Goal: Information Seeking & Learning: Learn about a topic

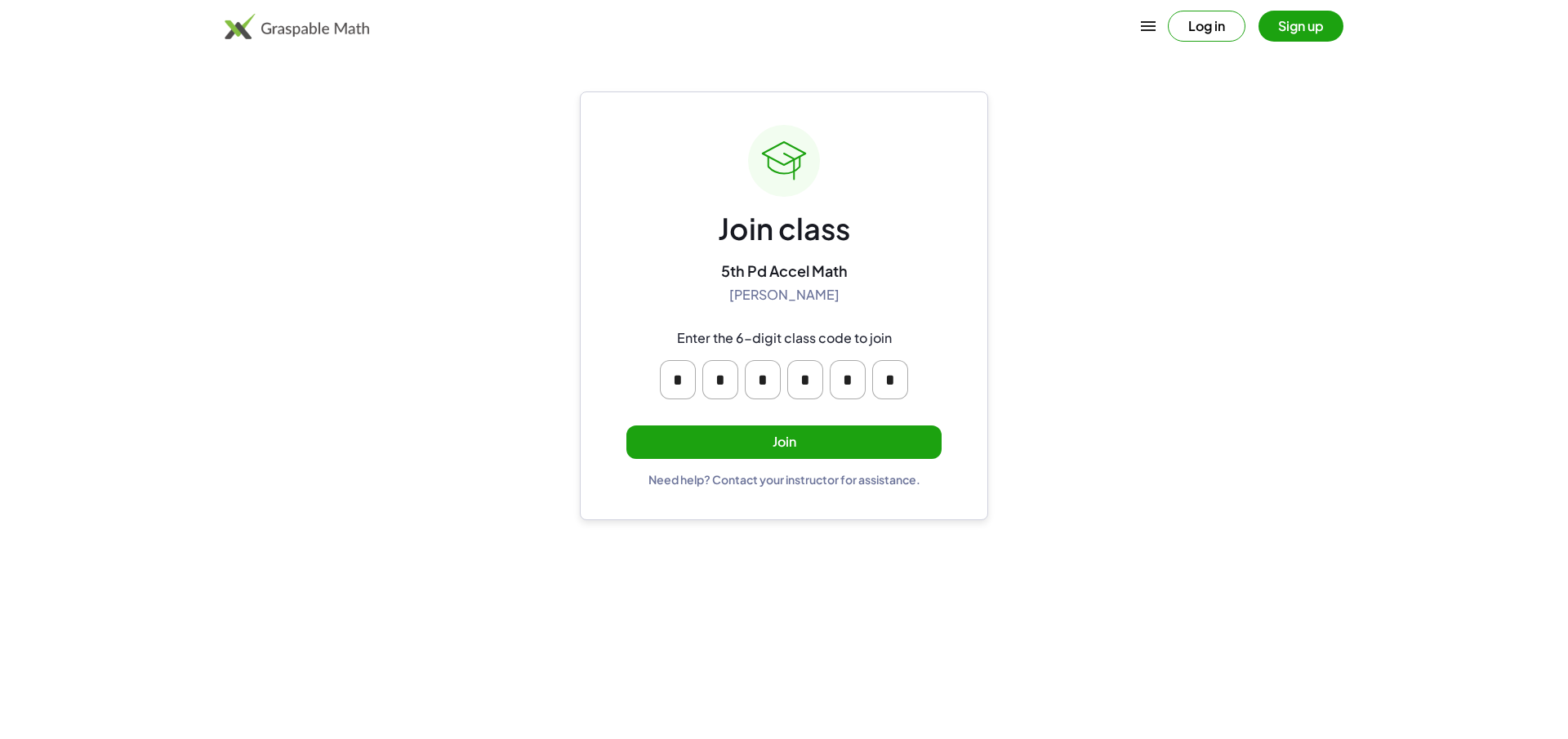
click at [892, 432] on button "Join" at bounding box center [784, 442] width 316 height 33
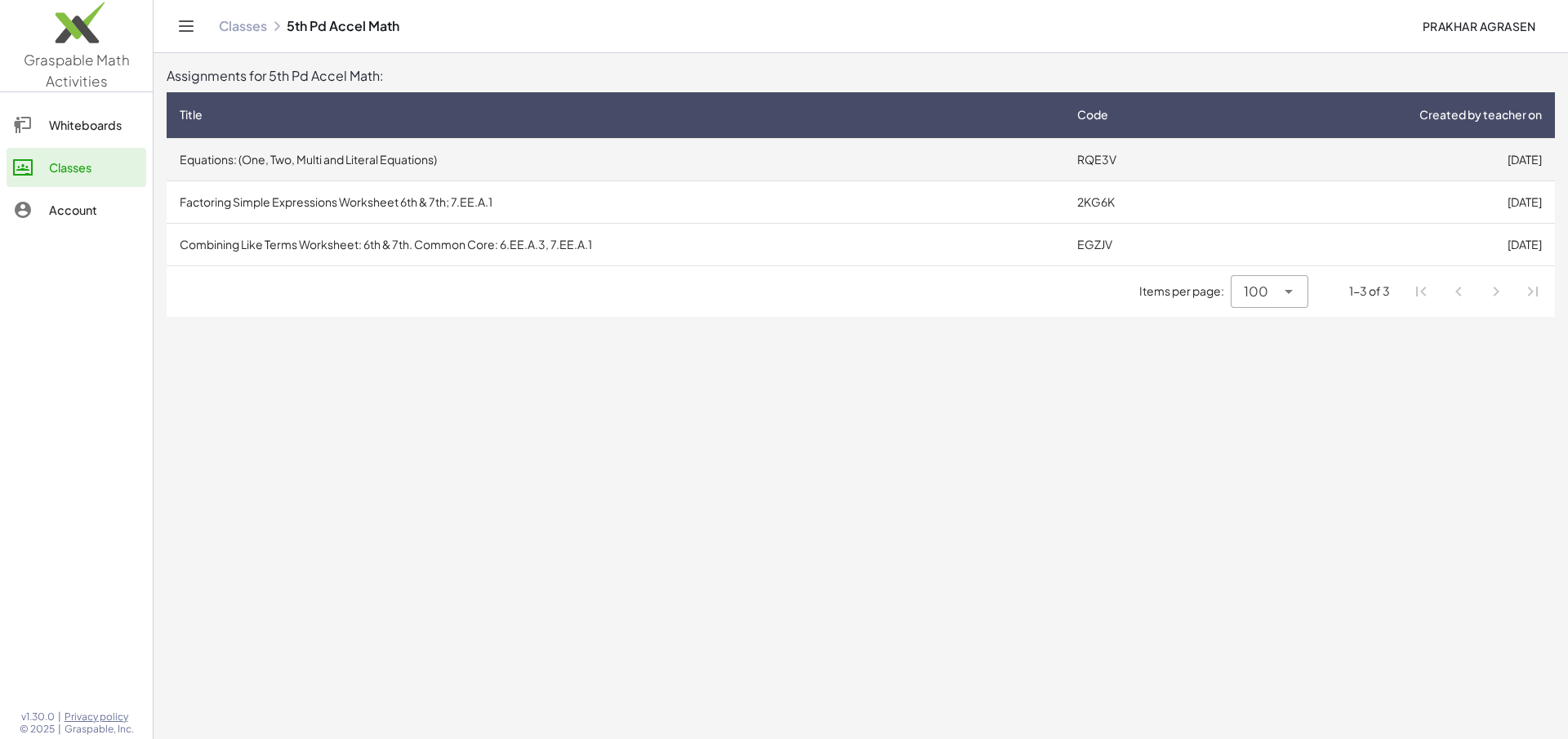
click at [757, 163] on td "Equations: (One, Two, Multi and Literal Equations)" at bounding box center [615, 160] width 897 height 43
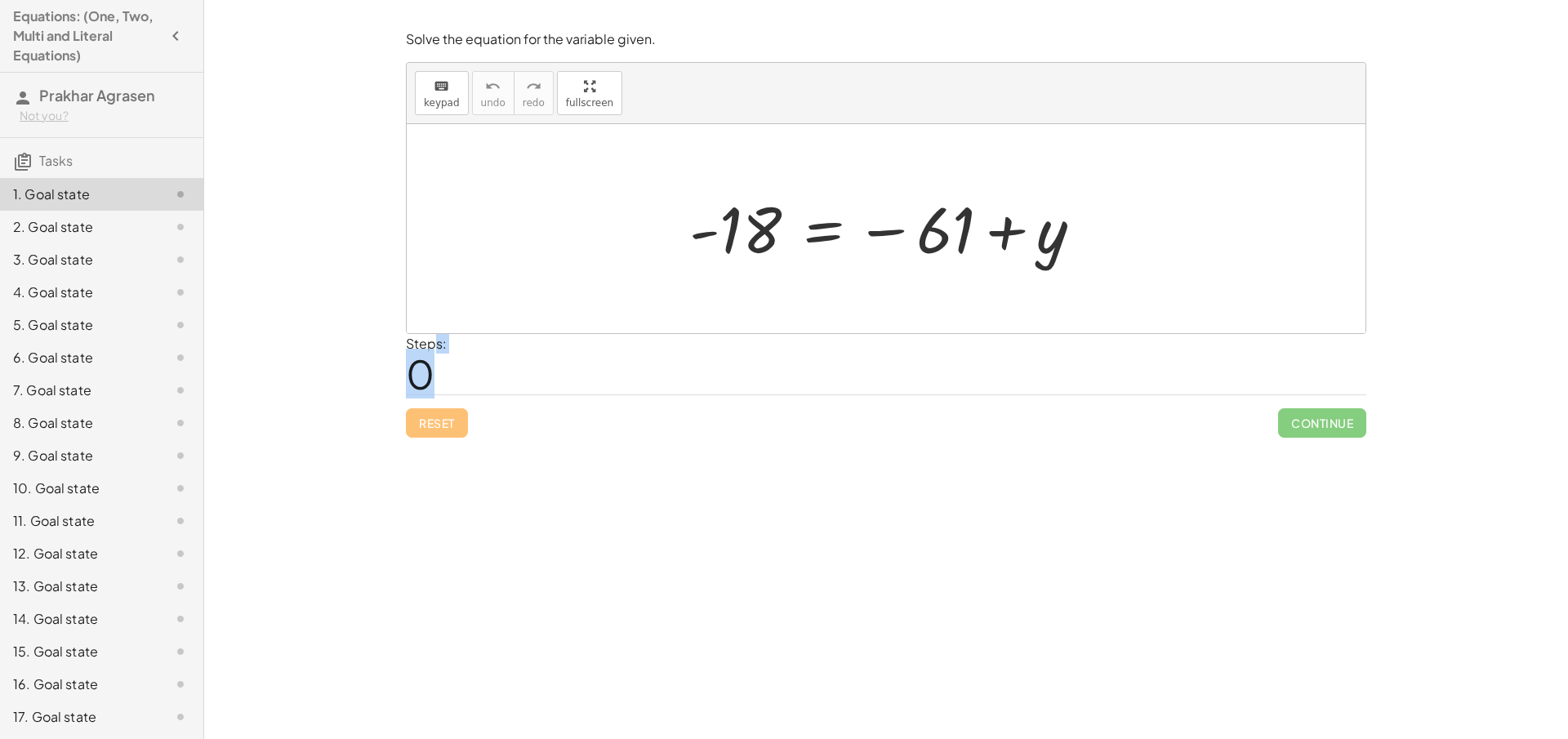
drag, startPoint x: 467, startPoint y: 361, endPoint x: 434, endPoint y: 336, distance: 41.4
click at [436, 351] on div "Steps: 0" at bounding box center [886, 364] width 960 height 60
click at [616, 356] on div "Steps: 0" at bounding box center [886, 364] width 960 height 60
click at [503, 274] on div at bounding box center [886, 228] width 958 height 209
drag, startPoint x: 753, startPoint y: 209, endPoint x: 763, endPoint y: 213, distance: 10.8
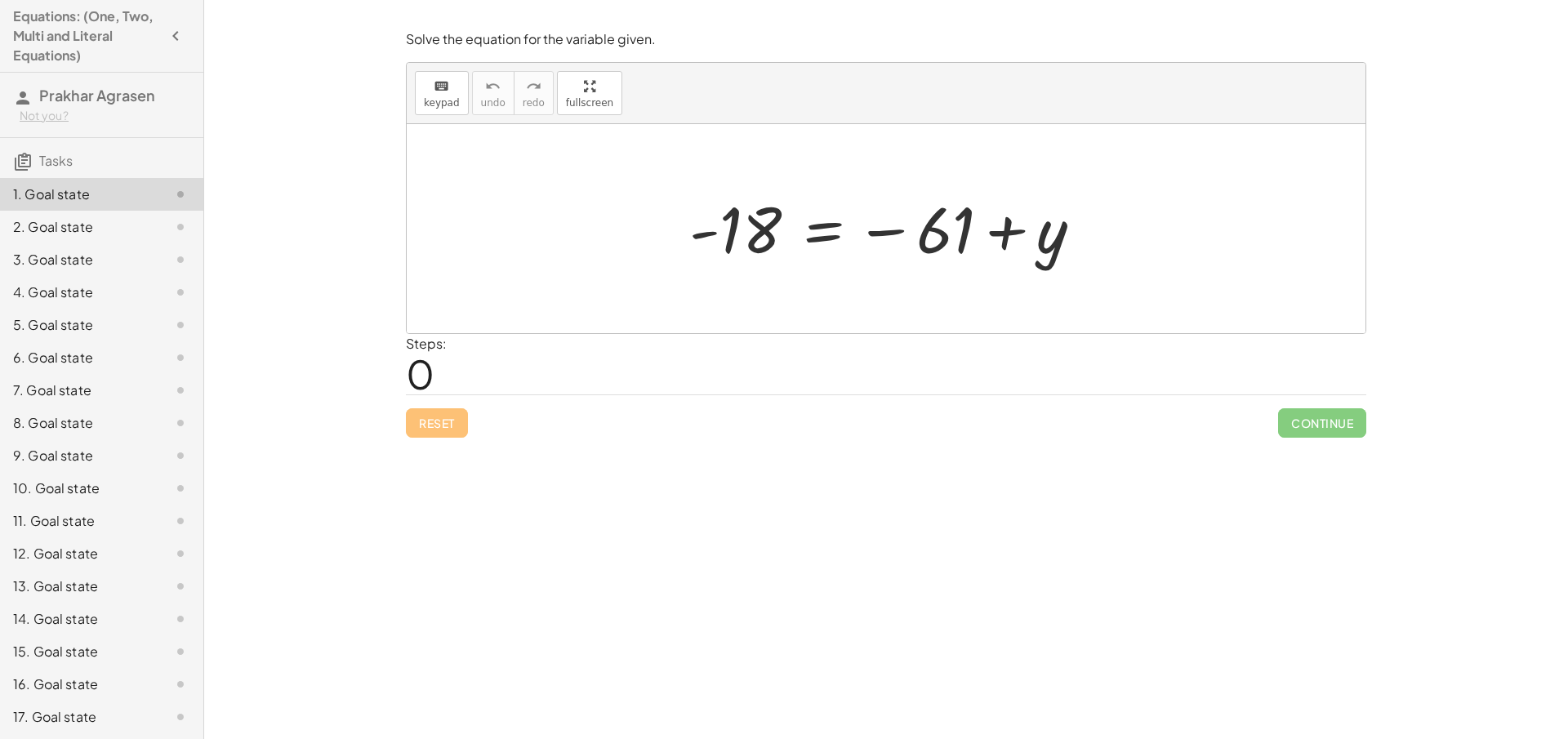
click at [762, 212] on div at bounding box center [891, 229] width 422 height 81
drag, startPoint x: 763, startPoint y: 213, endPoint x: 799, endPoint y: 215, distance: 36.1
click at [765, 213] on div at bounding box center [891, 229] width 422 height 81
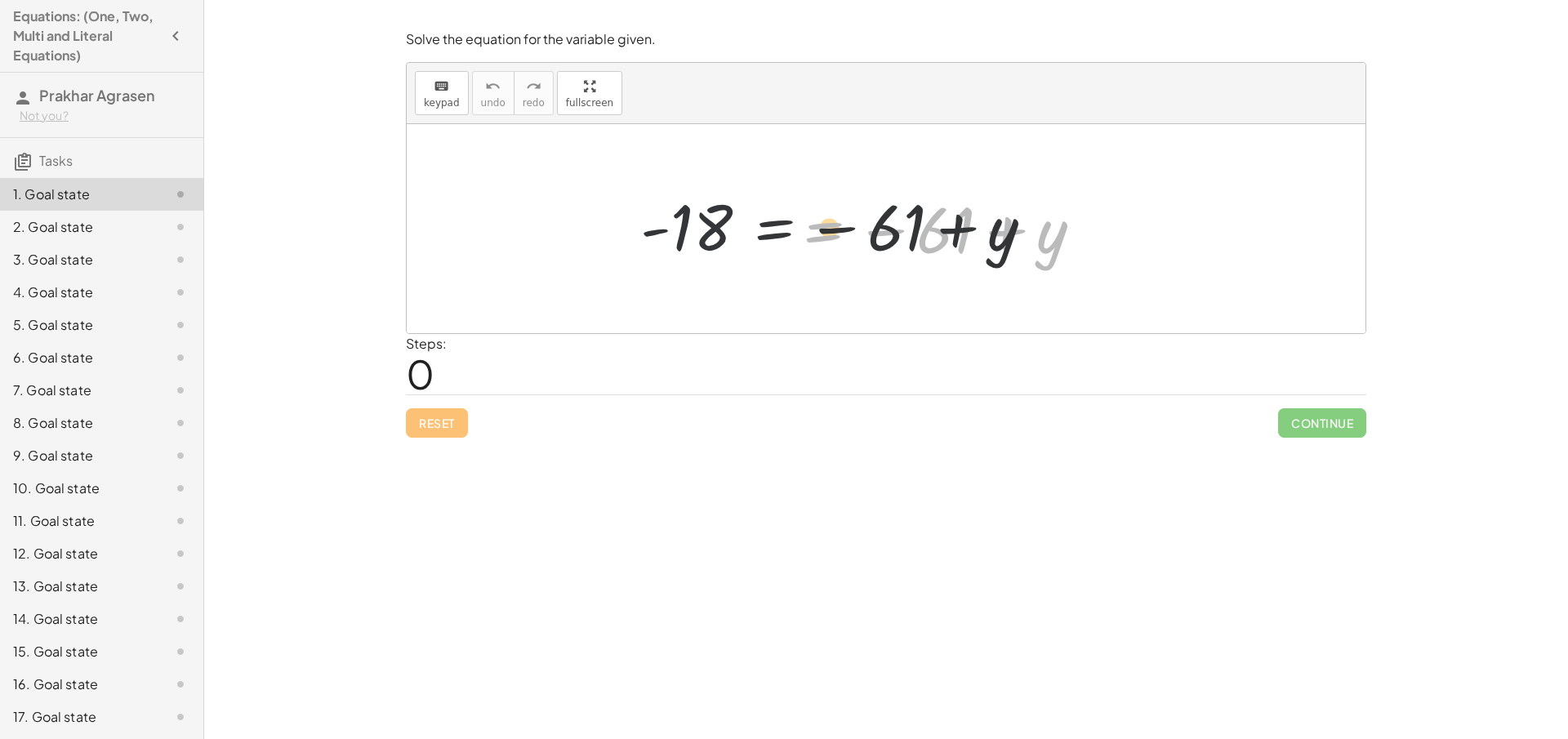
drag, startPoint x: 831, startPoint y: 215, endPoint x: 770, endPoint y: 213, distance: 61.0
click at [770, 213] on div at bounding box center [891, 229] width 422 height 81
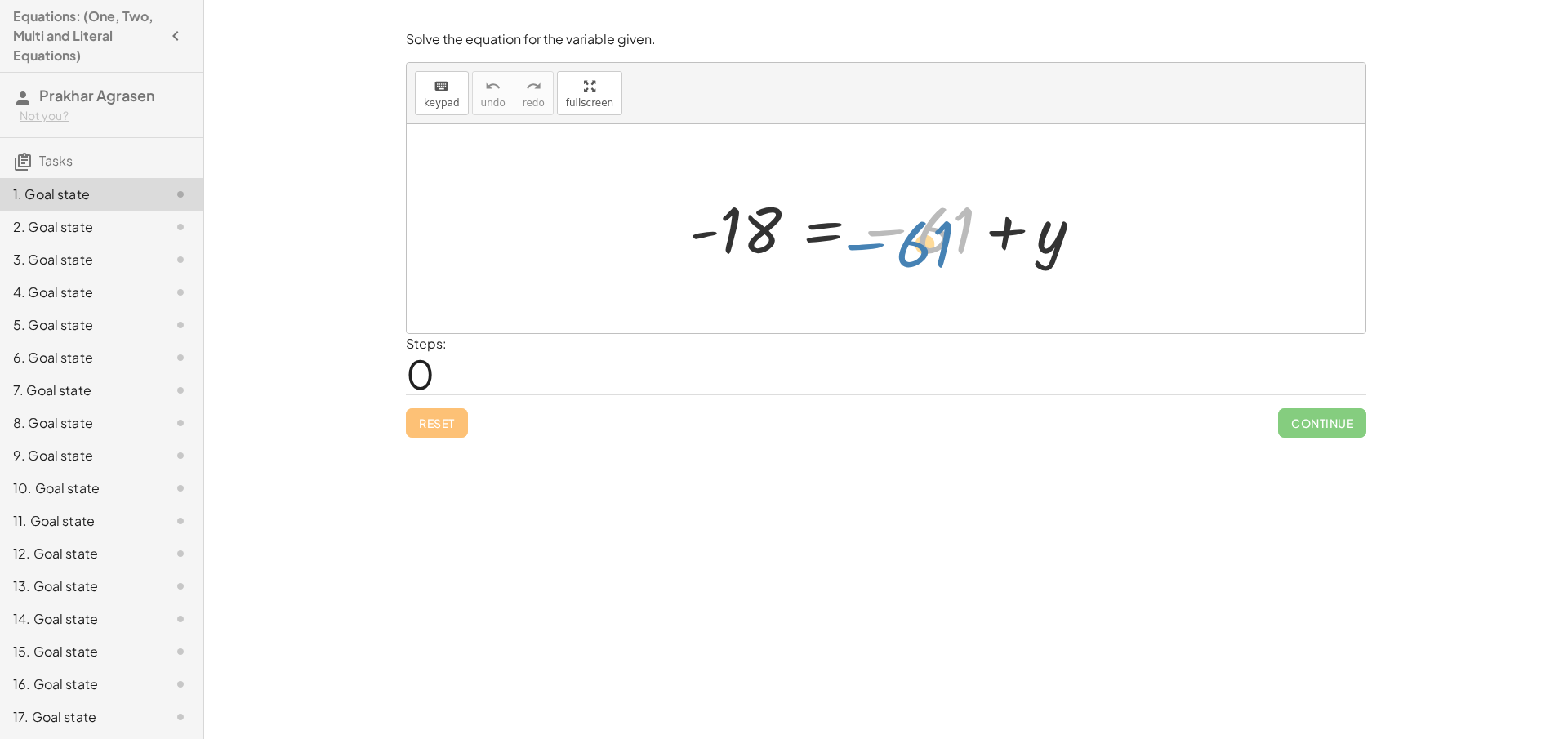
drag, startPoint x: 928, startPoint y: 246, endPoint x: 913, endPoint y: 260, distance: 20.5
click at [913, 260] on div at bounding box center [891, 229] width 422 height 81
click at [908, 233] on div at bounding box center [891, 229] width 422 height 81
drag, startPoint x: 901, startPoint y: 230, endPoint x: 727, endPoint y: 280, distance: 181.0
click at [727, 280] on div "− 61 - 18 = − 61 + y" at bounding box center [886, 228] width 958 height 209
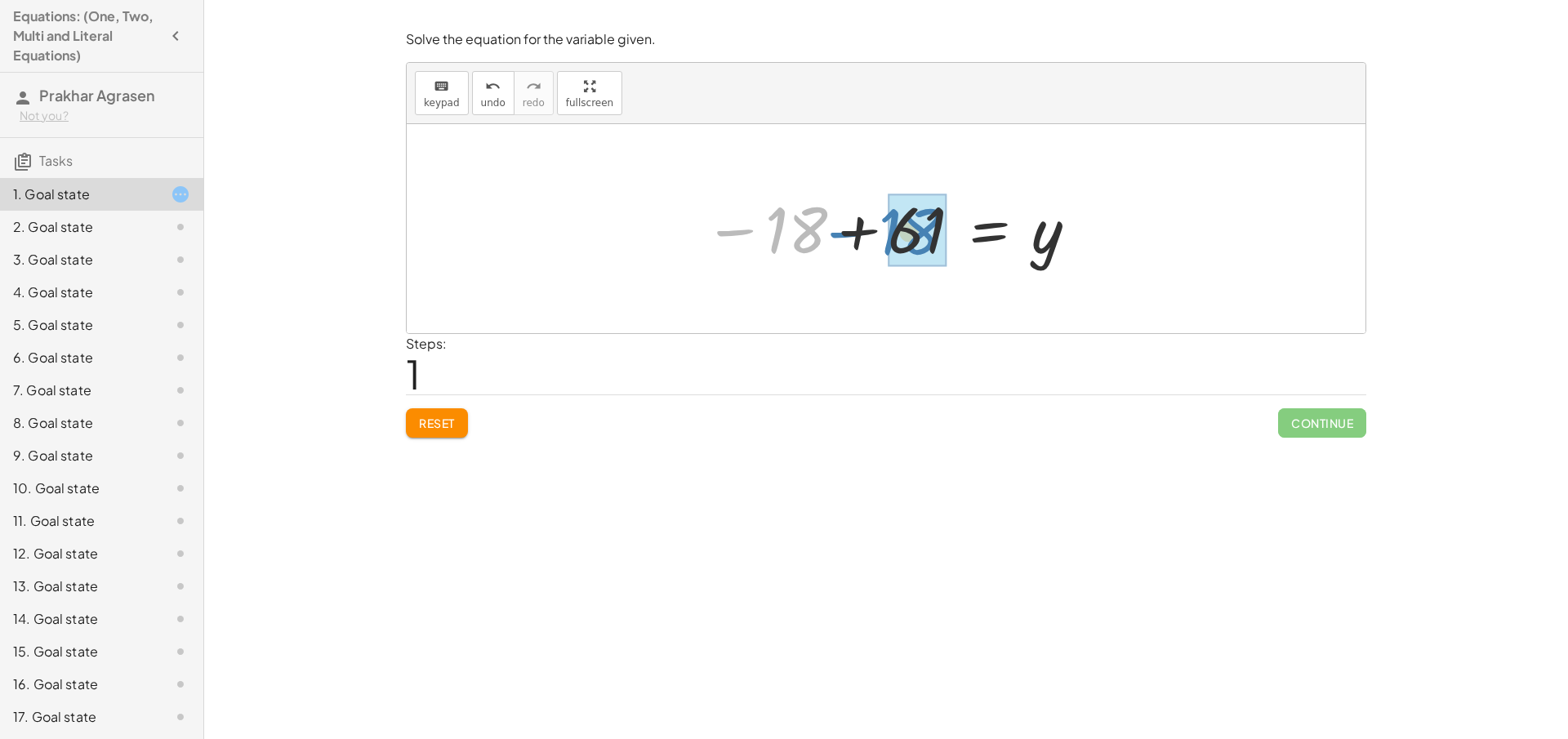
drag, startPoint x: 792, startPoint y: 228, endPoint x: 906, endPoint y: 230, distance: 114.0
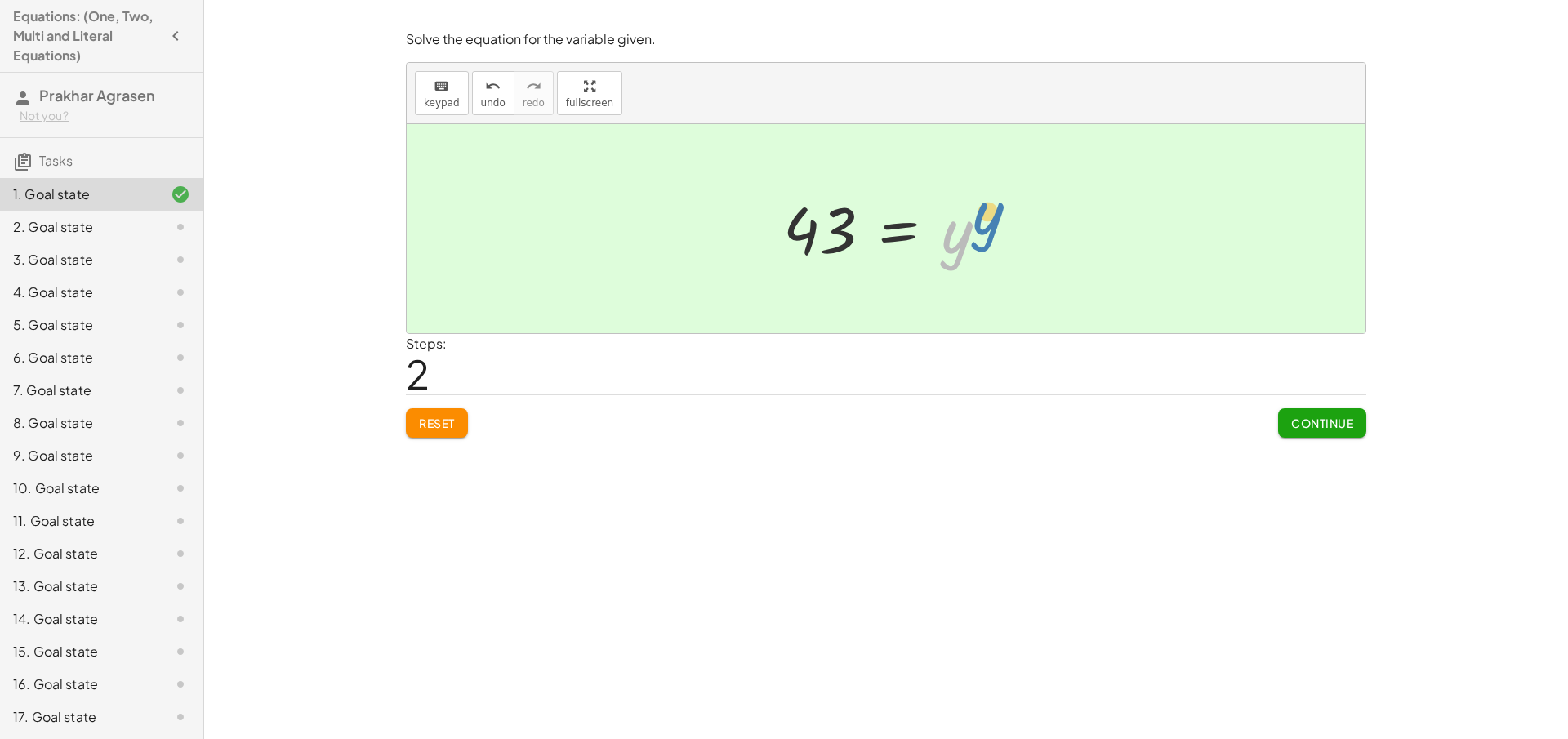
drag, startPoint x: 952, startPoint y: 232, endPoint x: 983, endPoint y: 213, distance: 36.4
click at [983, 213] on div at bounding box center [892, 229] width 234 height 81
click at [1323, 417] on span "Continue" at bounding box center [1323, 423] width 62 height 15
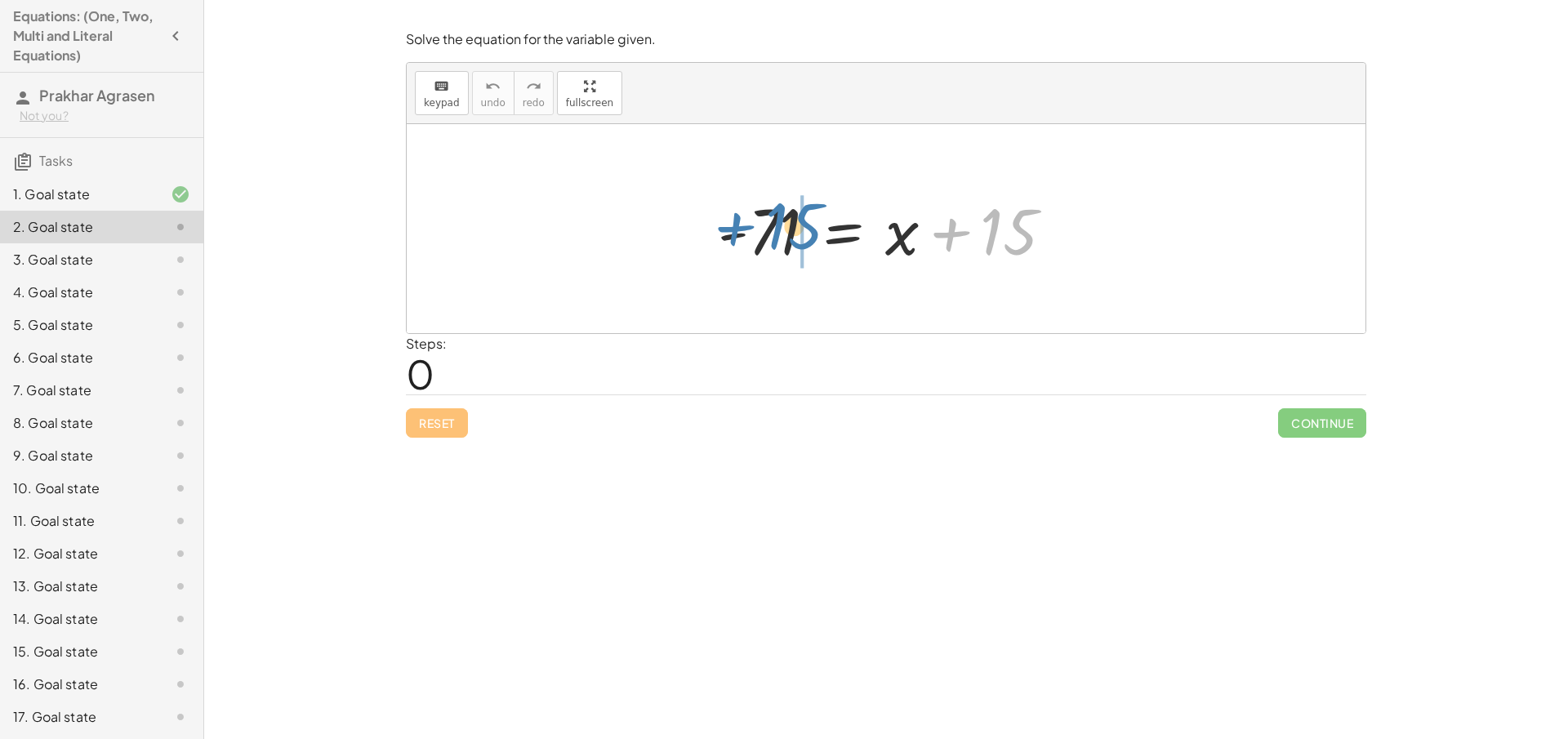
drag, startPoint x: 1007, startPoint y: 231, endPoint x: 792, endPoint y: 225, distance: 215.1
click at [792, 225] on div at bounding box center [892, 229] width 365 height 84
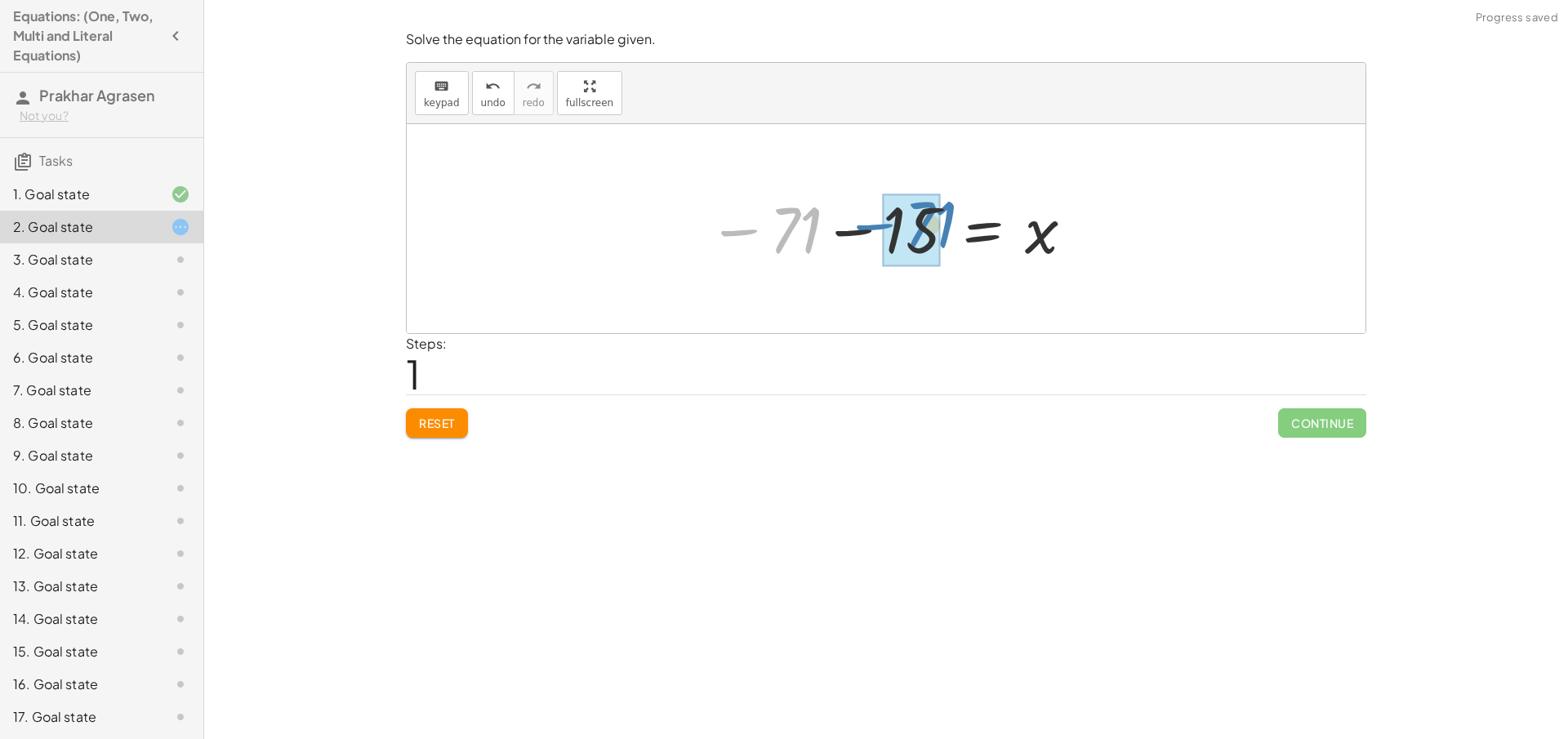
drag, startPoint x: 776, startPoint y: 223, endPoint x: 891, endPoint y: 204, distance: 116.6
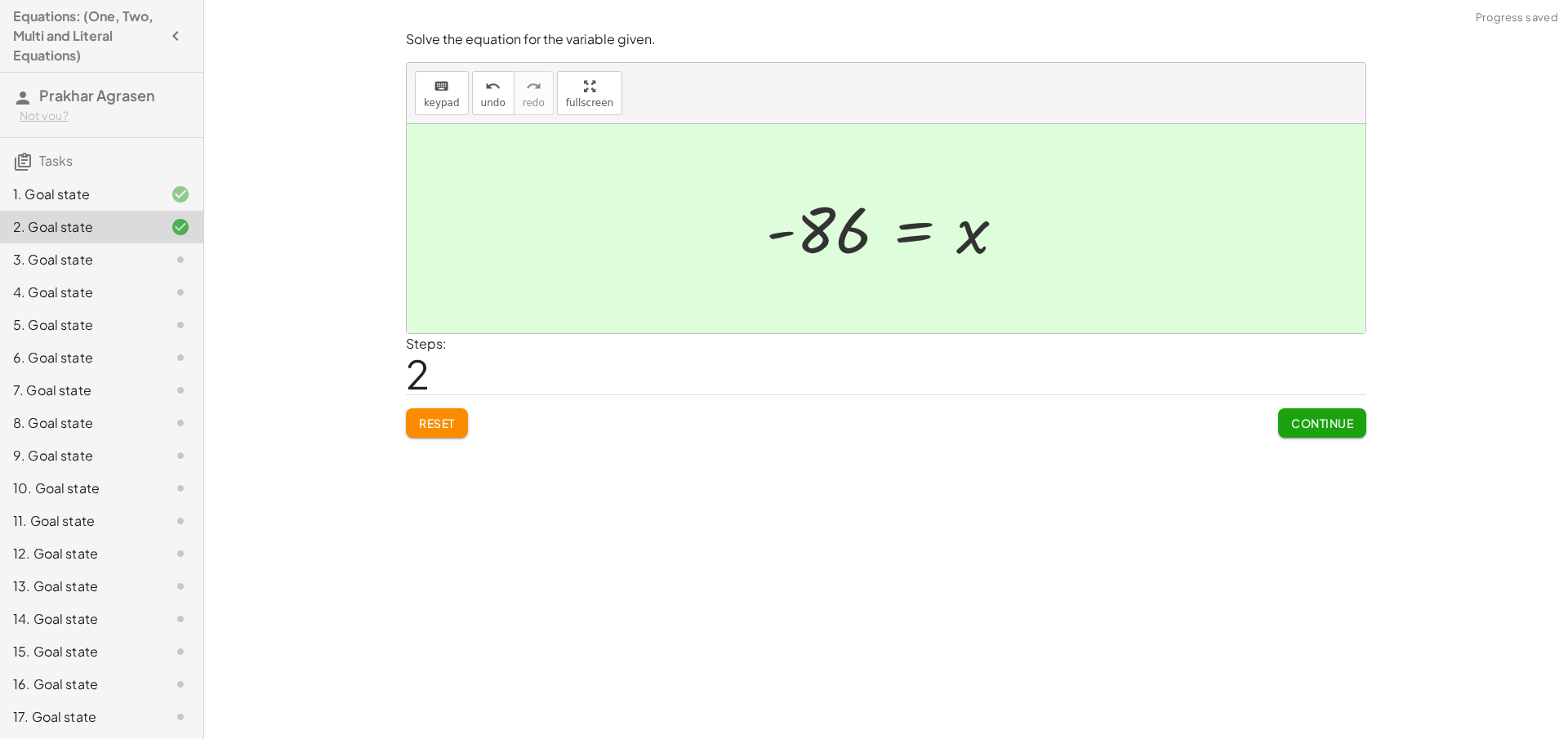
click at [1325, 426] on span "Continue" at bounding box center [1323, 423] width 62 height 15
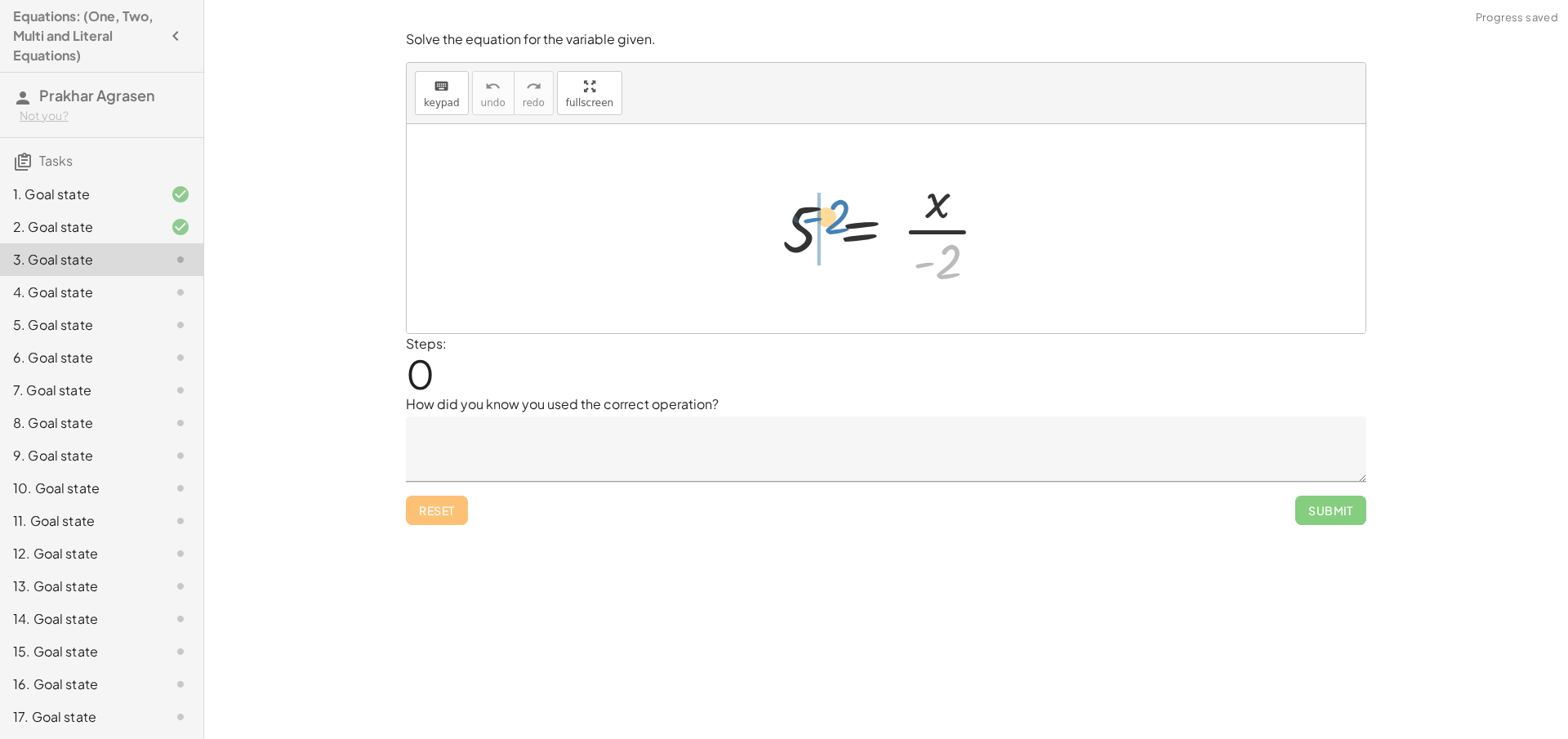
drag, startPoint x: 939, startPoint y: 271, endPoint x: 826, endPoint y: 226, distance: 121.6
click at [826, 226] on div at bounding box center [891, 228] width 235 height 126
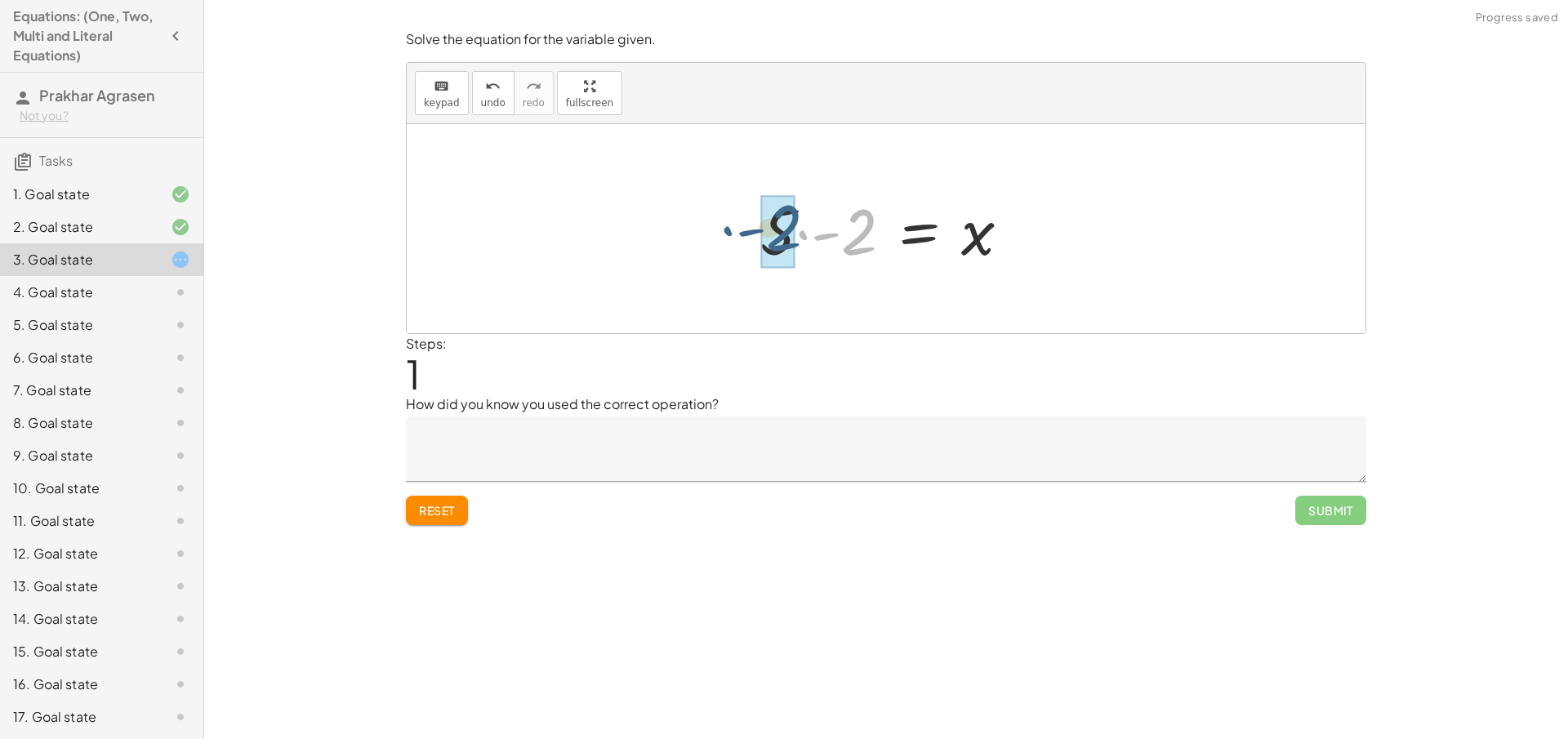
drag, startPoint x: 865, startPoint y: 237, endPoint x: 789, endPoint y: 233, distance: 76.1
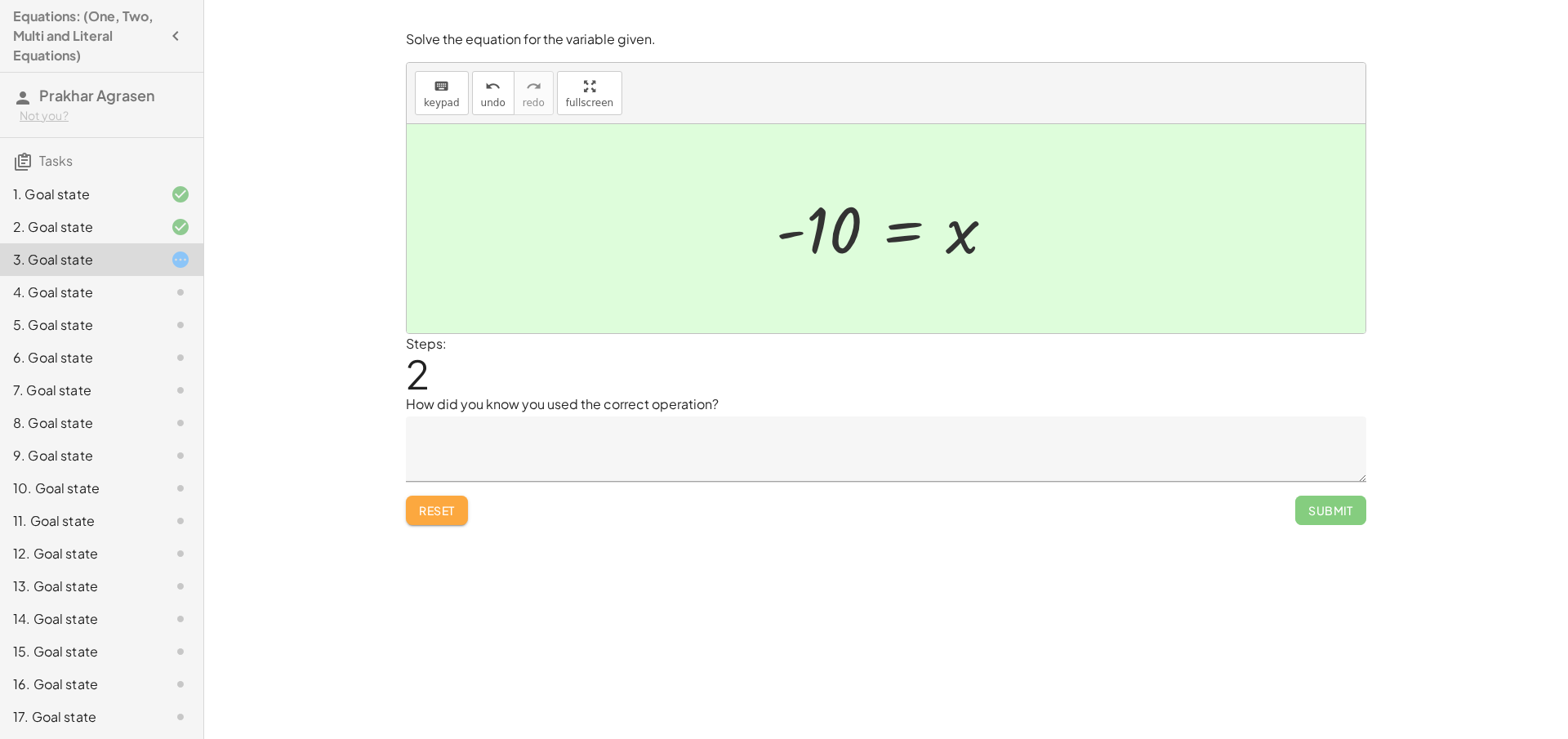
click at [432, 511] on span "Reset" at bounding box center [436, 509] width 36 height 15
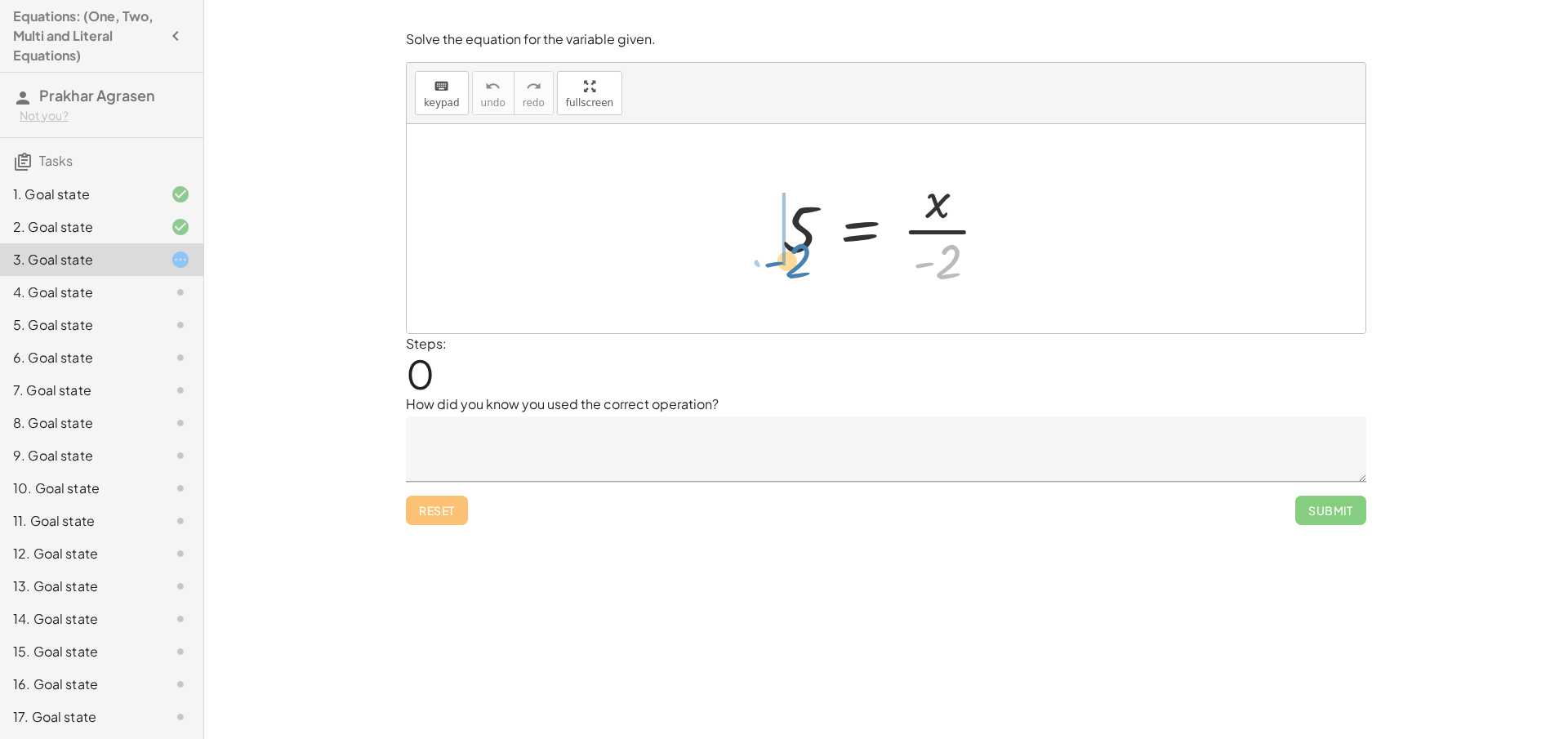
drag, startPoint x: 961, startPoint y: 267, endPoint x: 816, endPoint y: 265, distance: 145.0
click at [816, 265] on div at bounding box center [891, 228] width 235 height 126
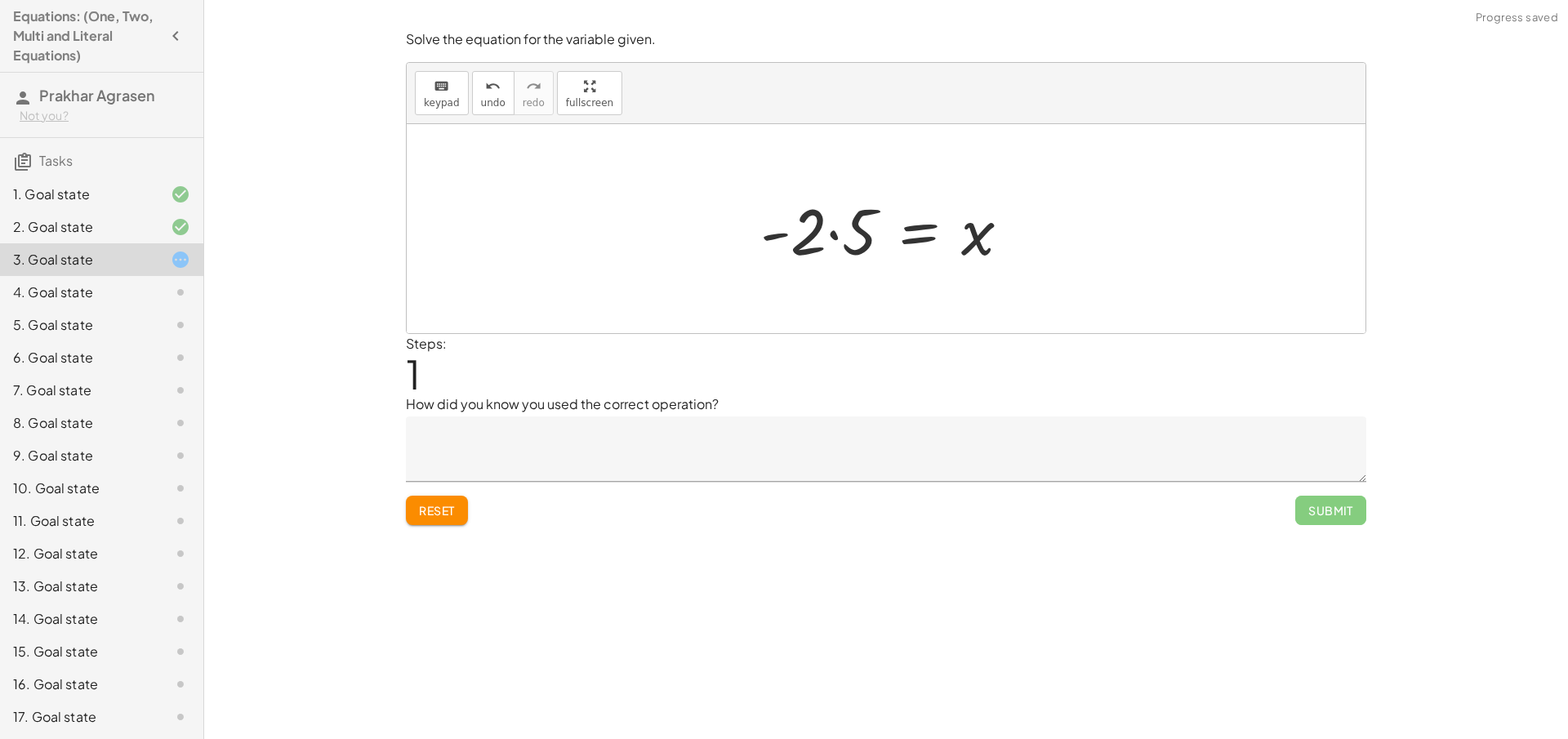
click at [747, 237] on div "5 = · x · - 2 5 = x · - 2 ·" at bounding box center [885, 229] width 301 height 92
drag, startPoint x: 788, startPoint y: 243, endPoint x: 763, endPoint y: 245, distance: 25.1
click at [751, 241] on div "5 = · x · - 2 - 5 = x · - 2 ·" at bounding box center [885, 229] width 301 height 92
click at [803, 253] on div at bounding box center [874, 229] width 317 height 84
click at [484, 111] on button "undo undo" at bounding box center [494, 92] width 43 height 44
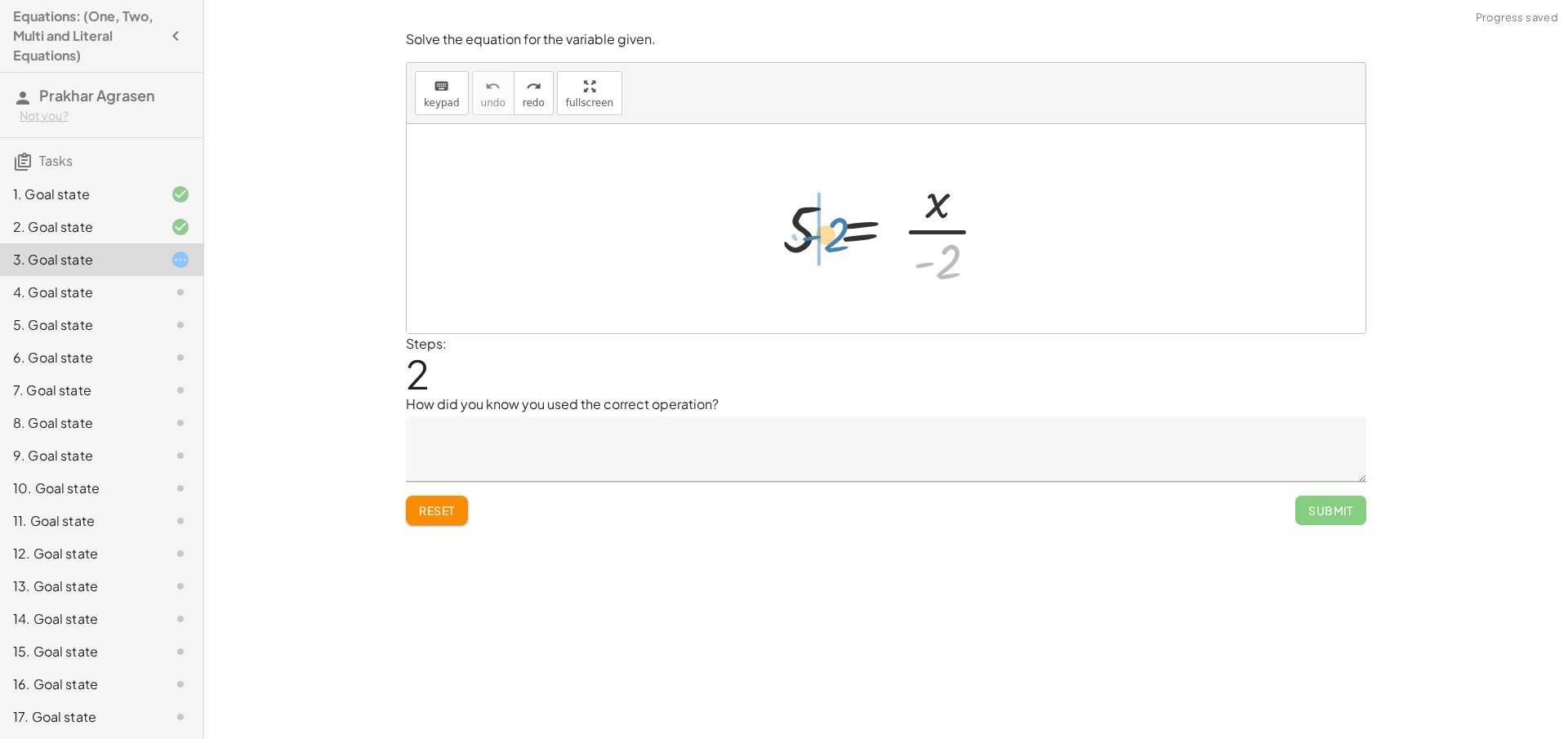
drag, startPoint x: 907, startPoint y: 252, endPoint x: 834, endPoint y: 225, distance: 77.8
click at [834, 225] on div at bounding box center [891, 228] width 235 height 126
click at [806, 220] on div at bounding box center [892, 229] width 280 height 84
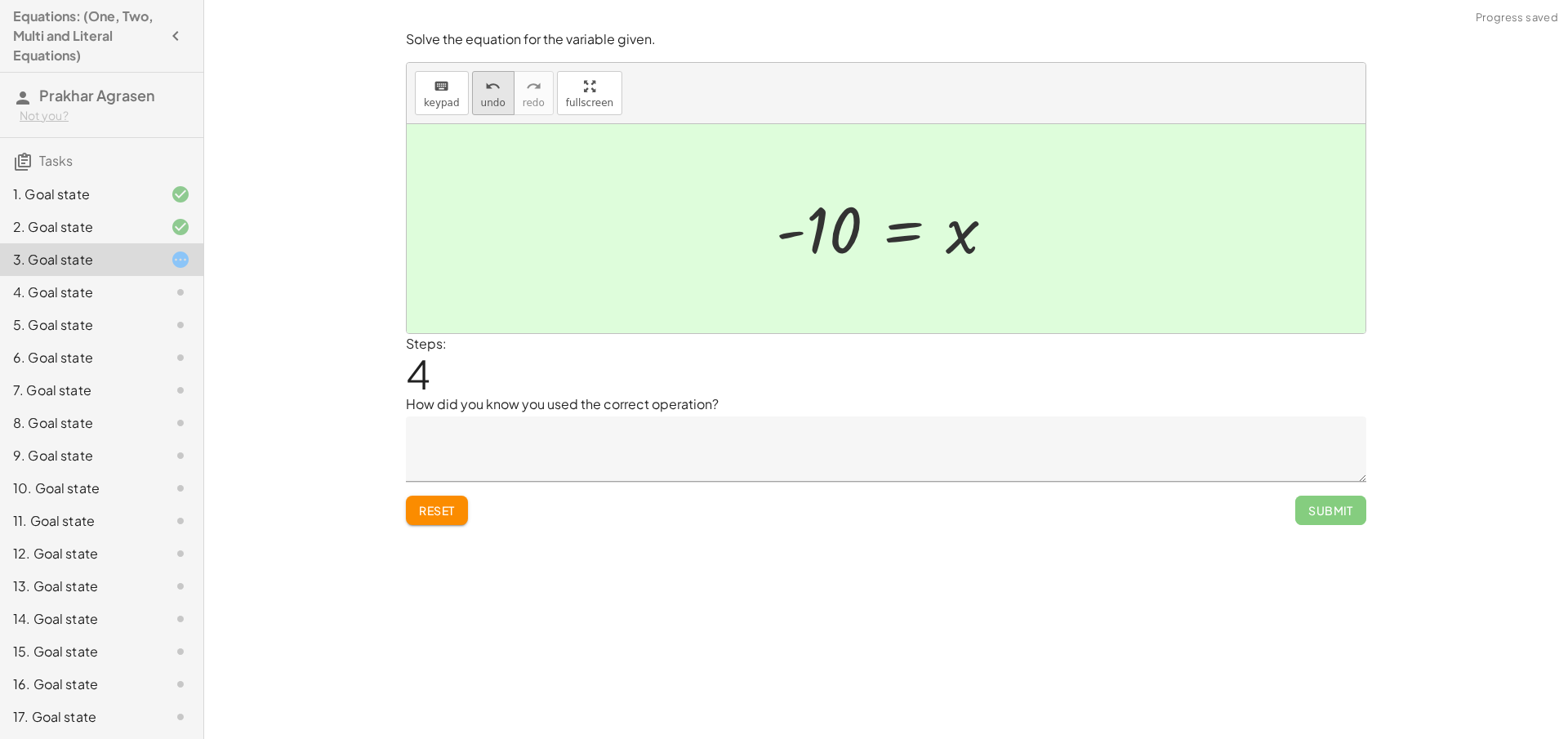
click at [485, 89] on icon "undo" at bounding box center [493, 87] width 16 height 19
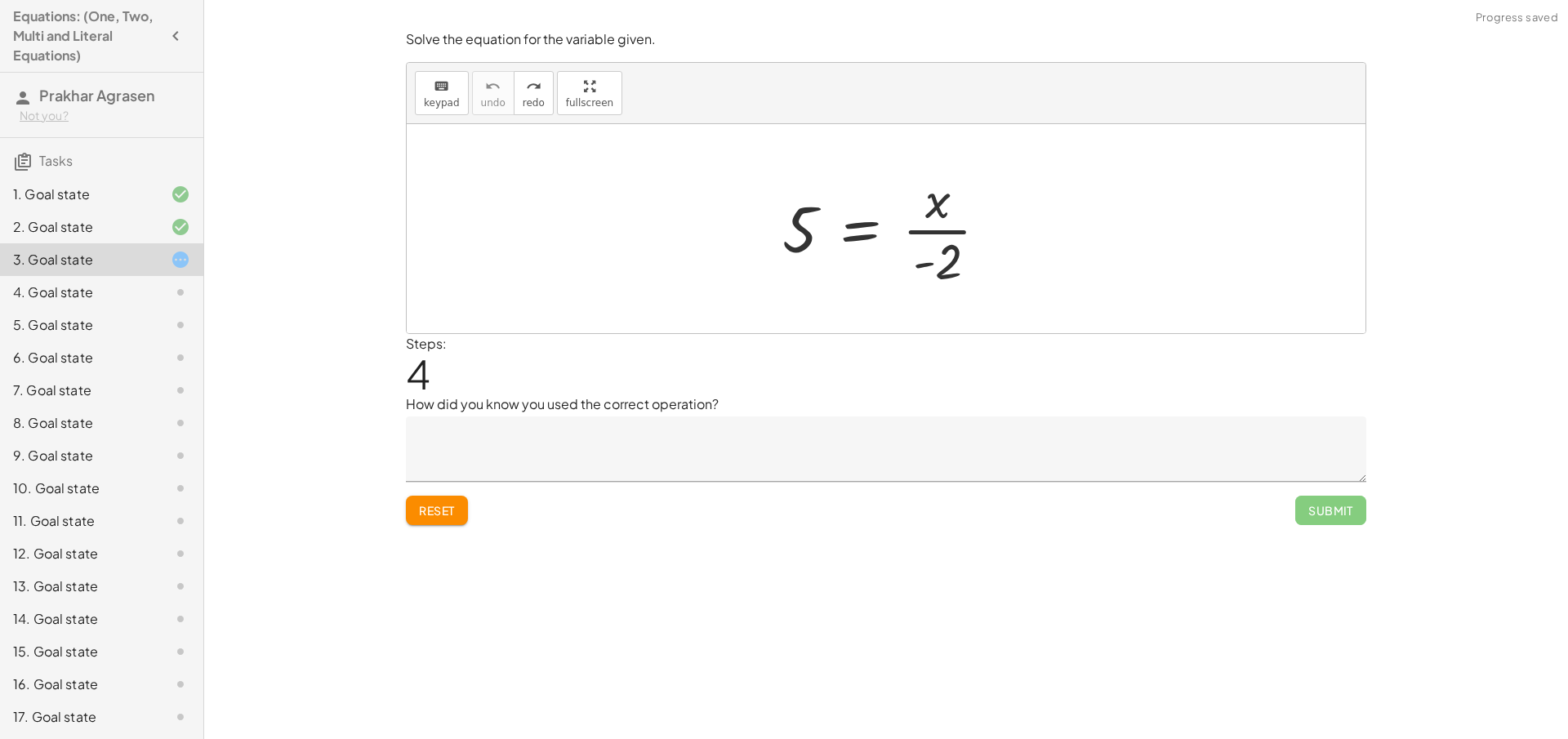
click at [427, 494] on div "Reset Submit" at bounding box center [886, 503] width 960 height 43
click at [436, 500] on button "Reset" at bounding box center [437, 510] width 62 height 29
drag, startPoint x: 944, startPoint y: 271, endPoint x: 810, endPoint y: 241, distance: 137.3
click at [810, 241] on div at bounding box center [891, 228] width 235 height 126
drag, startPoint x: 858, startPoint y: 245, endPoint x: 810, endPoint y: 238, distance: 48.5
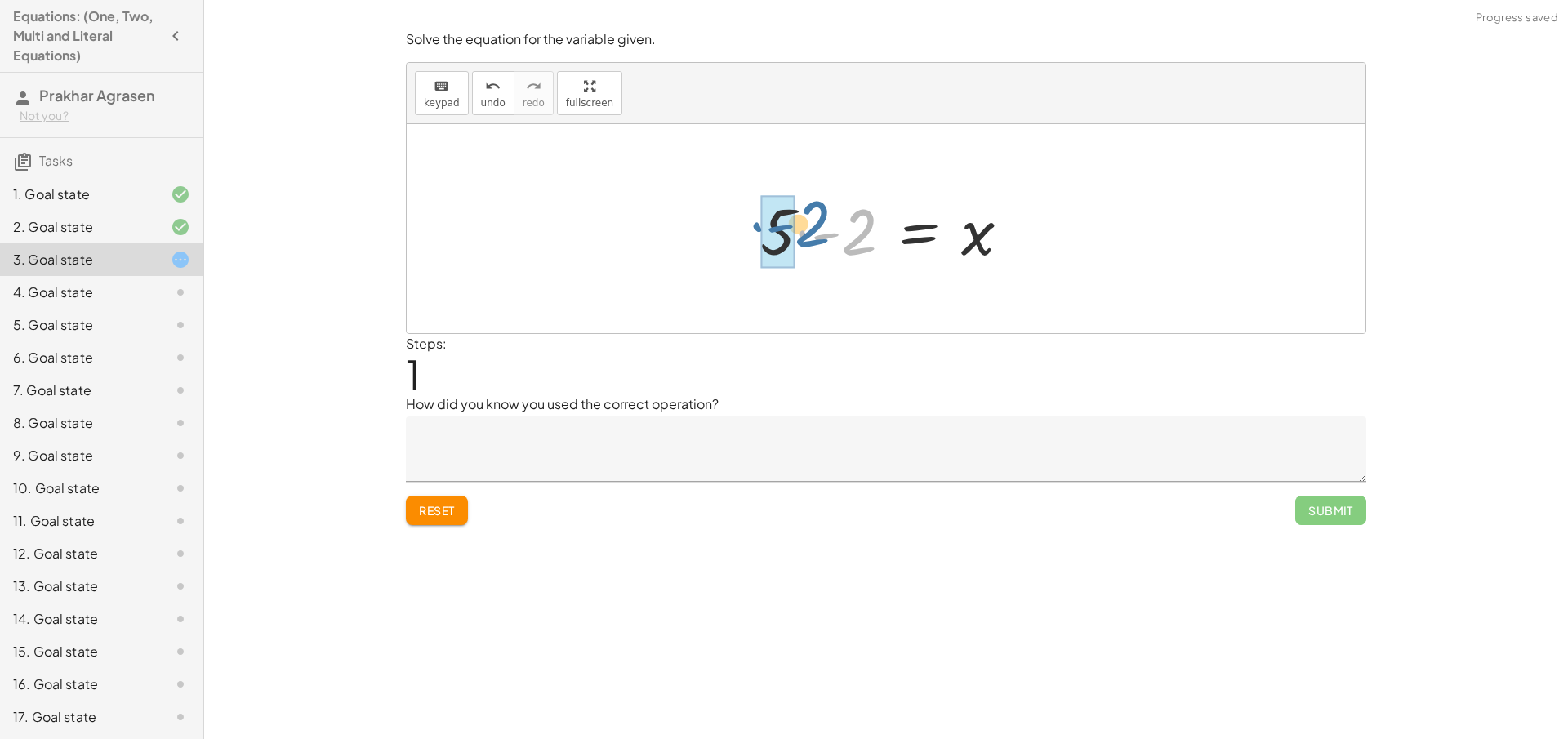
click at [810, 238] on div at bounding box center [892, 229] width 280 height 84
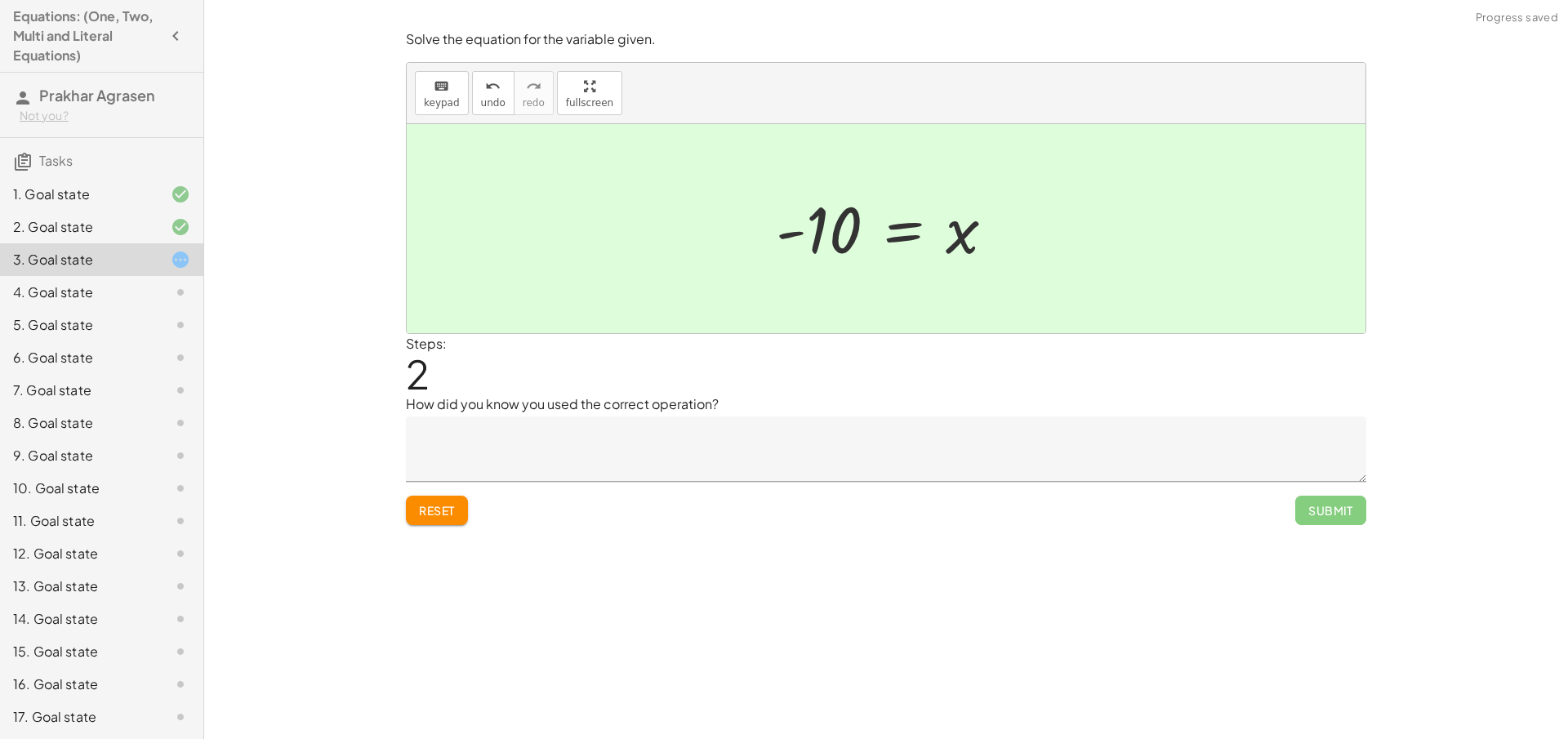
click at [680, 438] on textarea at bounding box center [886, 449] width 960 height 65
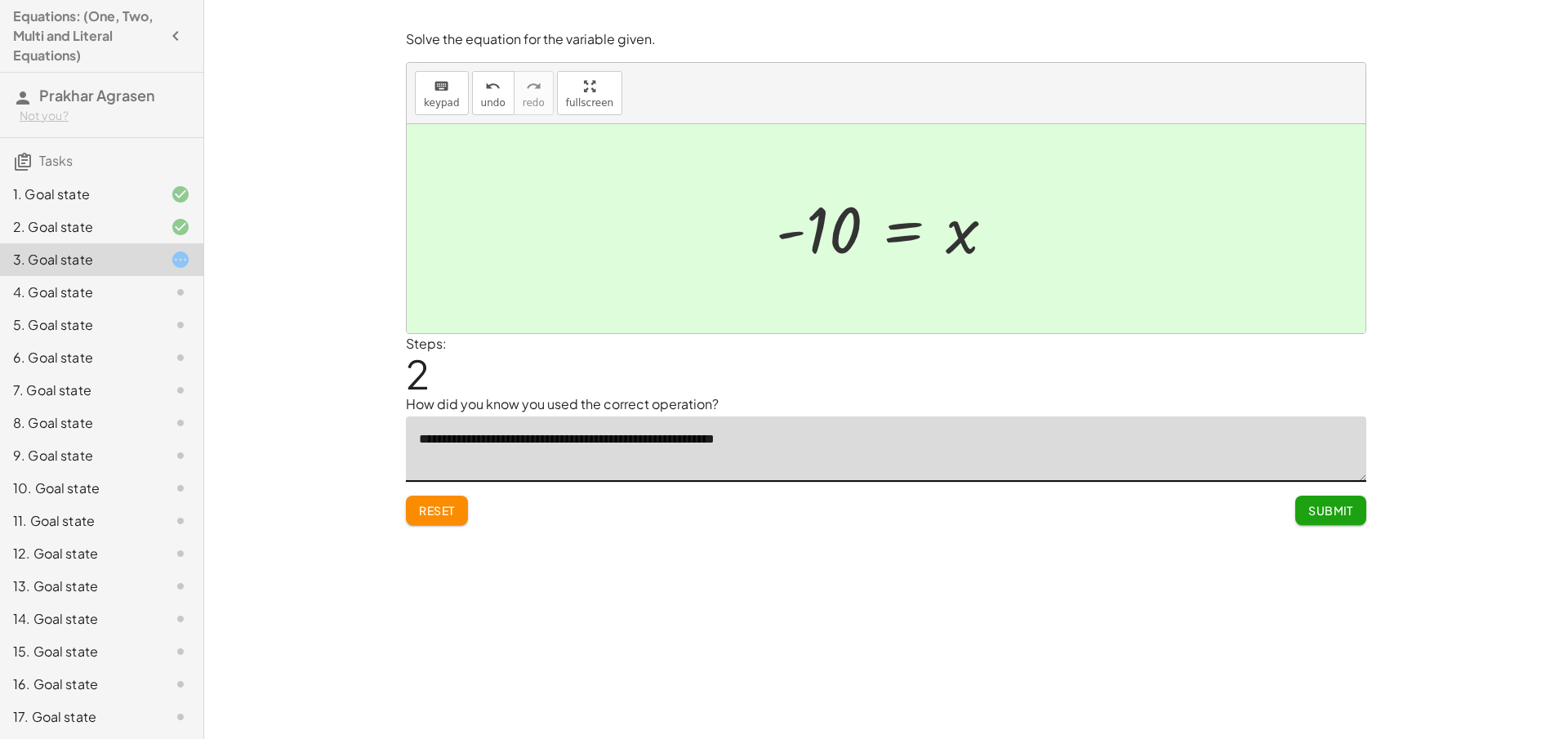
type textarea "**********"
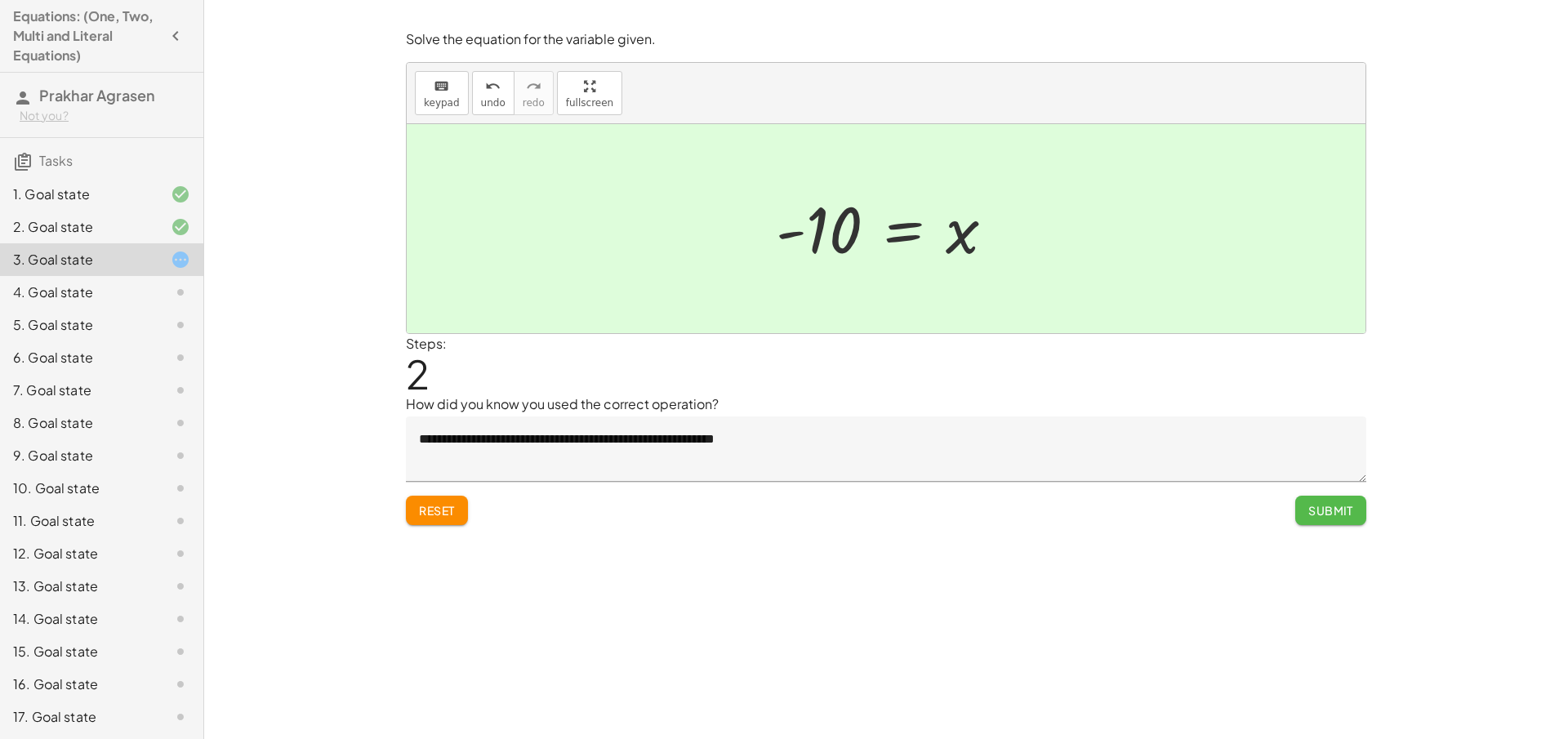
drag, startPoint x: 1342, startPoint y: 513, endPoint x: 1331, endPoint y: 502, distance: 15.6
click at [1336, 506] on span "Submit" at bounding box center [1330, 509] width 45 height 15
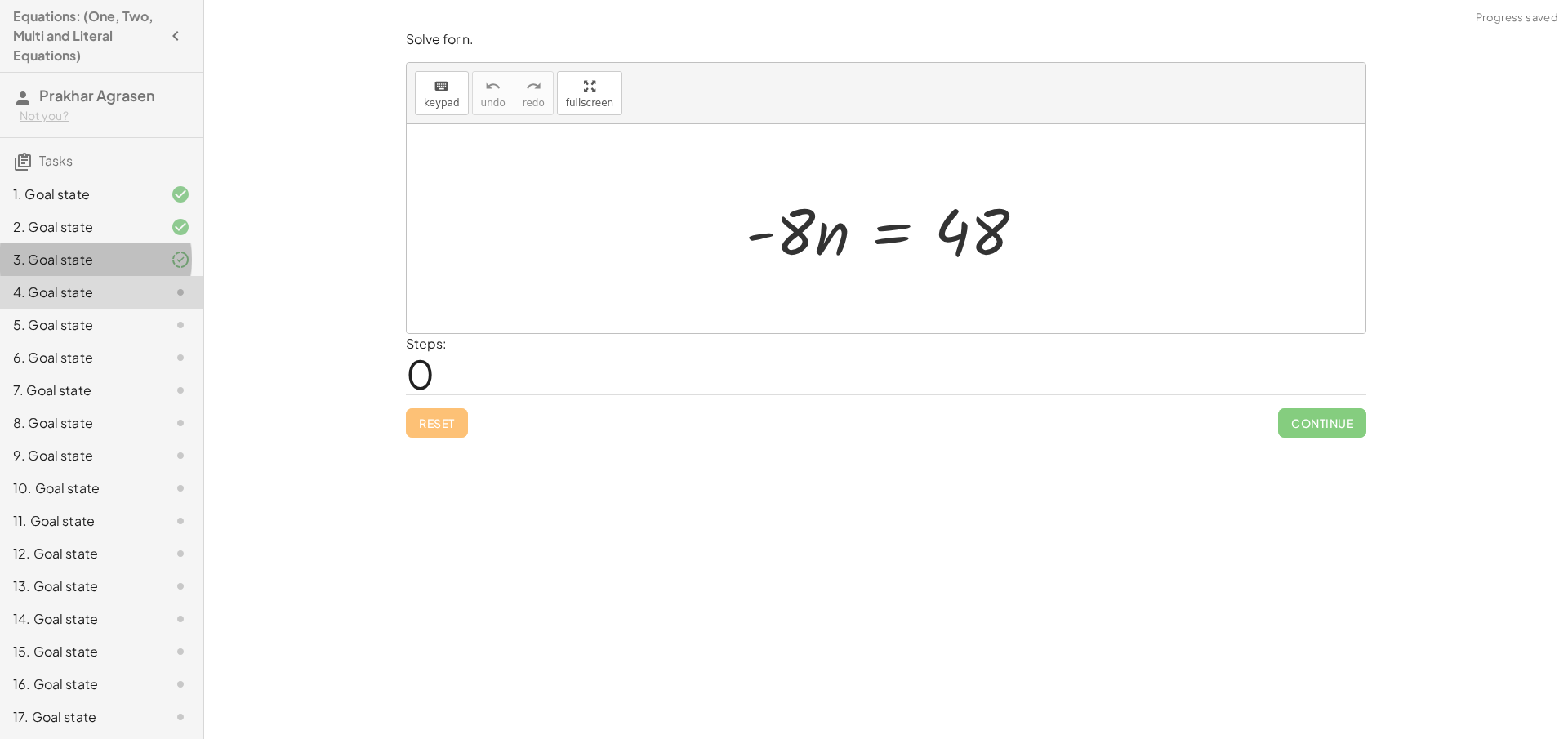
click at [154, 265] on div at bounding box center [167, 260] width 46 height 19
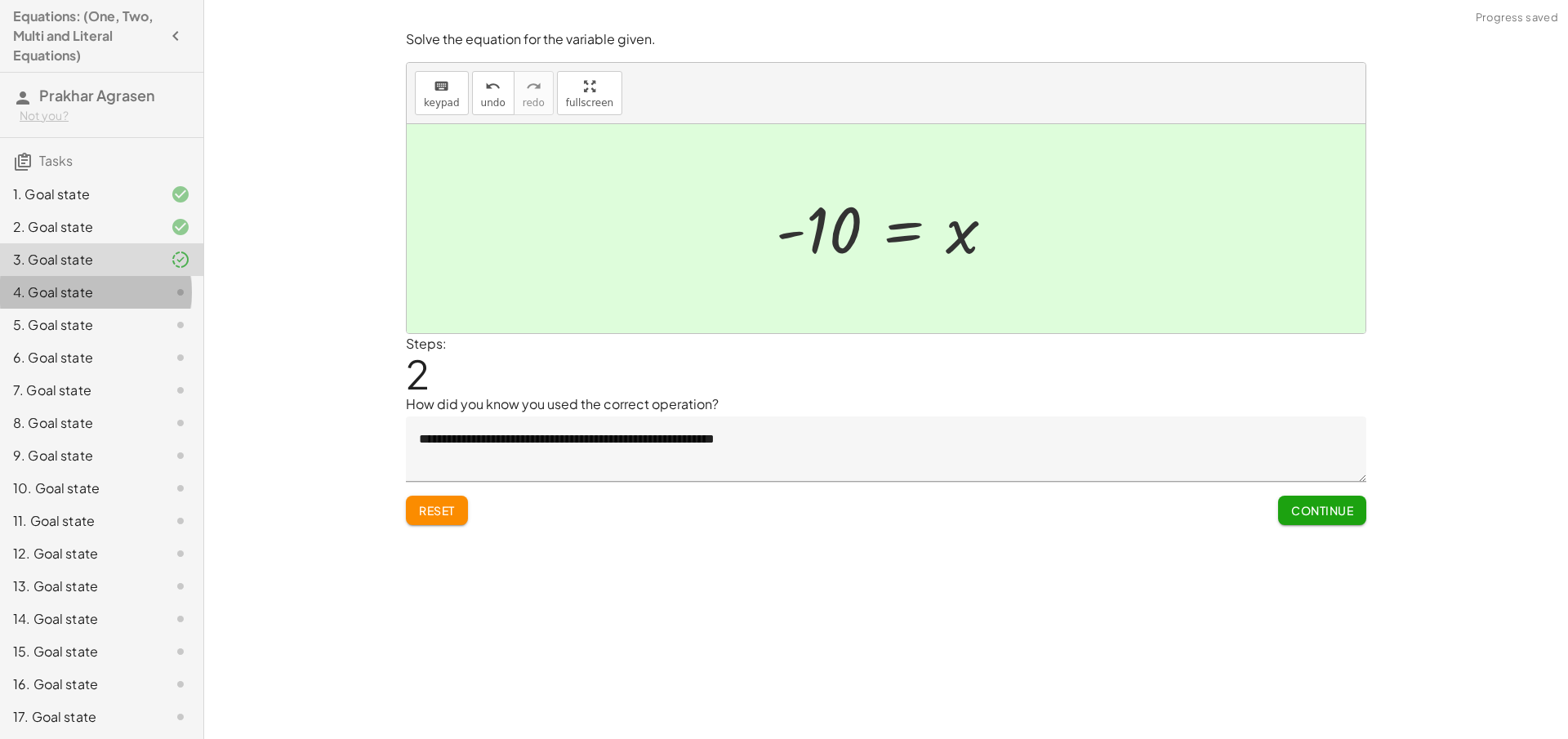
click at [146, 287] on div at bounding box center [167, 292] width 46 height 19
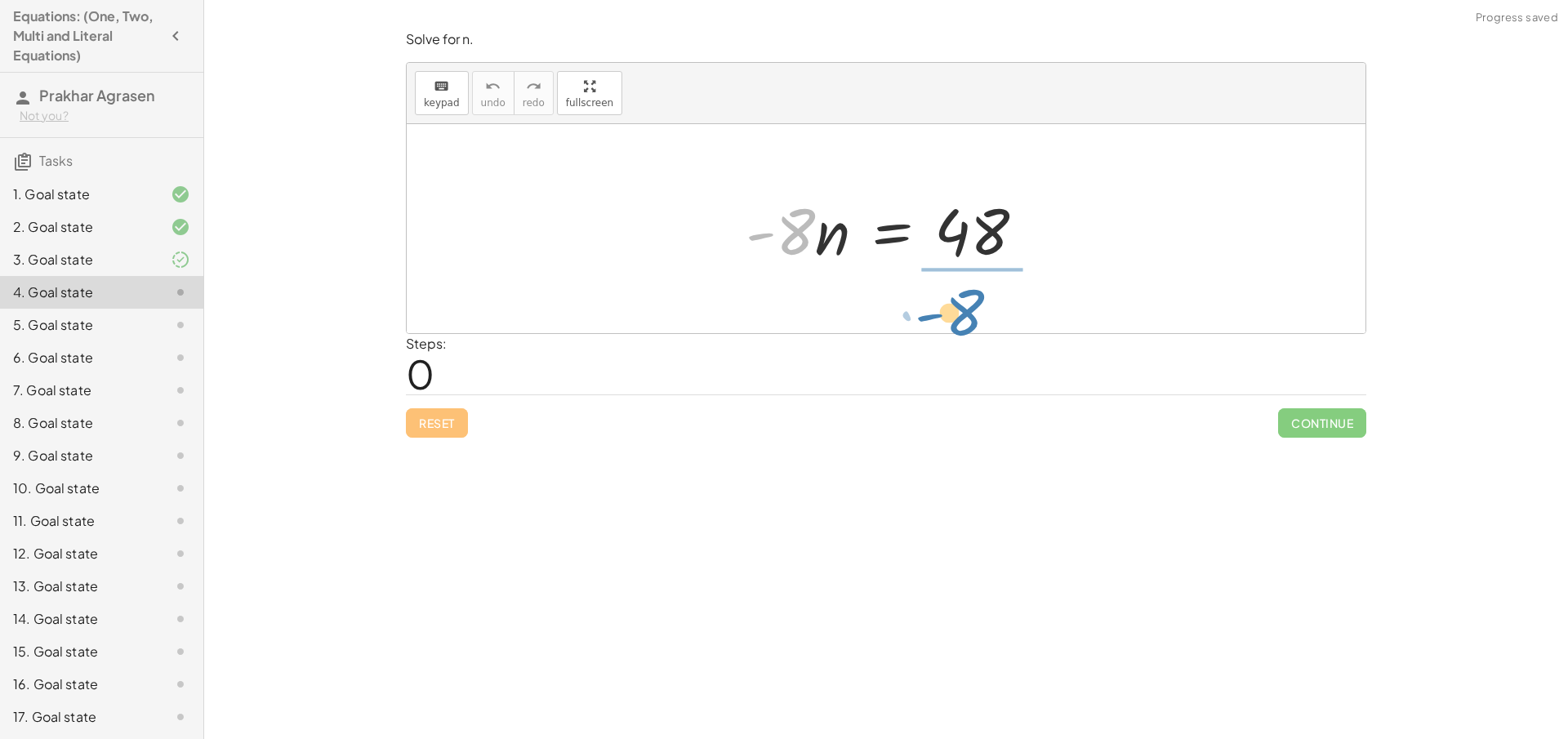
drag, startPoint x: 791, startPoint y: 238, endPoint x: 959, endPoint y: 320, distance: 186.9
click at [959, 320] on div "· - 8 · n · - 8 · n = 48" at bounding box center [886, 228] width 958 height 209
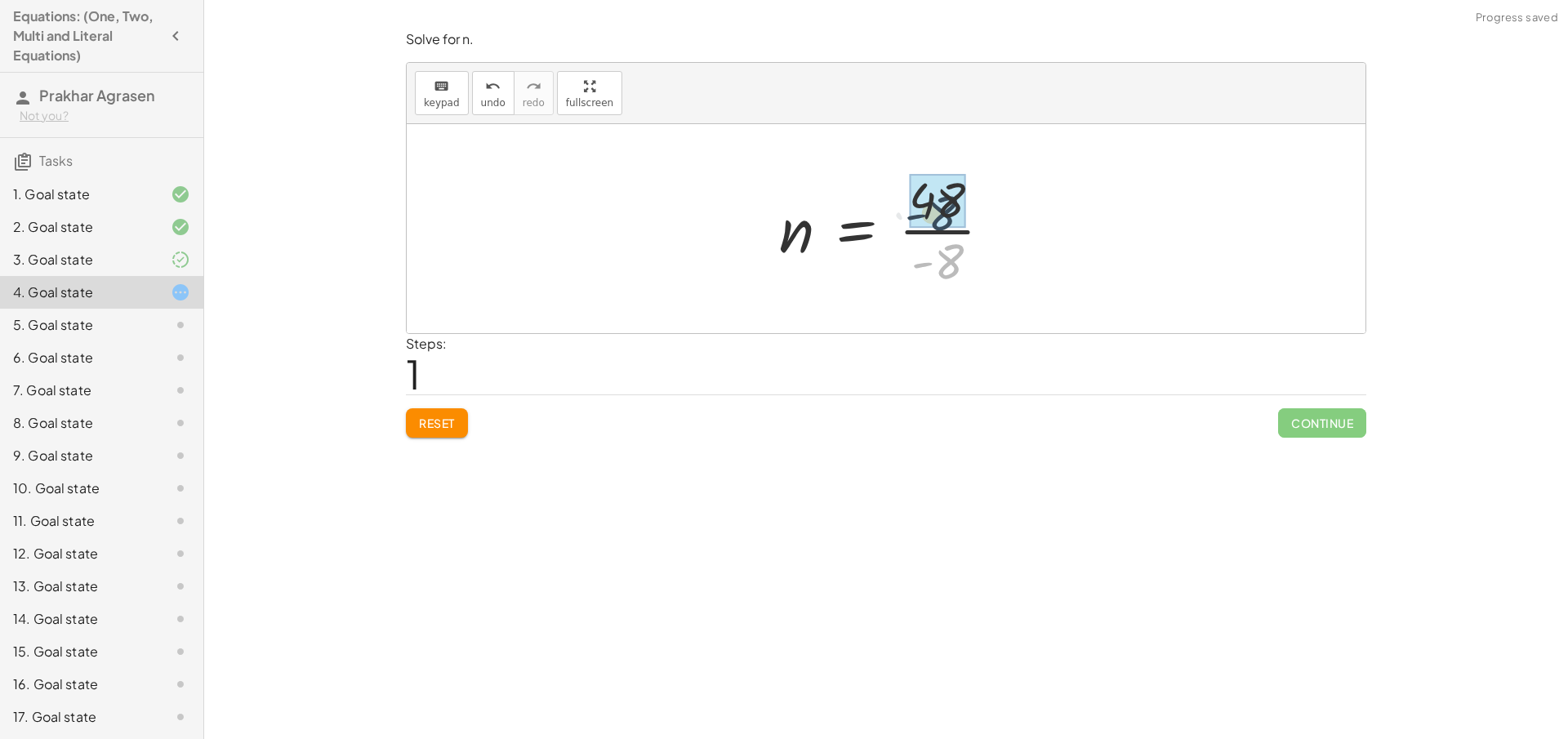
drag, startPoint x: 939, startPoint y: 268, endPoint x: 932, endPoint y: 208, distance: 60.4
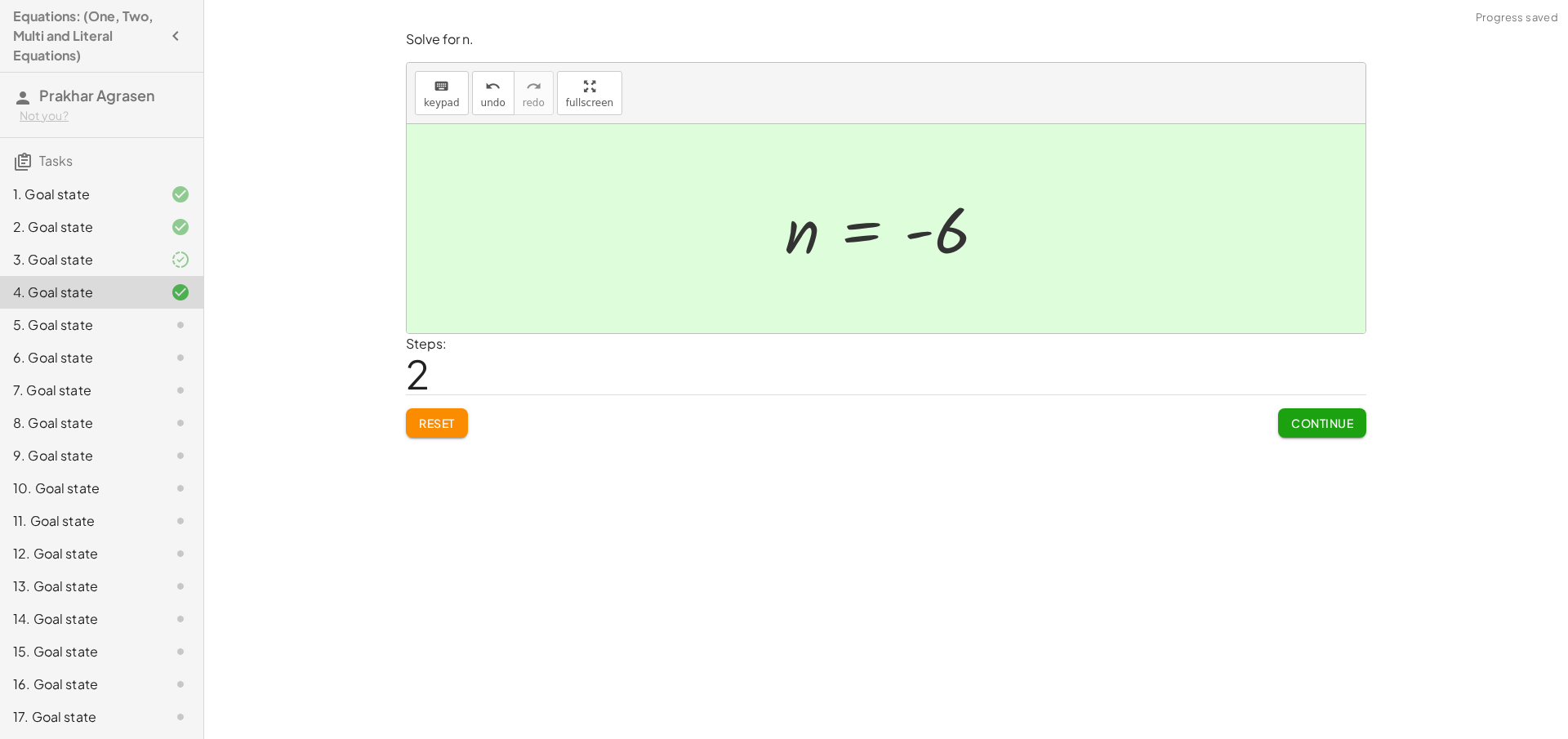
click at [1282, 412] on button "Continue" at bounding box center [1322, 423] width 89 height 29
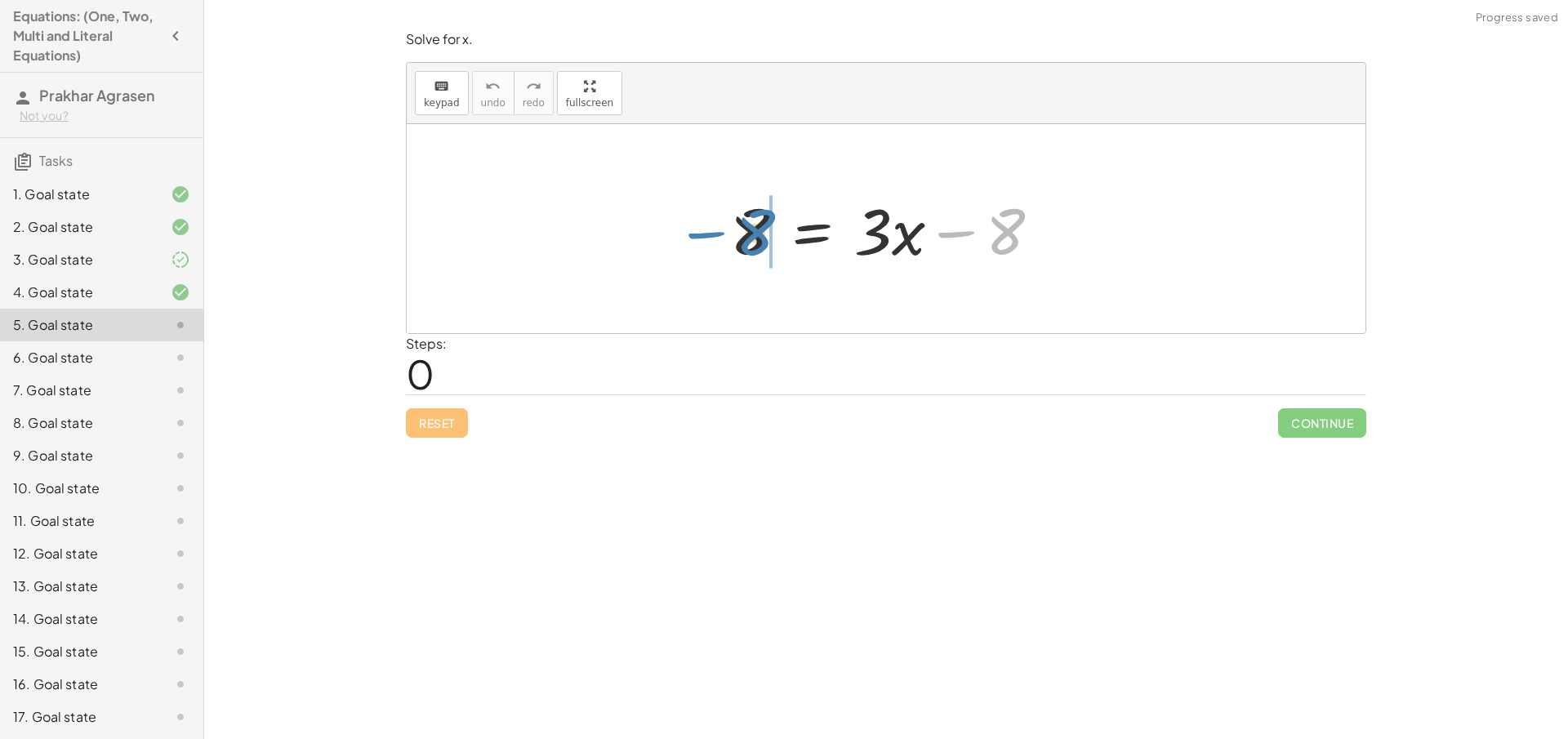
drag, startPoint x: 1009, startPoint y: 243, endPoint x: 774, endPoint y: 239, distance: 235.0
click at [774, 239] on div at bounding box center [892, 229] width 341 height 84
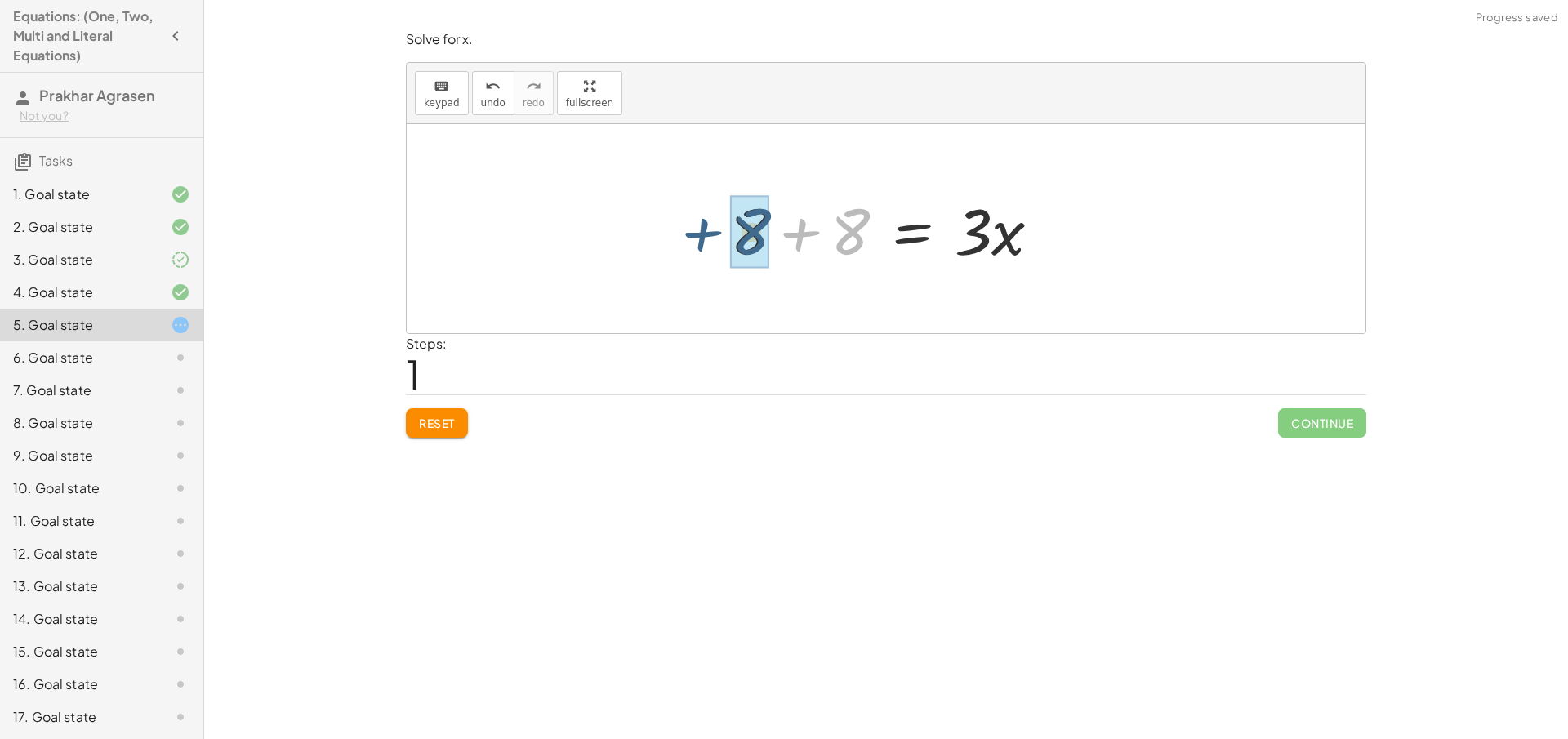
drag, startPoint x: 851, startPoint y: 236, endPoint x: 773, endPoint y: 235, distance: 78.0
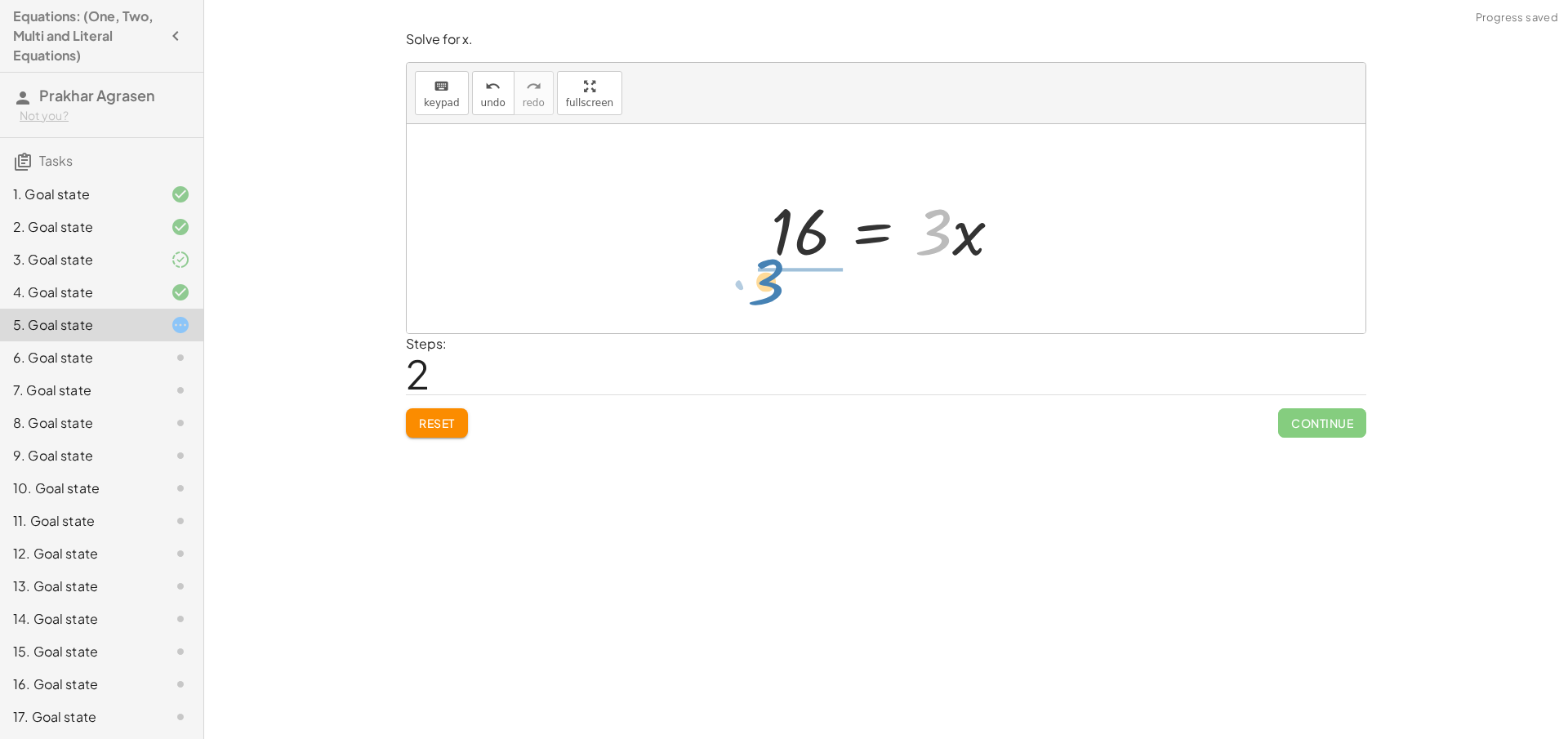
drag, startPoint x: 937, startPoint y: 236, endPoint x: 769, endPoint y: 285, distance: 175.0
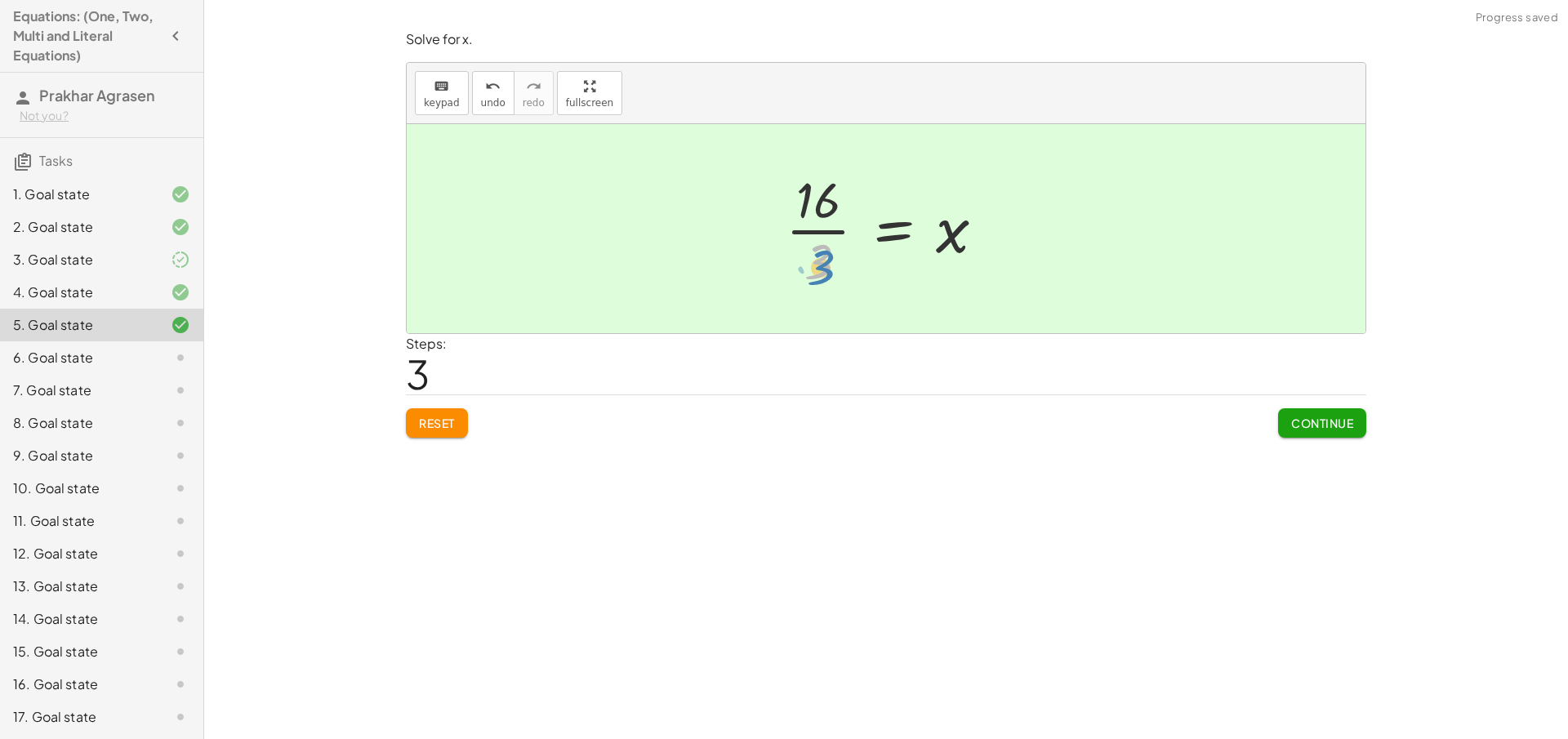
click at [826, 278] on div at bounding box center [891, 228] width 229 height 126
drag, startPoint x: 814, startPoint y: 265, endPoint x: 811, endPoint y: 280, distance: 15.3
click at [811, 280] on div at bounding box center [891, 228] width 229 height 126
click at [816, 230] on div at bounding box center [891, 228] width 229 height 126
click at [816, 231] on div at bounding box center [891, 228] width 229 height 126
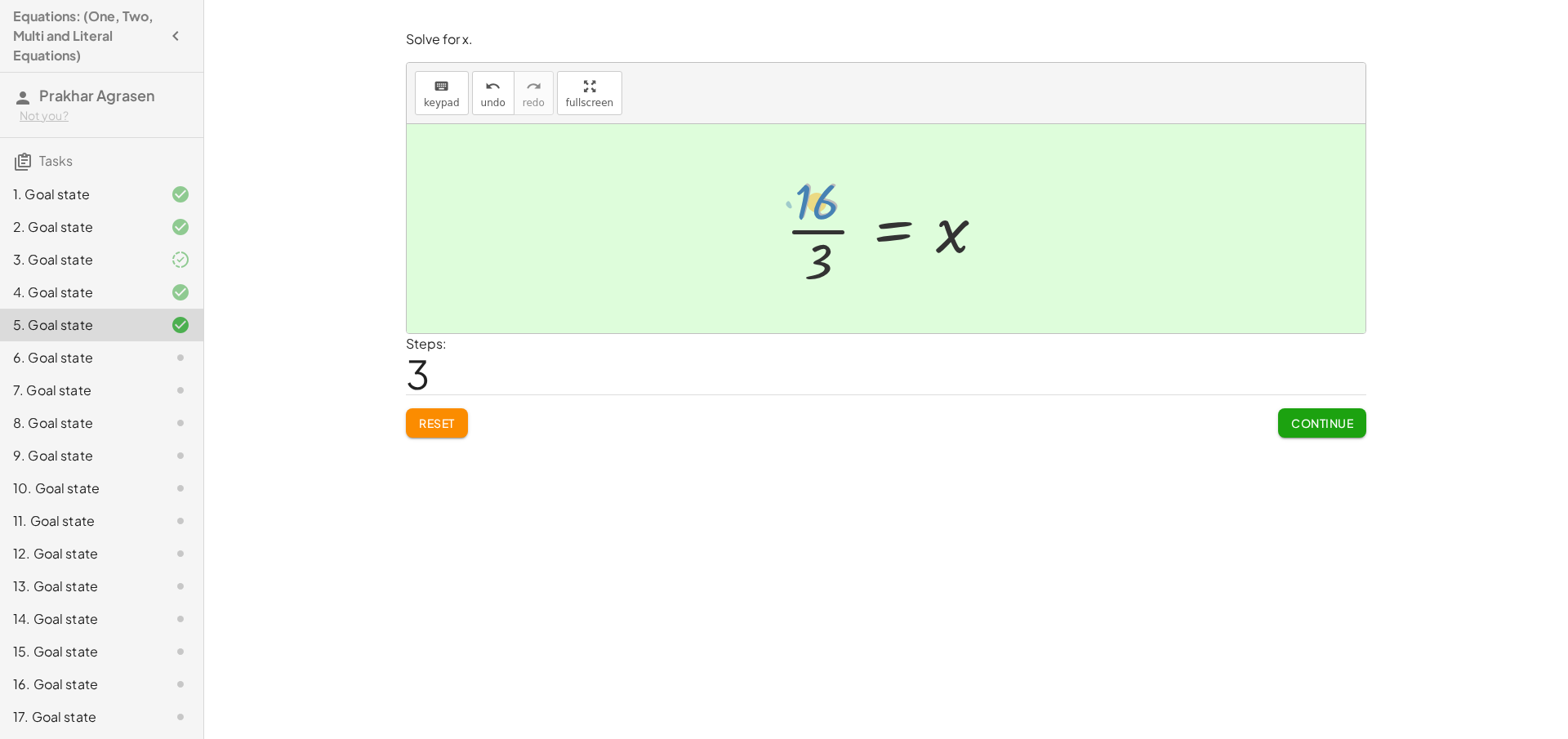
click at [816, 203] on div at bounding box center [891, 228] width 229 height 126
drag, startPoint x: 812, startPoint y: 267, endPoint x: 817, endPoint y: 210, distance: 57.2
click at [817, 210] on div at bounding box center [891, 228] width 229 height 126
click at [452, 418] on span "Reset" at bounding box center [436, 423] width 36 height 15
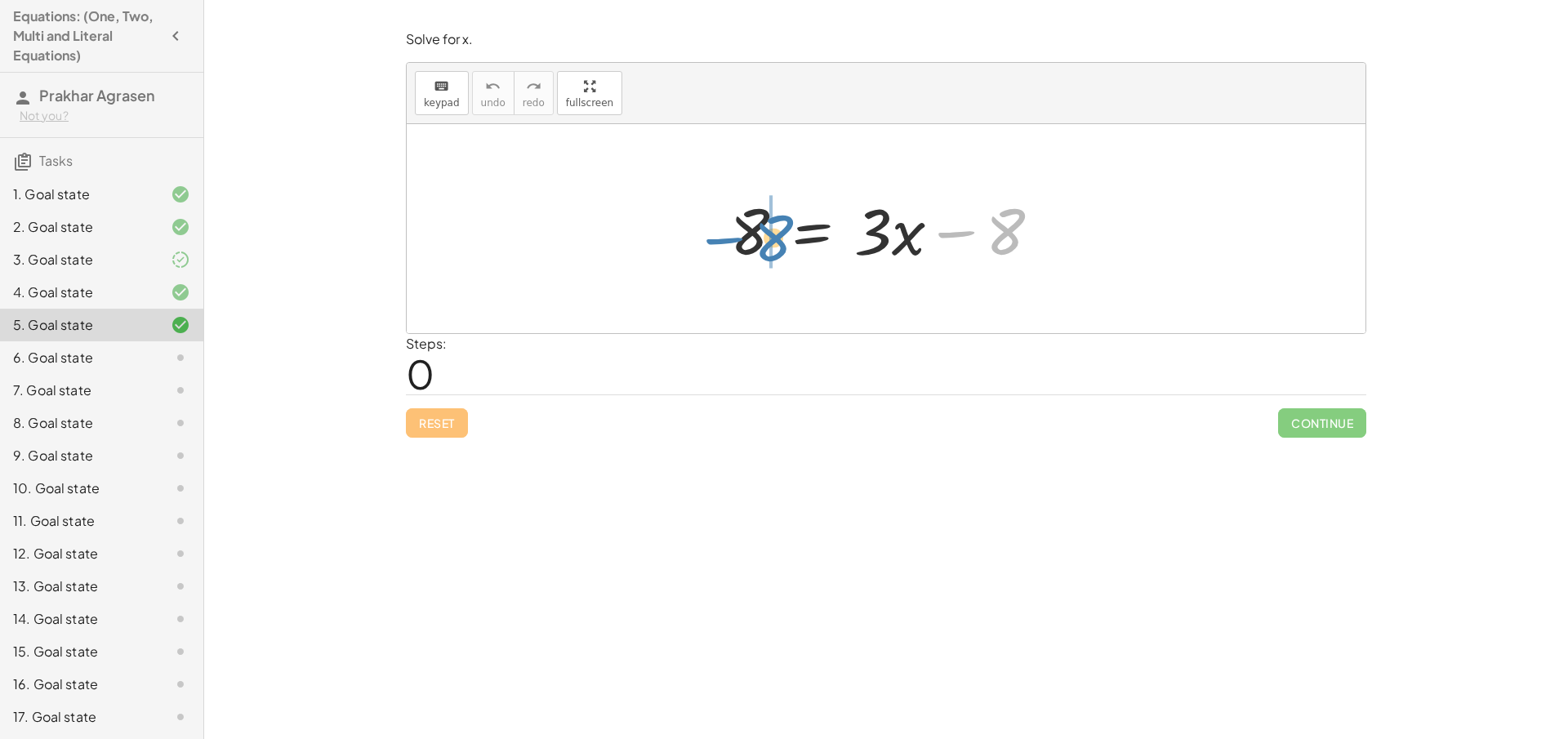
drag, startPoint x: 1008, startPoint y: 252, endPoint x: 775, endPoint y: 258, distance: 233.1
click at [775, 258] on div at bounding box center [892, 229] width 341 height 84
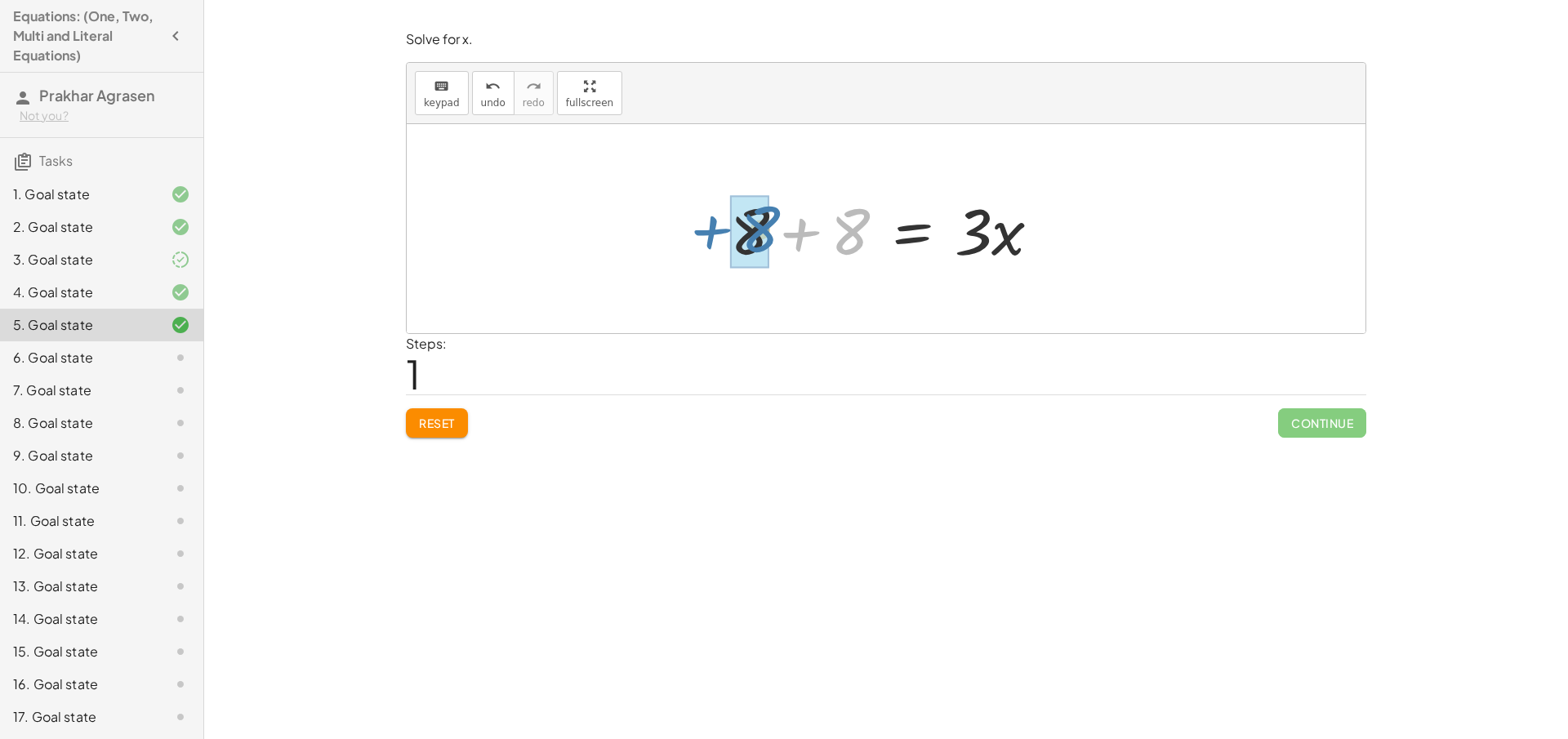
drag, startPoint x: 851, startPoint y: 226, endPoint x: 761, endPoint y: 224, distance: 90.0
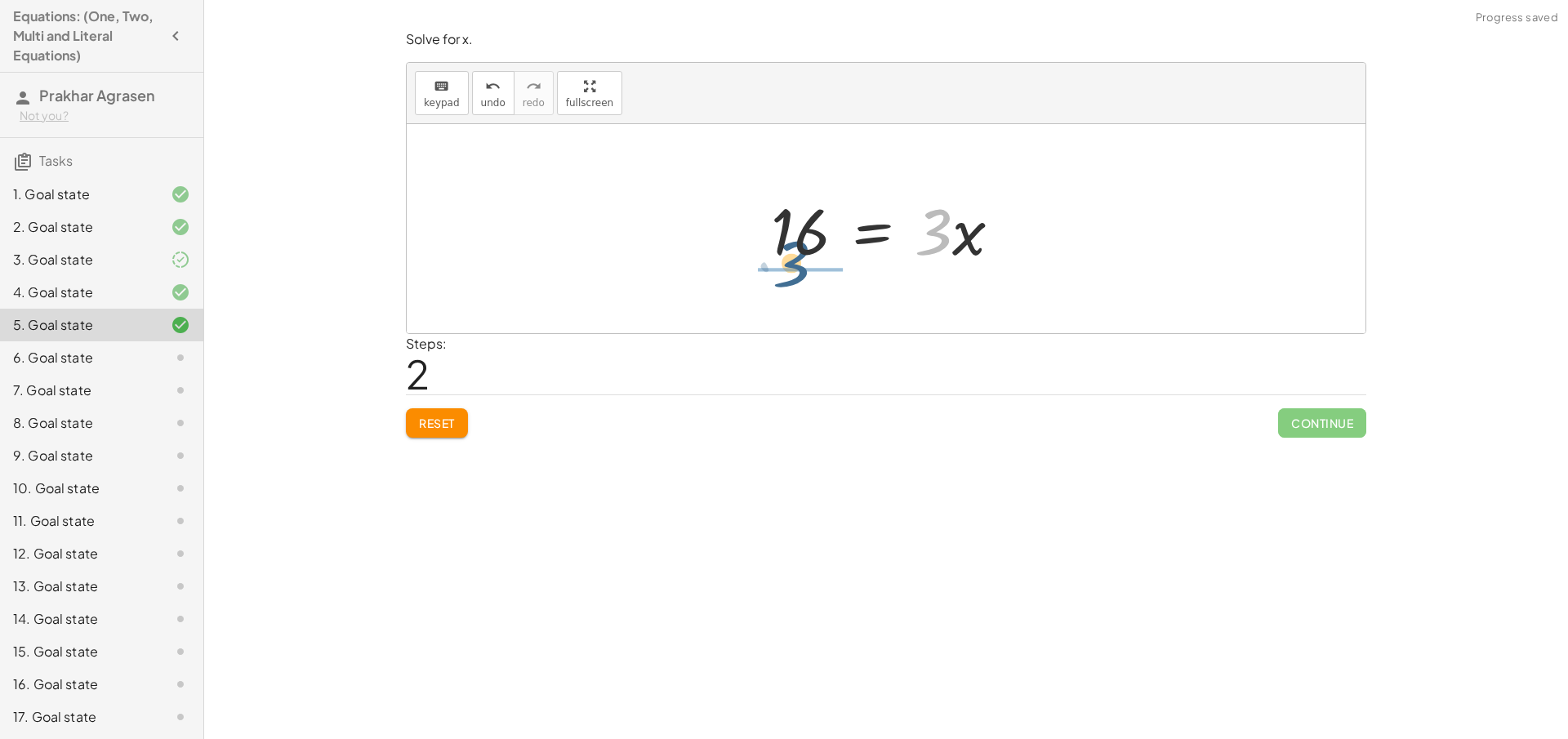
drag, startPoint x: 935, startPoint y: 240, endPoint x: 782, endPoint y: 270, distance: 155.9
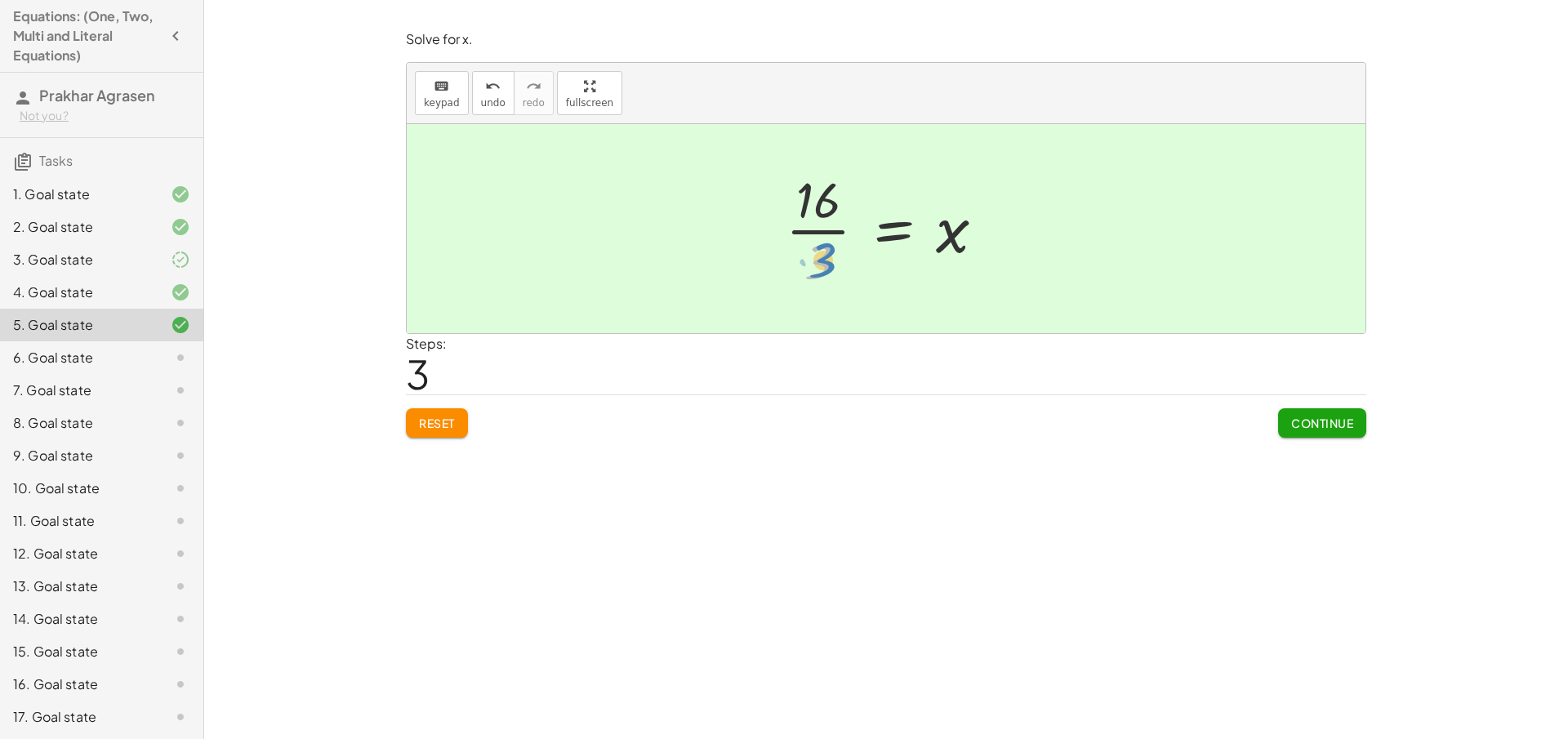
click at [819, 266] on div at bounding box center [891, 228] width 229 height 126
click at [1329, 416] on span "Continue" at bounding box center [1323, 423] width 62 height 15
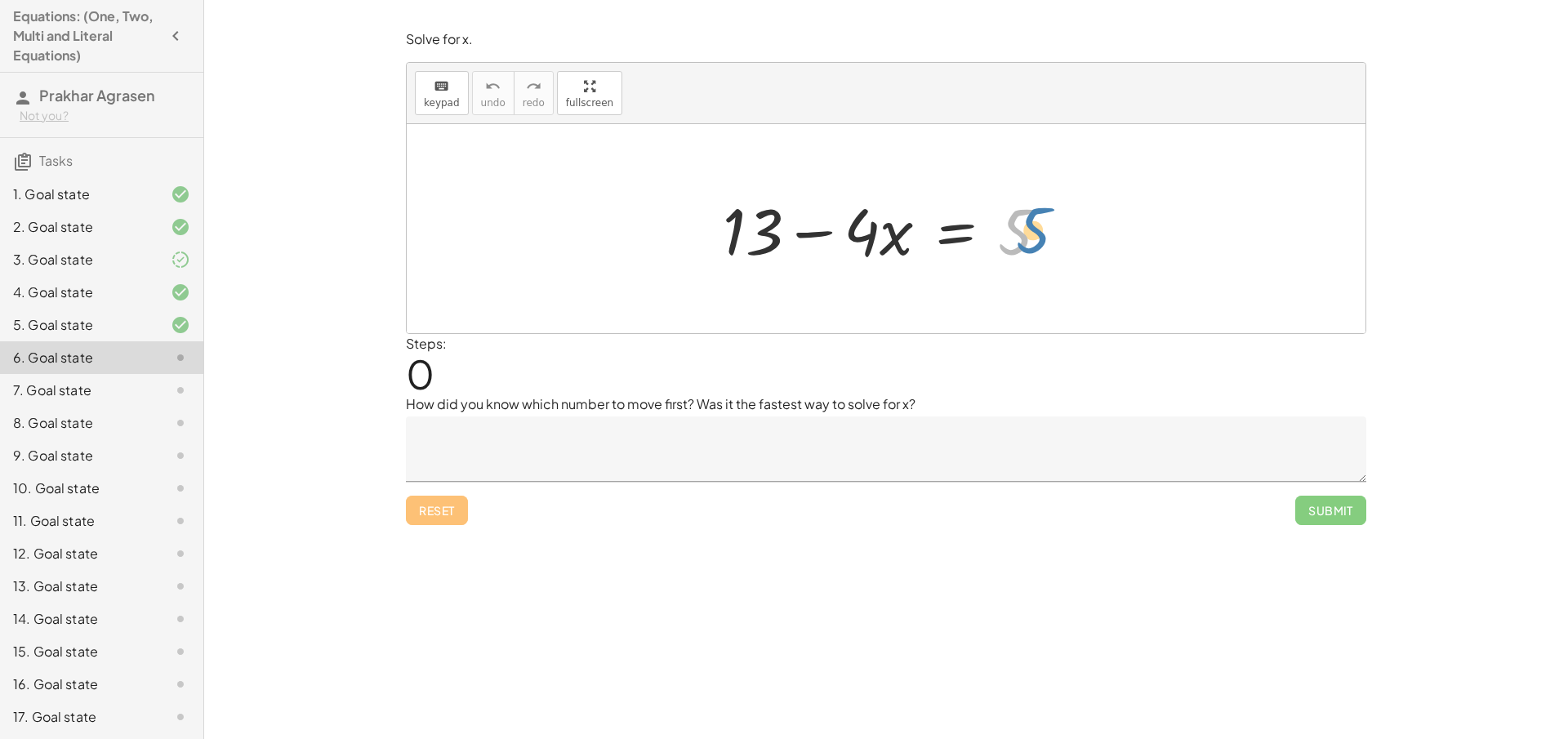
drag, startPoint x: 1020, startPoint y: 247, endPoint x: 1038, endPoint y: 245, distance: 18.1
click at [1038, 245] on div at bounding box center [892, 229] width 355 height 84
drag, startPoint x: 756, startPoint y: 224, endPoint x: 1025, endPoint y: 275, distance: 273.8
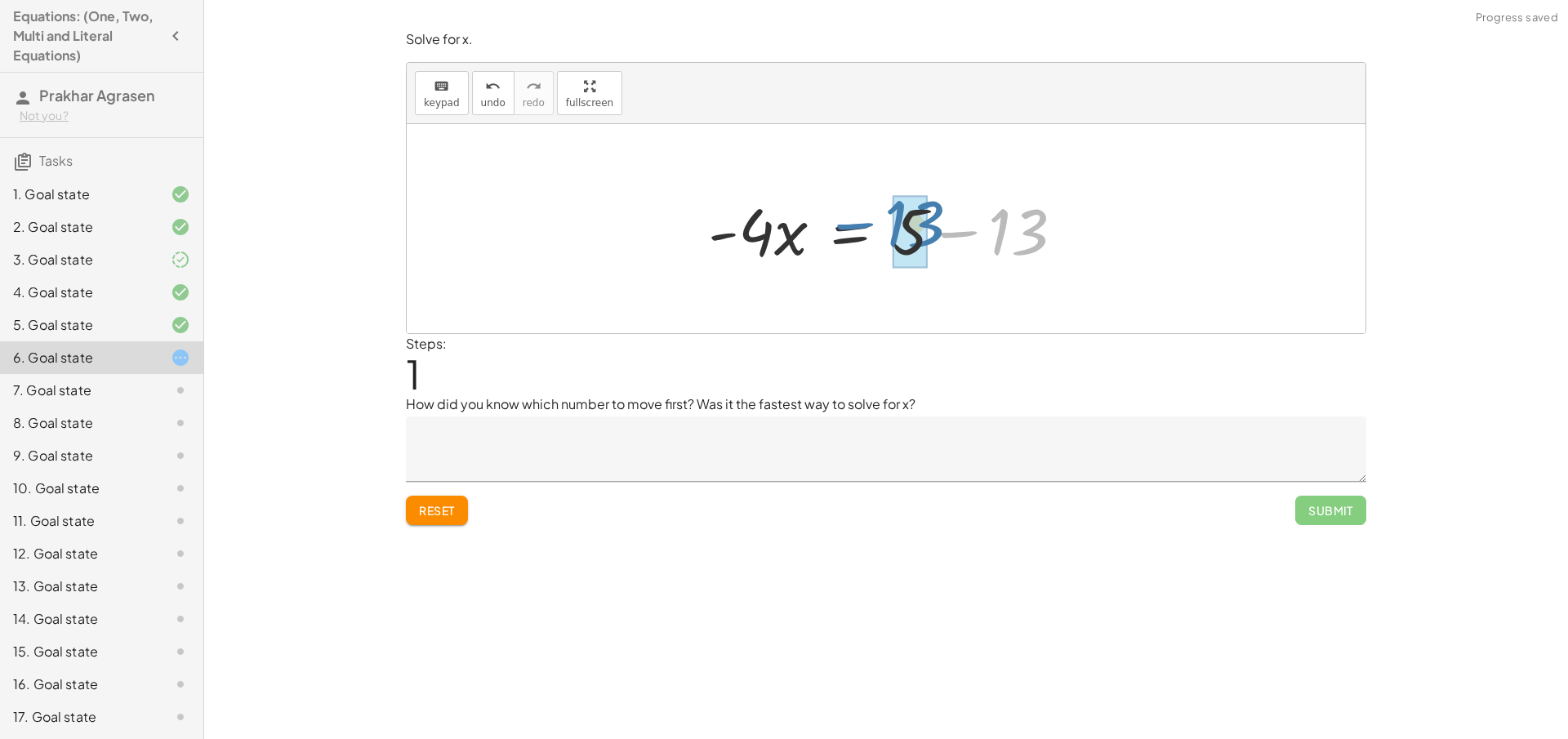
drag, startPoint x: 1038, startPoint y: 241, endPoint x: 935, endPoint y: 234, distance: 103.2
click at [935, 234] on div at bounding box center [893, 229] width 386 height 84
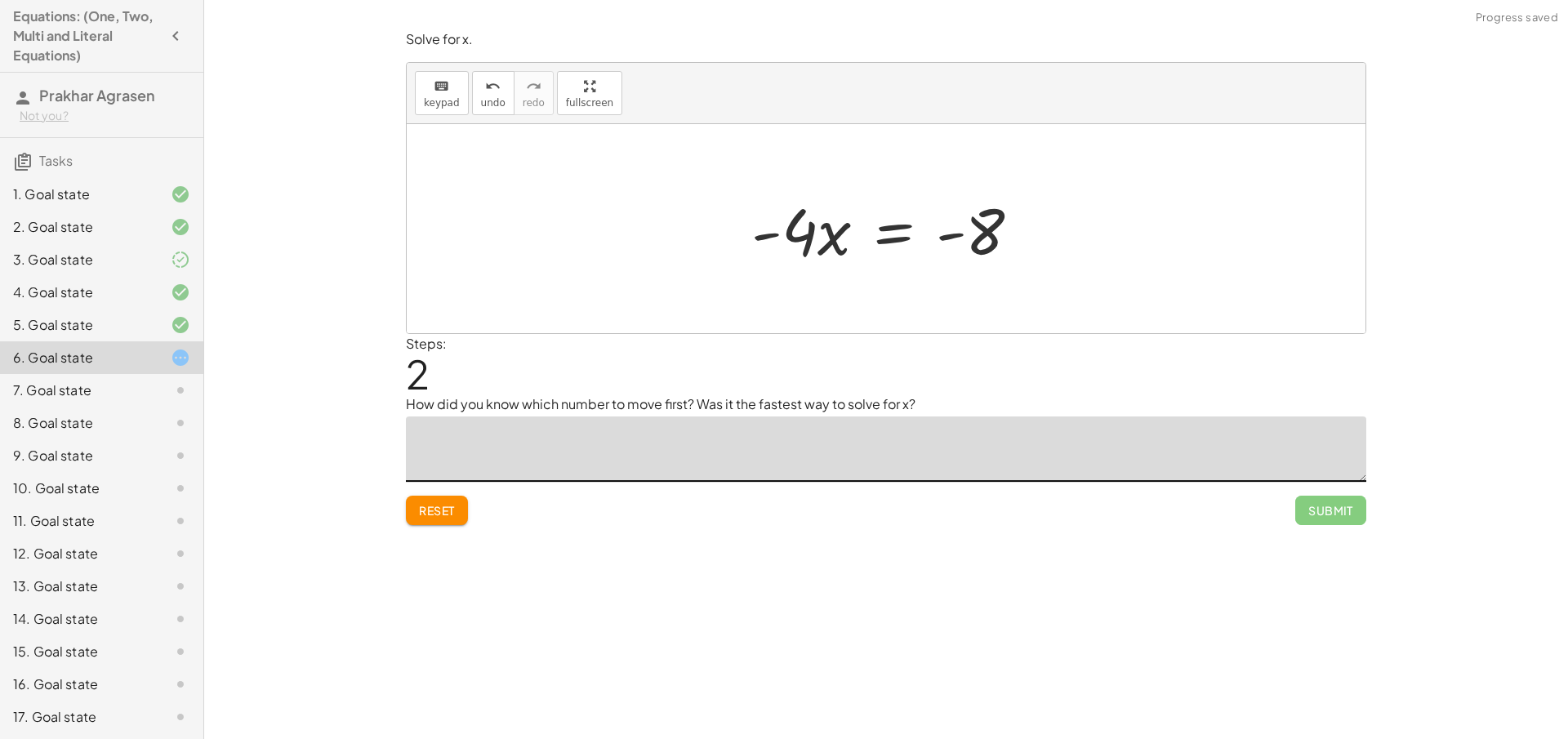
click at [826, 440] on textarea at bounding box center [886, 449] width 960 height 65
type textarea "*"
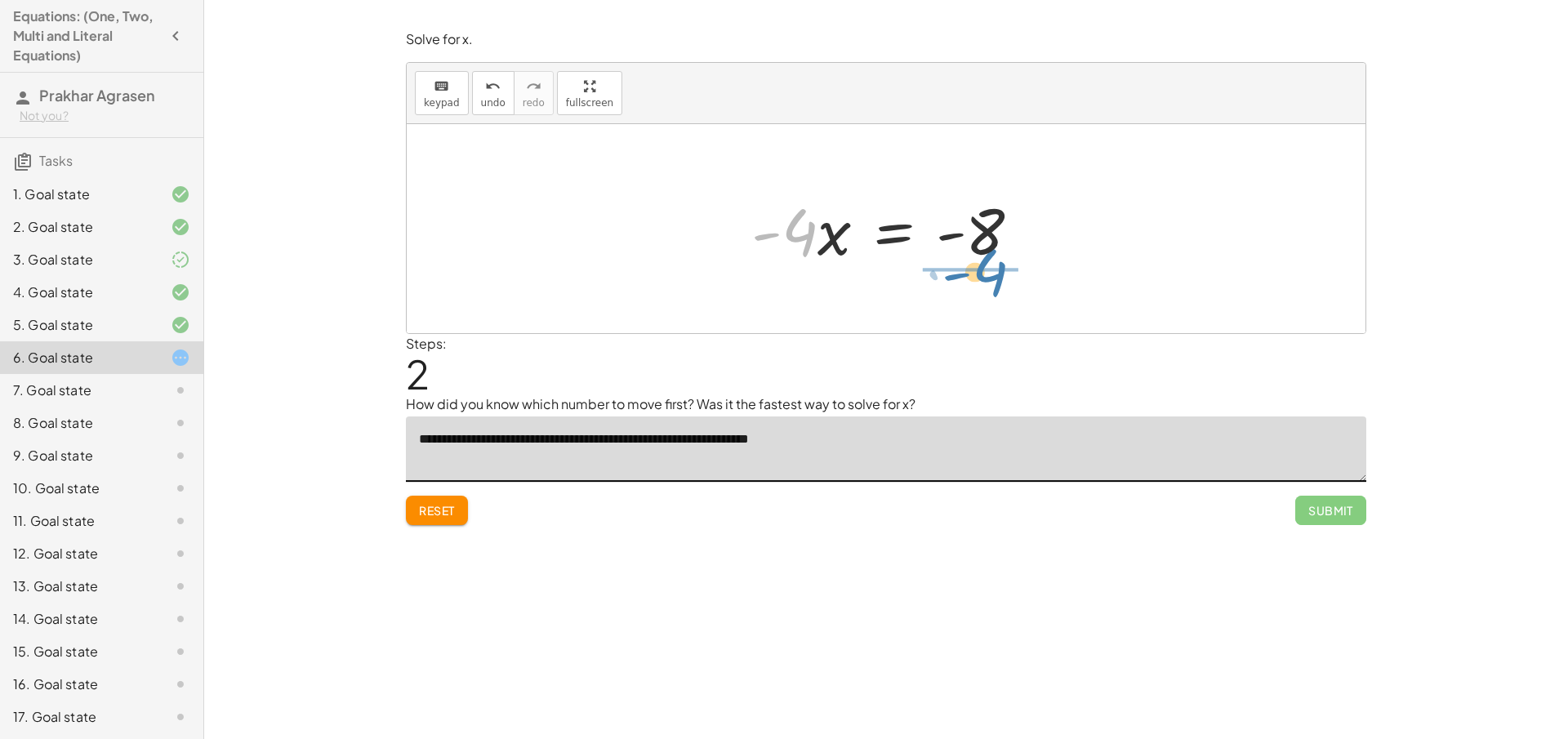
drag, startPoint x: 802, startPoint y: 237, endPoint x: 992, endPoint y: 277, distance: 194.2
click at [992, 277] on div "+ 13 − · 4 · x = 5 · - 4 · x = + 5 − 13 · - 4 · 4 · x = - - 8" at bounding box center [886, 228] width 958 height 209
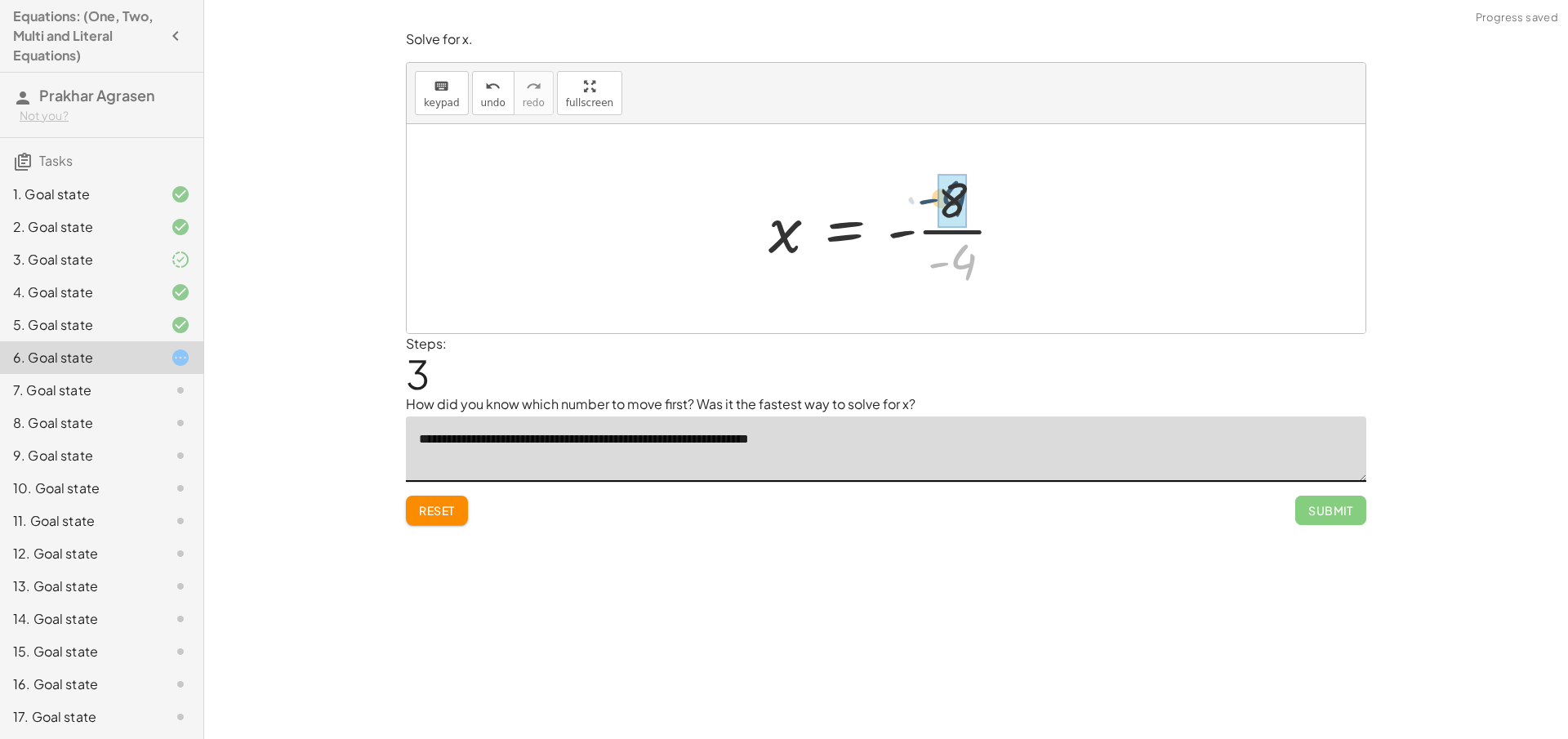
drag, startPoint x: 962, startPoint y: 263, endPoint x: 952, endPoint y: 200, distance: 63.8
drag, startPoint x: 904, startPoint y: 238, endPoint x: 933, endPoint y: 233, distance: 29.4
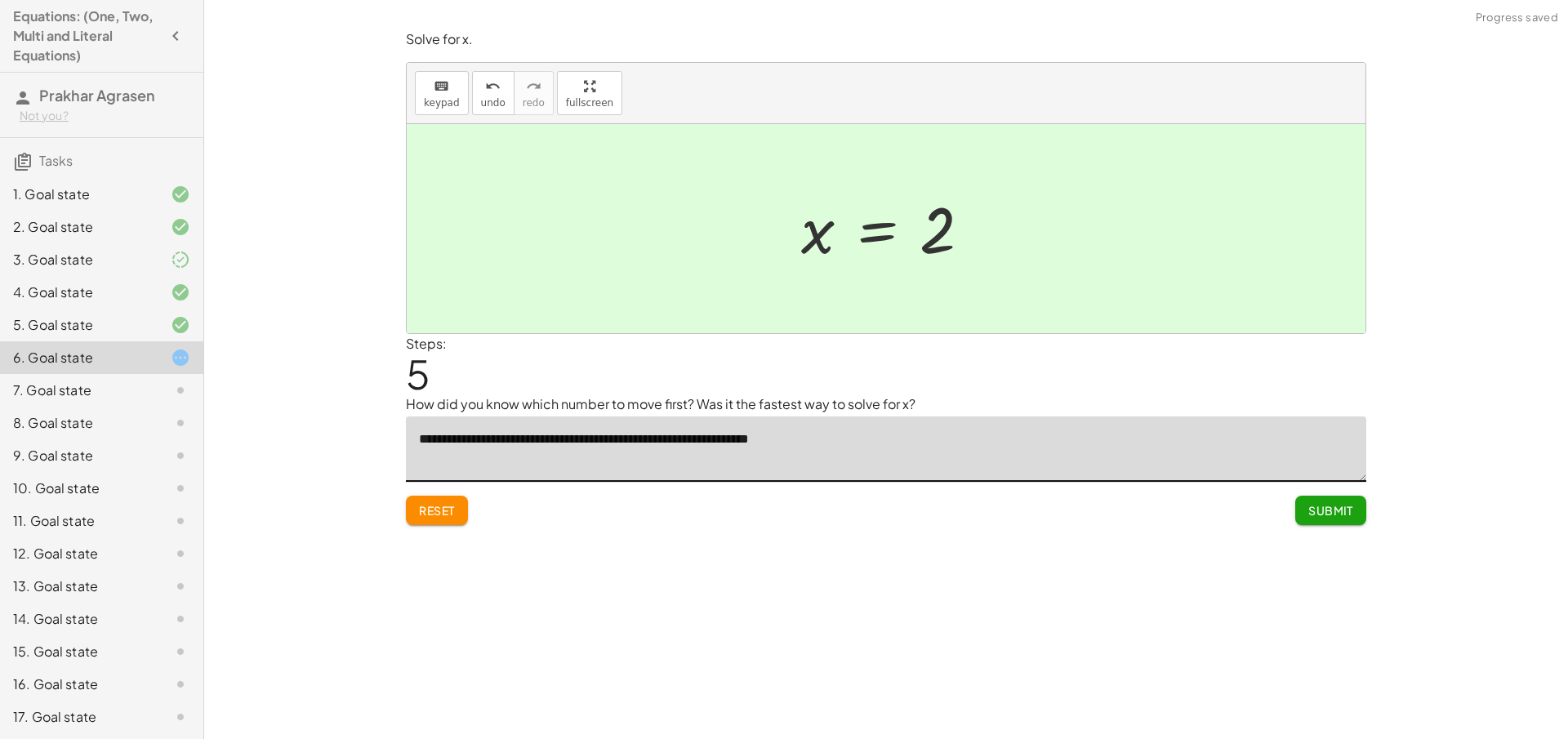
type textarea "**********"
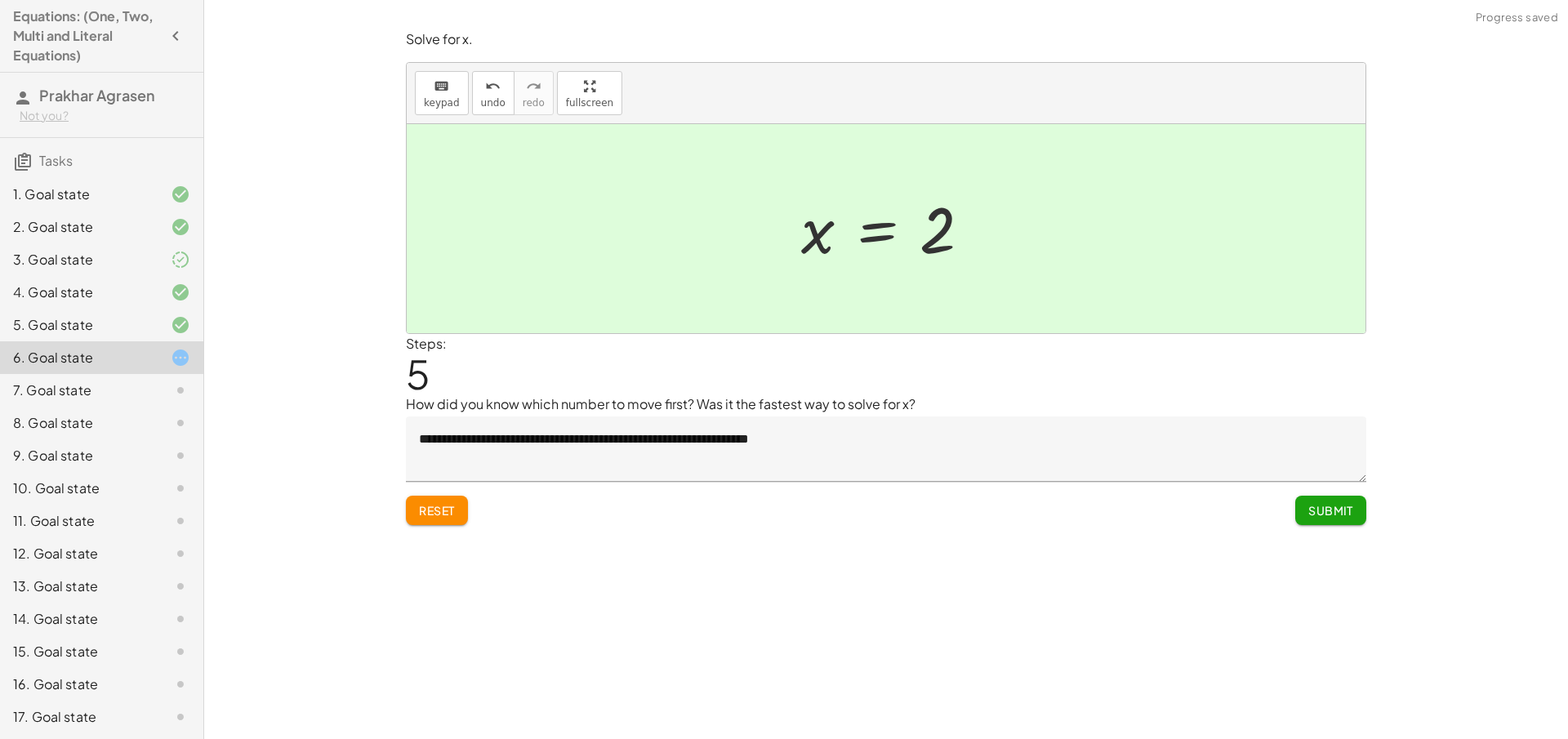
click at [1335, 507] on span "Submit" at bounding box center [1330, 509] width 45 height 15
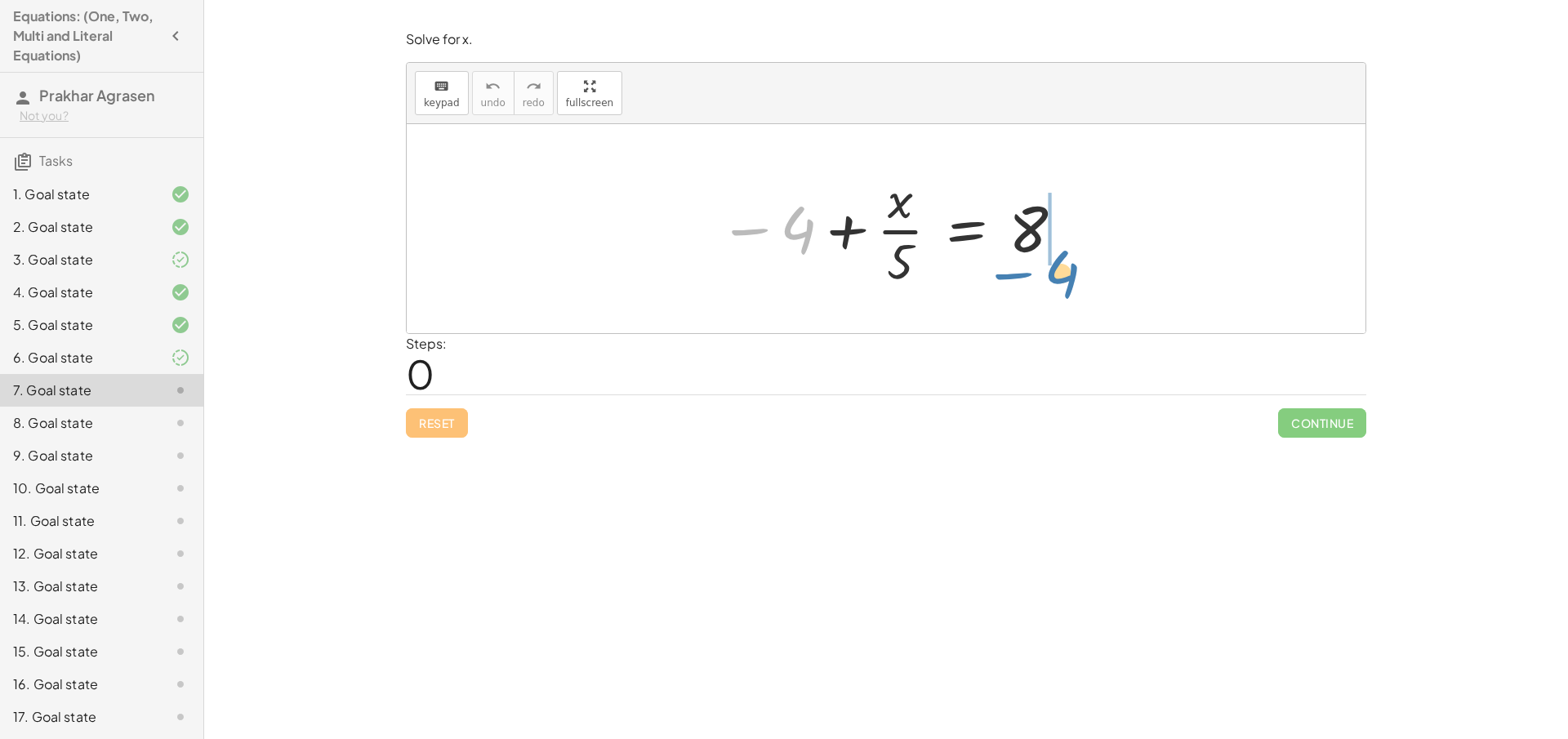
drag, startPoint x: 795, startPoint y: 236, endPoint x: 1059, endPoint y: 280, distance: 267.6
click at [1059, 280] on div at bounding box center [891, 228] width 363 height 126
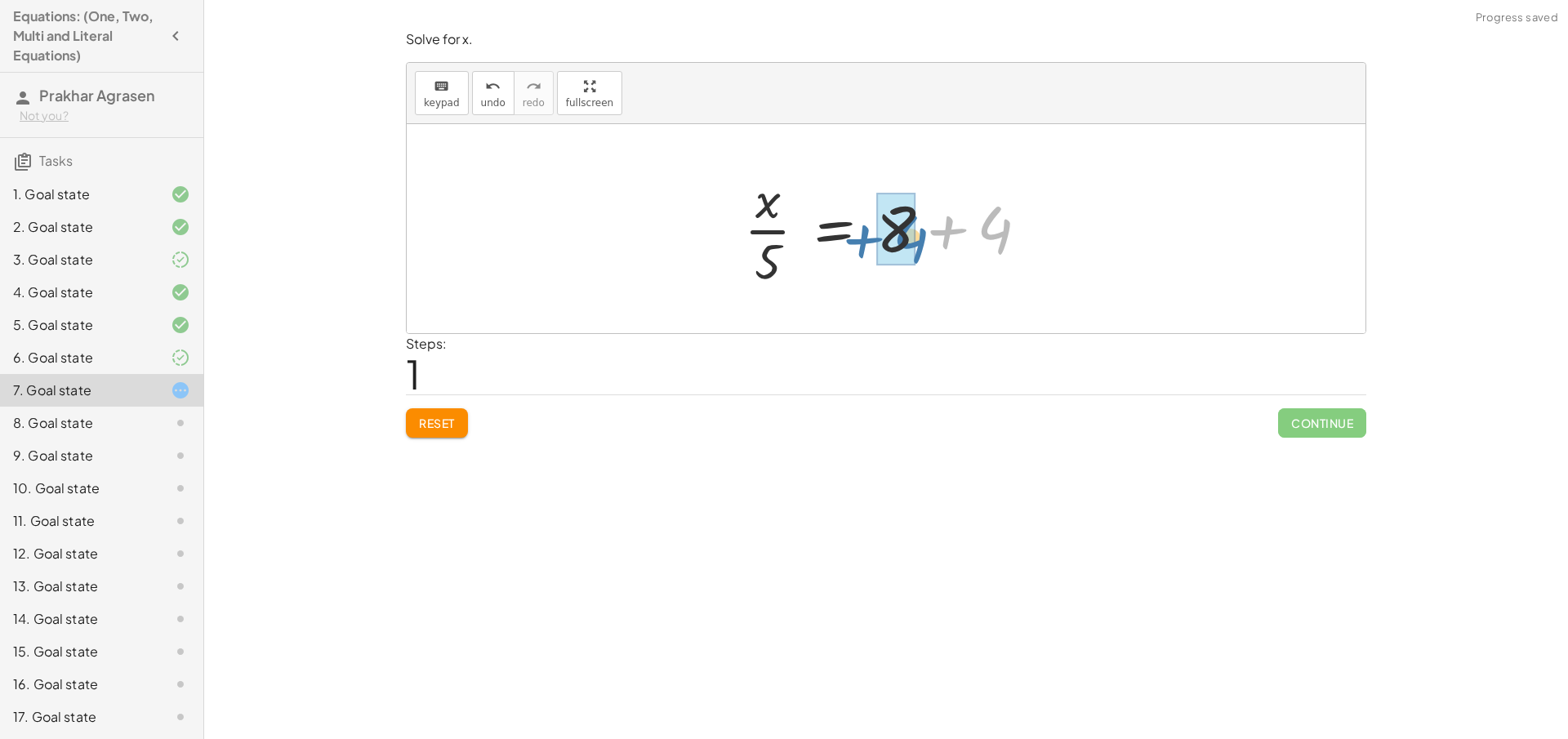
drag, startPoint x: 996, startPoint y: 226, endPoint x: 912, endPoint y: 235, distance: 84.5
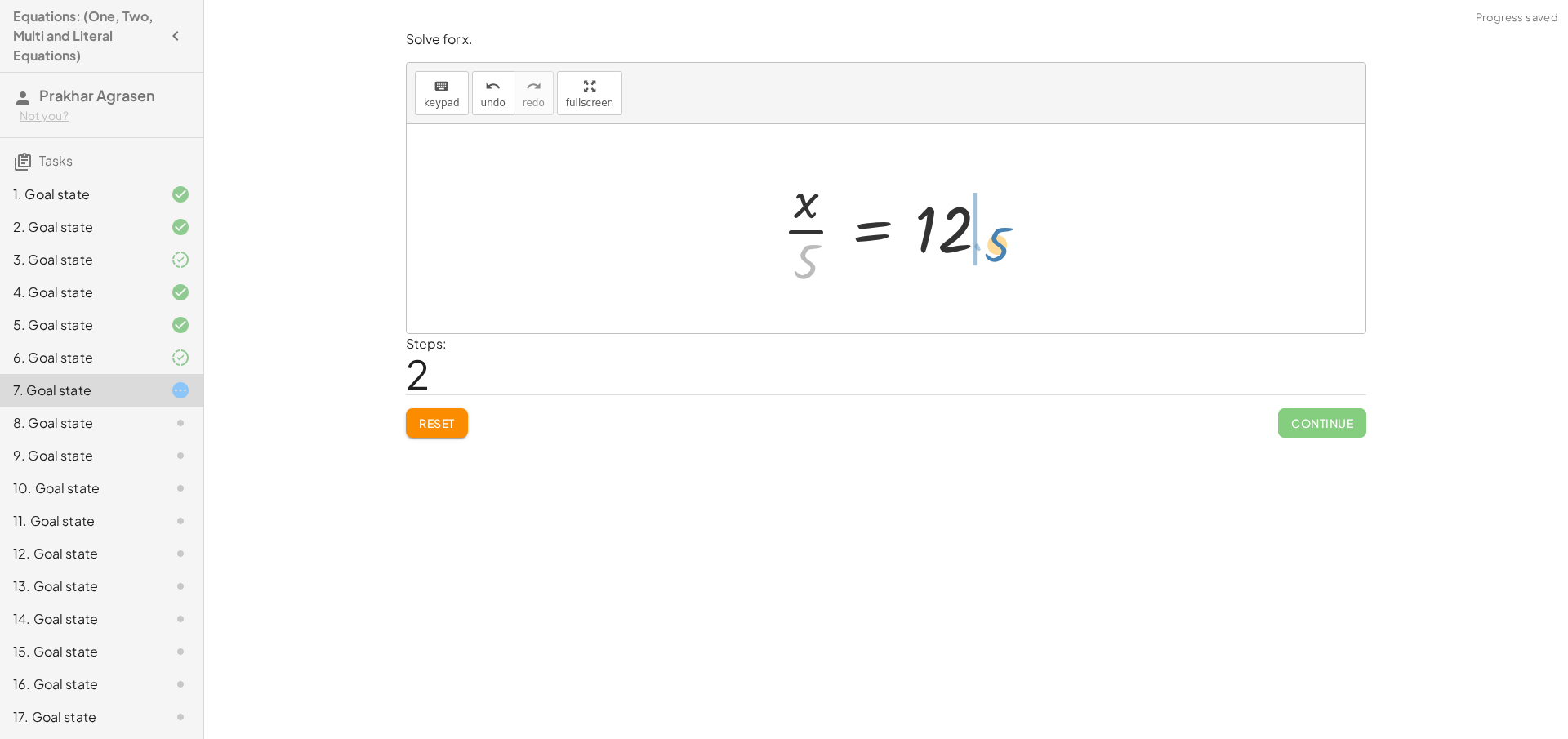
drag, startPoint x: 765, startPoint y: 255, endPoint x: 958, endPoint y: 238, distance: 193.7
click at [958, 238] on div at bounding box center [892, 228] width 236 height 126
drag, startPoint x: 974, startPoint y: 239, endPoint x: 929, endPoint y: 241, distance: 45.0
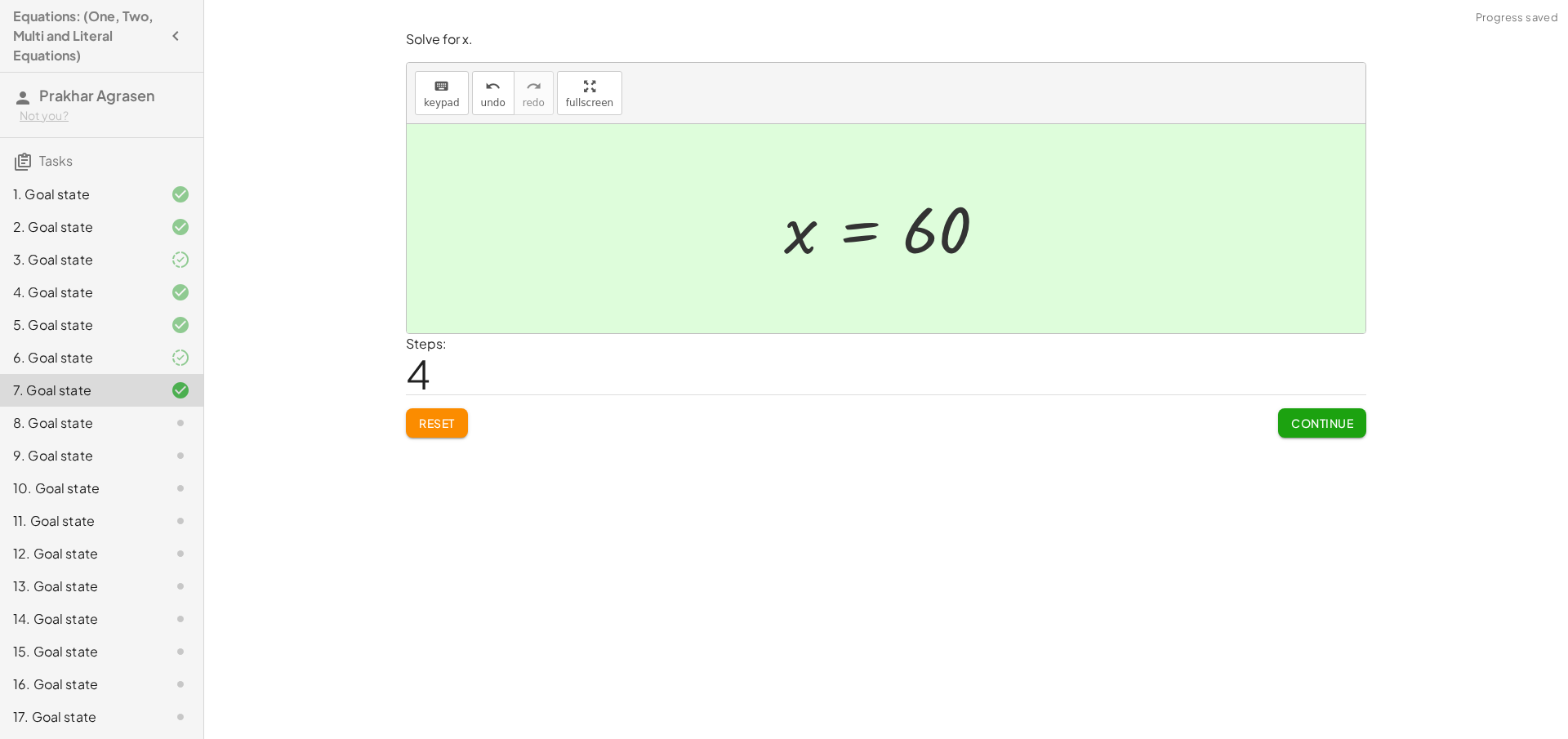
click at [1312, 420] on span "Continue" at bounding box center [1323, 423] width 62 height 15
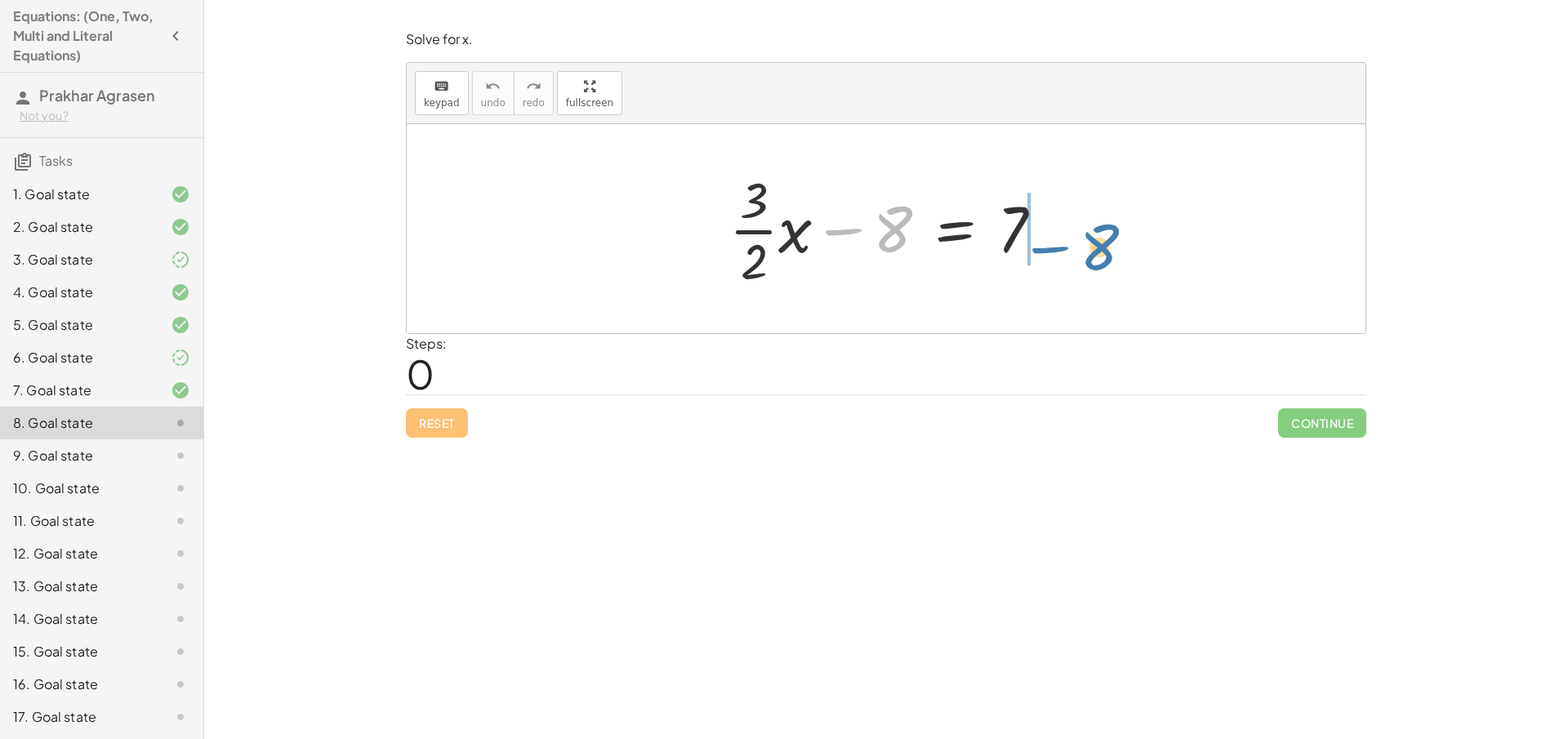
drag, startPoint x: 882, startPoint y: 233, endPoint x: 1091, endPoint y: 251, distance: 209.8
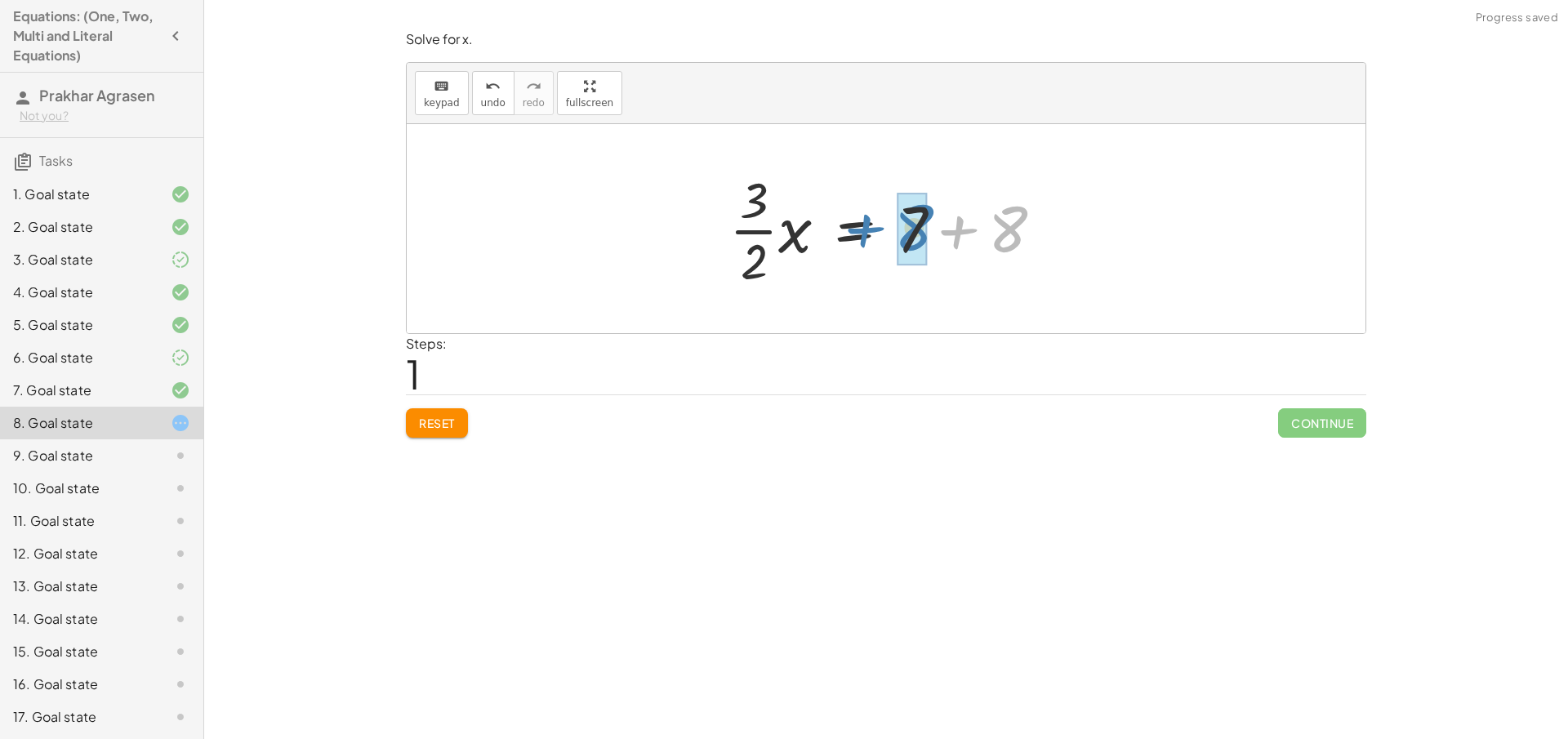
drag, startPoint x: 1101, startPoint y: 230, endPoint x: 1010, endPoint y: 230, distance: 91.0
click at [1010, 230] on div at bounding box center [892, 228] width 343 height 126
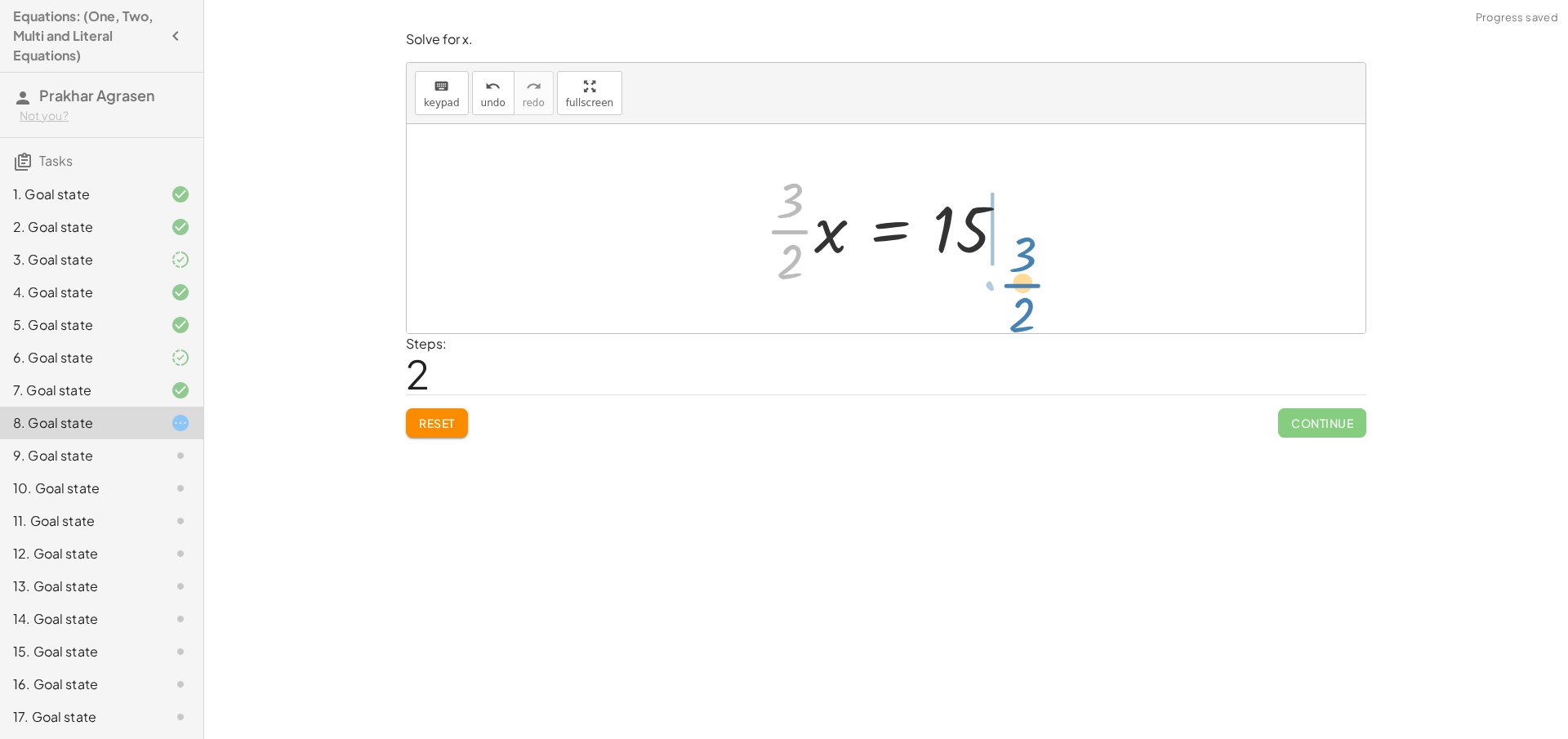
drag, startPoint x: 792, startPoint y: 232, endPoint x: 1026, endPoint y: 285, distance: 239.9
click at [1026, 285] on div at bounding box center [892, 228] width 271 height 126
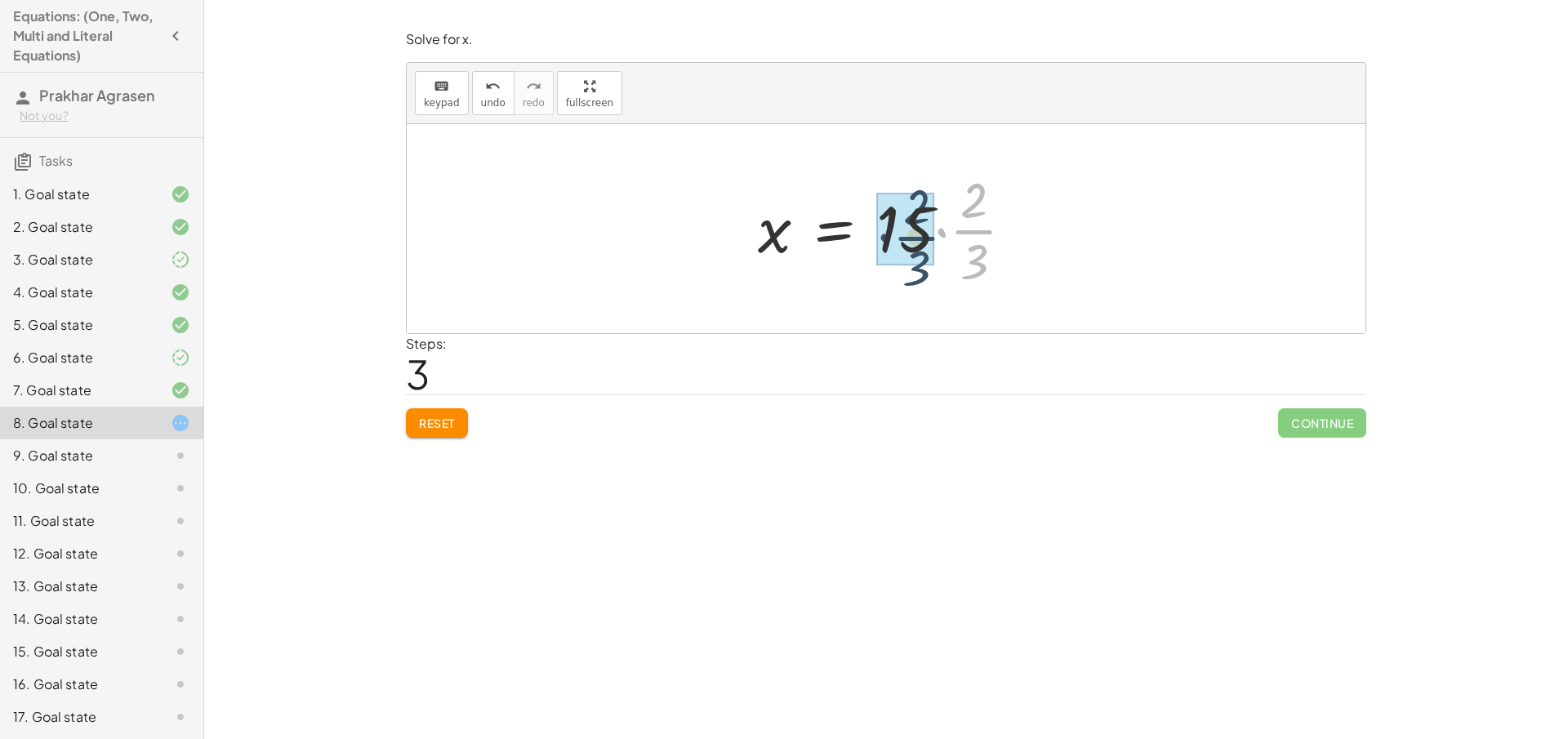
drag, startPoint x: 964, startPoint y: 228, endPoint x: 906, endPoint y: 235, distance: 58.4
drag, startPoint x: 970, startPoint y: 197, endPoint x: 942, endPoint y: 199, distance: 28.1
click at [942, 199] on div at bounding box center [891, 228] width 266 height 126
drag, startPoint x: 933, startPoint y: 257, endPoint x: 932, endPoint y: 179, distance: 78.0
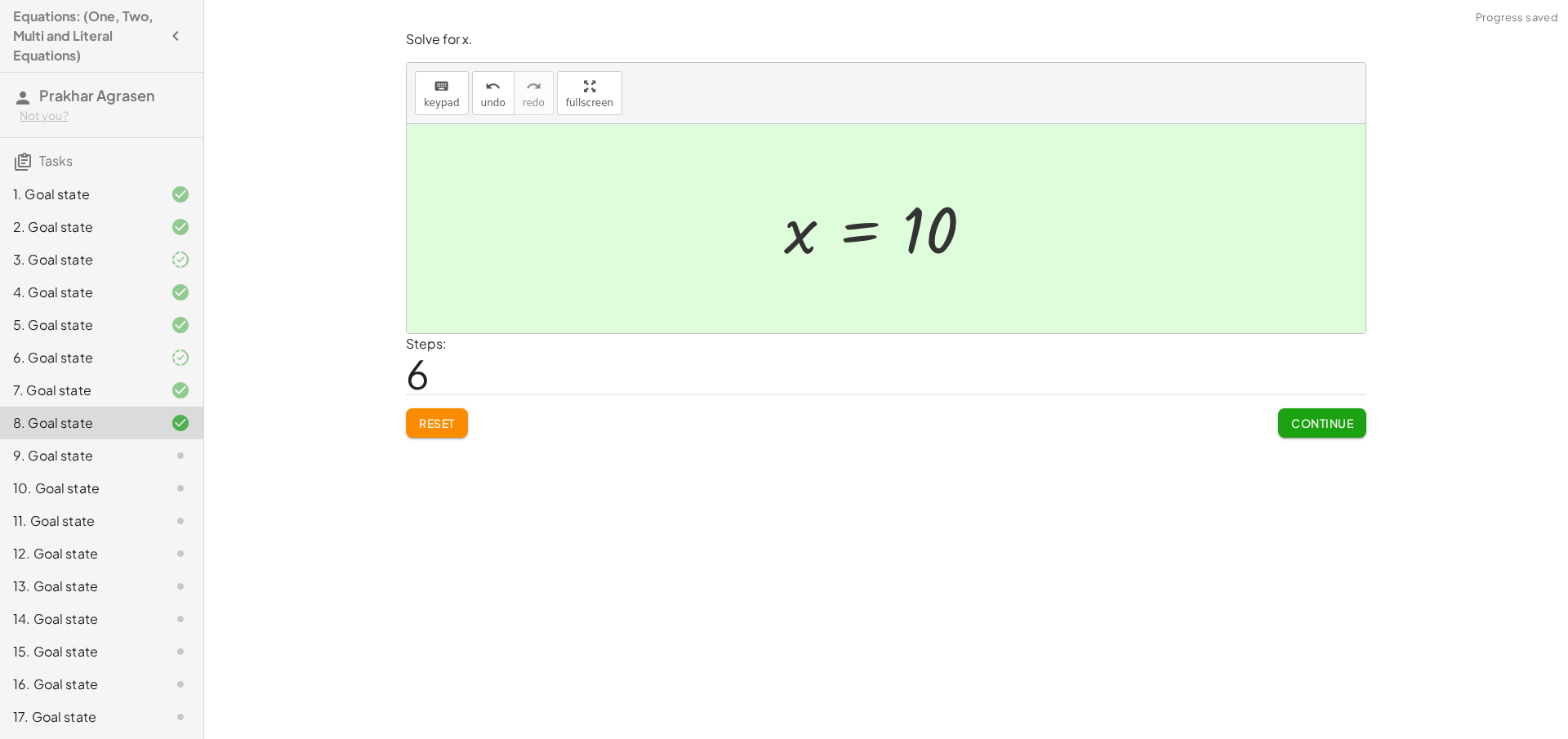
click at [1326, 422] on span "Continue" at bounding box center [1323, 423] width 62 height 15
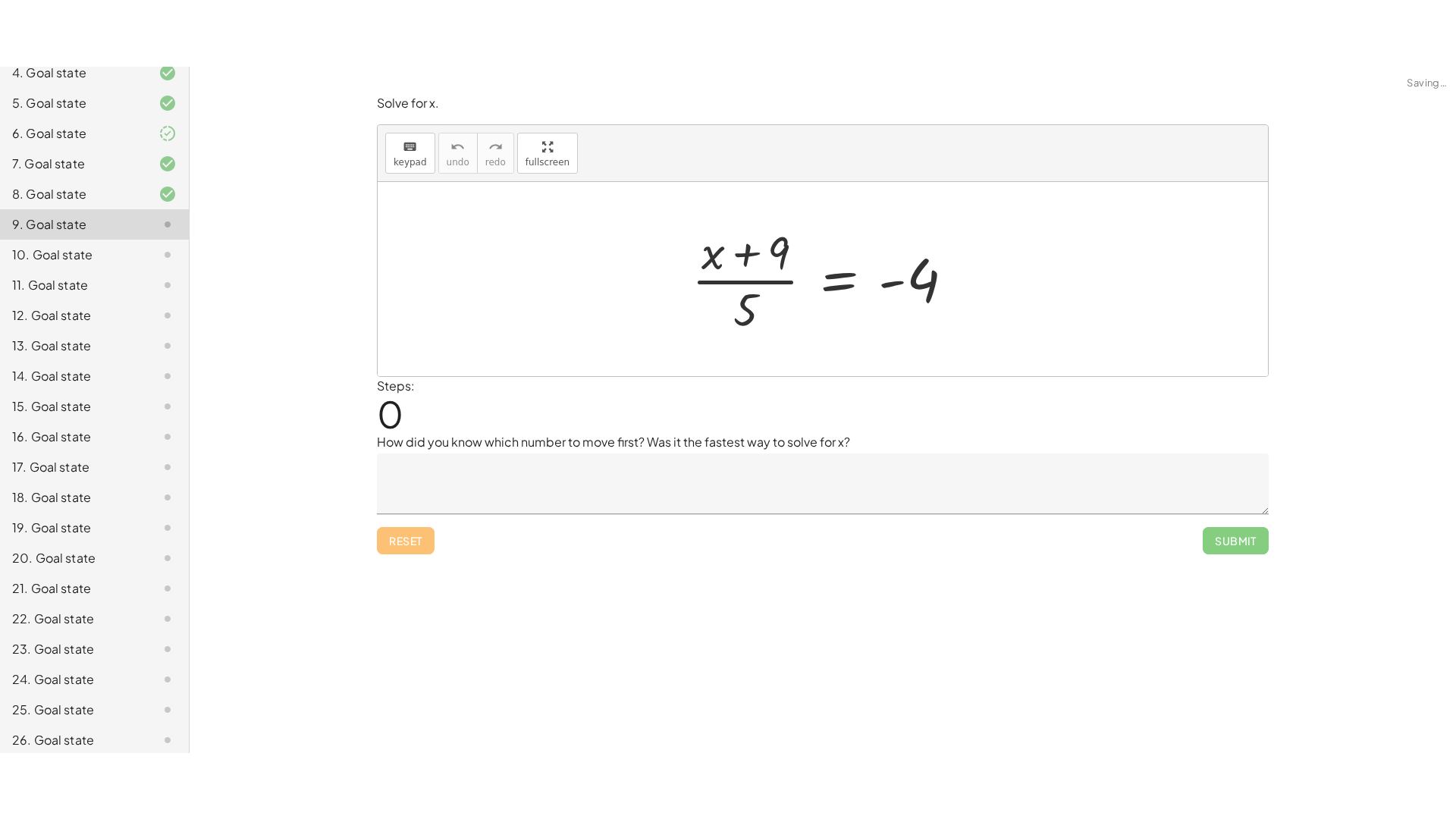
scroll to position [274, 0]
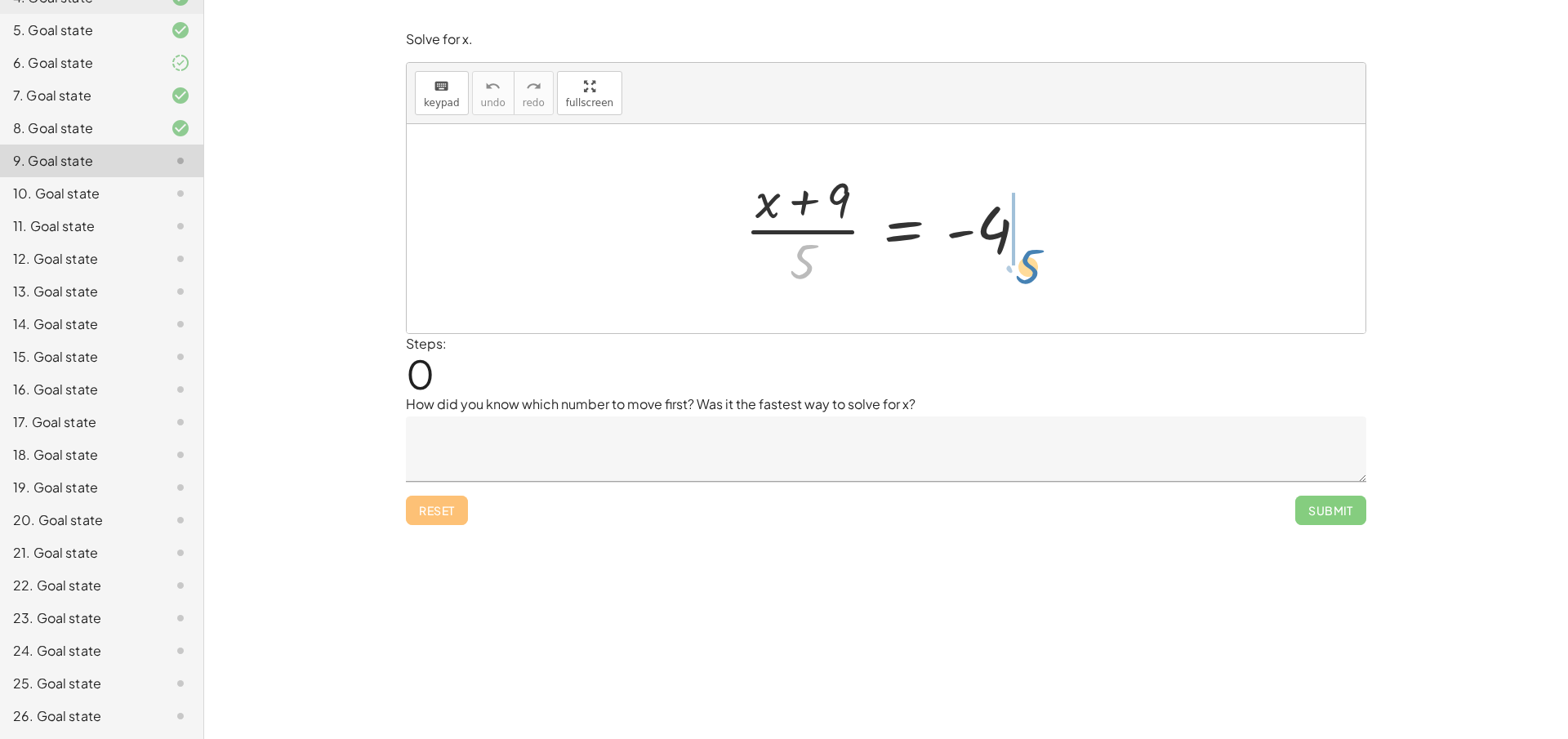
drag, startPoint x: 798, startPoint y: 265, endPoint x: 1024, endPoint y: 270, distance: 226.1
click at [1024, 270] on div at bounding box center [892, 228] width 312 height 126
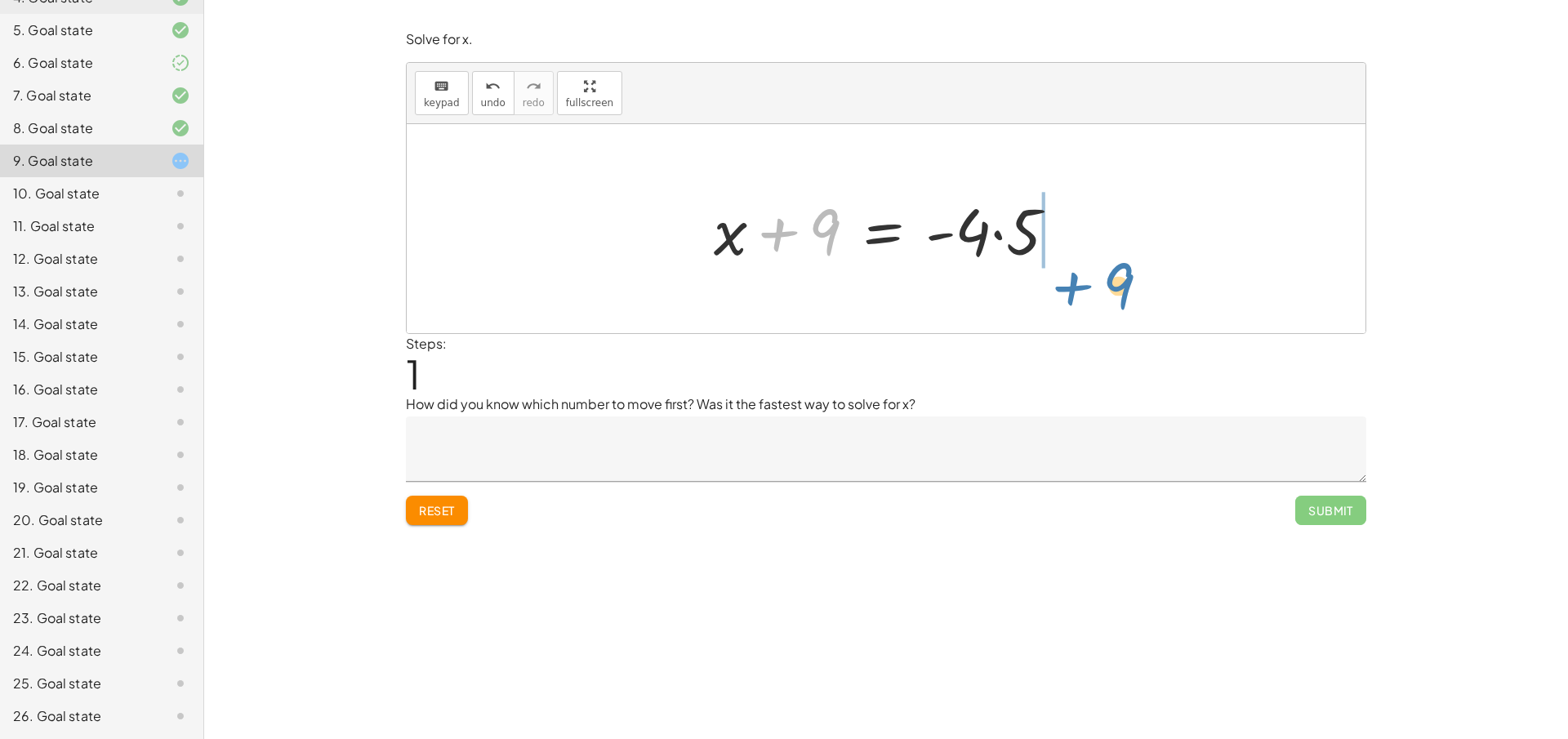
drag, startPoint x: 826, startPoint y: 233, endPoint x: 1129, endPoint y: 285, distance: 307.4
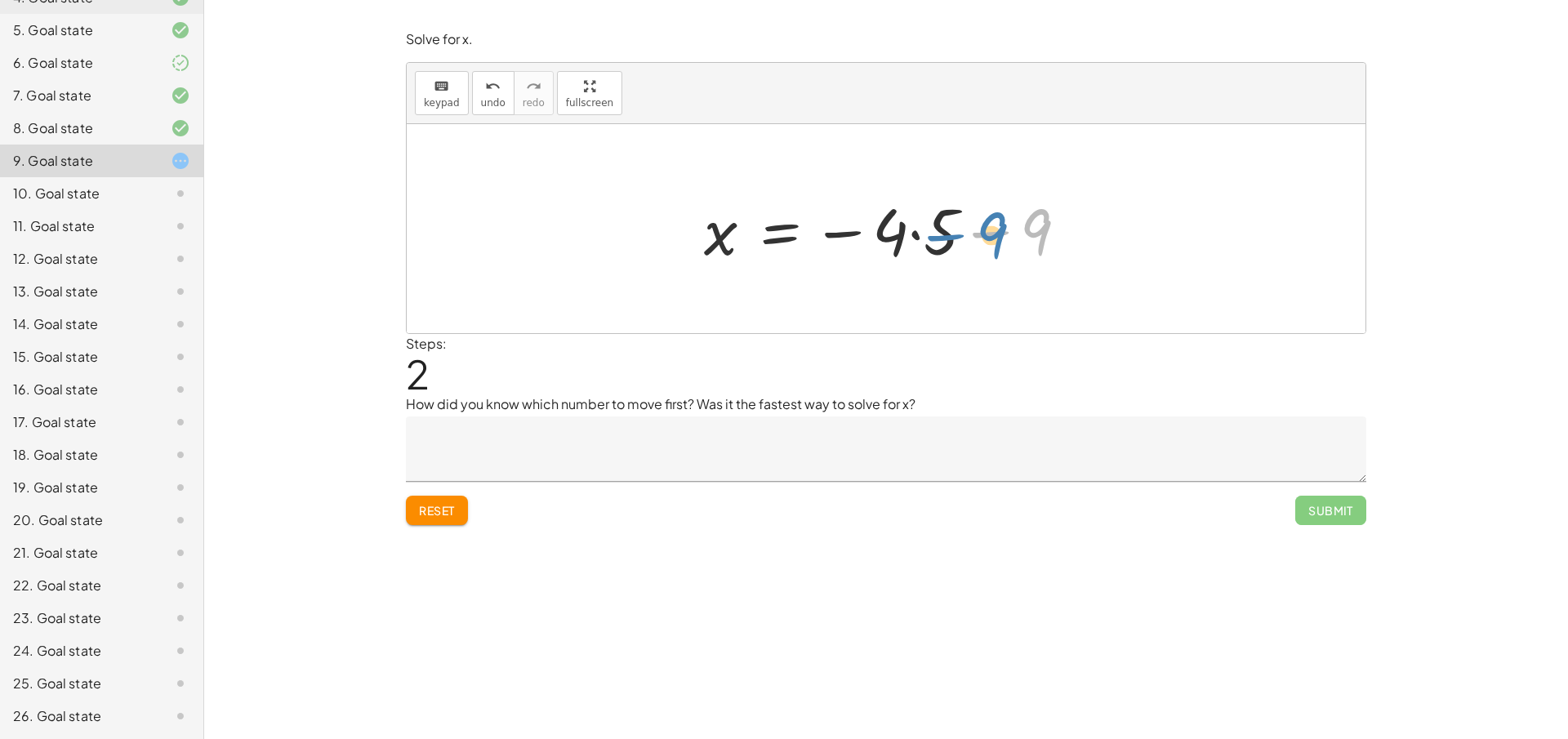
drag, startPoint x: 1049, startPoint y: 240, endPoint x: 1076, endPoint y: 234, distance: 27.7
click at [1076, 234] on div at bounding box center [891, 229] width 392 height 84
click at [417, 512] on button "Reset" at bounding box center [437, 510] width 62 height 29
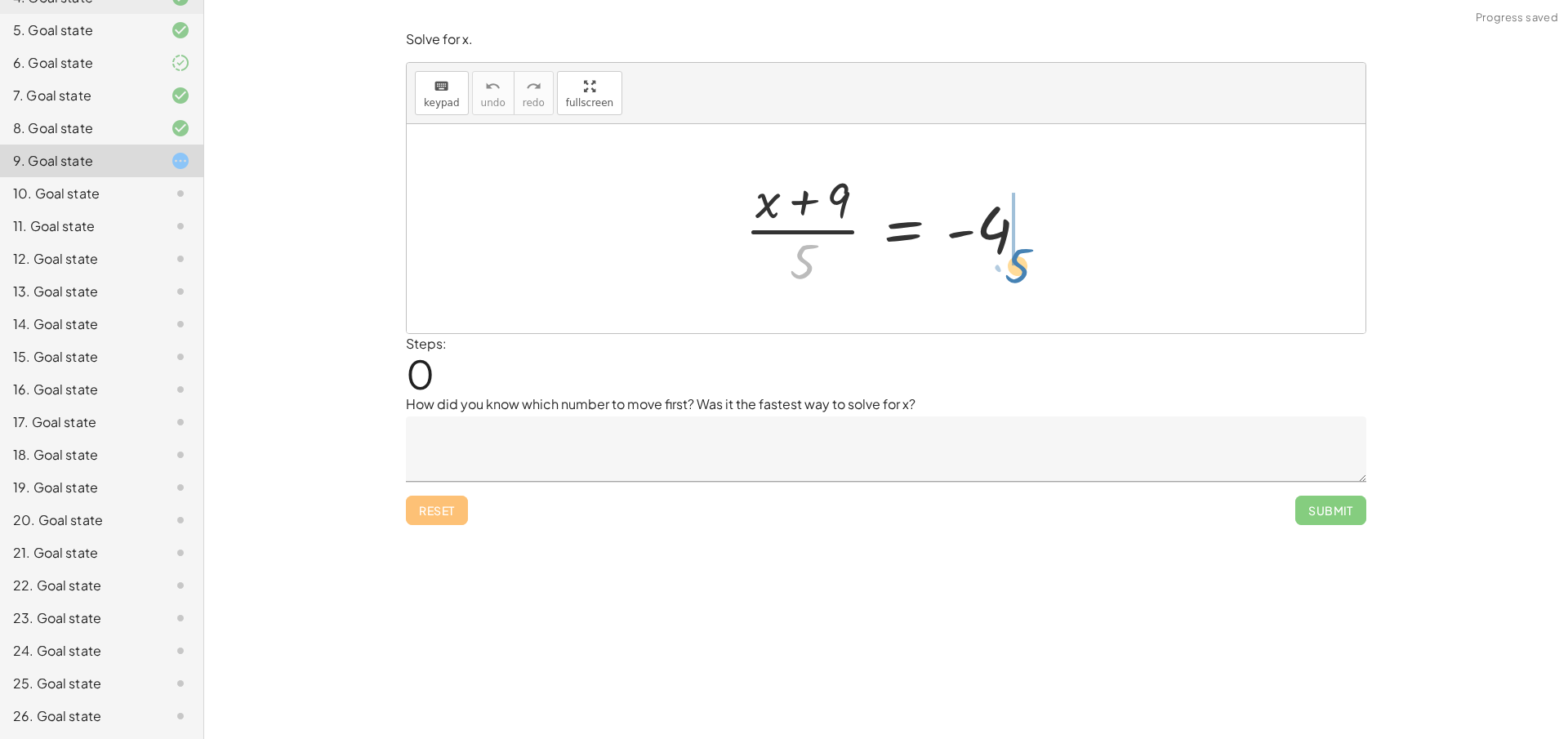
drag, startPoint x: 806, startPoint y: 255, endPoint x: 1022, endPoint y: 260, distance: 216.1
click at [1022, 260] on div at bounding box center [892, 228] width 312 height 126
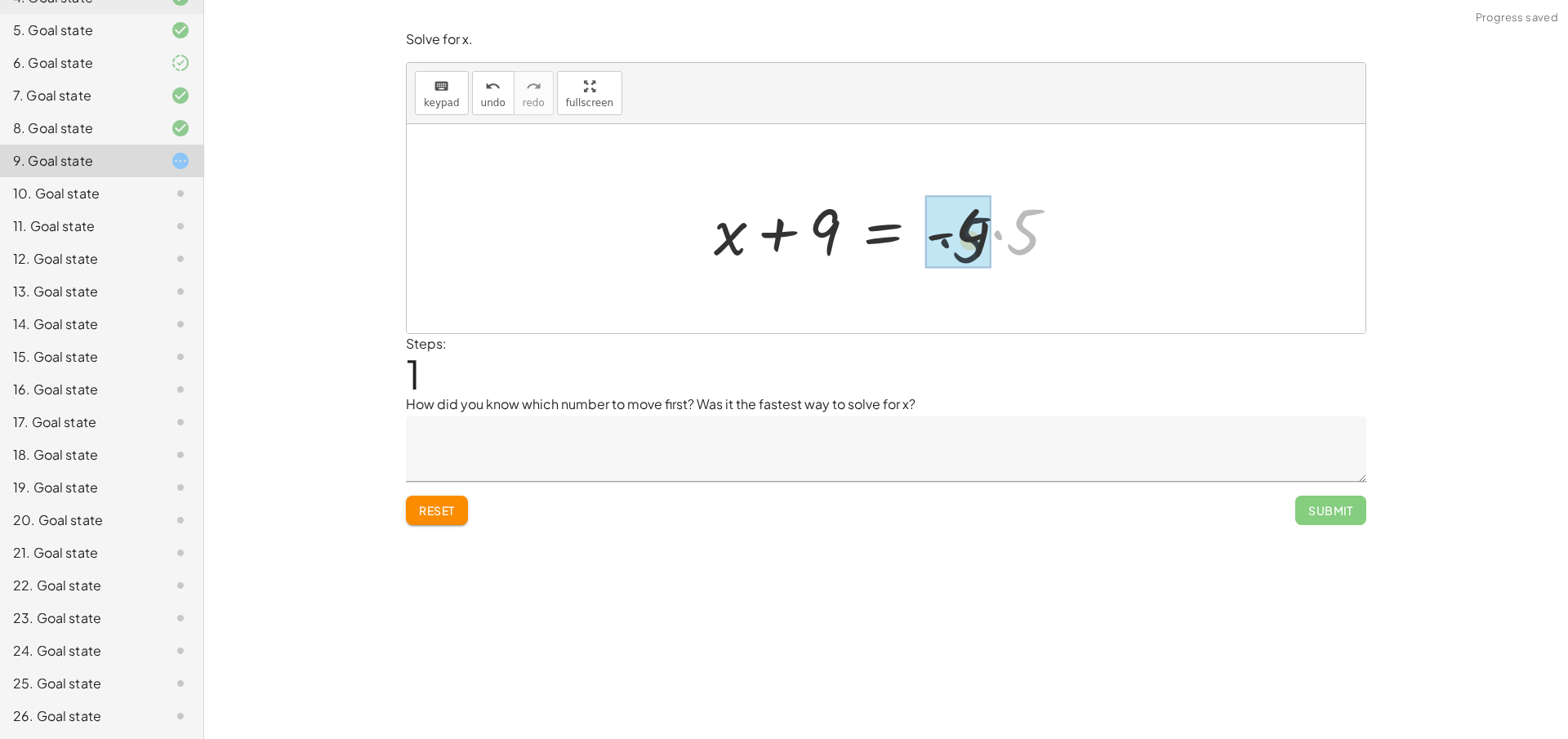
drag, startPoint x: 1027, startPoint y: 233, endPoint x: 968, endPoint y: 241, distance: 59.5
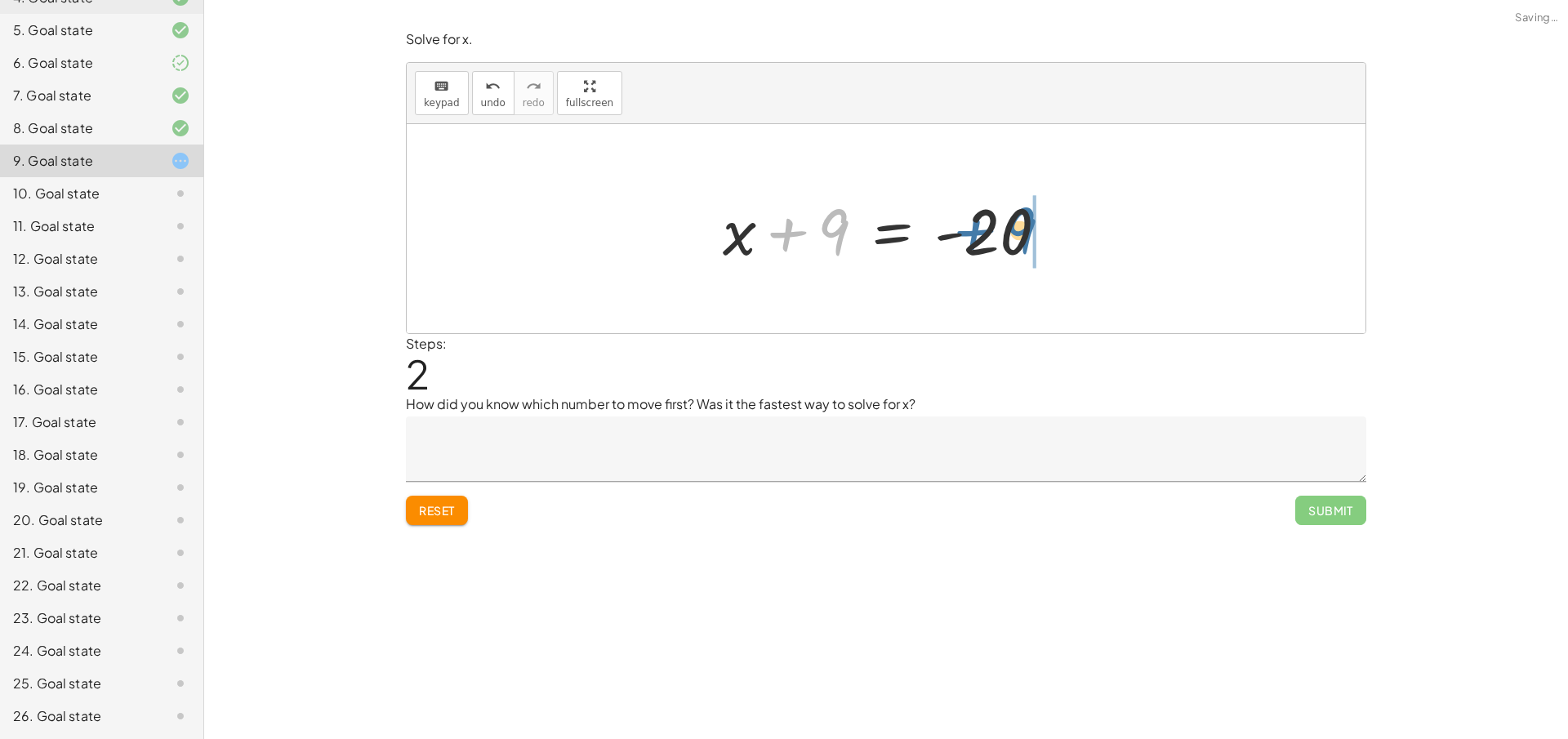
drag, startPoint x: 851, startPoint y: 230, endPoint x: 1050, endPoint y: 230, distance: 199.0
click at [1050, 230] on div at bounding box center [892, 229] width 355 height 84
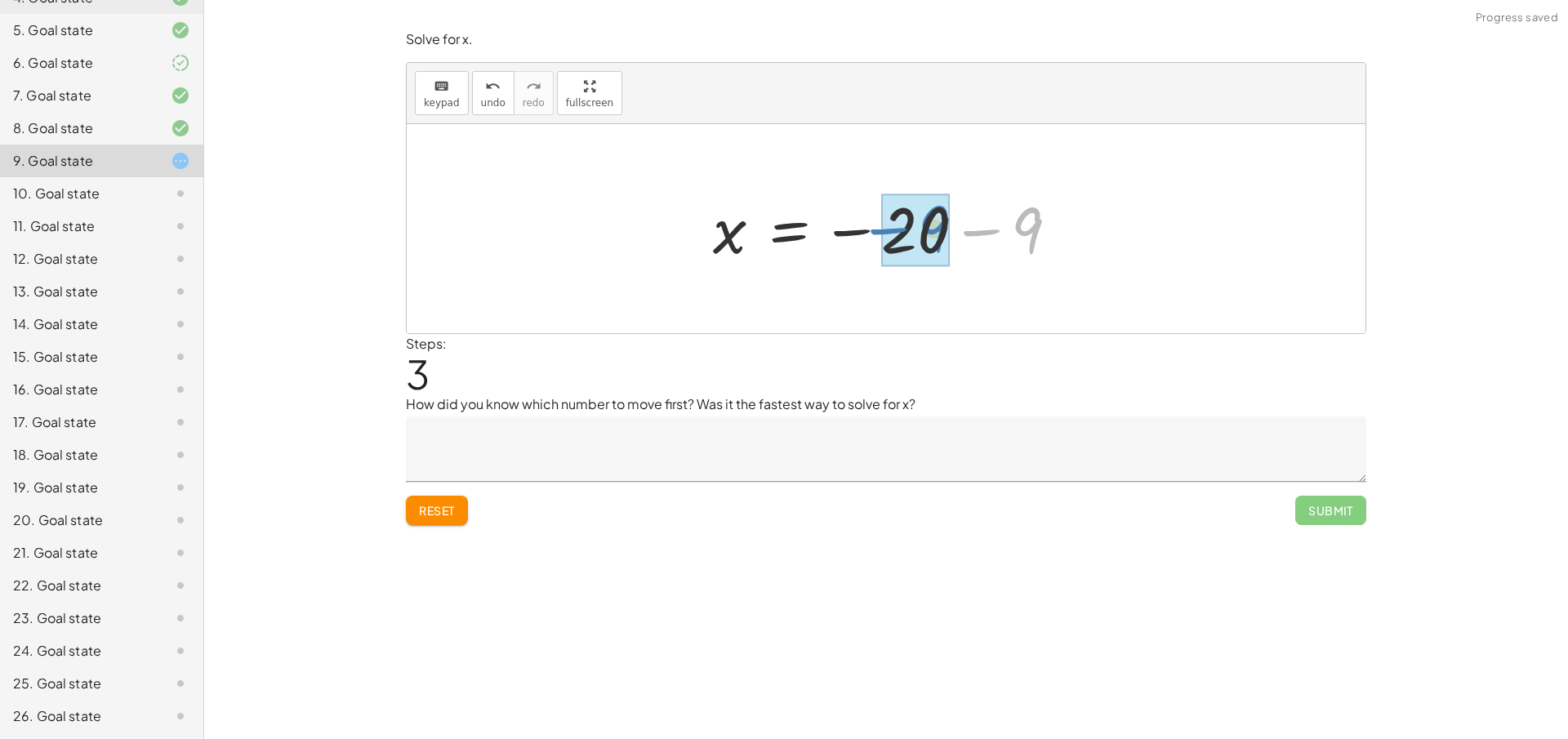
drag, startPoint x: 1084, startPoint y: 233, endPoint x: 993, endPoint y: 230, distance: 91.0
click at [993, 230] on div at bounding box center [892, 229] width 375 height 81
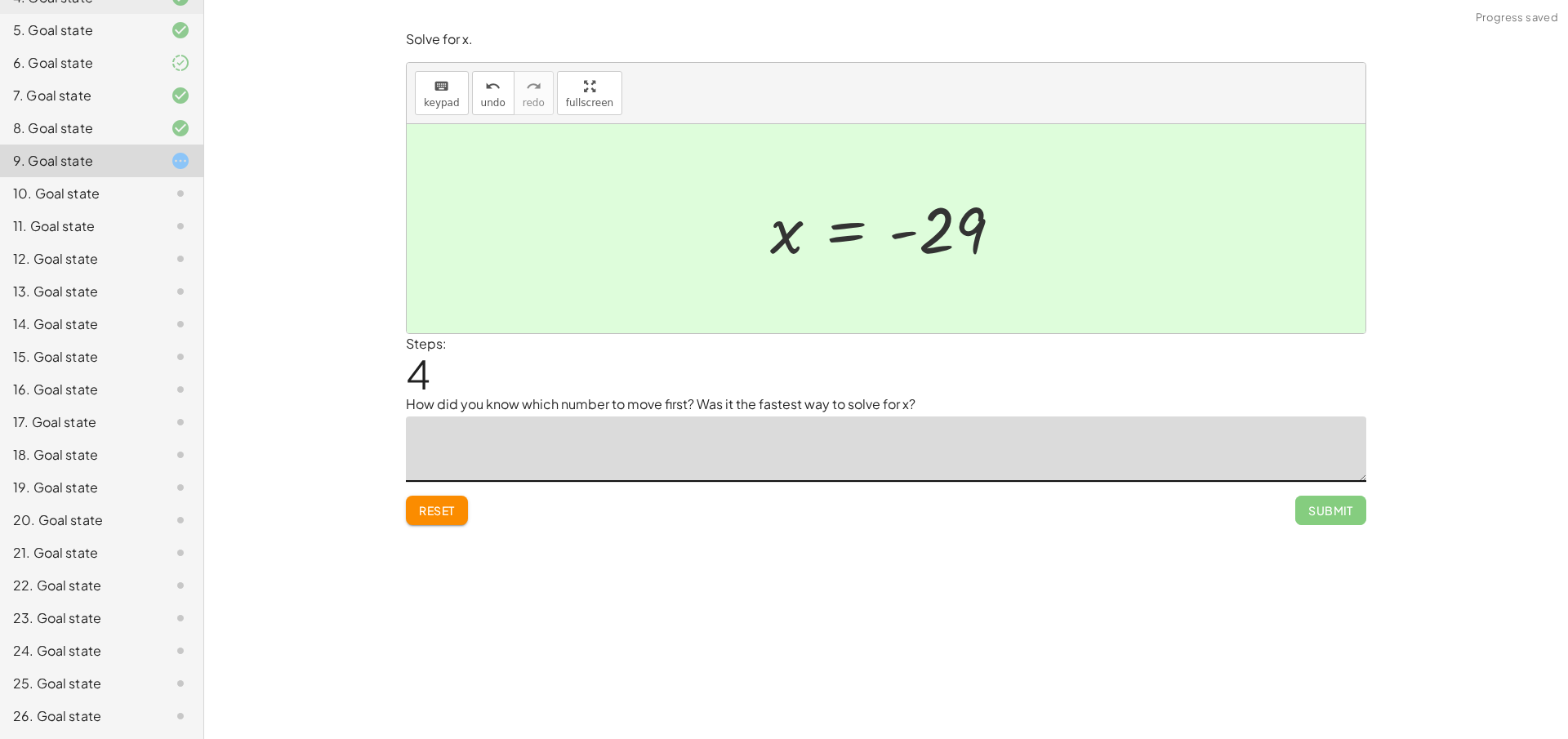
click at [856, 455] on textarea at bounding box center [886, 449] width 960 height 65
type textarea "*"
type textarea "**********"
click at [1352, 505] on span "Submit" at bounding box center [1330, 509] width 45 height 15
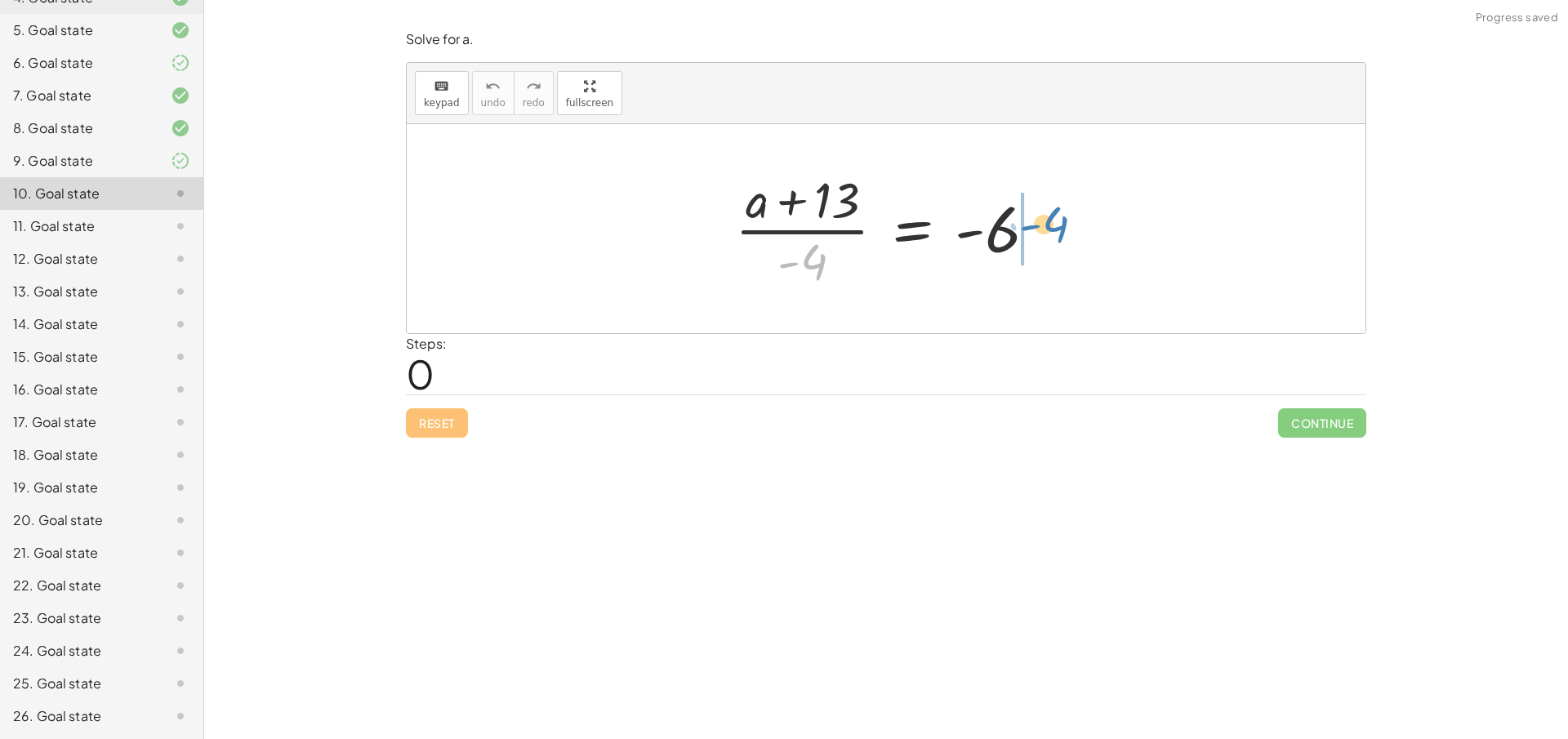
drag, startPoint x: 822, startPoint y: 260, endPoint x: 1064, endPoint y: 223, distance: 244.8
click at [1064, 223] on div "· - 4 · ( + a + 13 ) · - 4 = - 6" at bounding box center [886, 228] width 958 height 209
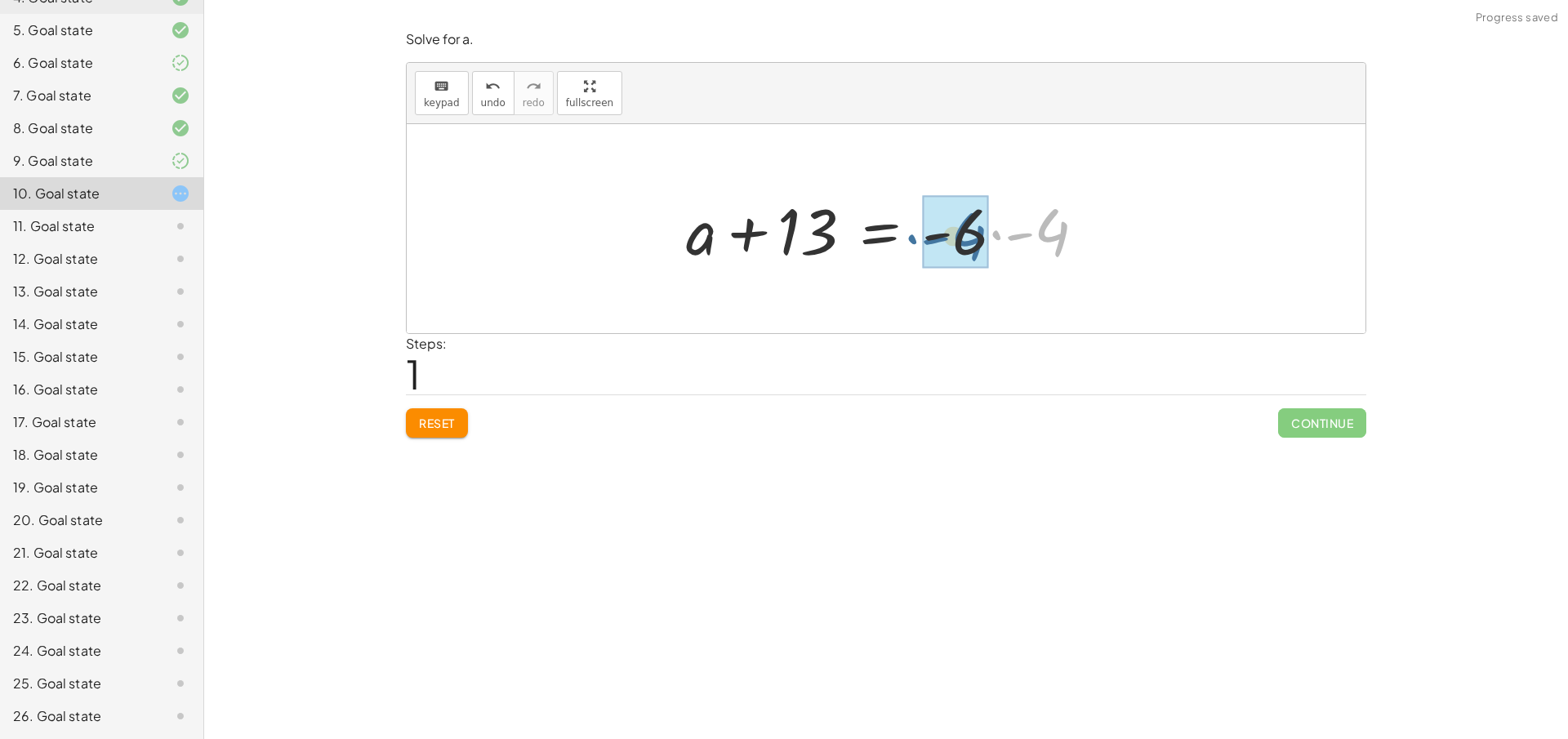
drag, startPoint x: 1083, startPoint y: 232, endPoint x: 995, endPoint y: 237, distance: 88.1
click at [995, 237] on div at bounding box center [892, 229] width 429 height 84
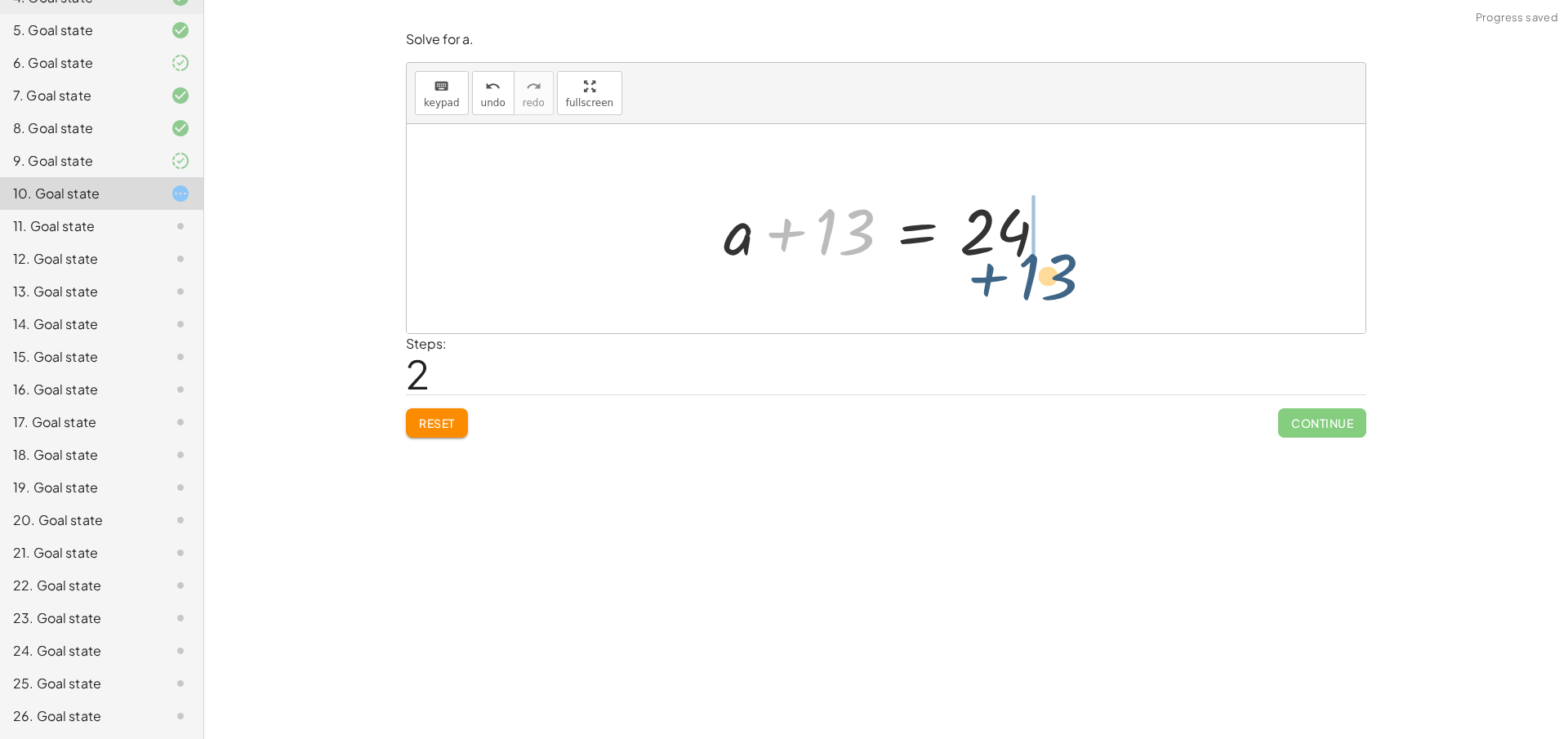
drag, startPoint x: 835, startPoint y: 244, endPoint x: 1059, endPoint y: 277, distance: 226.4
click at [1059, 277] on div "· ( + a + 13 ) · - 4 = - 6 + a + 13 = · - 6 · - 4 + 13 + a + 13 = 24" at bounding box center [886, 228] width 958 height 209
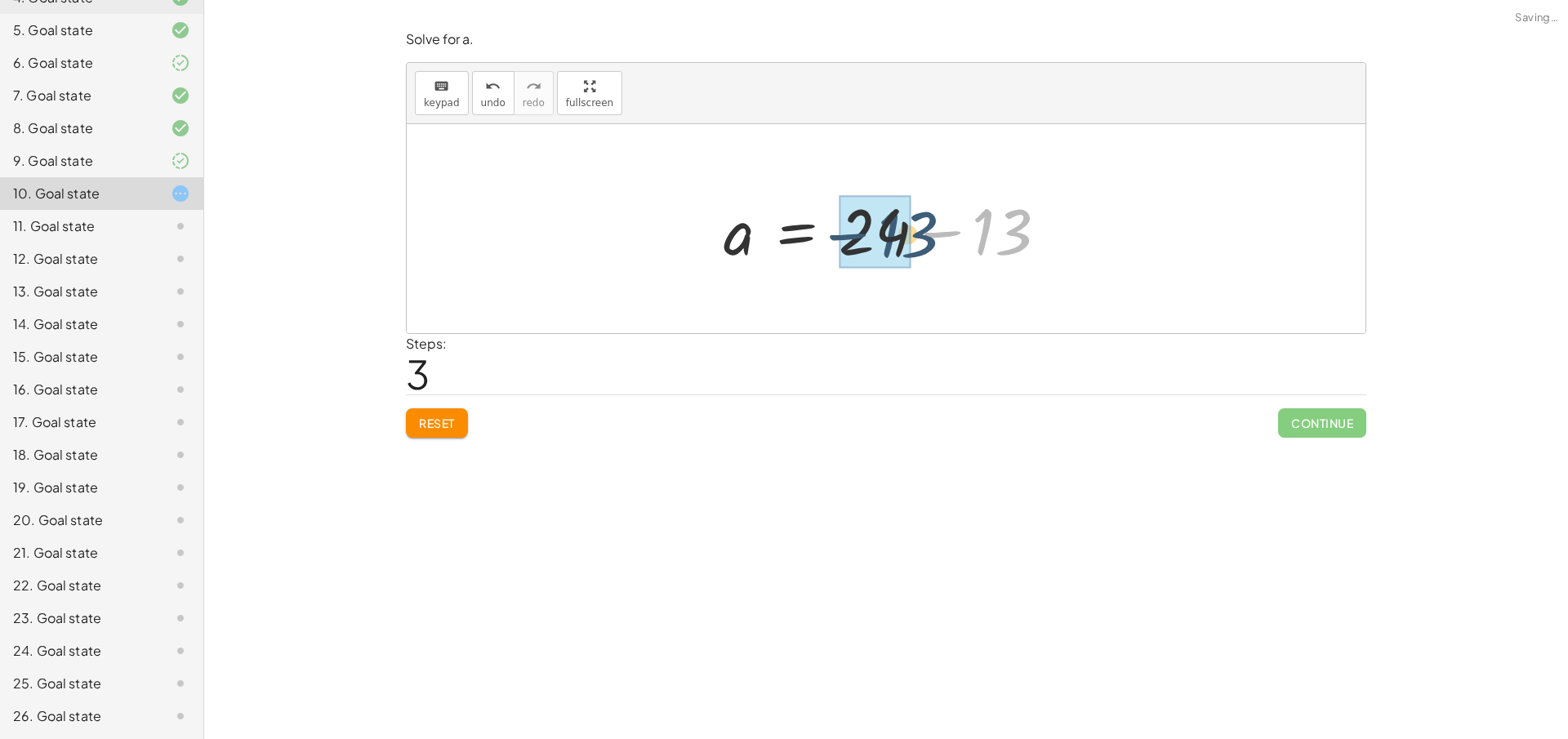
drag, startPoint x: 1000, startPoint y: 238, endPoint x: 902, endPoint y: 240, distance: 98.0
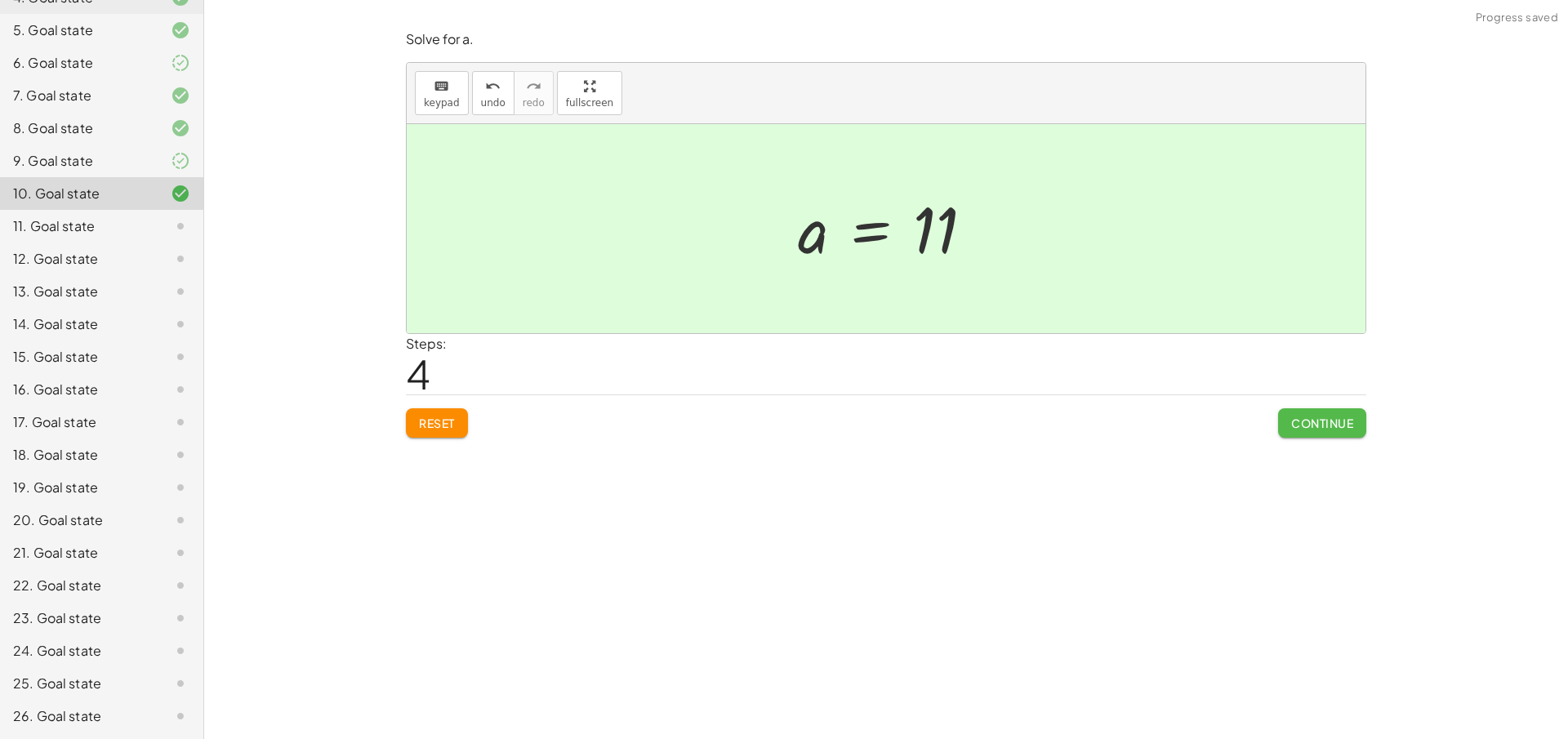
click at [1306, 432] on button "Continue" at bounding box center [1322, 423] width 89 height 29
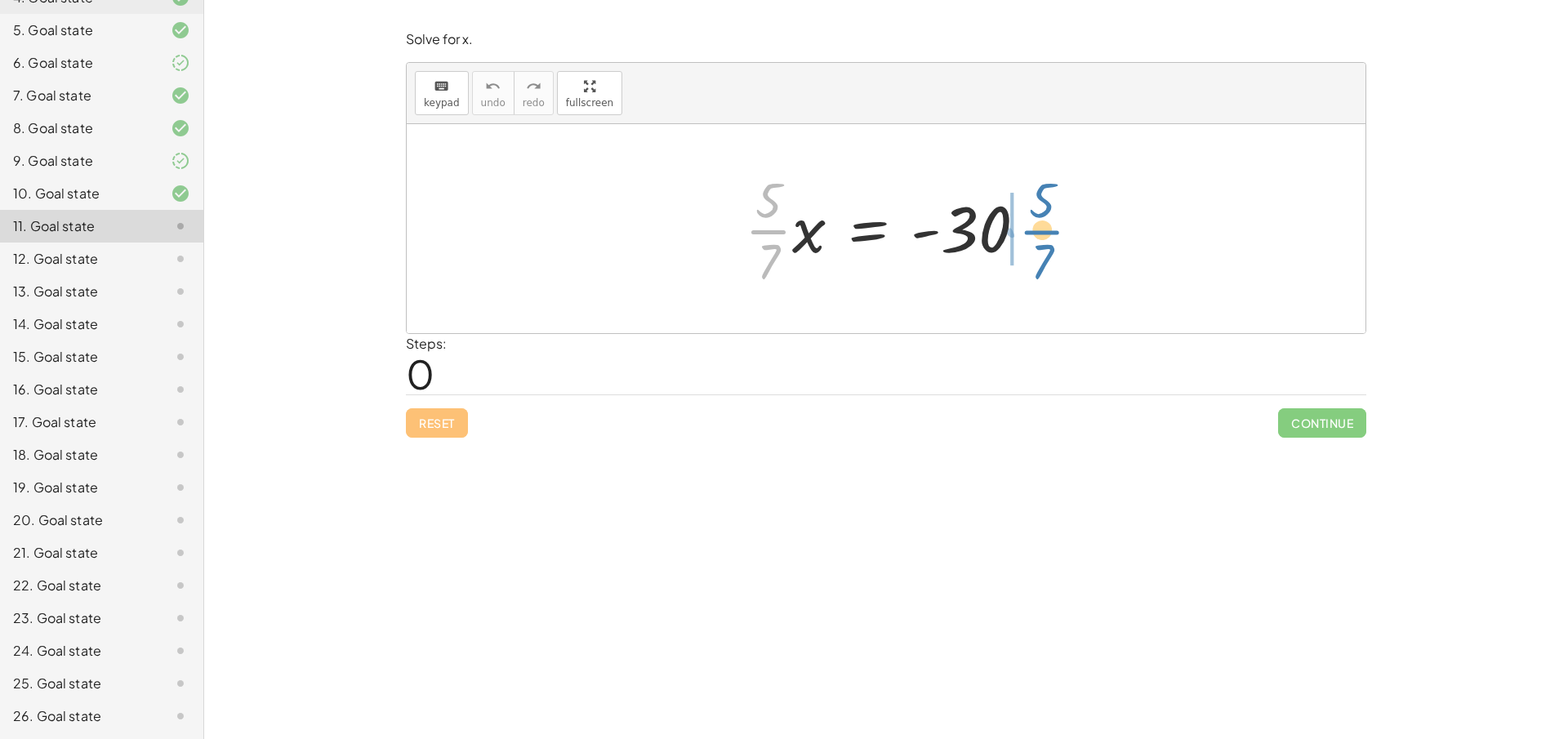
drag, startPoint x: 765, startPoint y: 232, endPoint x: 1039, endPoint y: 233, distance: 274.0
click at [1039, 233] on div at bounding box center [891, 228] width 311 height 126
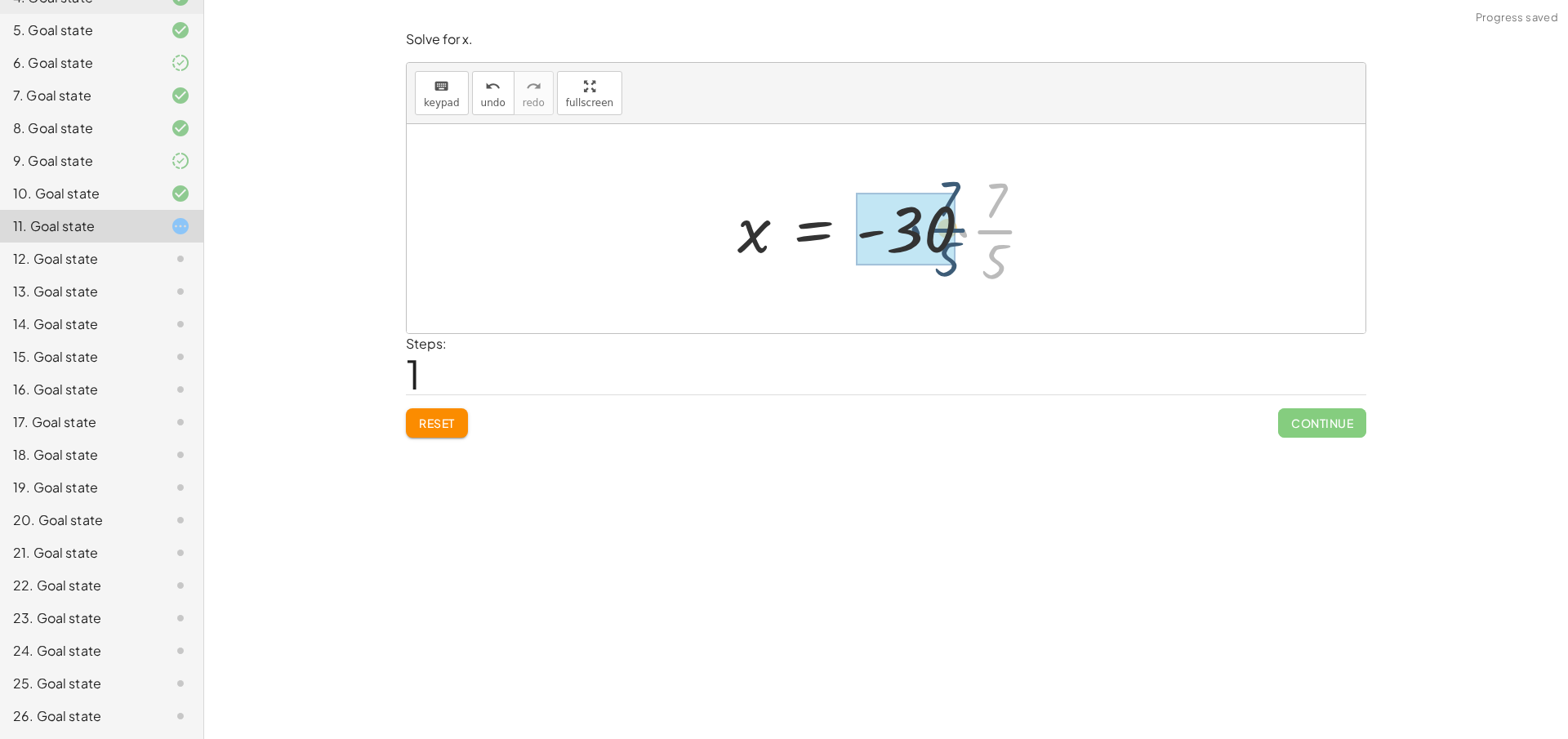
drag, startPoint x: 994, startPoint y: 233, endPoint x: 947, endPoint y: 231, distance: 47.0
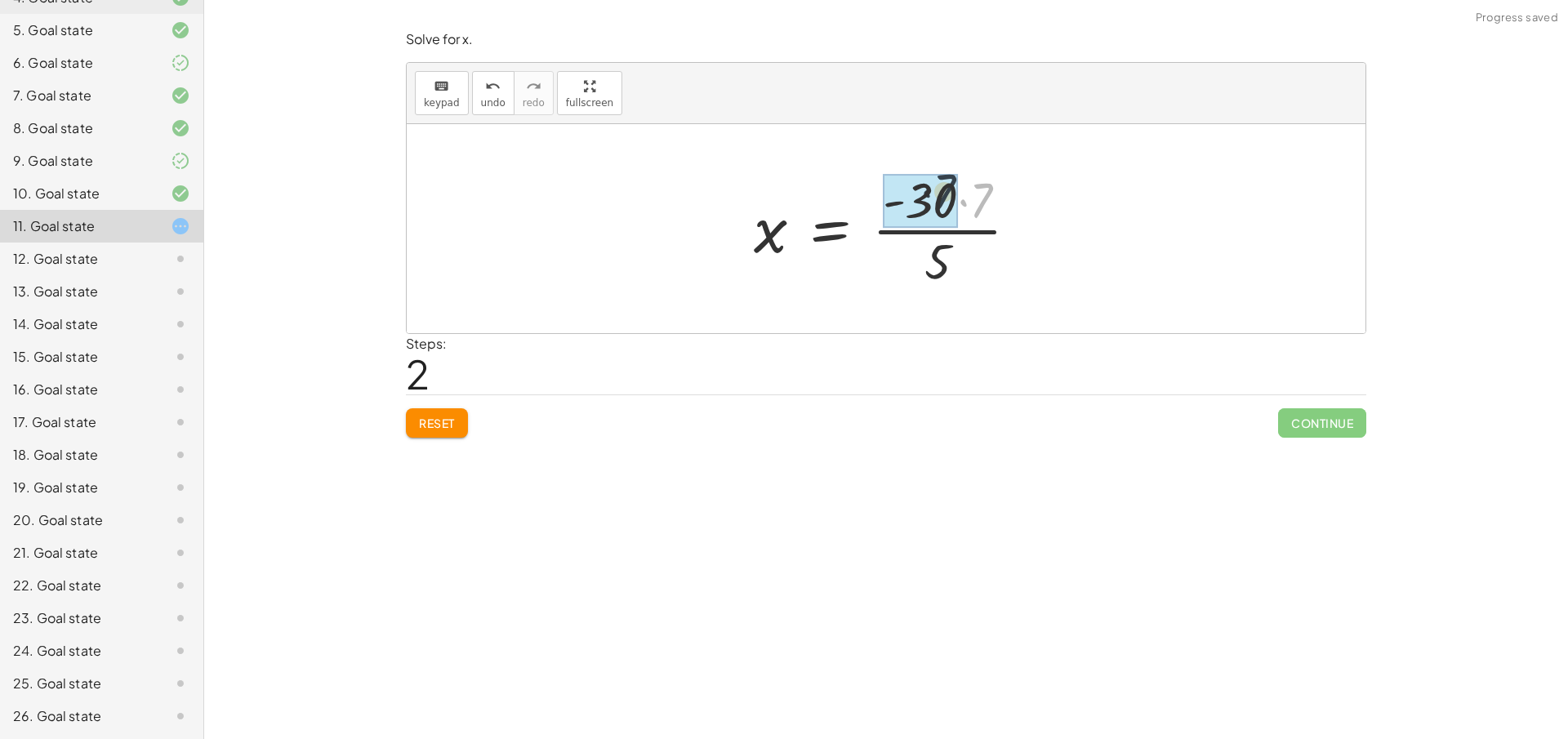
drag, startPoint x: 978, startPoint y: 210, endPoint x: 959, endPoint y: 203, distance: 20.2
drag, startPoint x: 941, startPoint y: 259, endPoint x: 942, endPoint y: 203, distance: 56.0
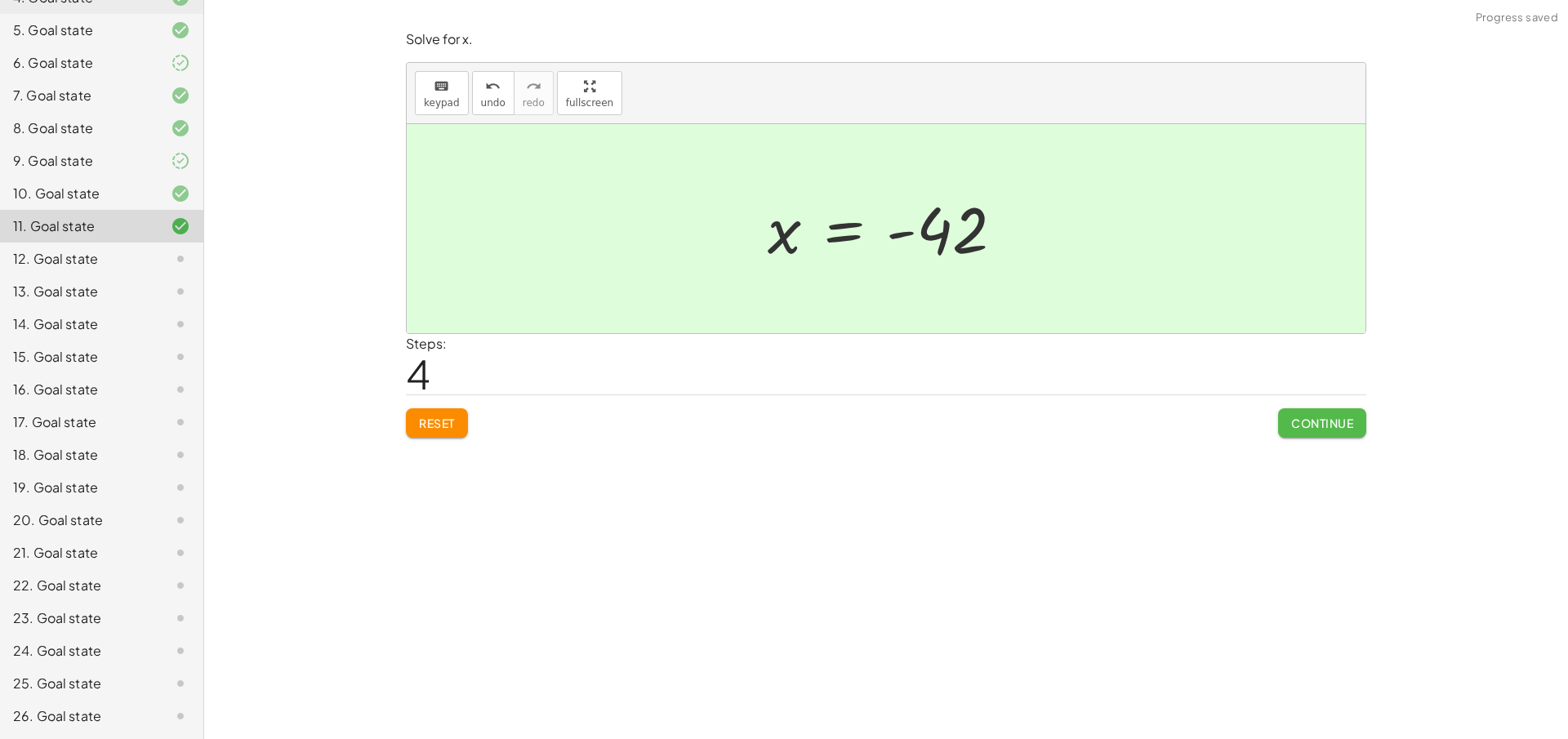
click at [1312, 411] on button "Continue" at bounding box center [1322, 423] width 89 height 29
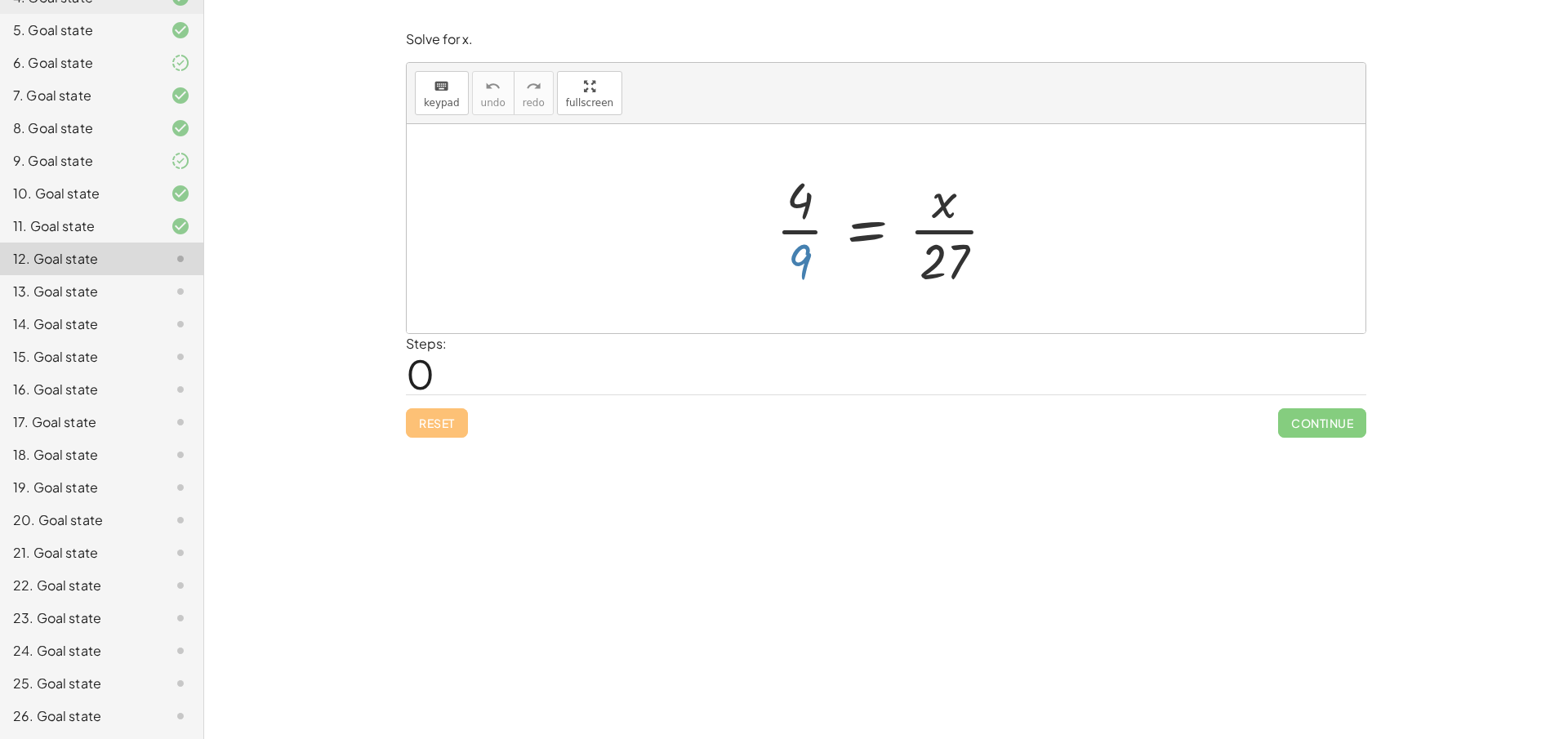
click at [802, 268] on div at bounding box center [891, 228] width 248 height 126
drag, startPoint x: 938, startPoint y: 260, endPoint x: 761, endPoint y: 238, distance: 178.4
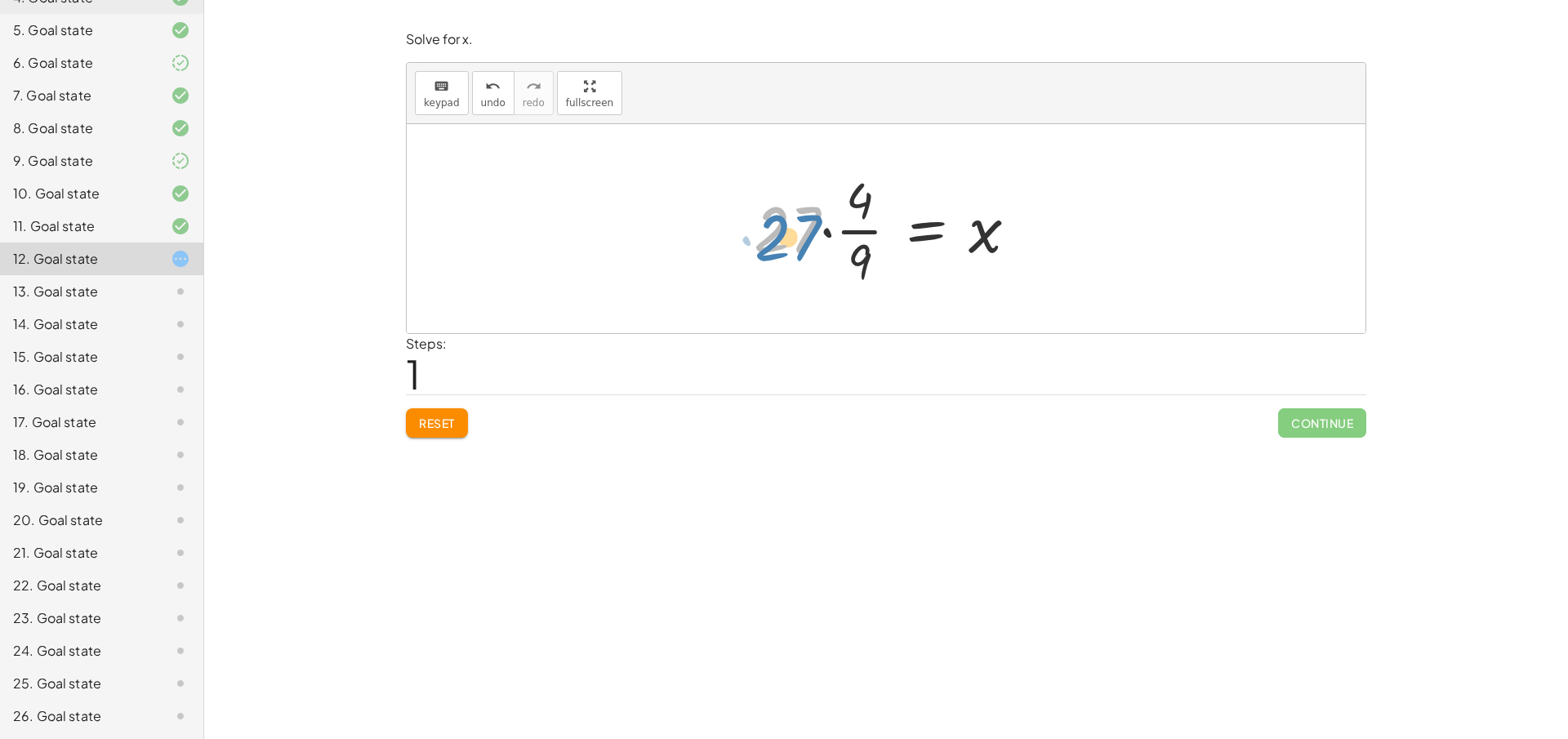
drag, startPoint x: 802, startPoint y: 230, endPoint x: 776, endPoint y: 247, distance: 31.1
click at [776, 247] on div at bounding box center [891, 228] width 293 height 126
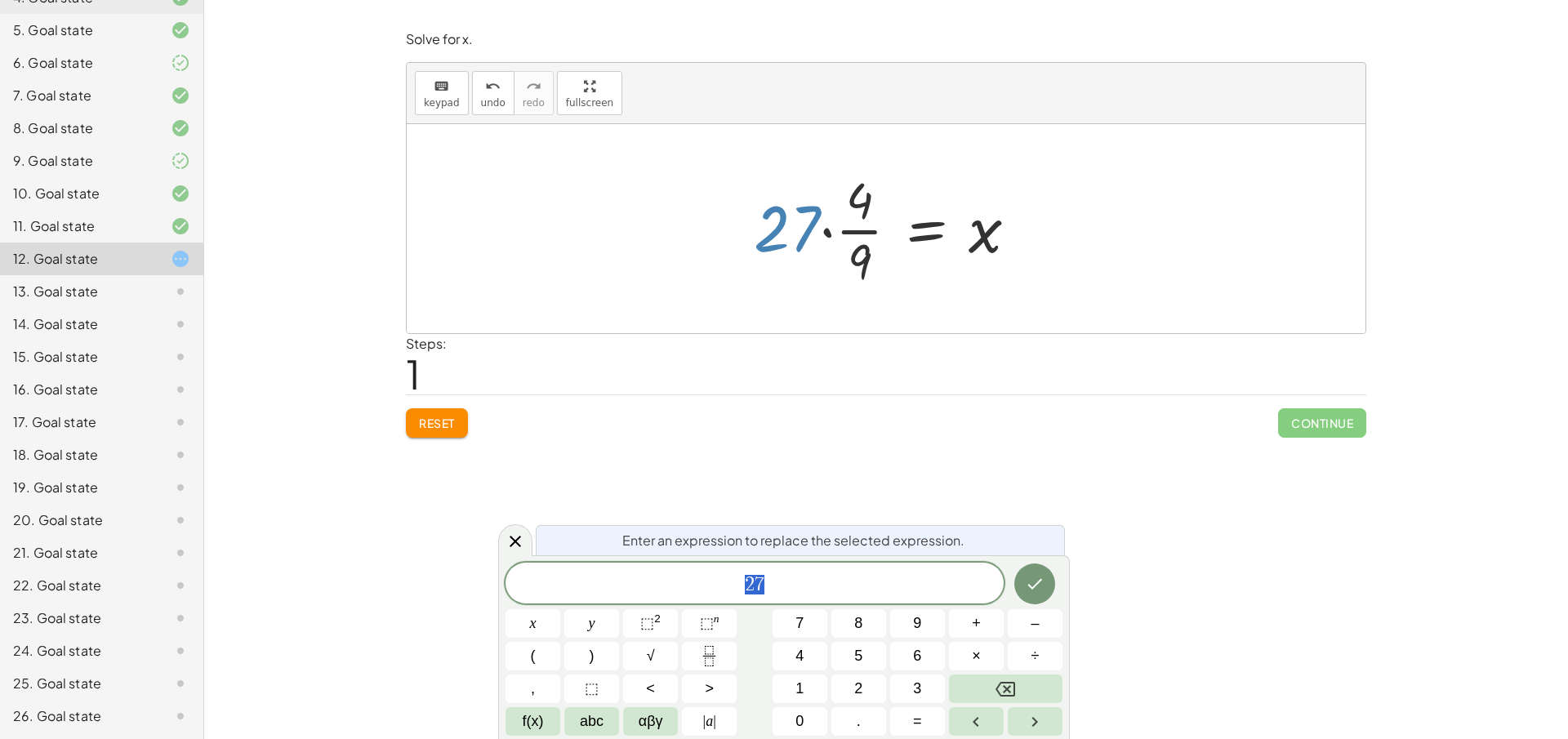
drag, startPoint x: 798, startPoint y: 221, endPoint x: 872, endPoint y: 223, distance: 74.0
click at [872, 223] on div at bounding box center [891, 228] width 293 height 126
click at [426, 425] on span "Reset" at bounding box center [436, 423] width 36 height 15
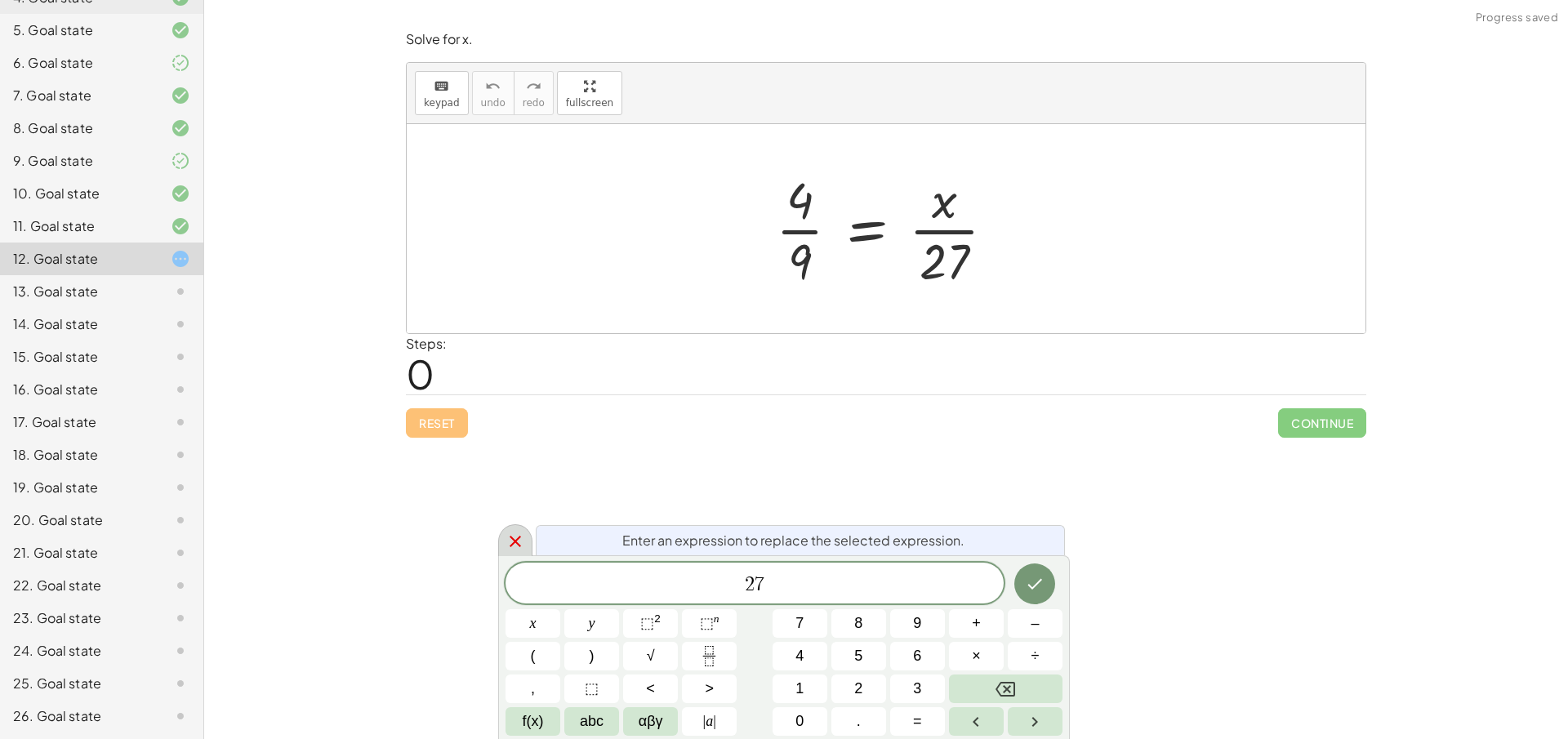
click at [518, 537] on icon at bounding box center [515, 541] width 19 height 19
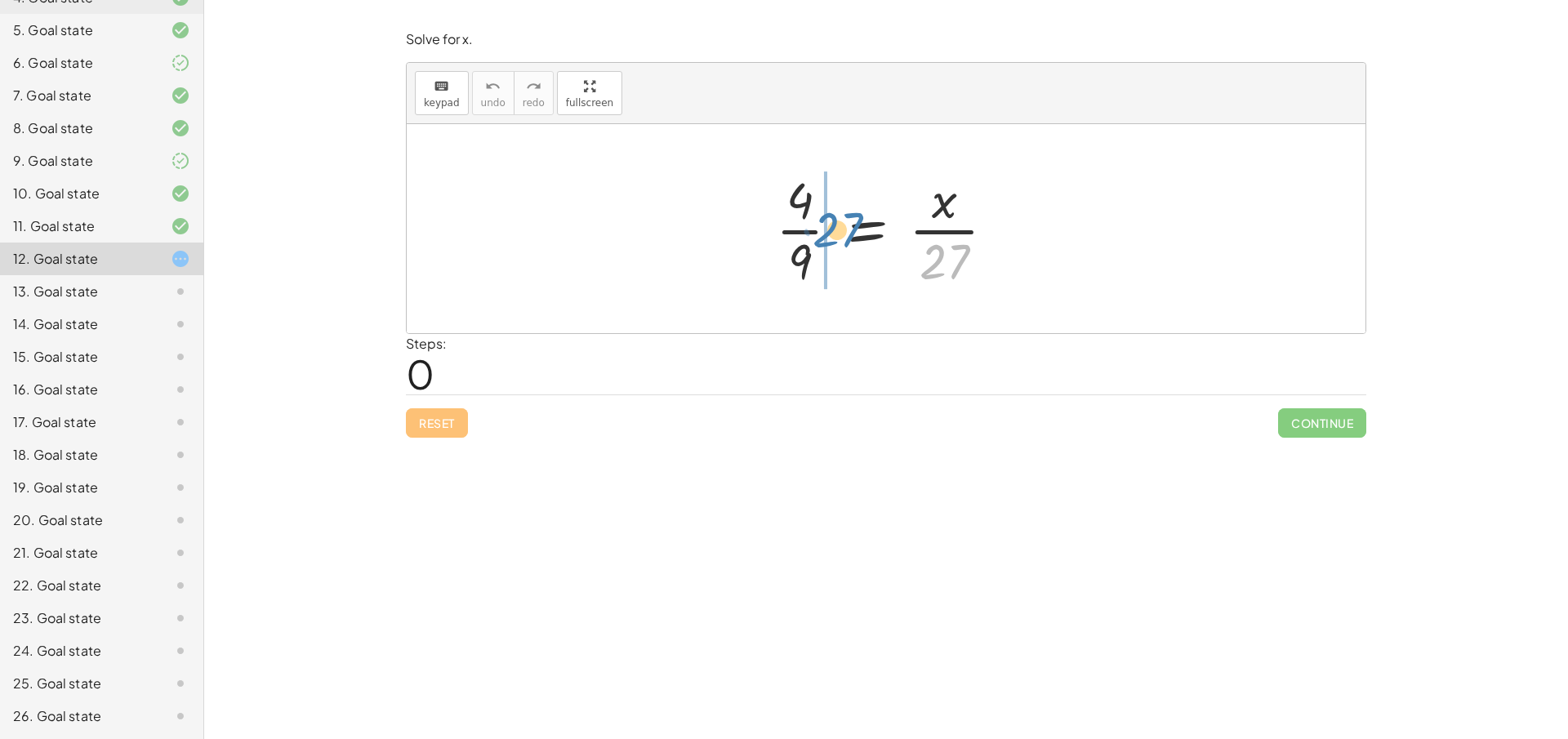
drag, startPoint x: 933, startPoint y: 259, endPoint x: 827, endPoint y: 227, distance: 110.7
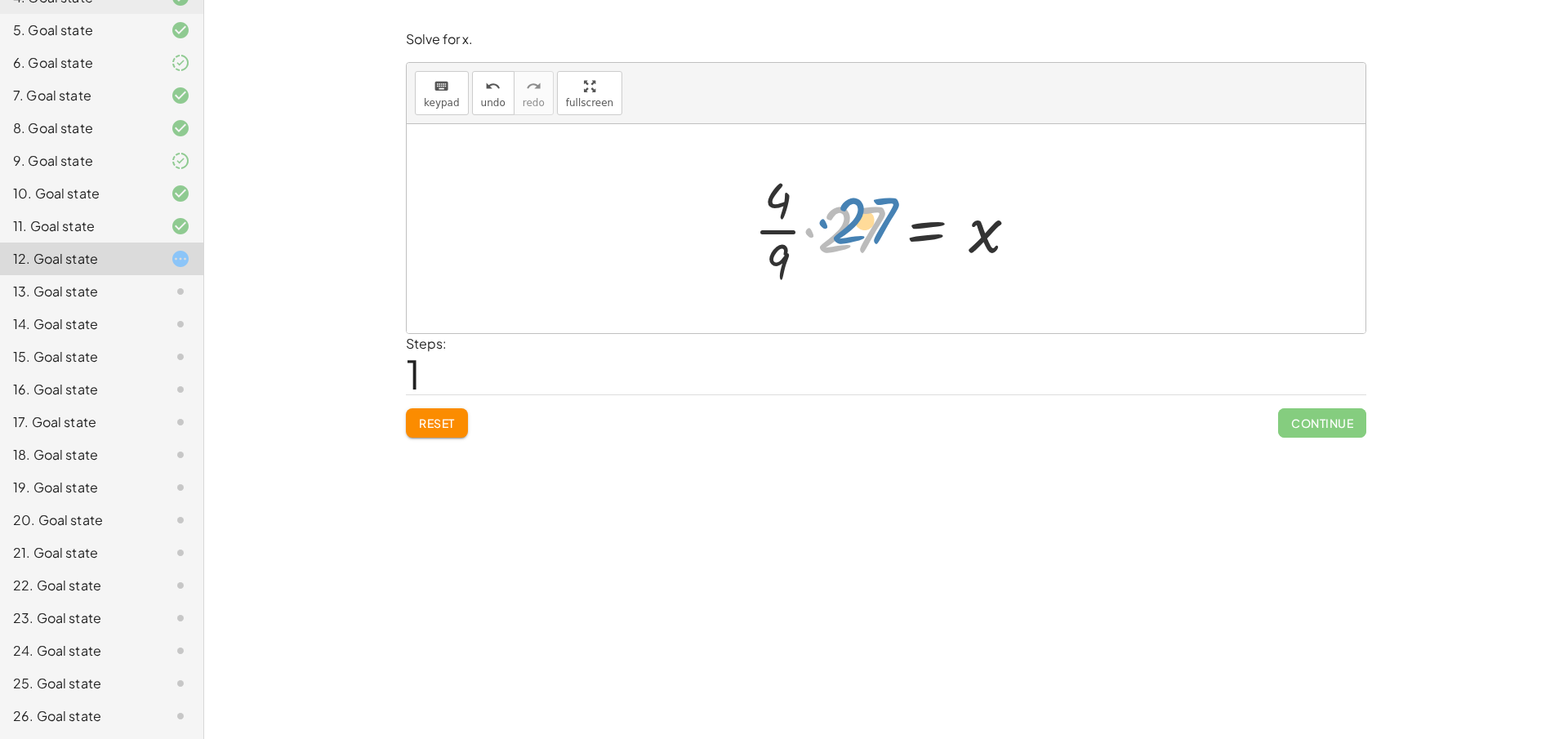
drag, startPoint x: 821, startPoint y: 240, endPoint x: 834, endPoint y: 233, distance: 14.8
click at [834, 233] on div at bounding box center [891, 228] width 293 height 126
drag, startPoint x: 831, startPoint y: 235, endPoint x: 776, endPoint y: 262, distance: 61.3
drag, startPoint x: 791, startPoint y: 240, endPoint x: 838, endPoint y: 235, distance: 47.3
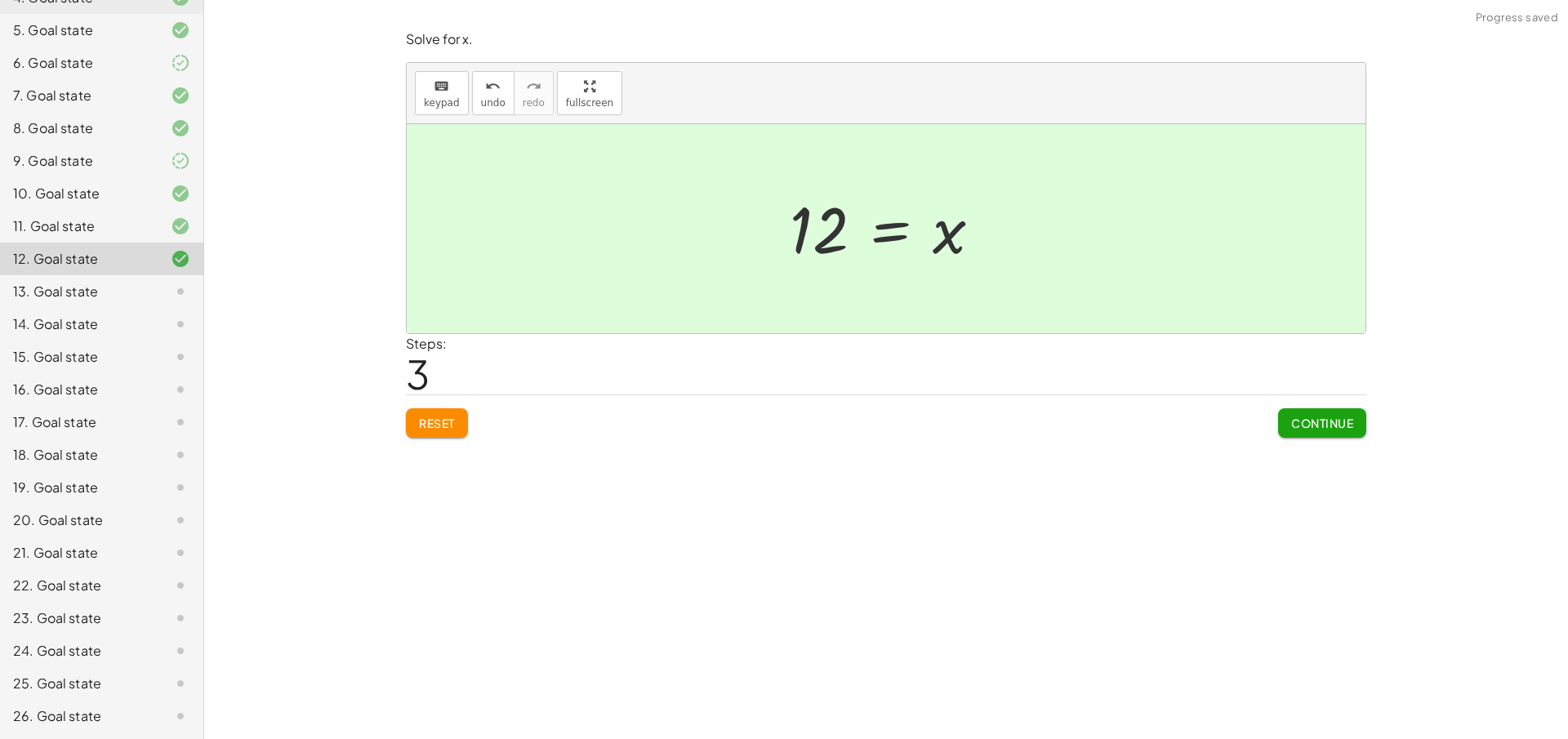
click at [1327, 436] on button "Continue" at bounding box center [1322, 423] width 89 height 29
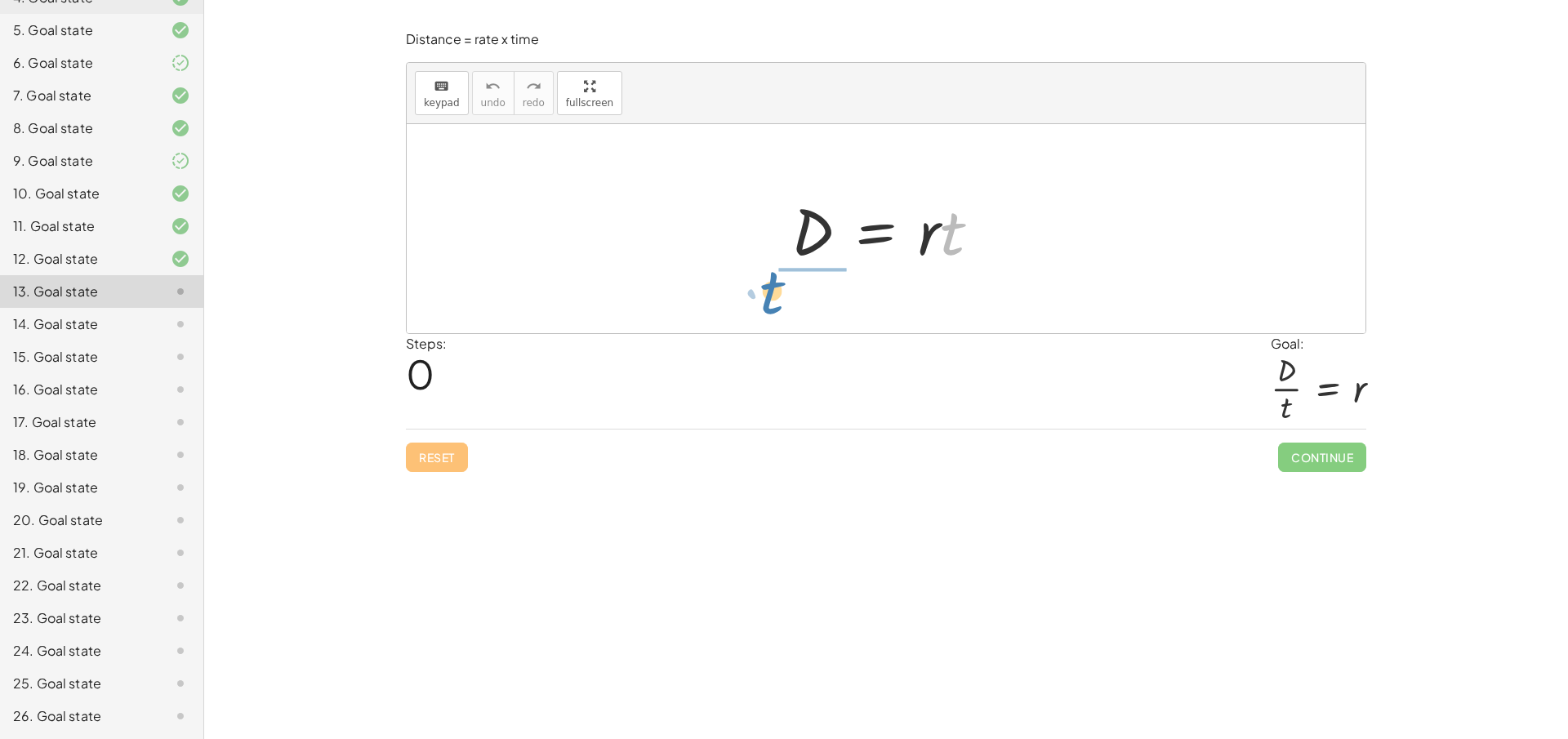
drag, startPoint x: 952, startPoint y: 240, endPoint x: 784, endPoint y: 299, distance: 178.1
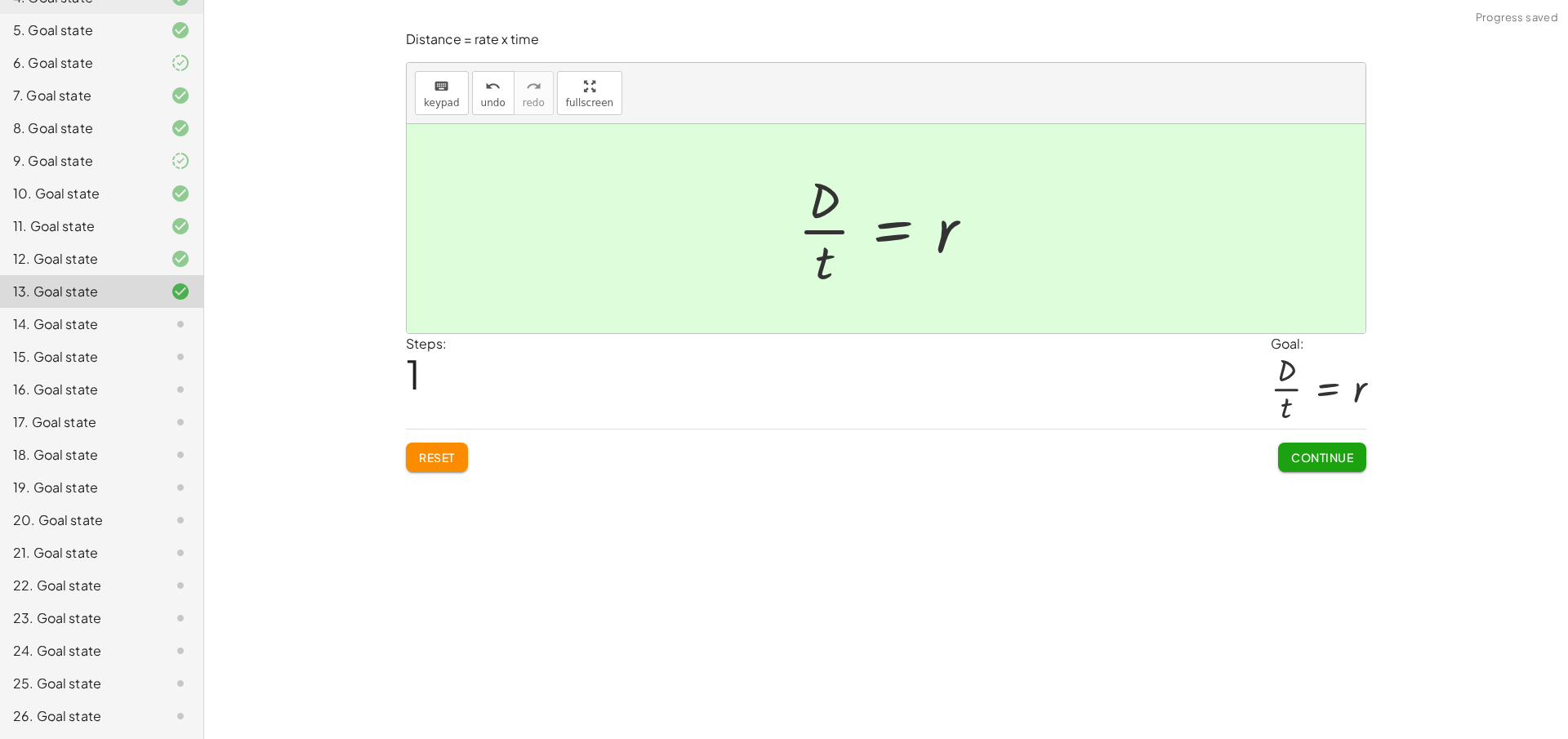
click at [1342, 460] on span "Continue" at bounding box center [1323, 457] width 62 height 15
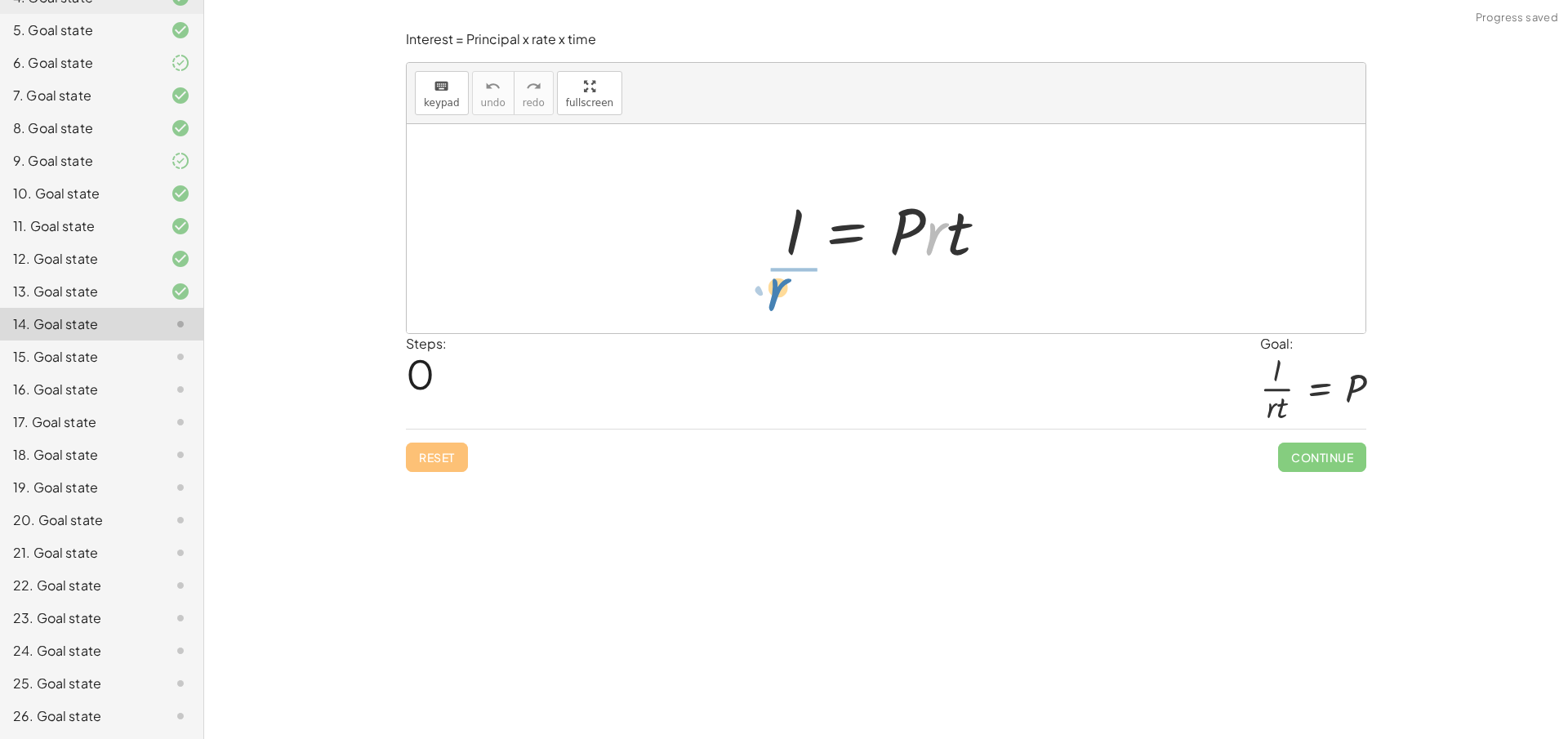
drag, startPoint x: 940, startPoint y: 246, endPoint x: 766, endPoint y: 310, distance: 185.4
click at [766, 310] on div "· r I = · P · r · t" at bounding box center [886, 228] width 958 height 209
drag, startPoint x: 937, startPoint y: 245, endPoint x: 798, endPoint y: 278, distance: 142.9
click at [798, 278] on div at bounding box center [892, 228] width 228 height 126
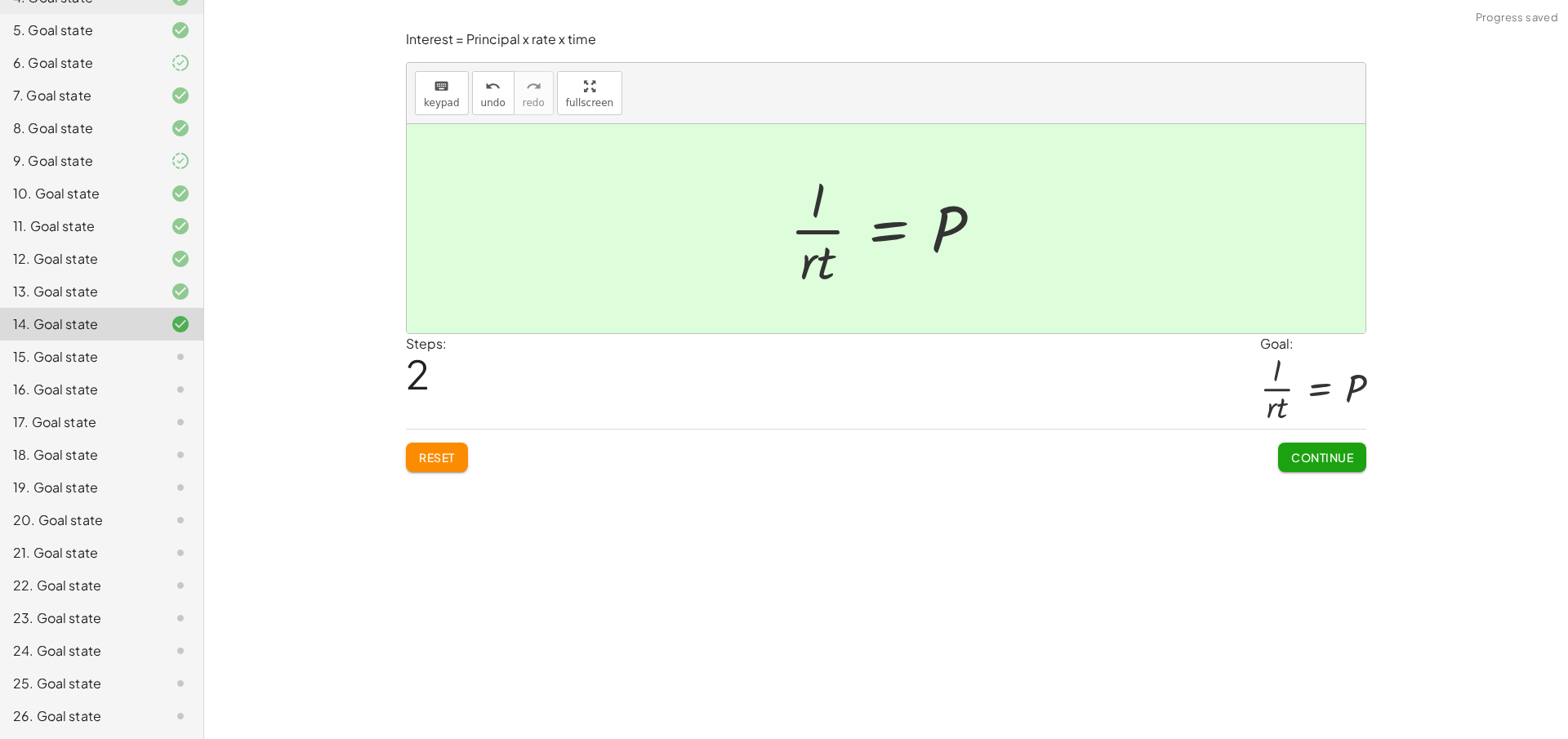
click at [1262, 459] on div "Reset Continue" at bounding box center [886, 450] width 960 height 43
click at [1296, 452] on button "Continue" at bounding box center [1322, 457] width 89 height 29
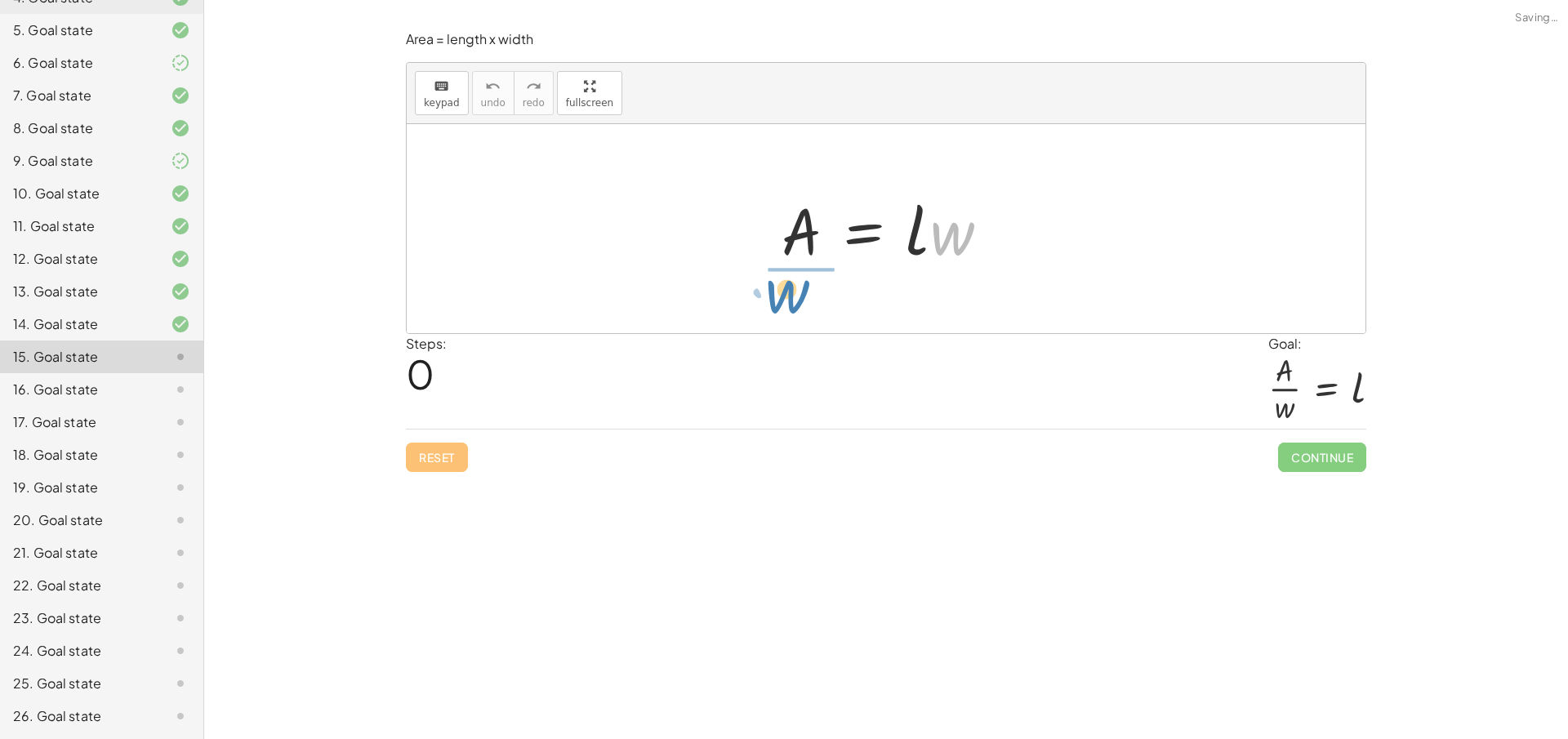
drag, startPoint x: 952, startPoint y: 250, endPoint x: 792, endPoint y: 308, distance: 170.2
click at [791, 310] on div "· w A = · l · w" at bounding box center [886, 228] width 958 height 209
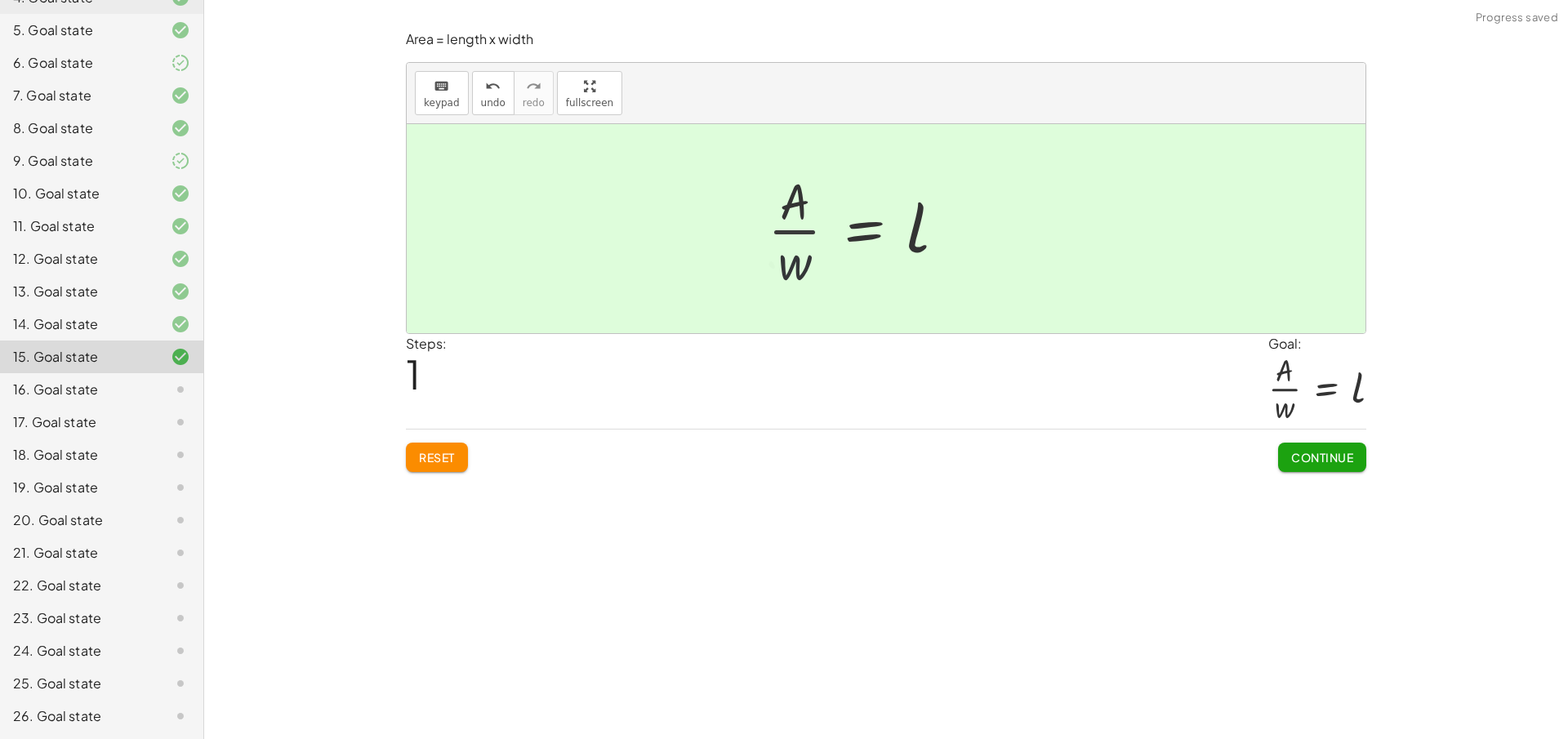
click at [1303, 457] on span "Continue" at bounding box center [1323, 457] width 62 height 15
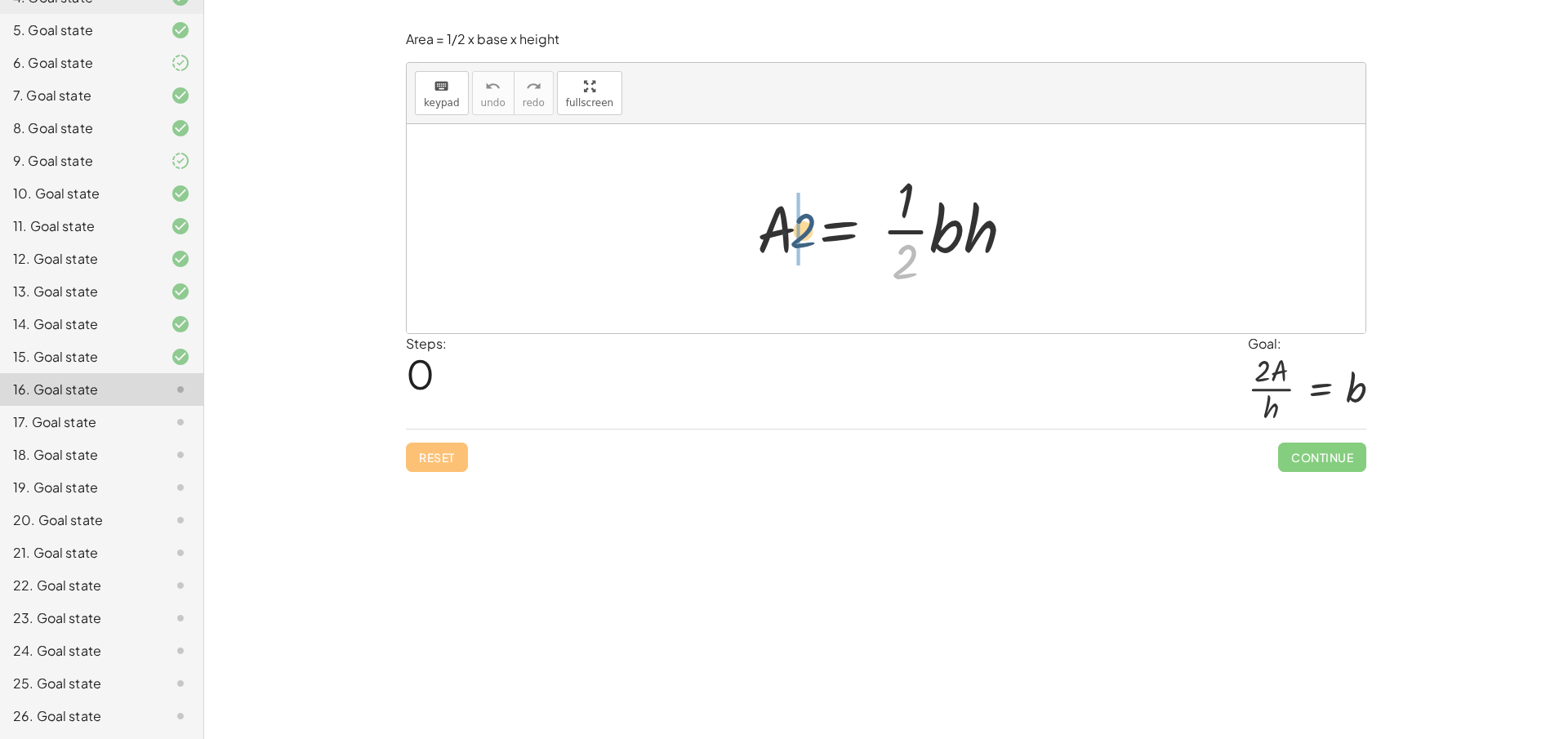
drag, startPoint x: 901, startPoint y: 269, endPoint x: 786, endPoint y: 236, distance: 119.6
click at [786, 236] on div at bounding box center [892, 228] width 286 height 126
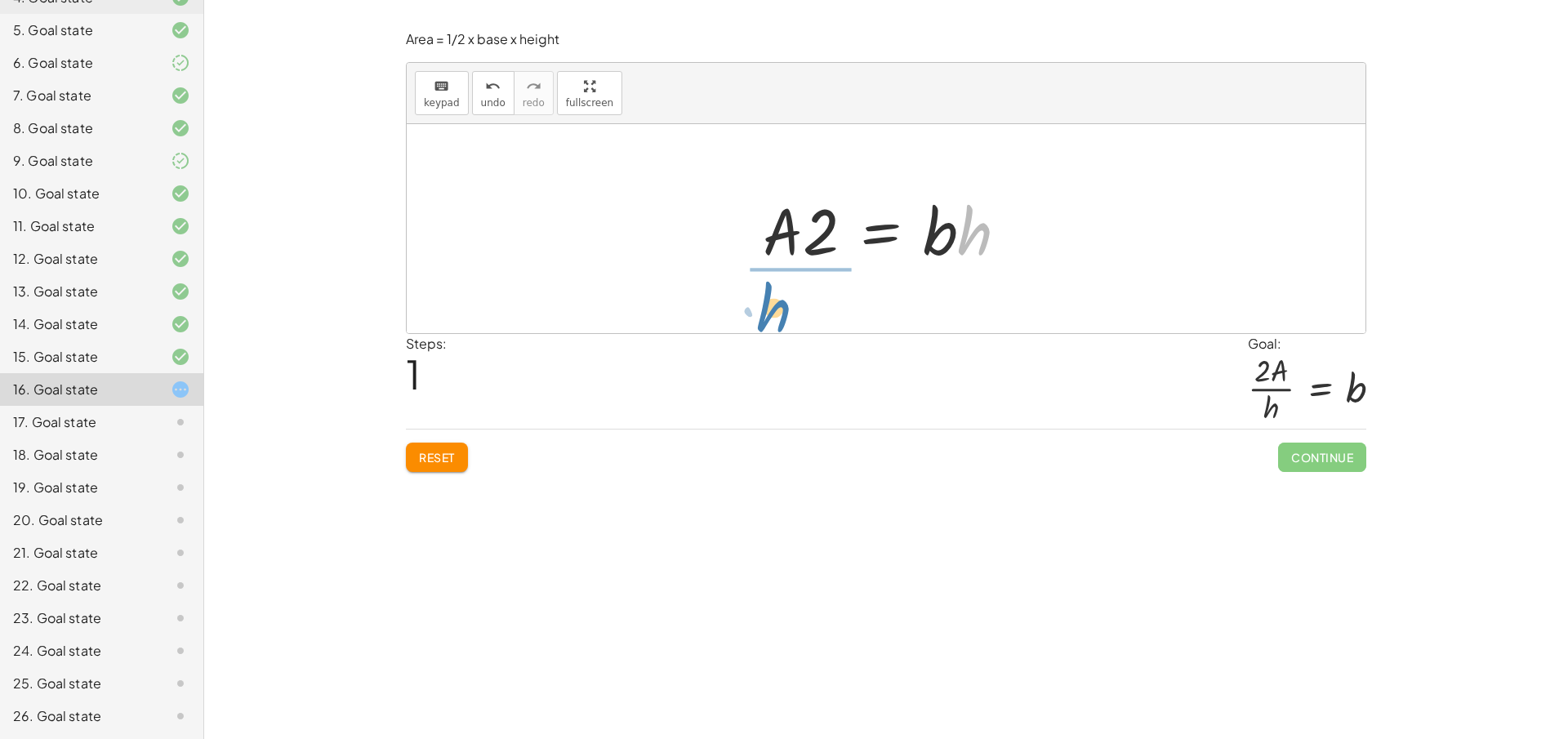
drag, startPoint x: 970, startPoint y: 239, endPoint x: 779, endPoint y: 307, distance: 202.7
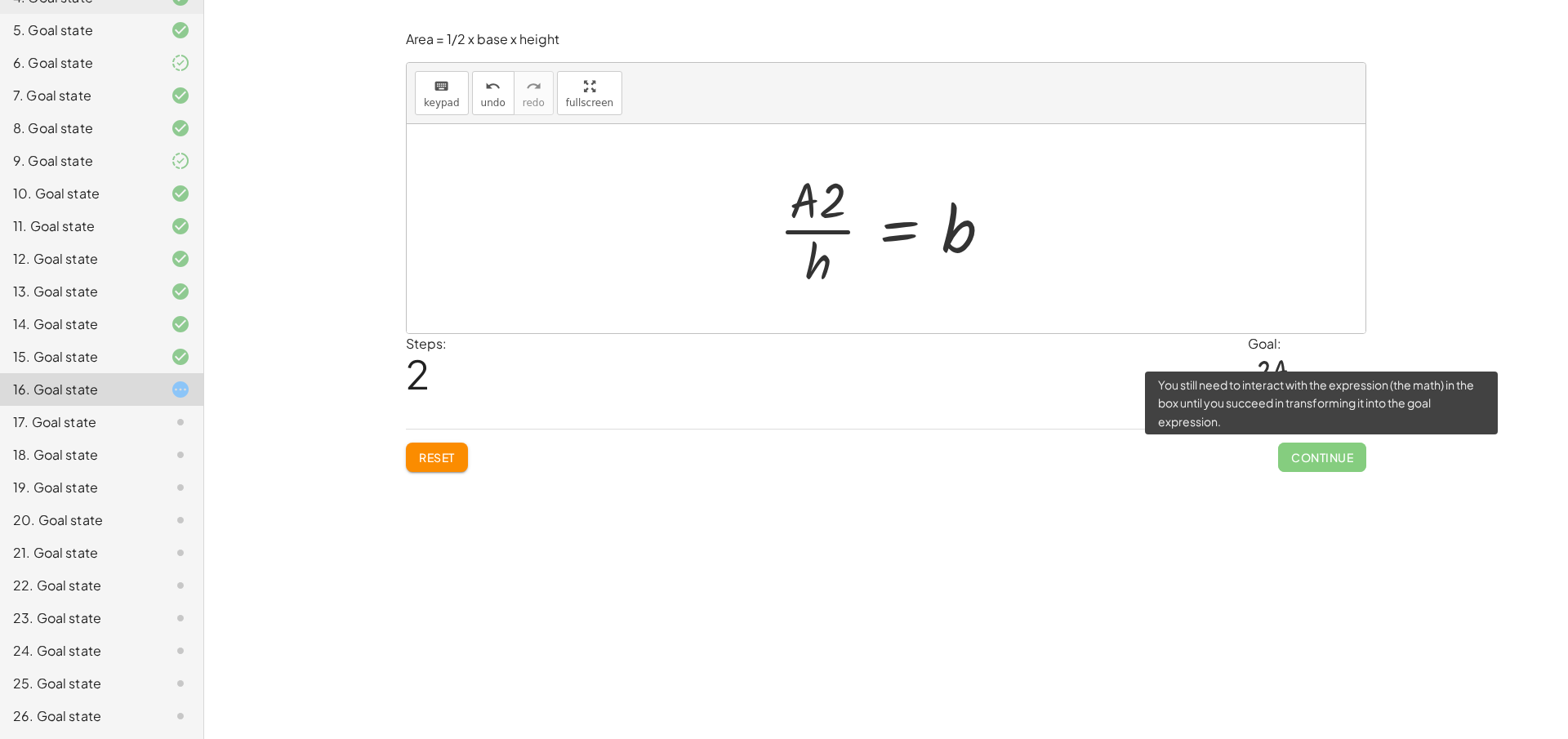
click at [1330, 463] on span "Continue" at bounding box center [1322, 457] width 89 height 29
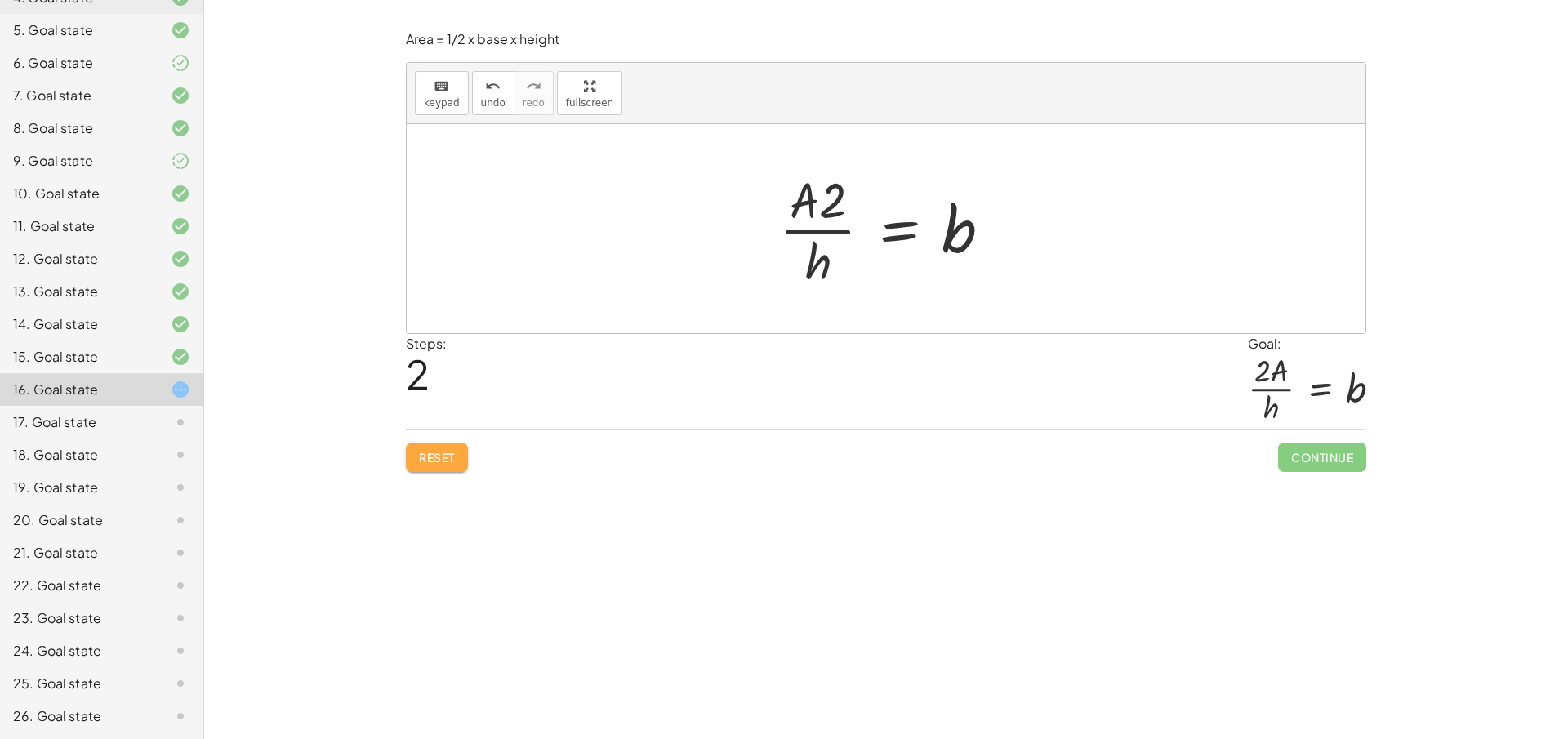
click at [413, 447] on button "Reset" at bounding box center [437, 457] width 62 height 29
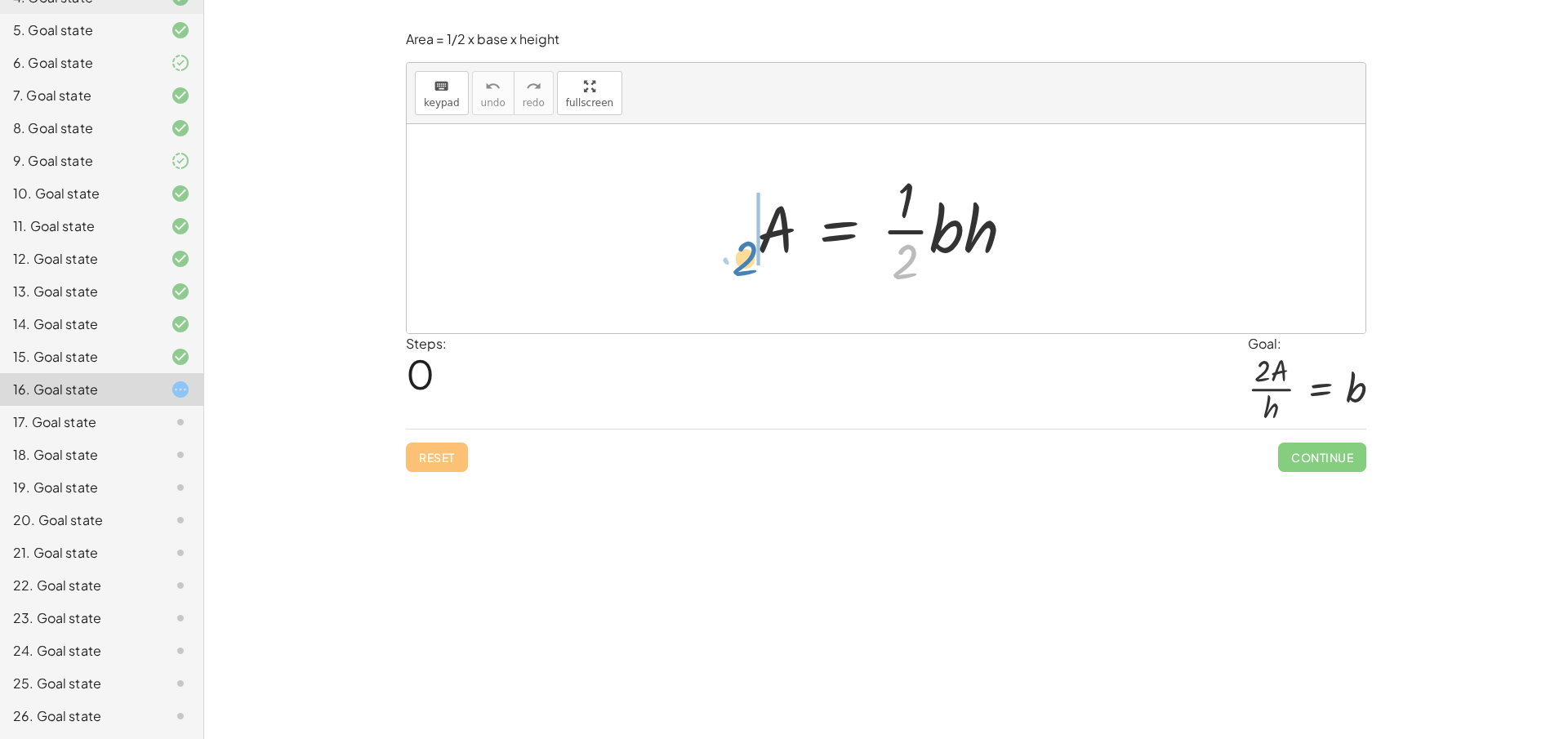
drag, startPoint x: 906, startPoint y: 260, endPoint x: 741, endPoint y: 255, distance: 165.1
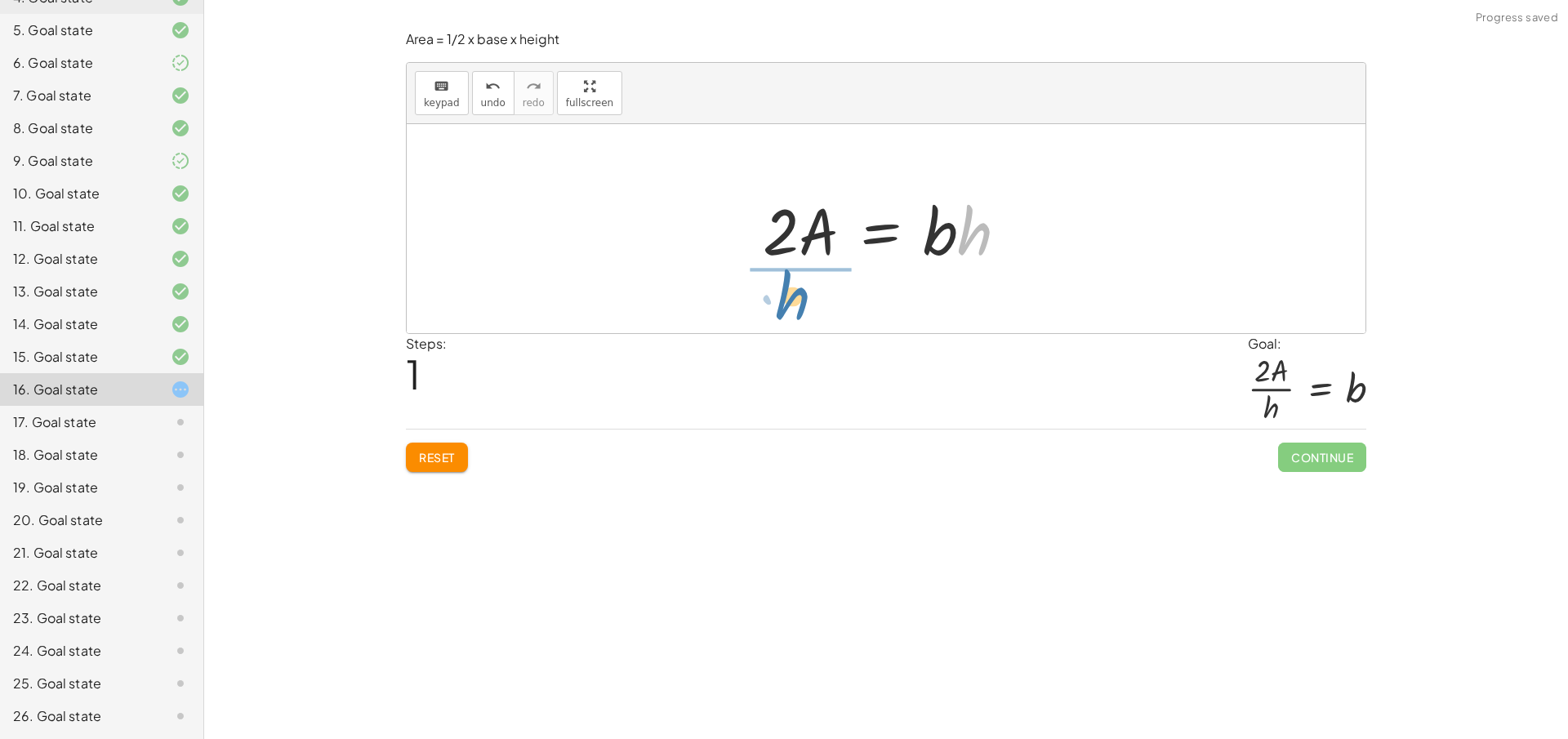
drag, startPoint x: 978, startPoint y: 240, endPoint x: 779, endPoint y: 303, distance: 208.7
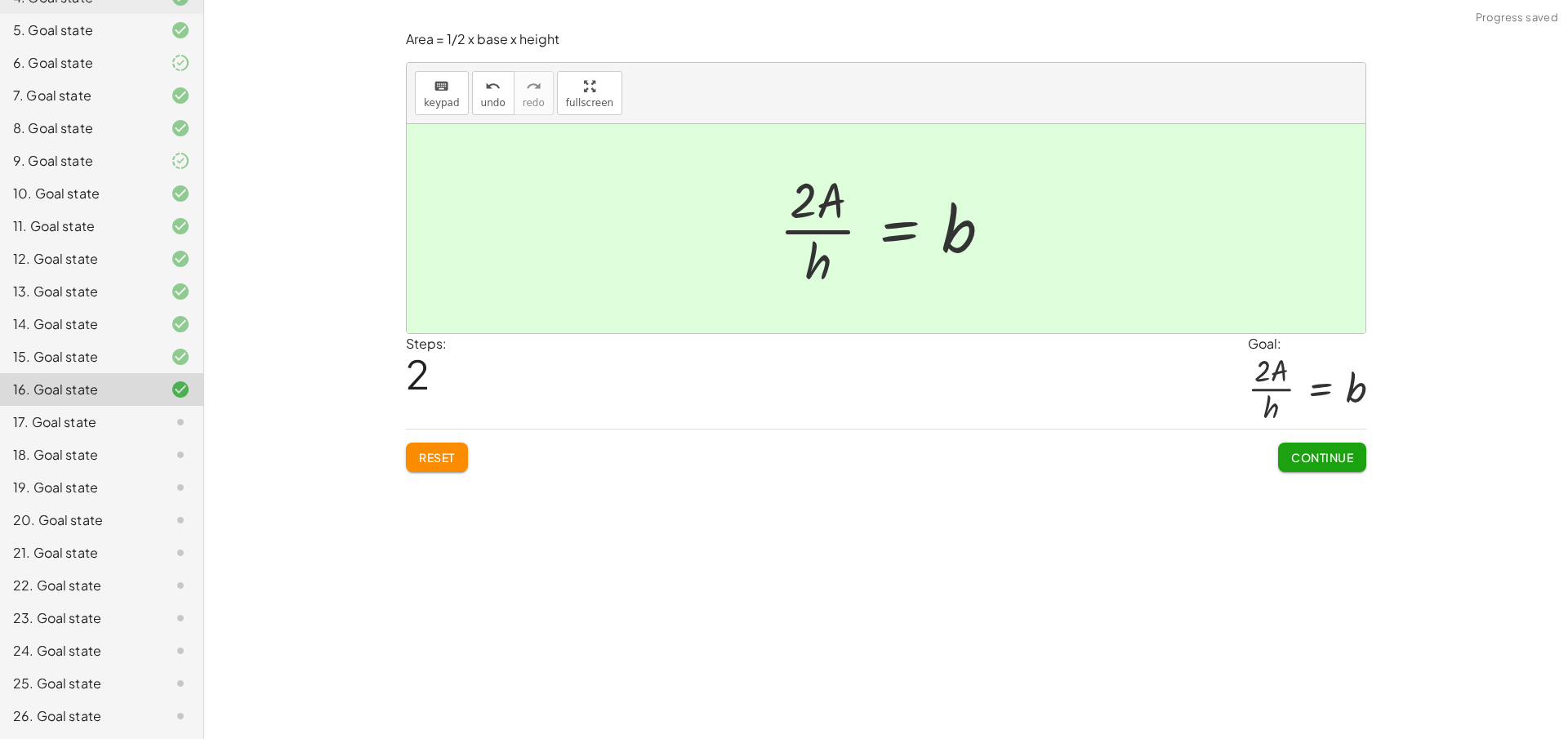
click at [1317, 462] on span "Continue" at bounding box center [1323, 457] width 62 height 15
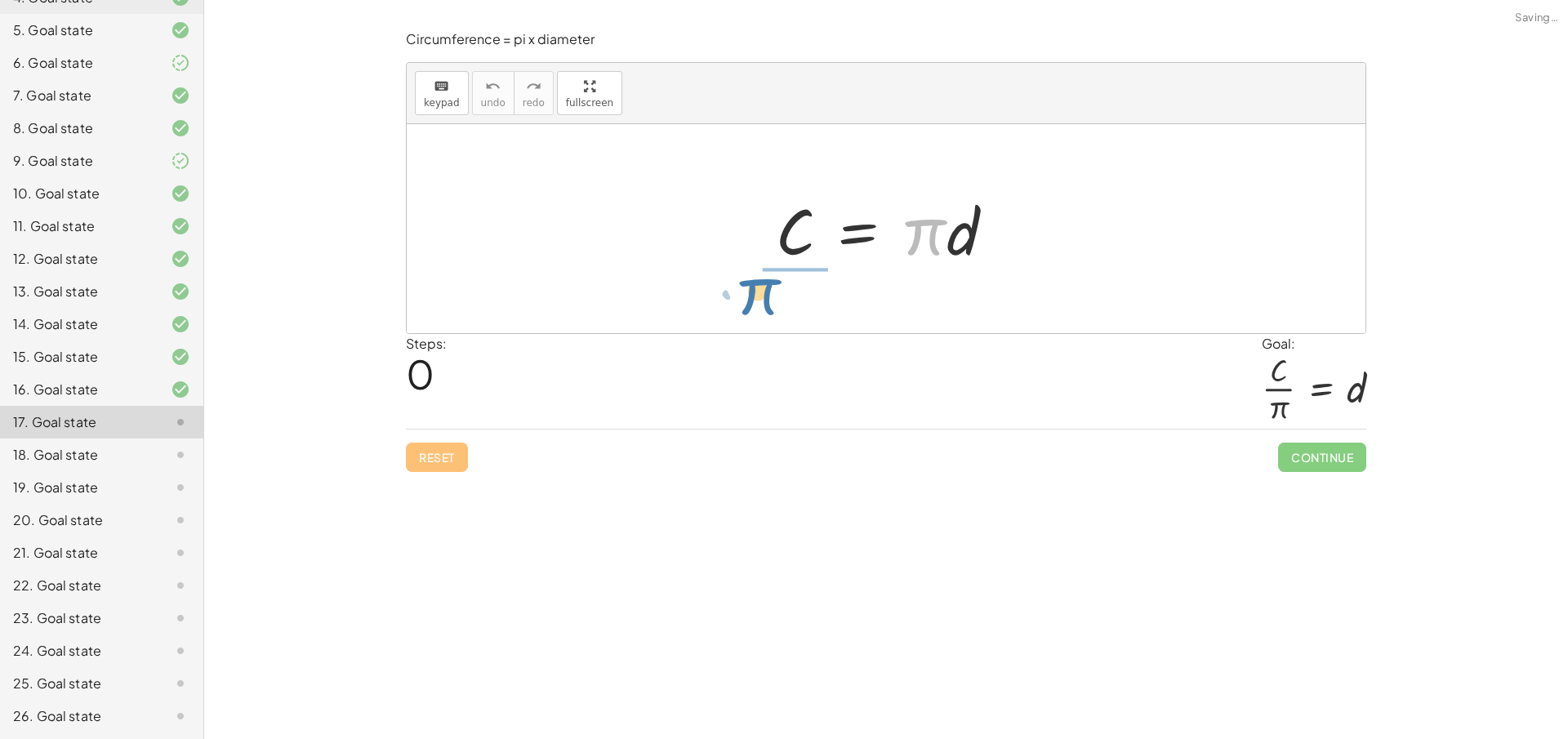
drag, startPoint x: 932, startPoint y: 250, endPoint x: 766, endPoint y: 311, distance: 176.9
click at [766, 311] on div "· π C = · π · d" at bounding box center [886, 228] width 958 height 209
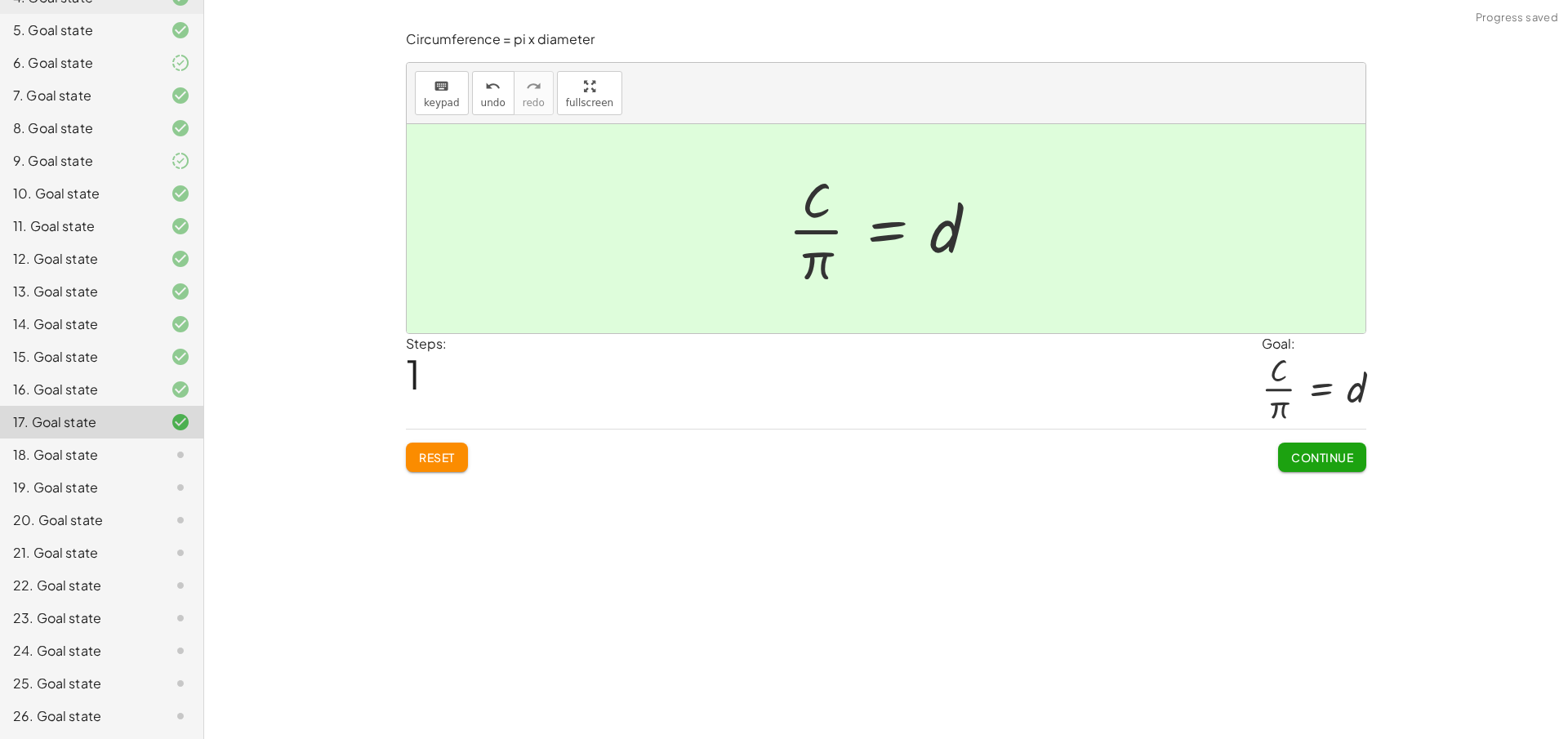
click at [1331, 454] on span "Continue" at bounding box center [1323, 457] width 62 height 15
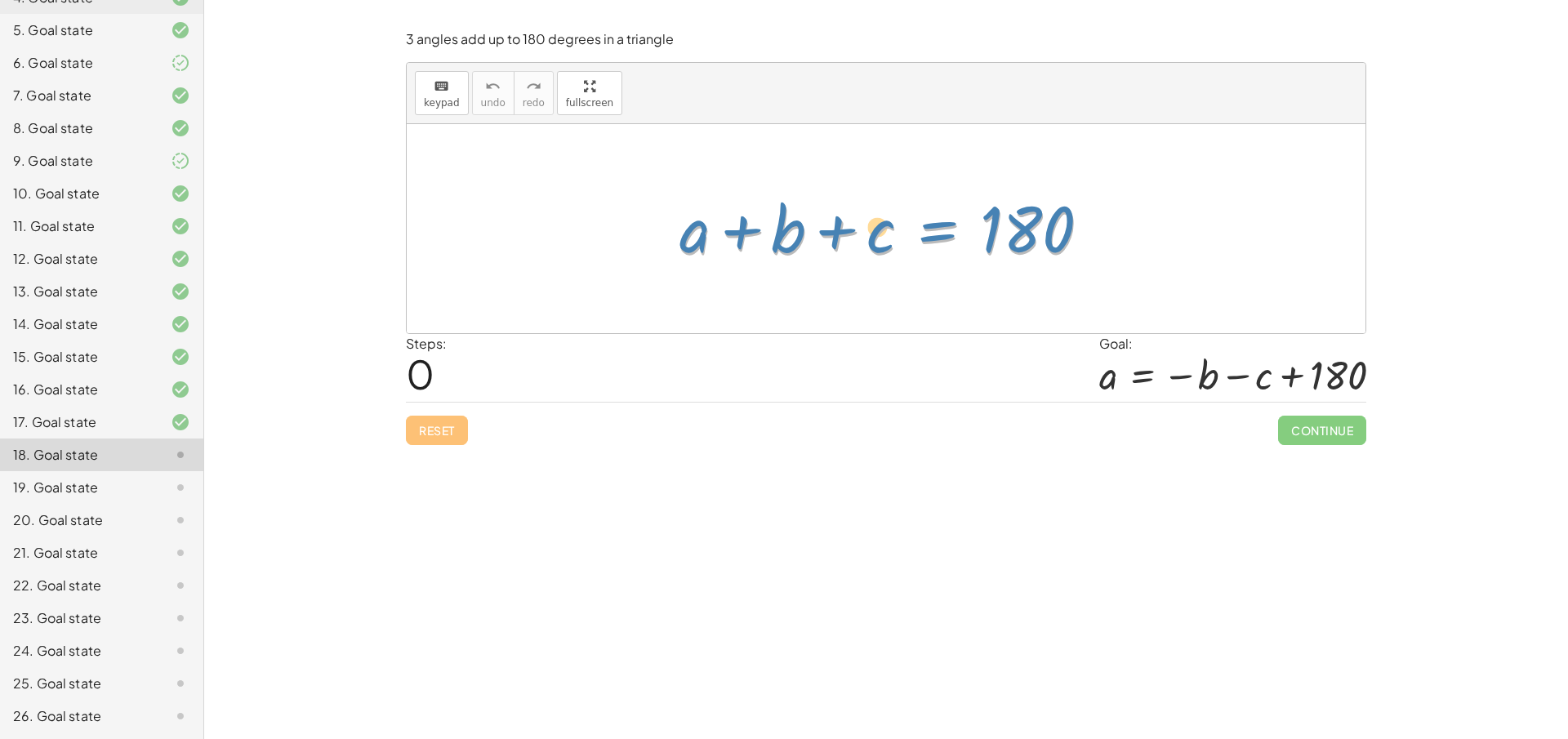
click at [938, 240] on div at bounding box center [892, 229] width 440 height 84
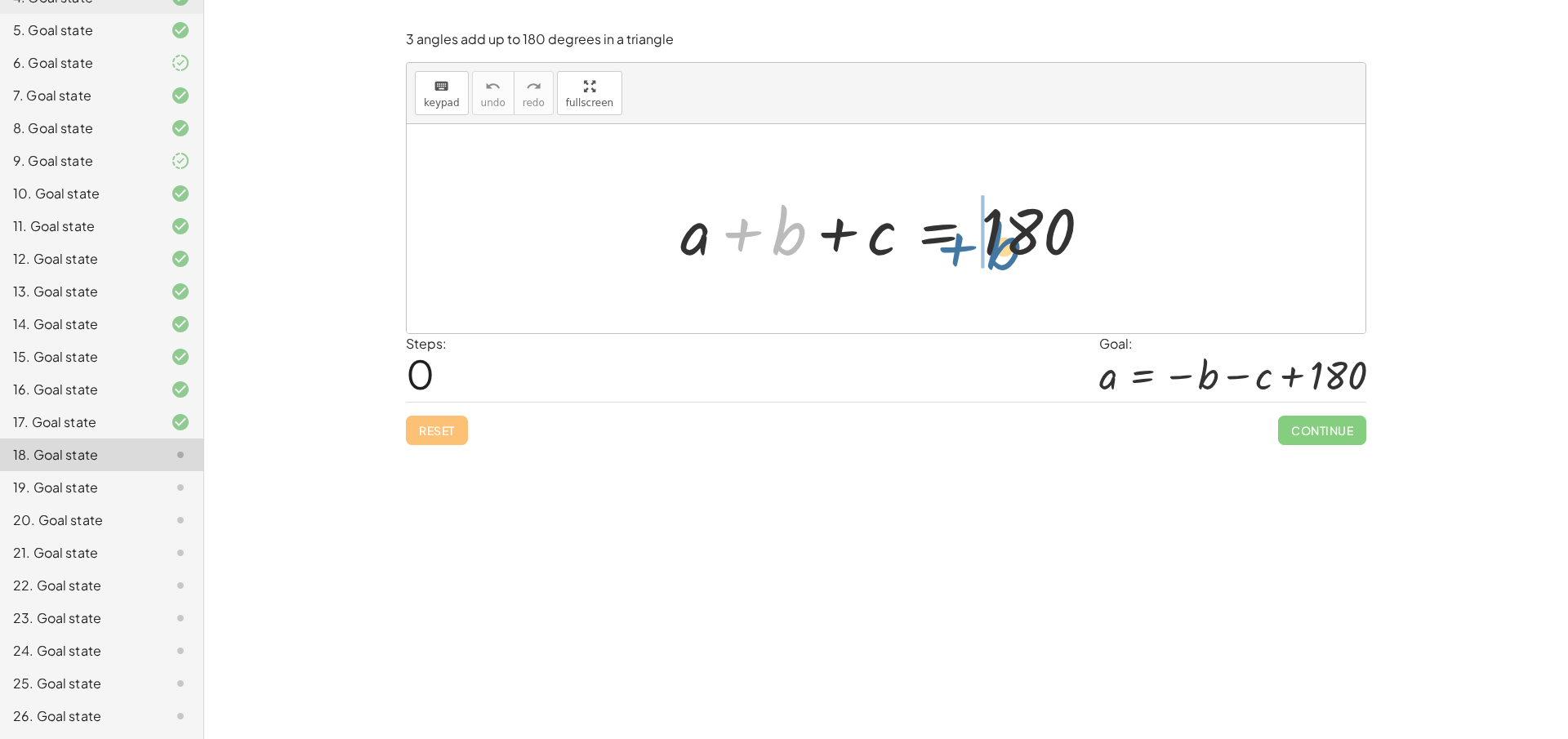
drag, startPoint x: 788, startPoint y: 240, endPoint x: 989, endPoint y: 254, distance: 201.5
click at [989, 254] on div at bounding box center [892, 229] width 440 height 84
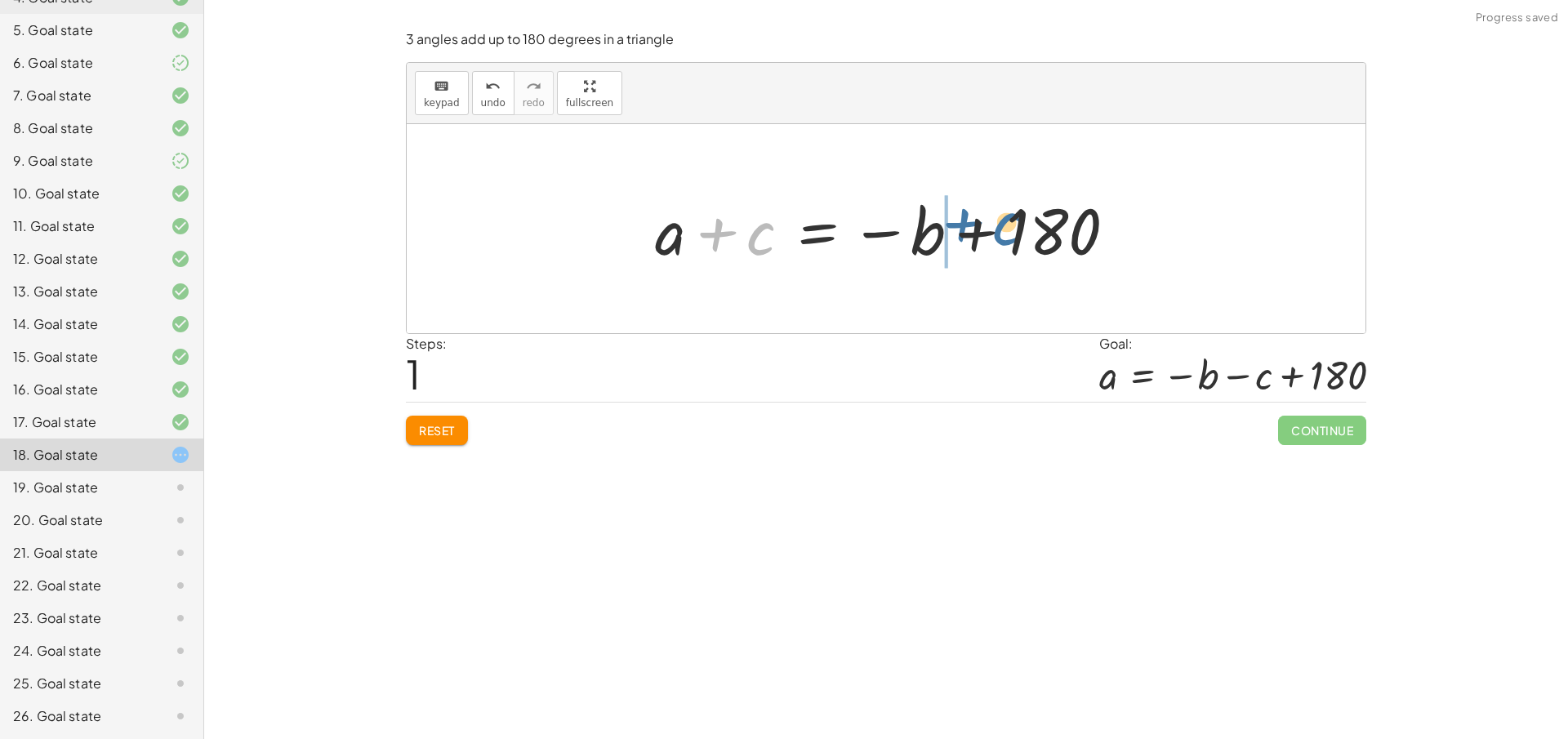
drag, startPoint x: 746, startPoint y: 240, endPoint x: 942, endPoint y: 228, distance: 196.4
click at [975, 232] on div at bounding box center [891, 229] width 490 height 84
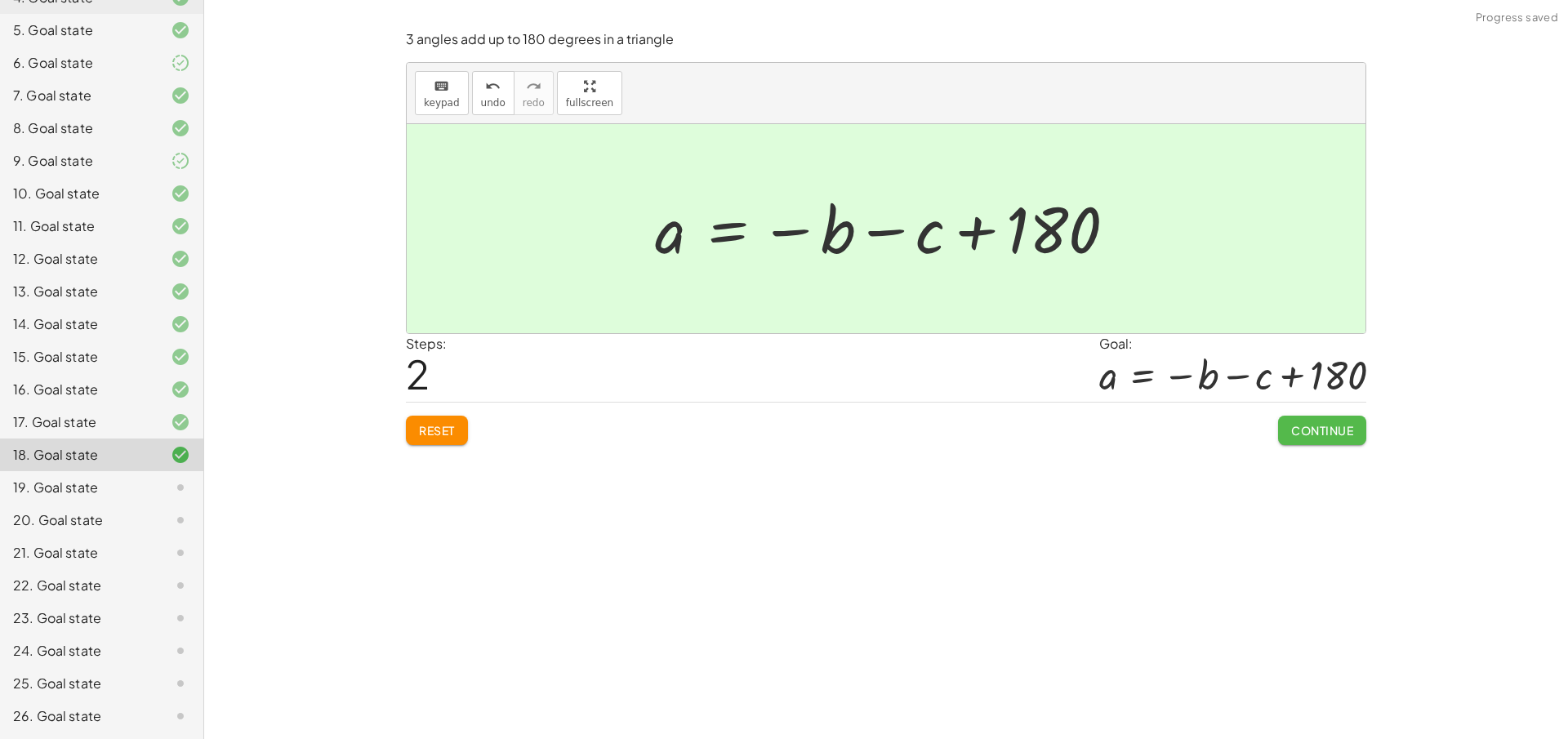
click at [1305, 432] on span "Continue" at bounding box center [1323, 429] width 62 height 15
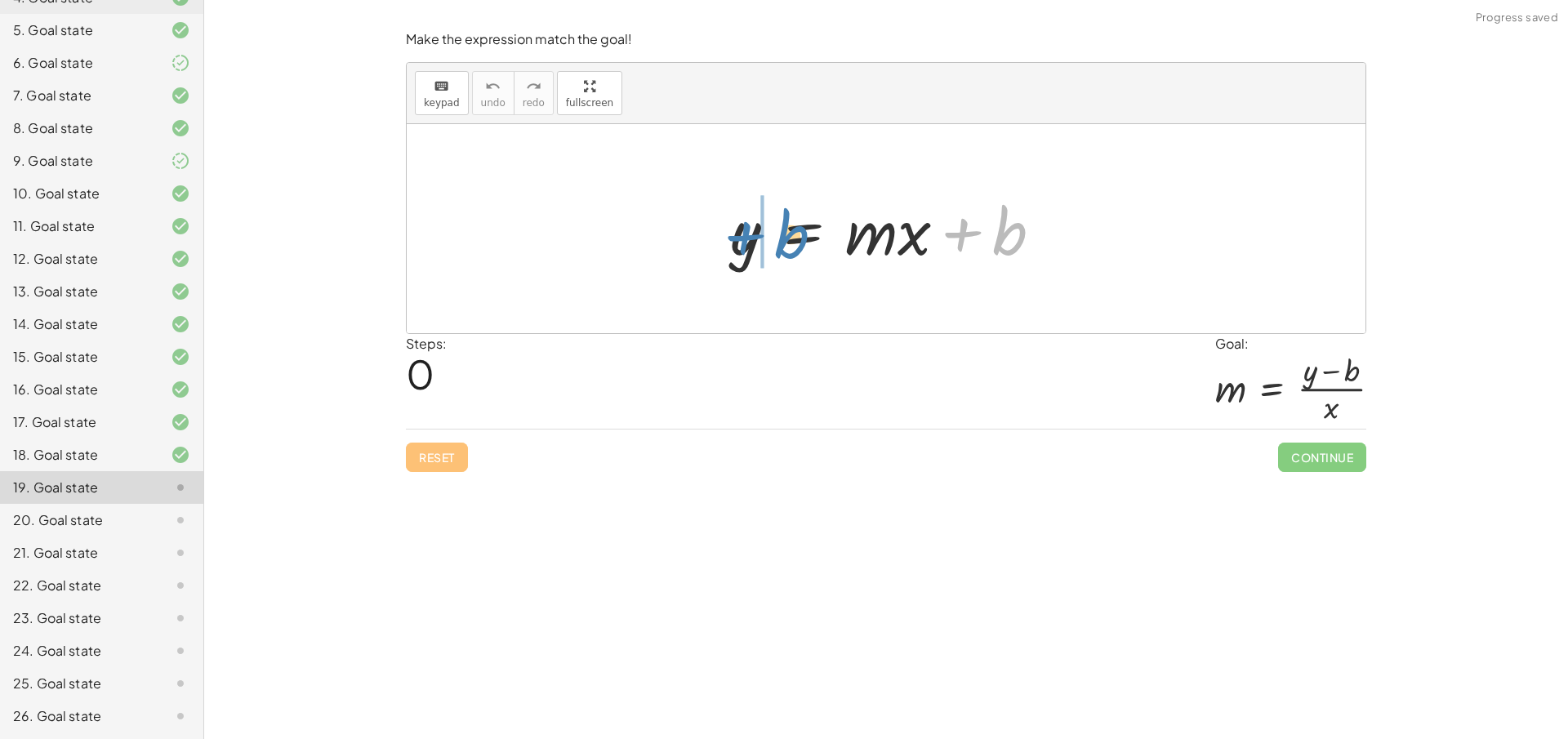
drag, startPoint x: 1011, startPoint y: 226, endPoint x: 796, endPoint y: 229, distance: 215.0
click at [796, 229] on div at bounding box center [892, 229] width 341 height 84
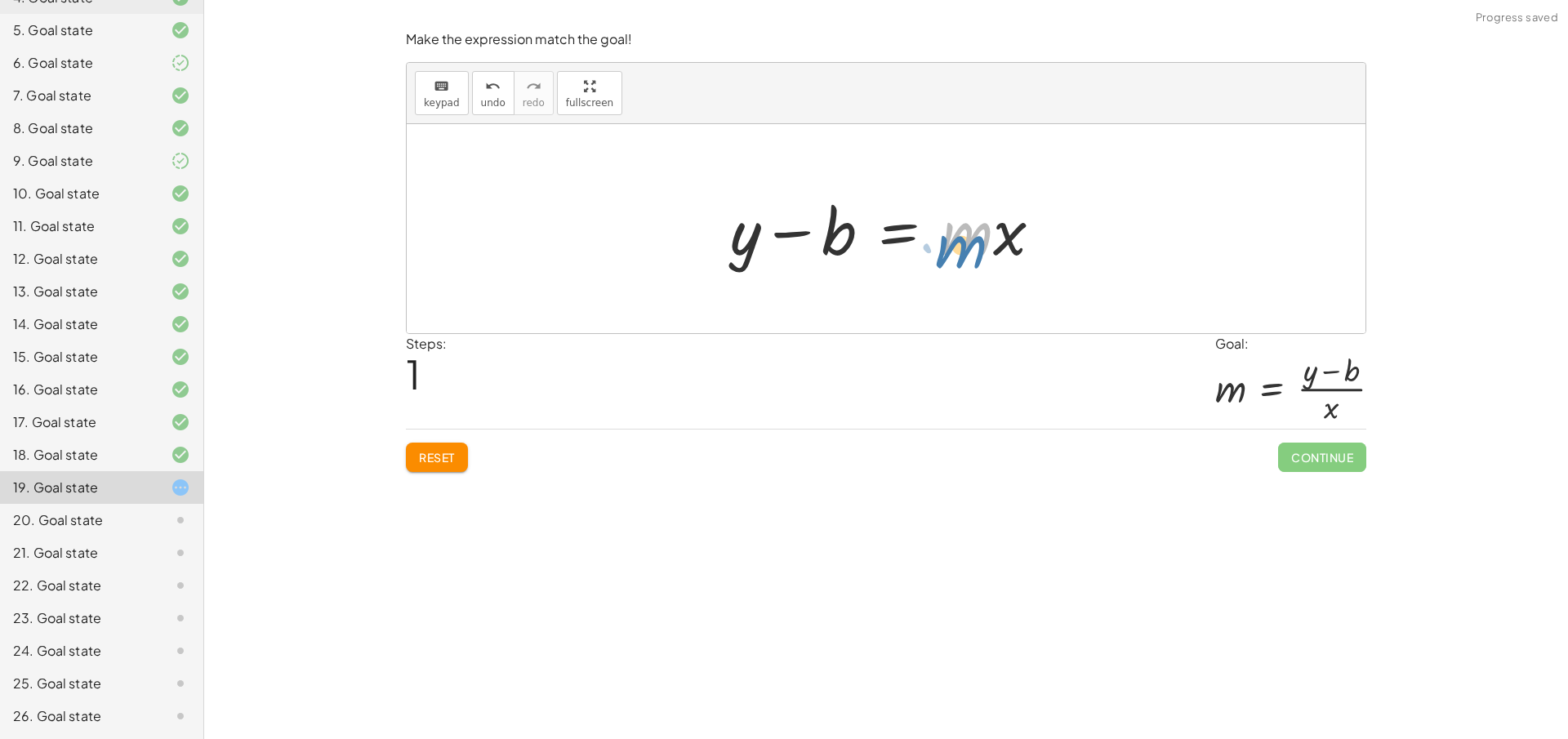
drag, startPoint x: 922, startPoint y: 247, endPoint x: 930, endPoint y: 252, distance: 9.4
click at [928, 254] on div at bounding box center [892, 229] width 341 height 84
drag, startPoint x: 1009, startPoint y: 230, endPoint x: 776, endPoint y: 290, distance: 240.6
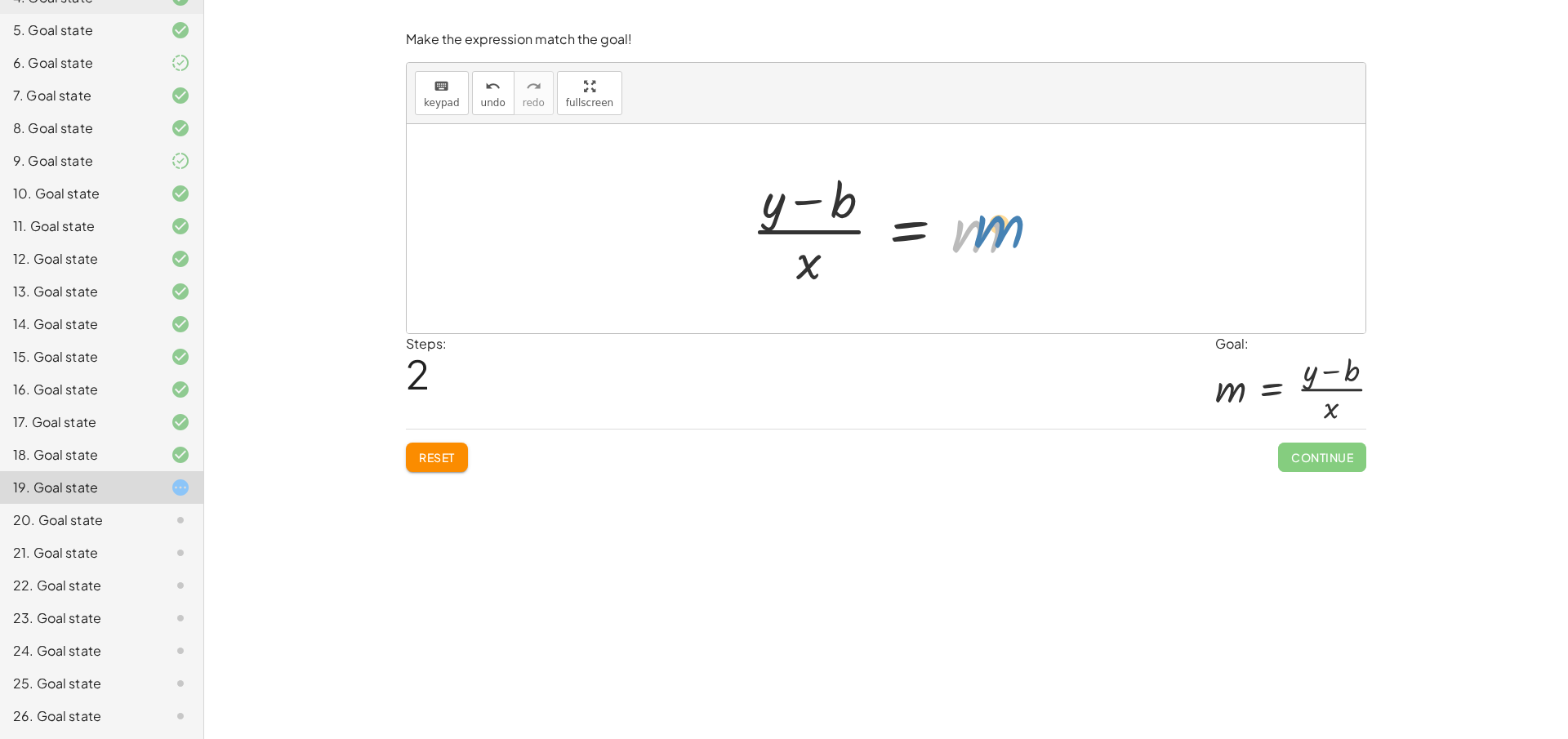
drag, startPoint x: 954, startPoint y: 239, endPoint x: 977, endPoint y: 234, distance: 23.5
click at [977, 234] on div at bounding box center [891, 228] width 297 height 126
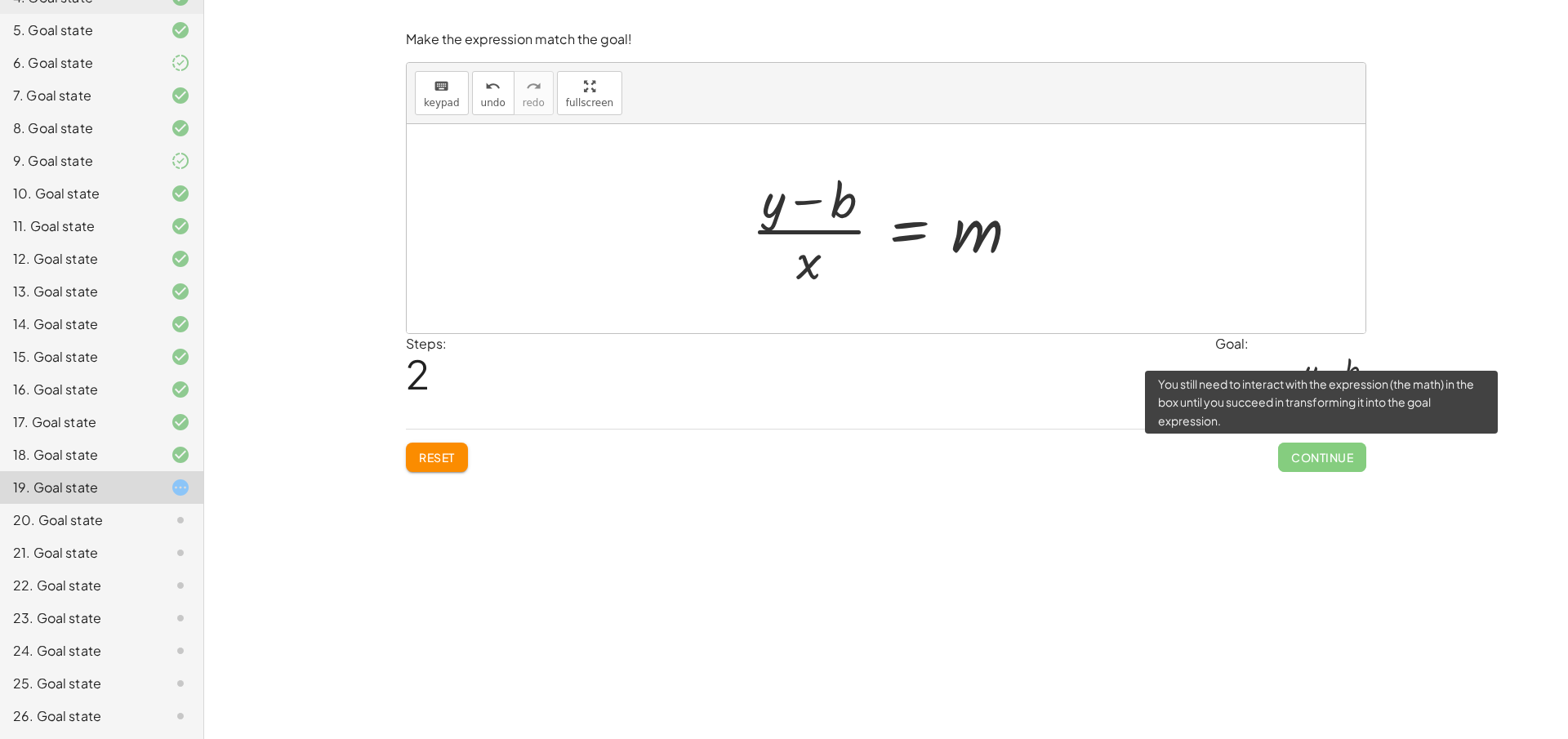
click at [1319, 458] on span "Continue" at bounding box center [1322, 457] width 89 height 29
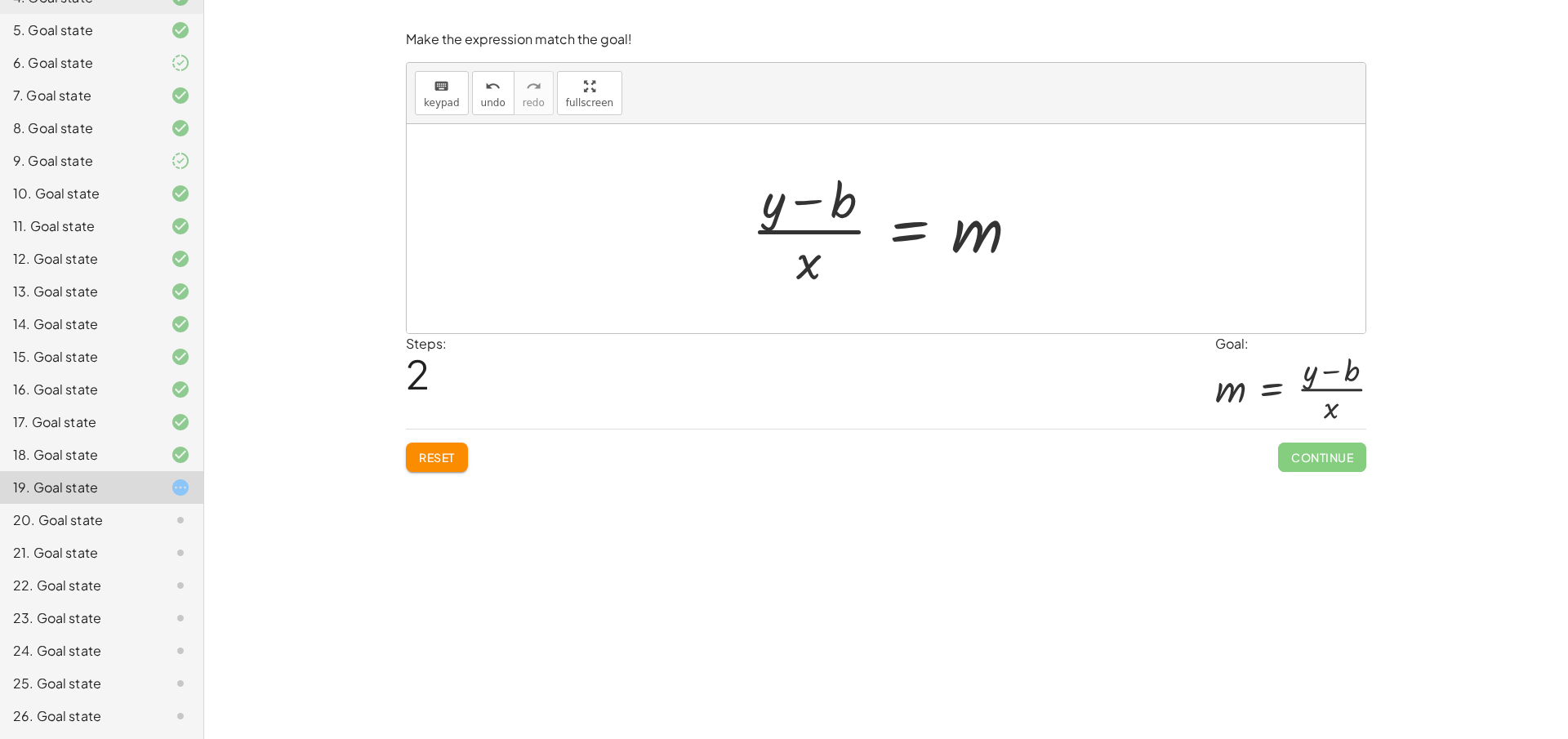
click at [464, 437] on div "Reset Continue" at bounding box center [886, 450] width 960 height 43
click at [442, 449] on button "Reset" at bounding box center [437, 457] width 62 height 29
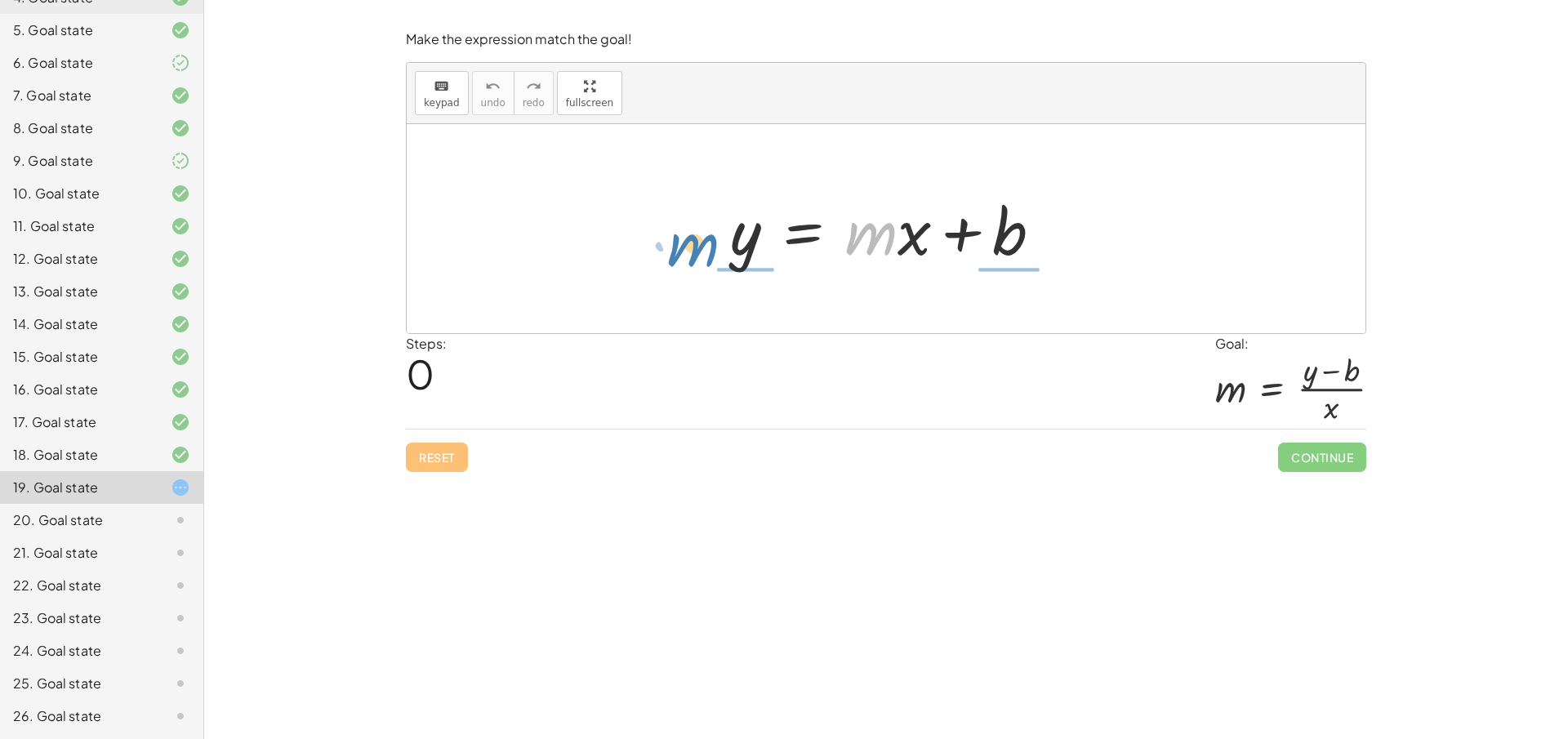
drag, startPoint x: 867, startPoint y: 240, endPoint x: 685, endPoint y: 249, distance: 182.2
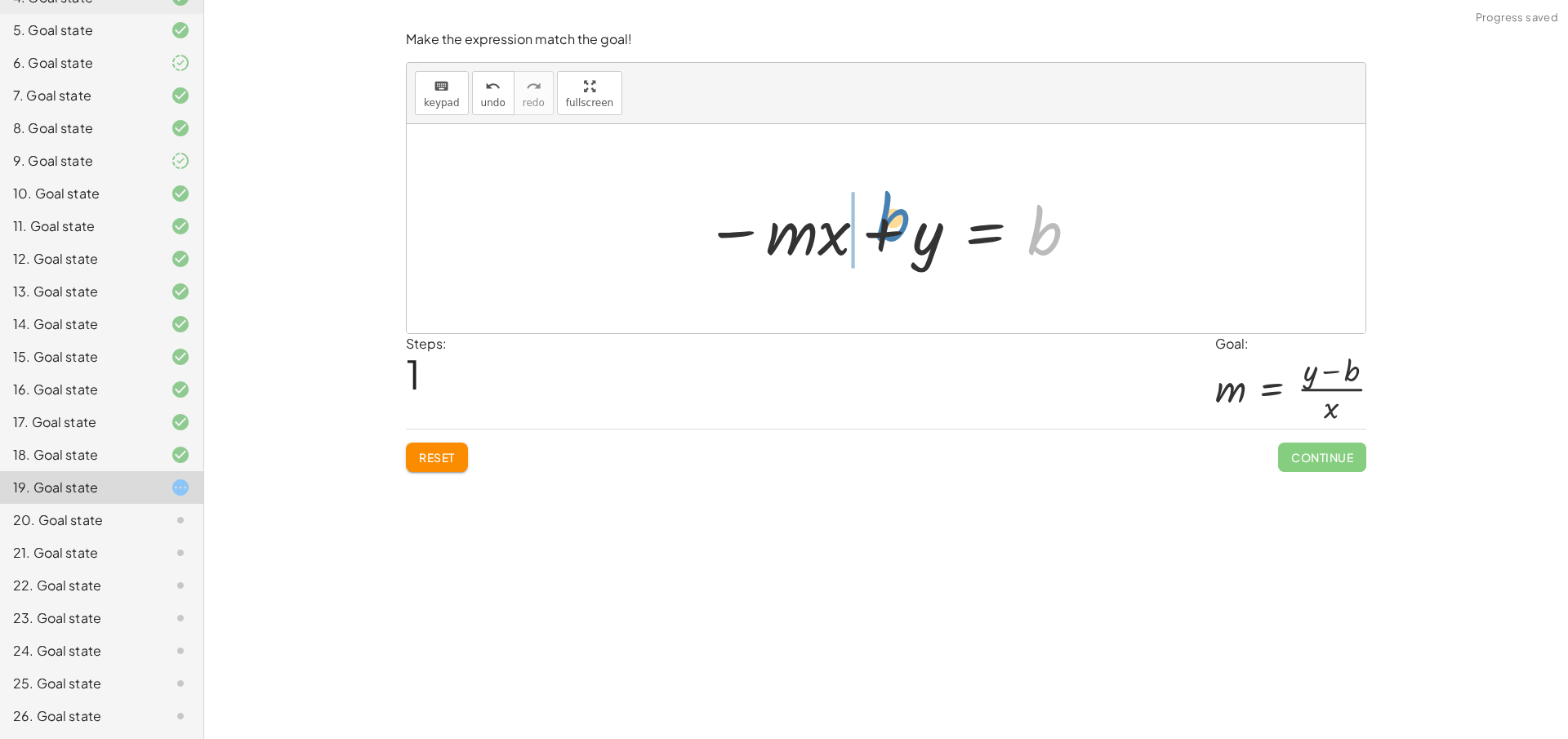
drag, startPoint x: 1029, startPoint y: 242, endPoint x: 877, endPoint y: 231, distance: 152.4
click at [875, 230] on div at bounding box center [892, 229] width 392 height 84
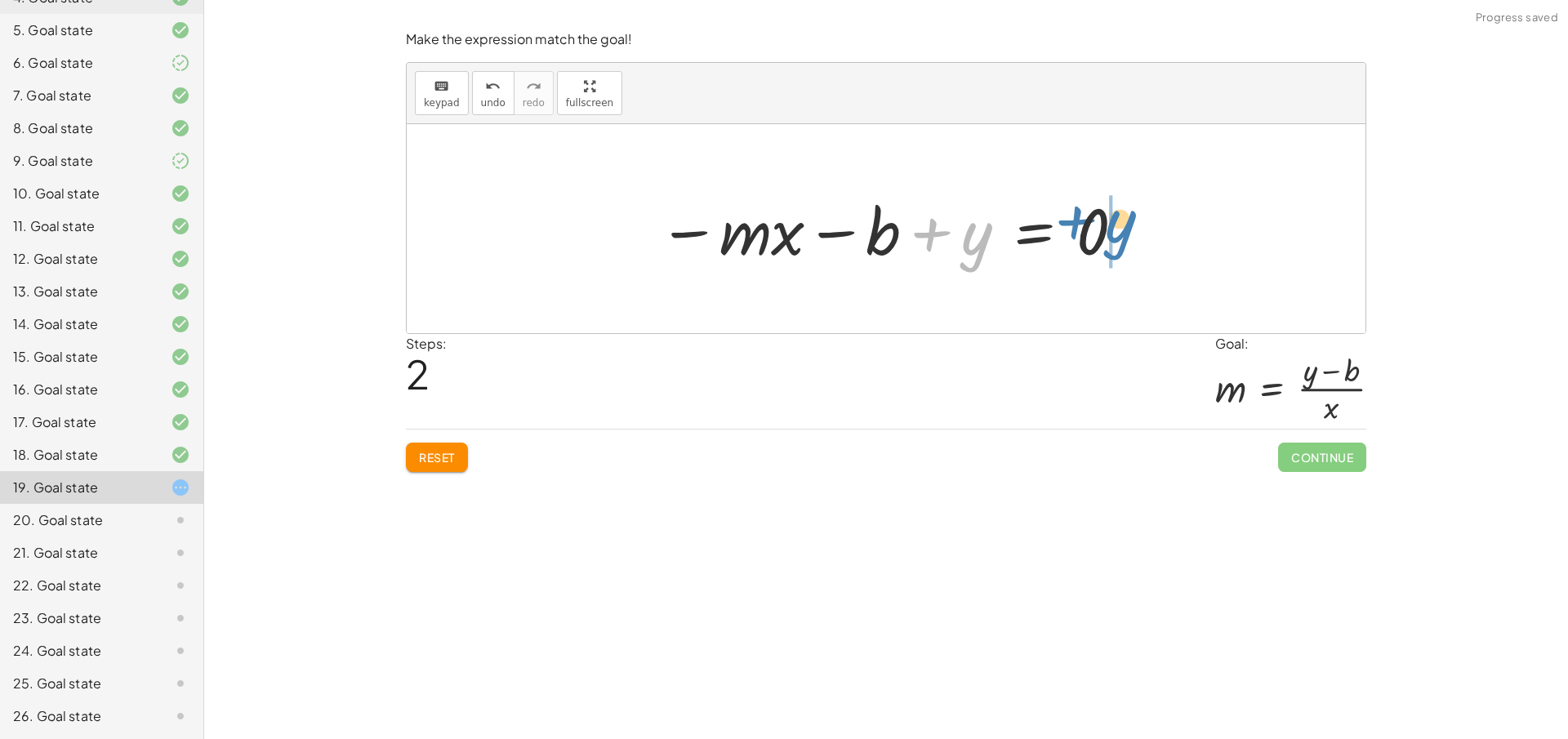
drag, startPoint x: 971, startPoint y: 251, endPoint x: 1110, endPoint y: 240, distance: 139.4
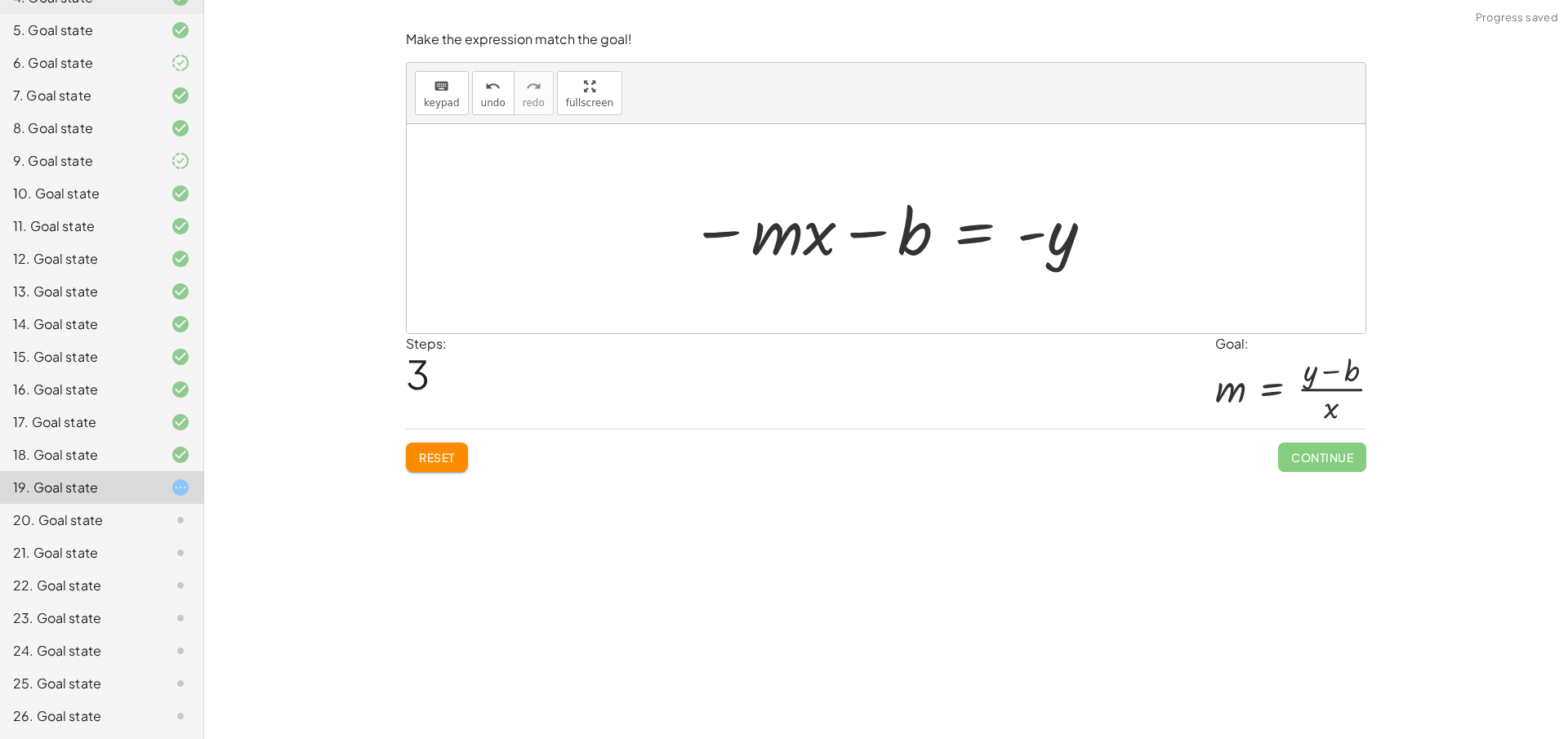
click at [453, 458] on span "Reset" at bounding box center [436, 457] width 36 height 15
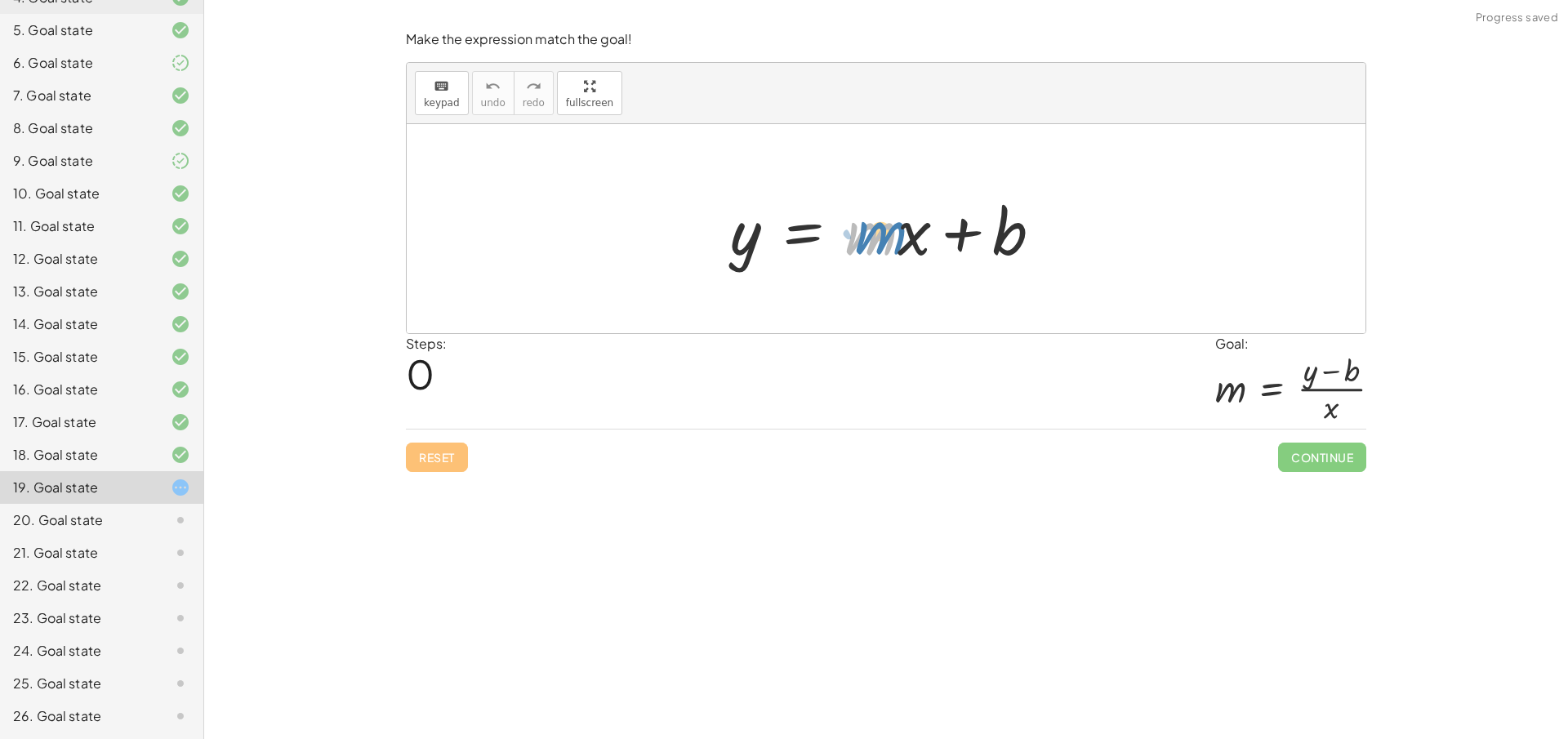
drag, startPoint x: 863, startPoint y: 249, endPoint x: 867, endPoint y: 256, distance: 8.1
click at [867, 256] on div at bounding box center [892, 229] width 341 height 84
drag, startPoint x: 892, startPoint y: 272, endPoint x: 801, endPoint y: 266, distance: 91.2
click at [801, 266] on div at bounding box center [892, 229] width 341 height 84
drag, startPoint x: 917, startPoint y: 240, endPoint x: 720, endPoint y: 318, distance: 211.9
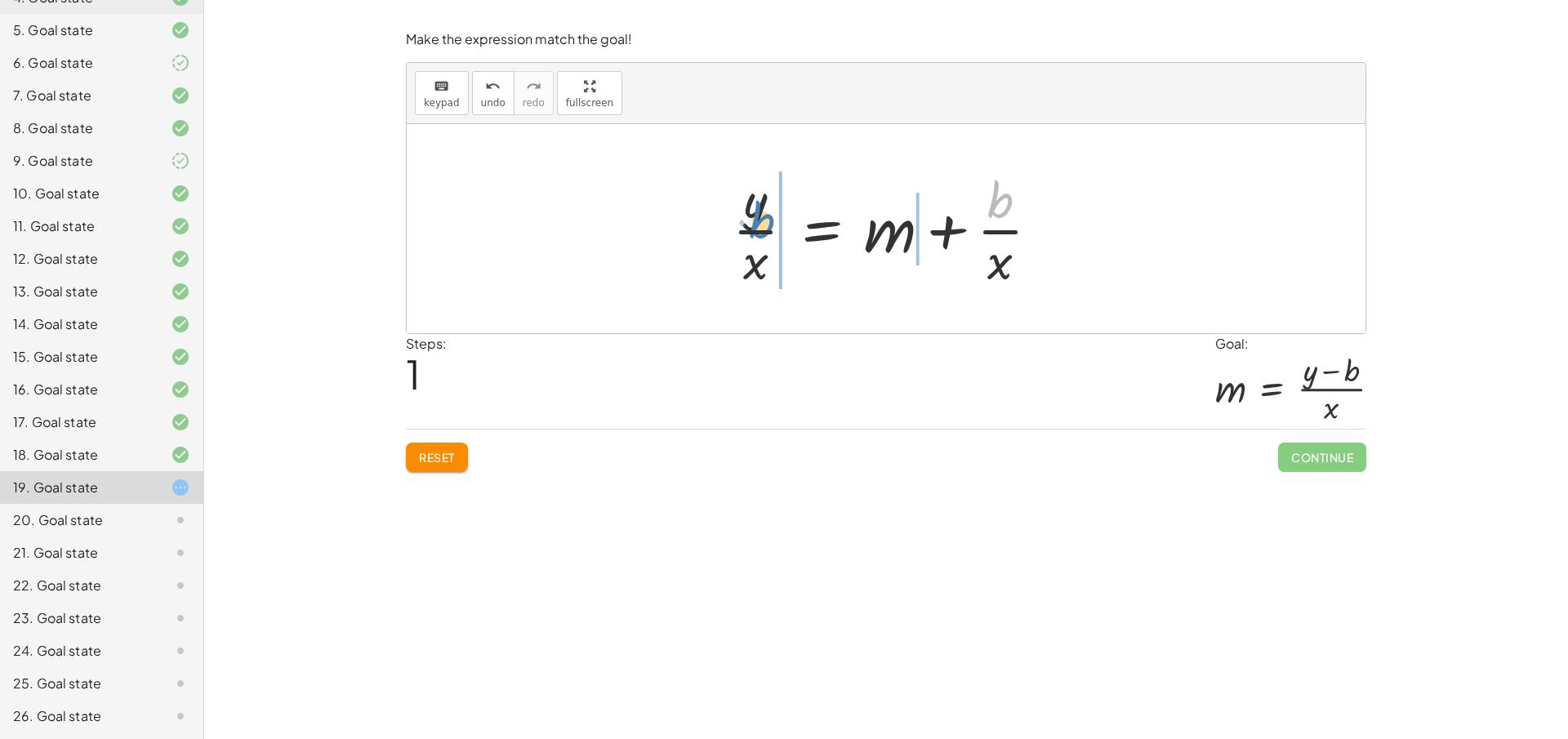
drag, startPoint x: 1000, startPoint y: 204, endPoint x: 762, endPoint y: 225, distance: 238.9
click at [762, 225] on div at bounding box center [892, 228] width 336 height 126
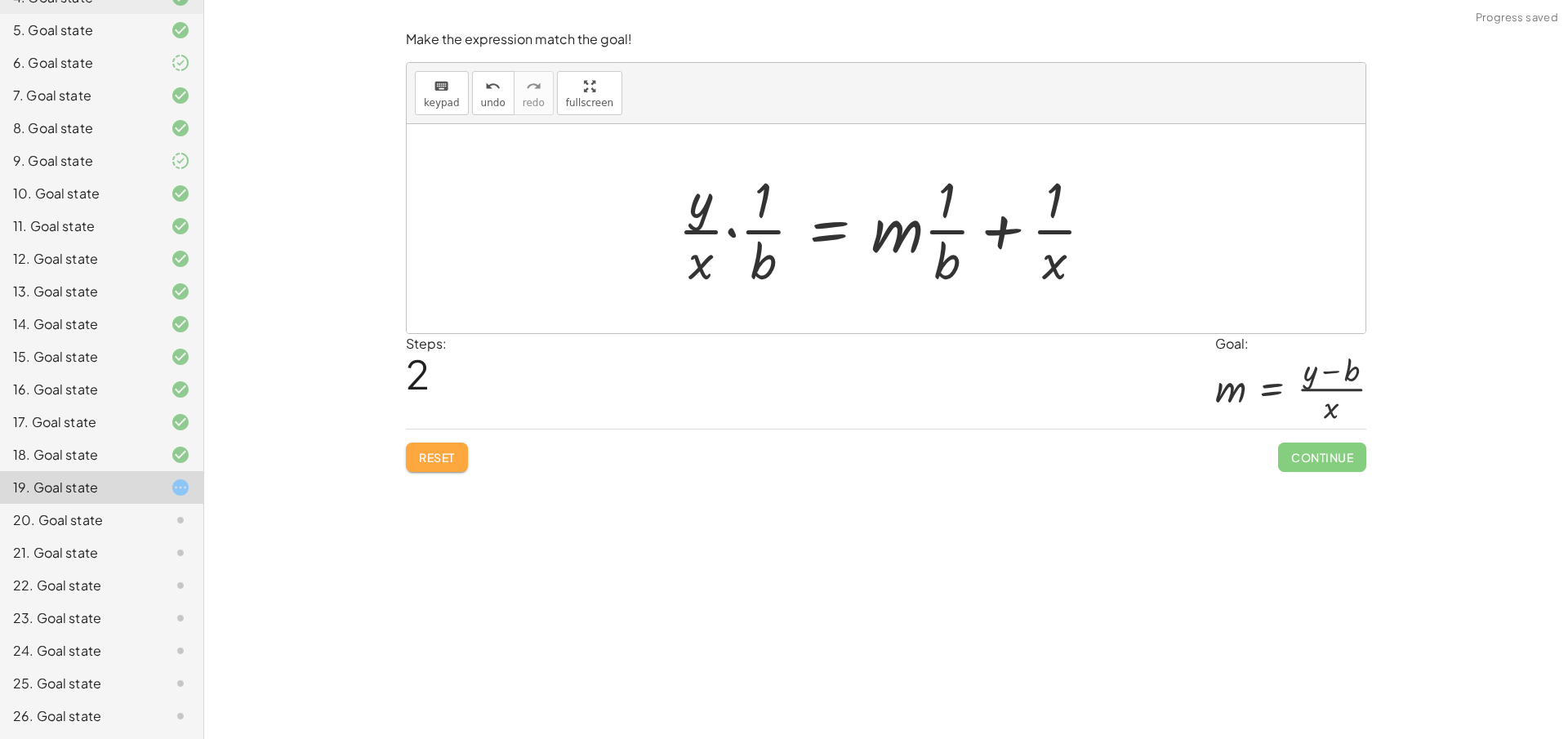
click at [449, 452] on span "Reset" at bounding box center [436, 457] width 36 height 15
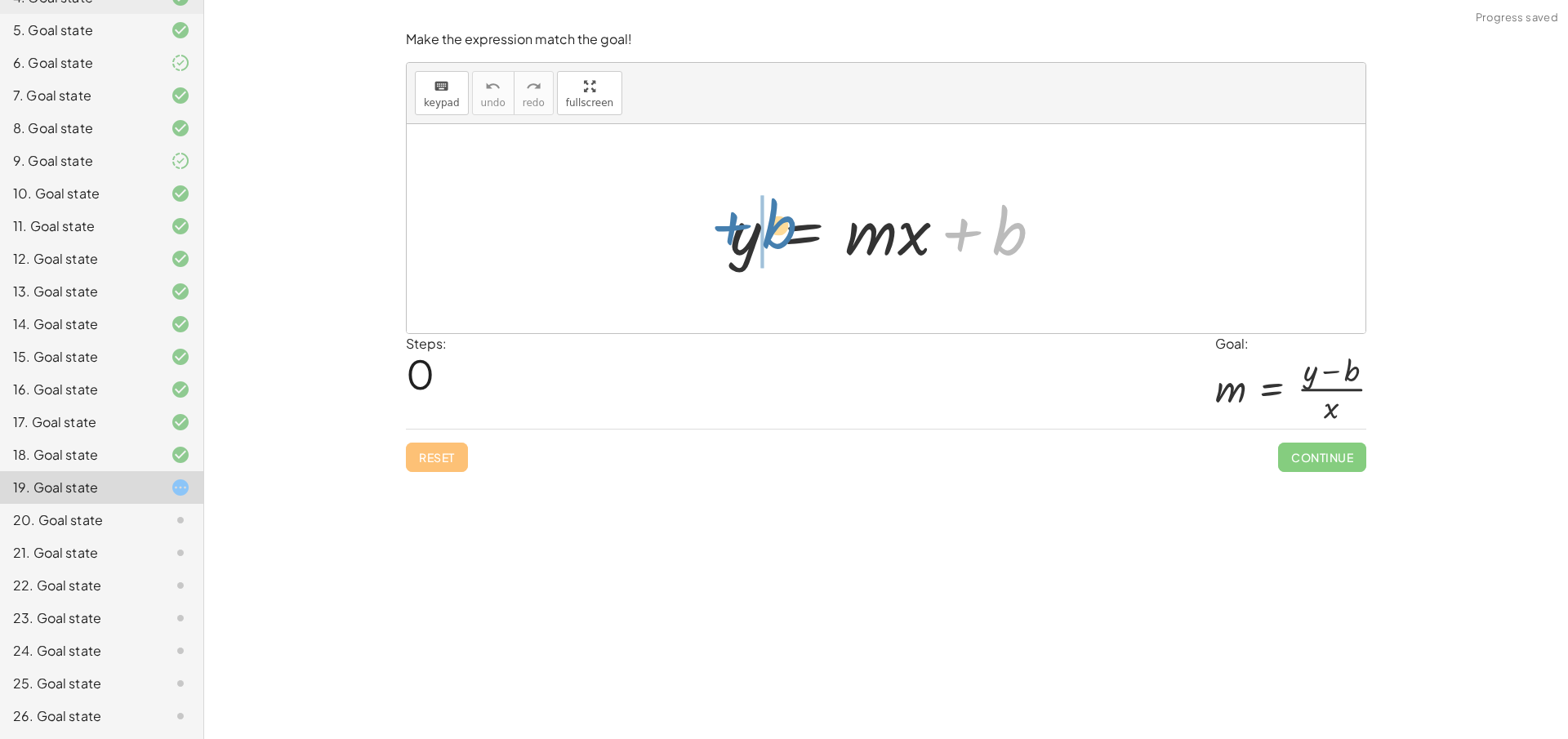
drag, startPoint x: 1008, startPoint y: 232, endPoint x: 779, endPoint y: 225, distance: 229.1
click at [779, 225] on div at bounding box center [892, 229] width 341 height 84
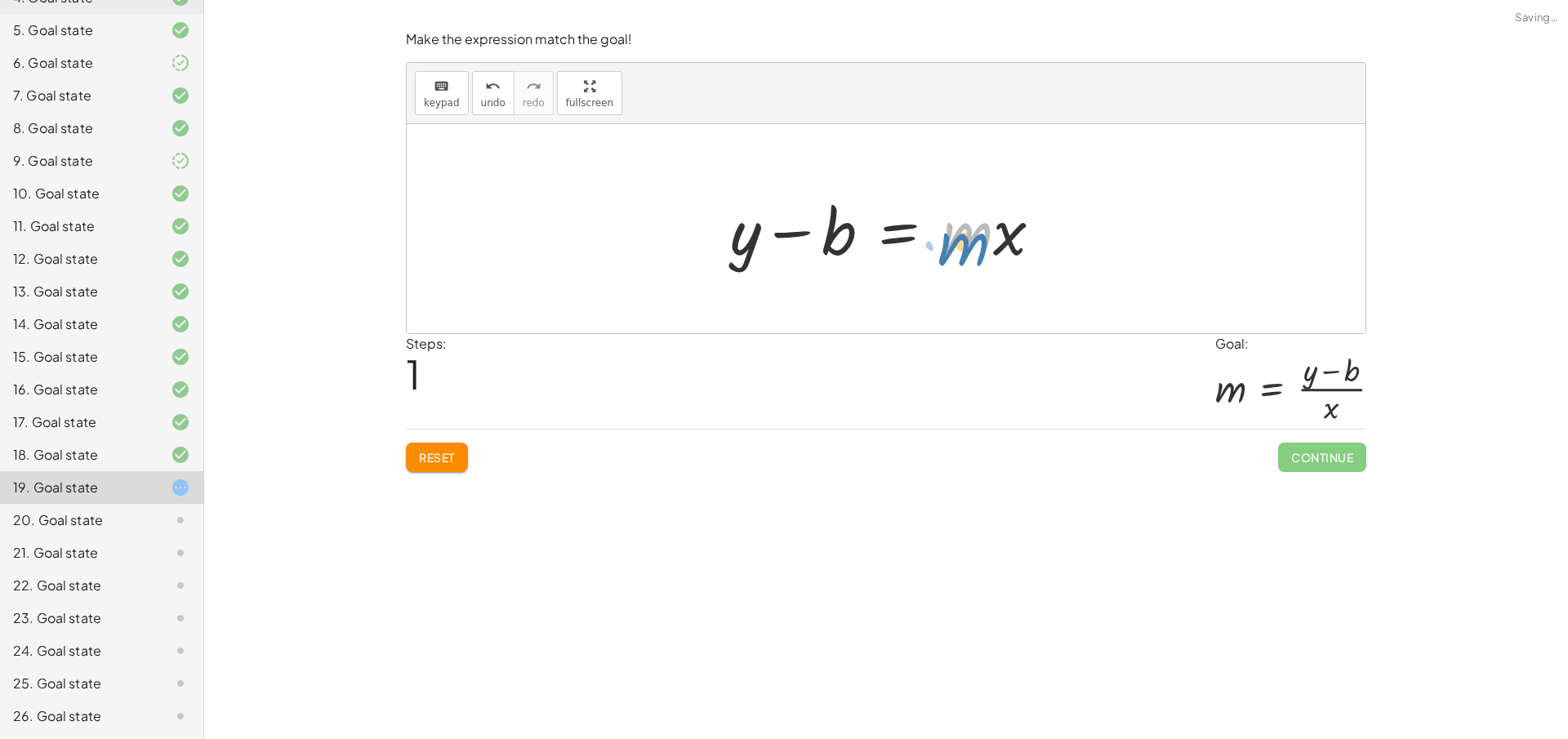
drag, startPoint x: 910, startPoint y: 237, endPoint x: 903, endPoint y: 245, distance: 10.6
click at [903, 245] on div at bounding box center [892, 229] width 341 height 84
drag, startPoint x: 1004, startPoint y: 235, endPoint x: 761, endPoint y: 319, distance: 257.1
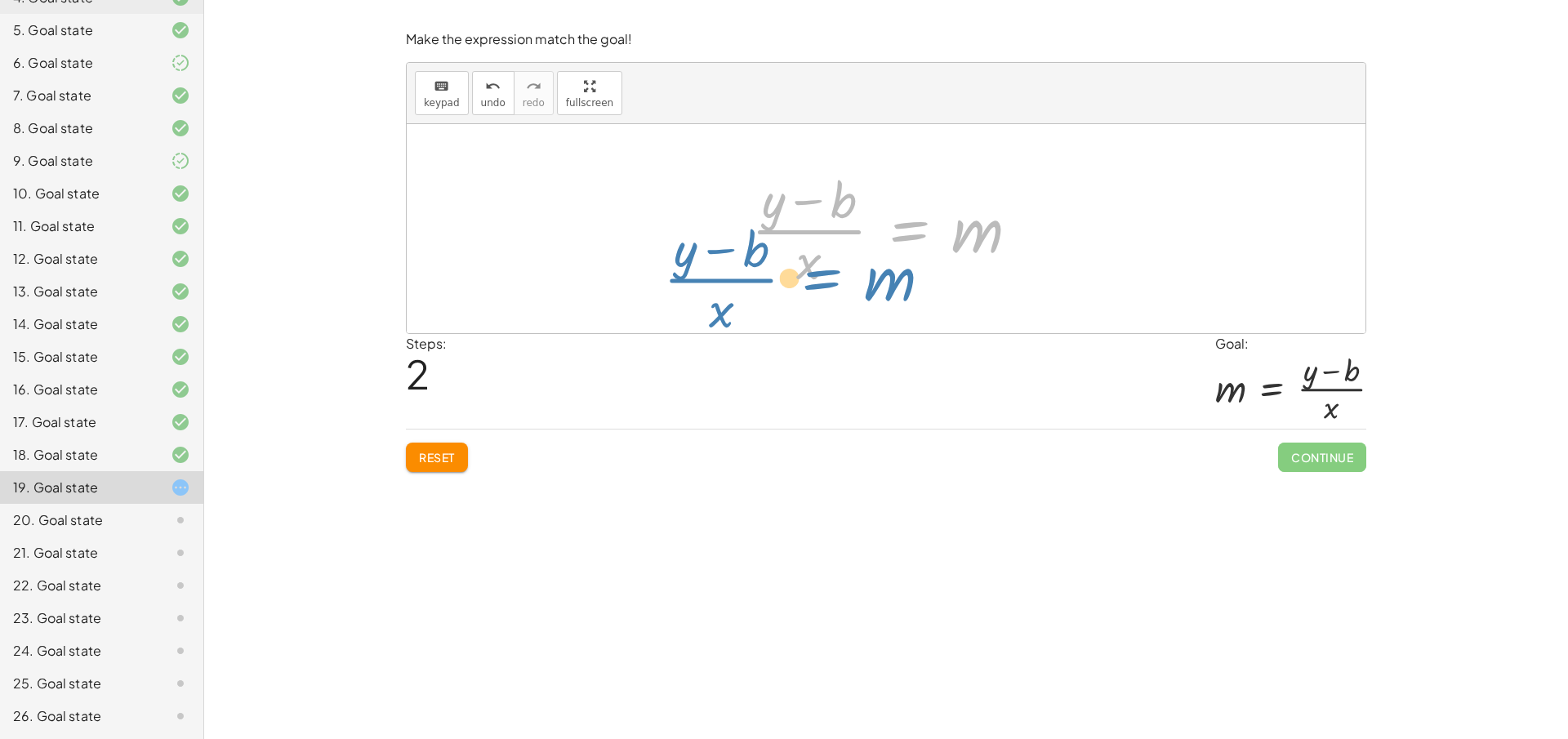
drag, startPoint x: 913, startPoint y: 230, endPoint x: 823, endPoint y: 277, distance: 101.5
click at [823, 277] on div at bounding box center [891, 228] width 297 height 126
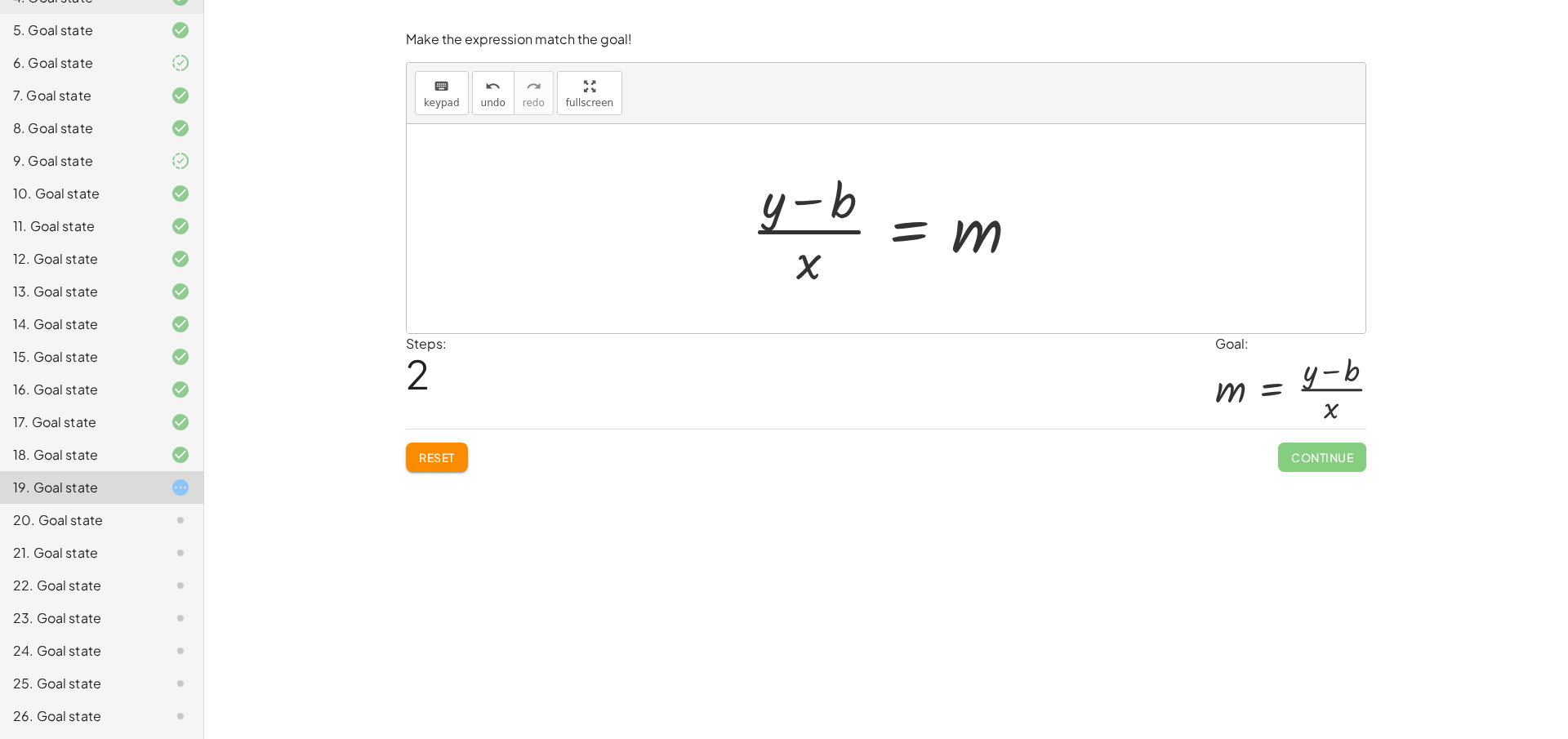
click at [918, 218] on div at bounding box center [891, 228] width 297 height 126
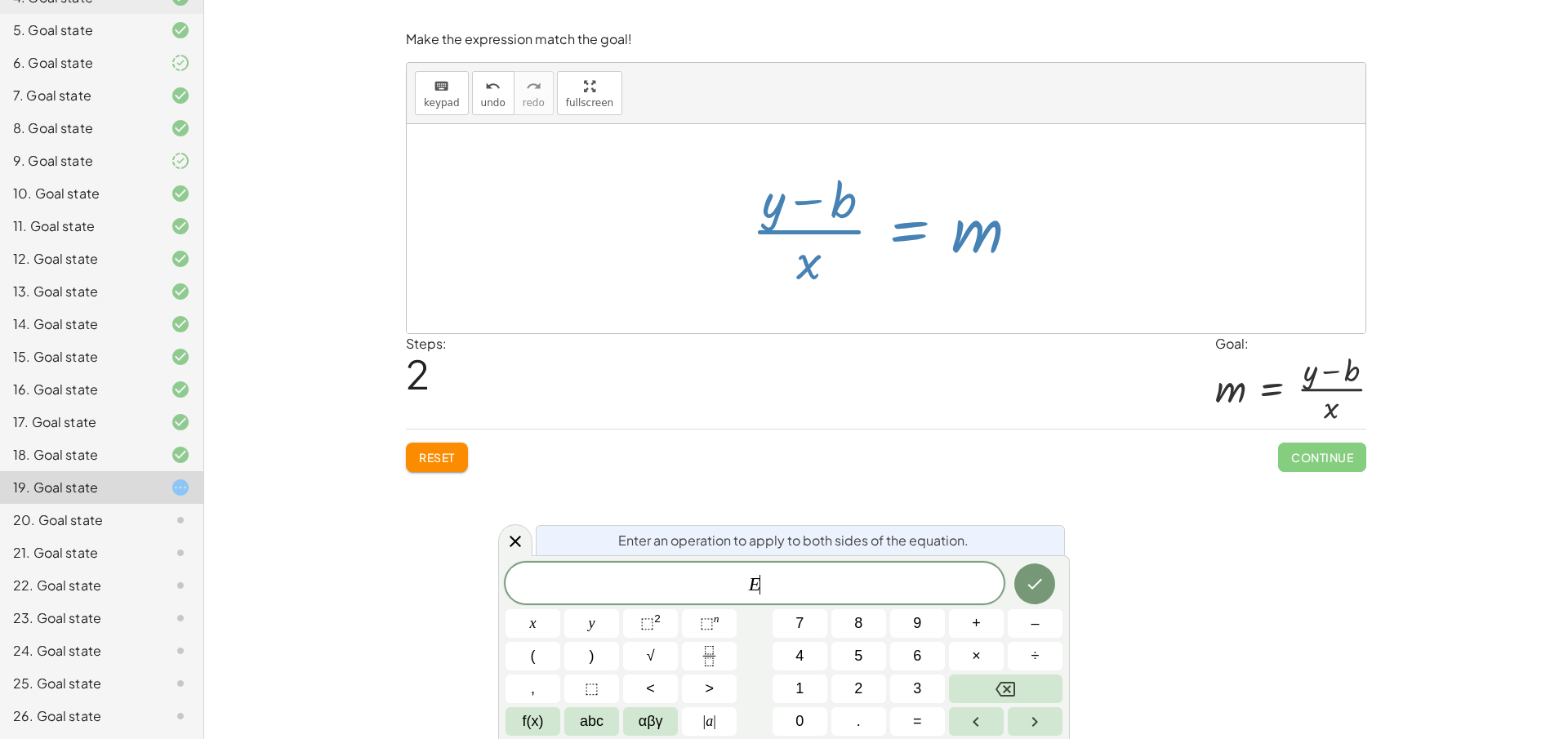
click at [917, 218] on div at bounding box center [891, 228] width 297 height 126
click at [498, 543] on div "**********" at bounding box center [886, 369] width 1363 height 739
click at [507, 535] on icon at bounding box center [515, 541] width 19 height 19
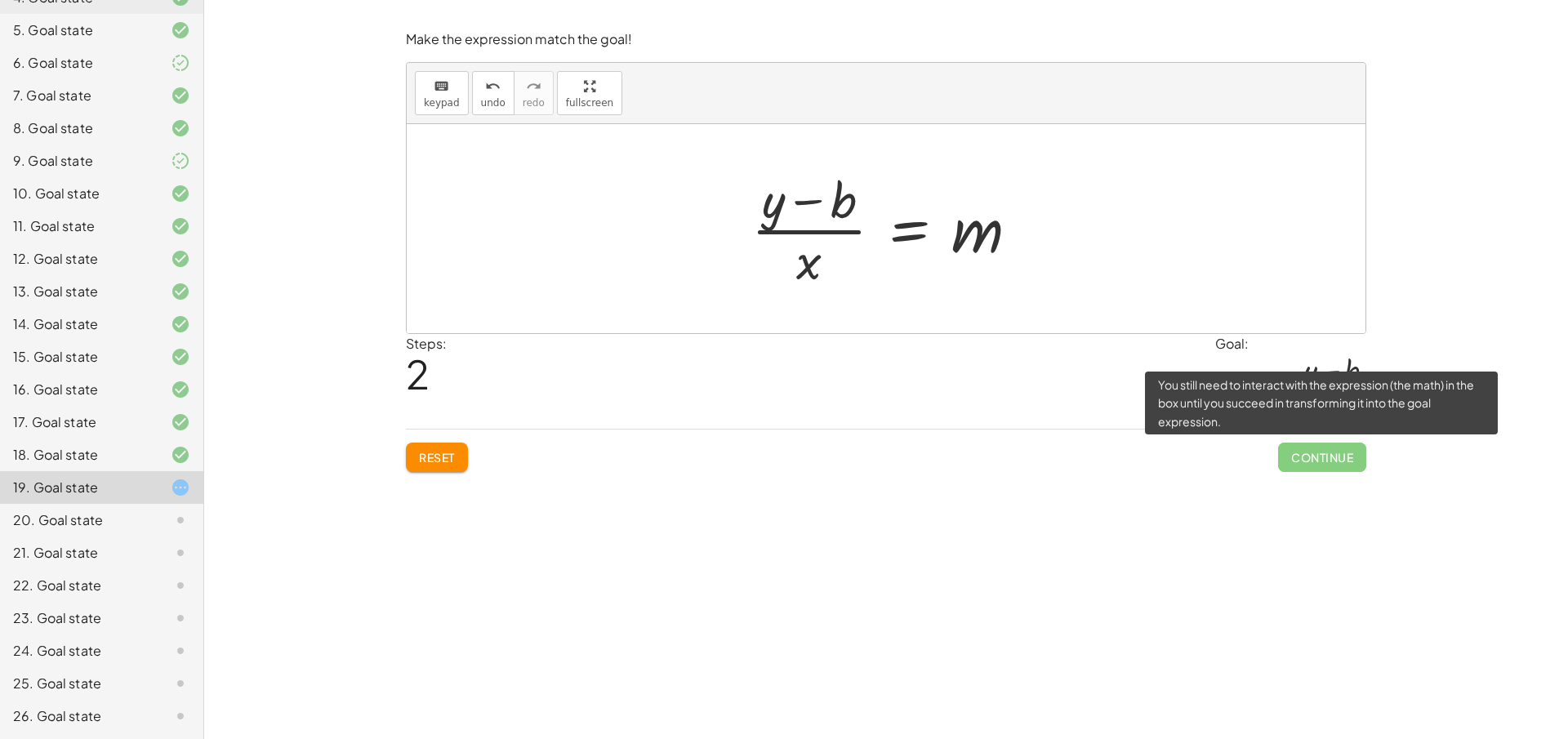
click at [1332, 451] on span "Continue" at bounding box center [1322, 457] width 89 height 29
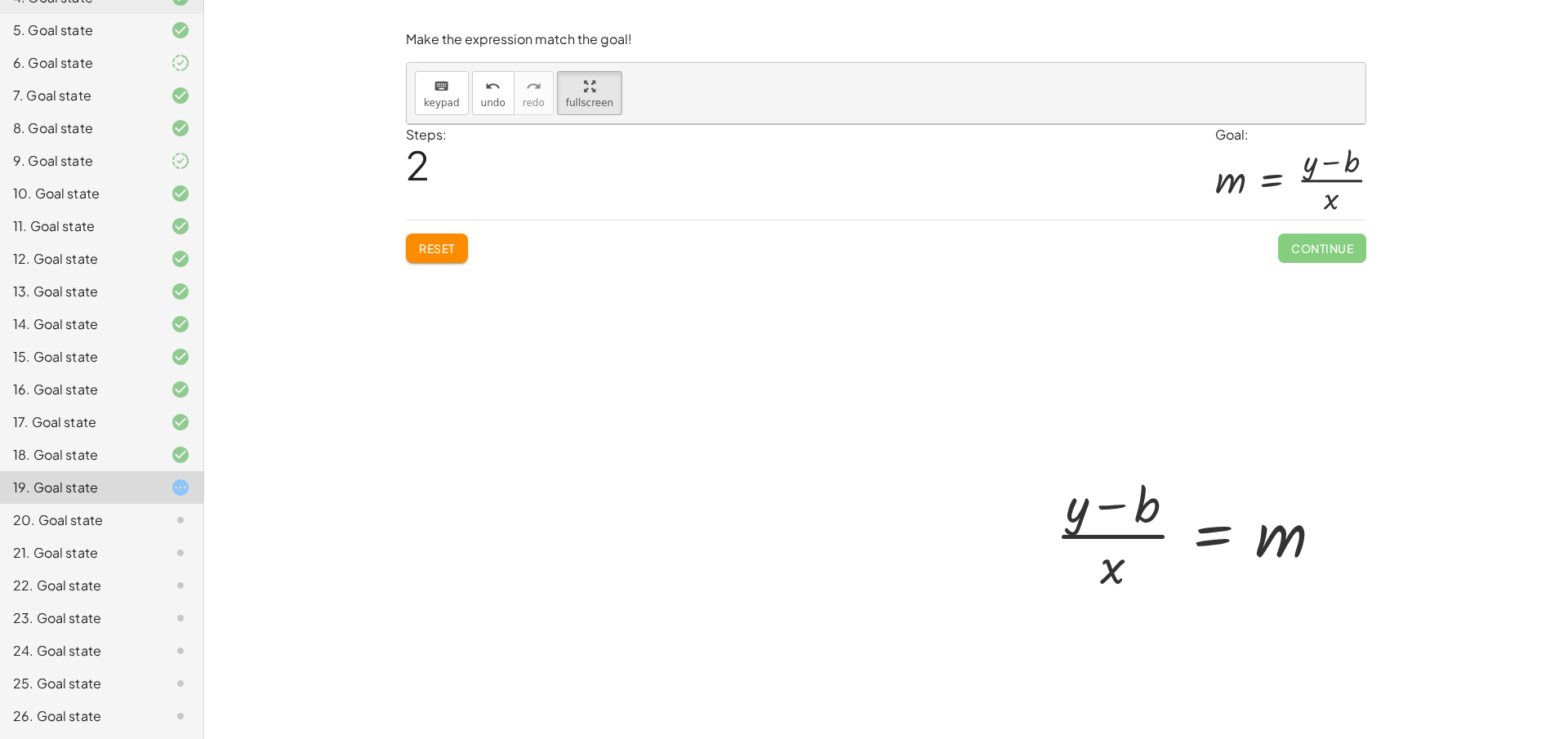
drag, startPoint x: 559, startPoint y: 86, endPoint x: 558, endPoint y: 229, distance: 143.0
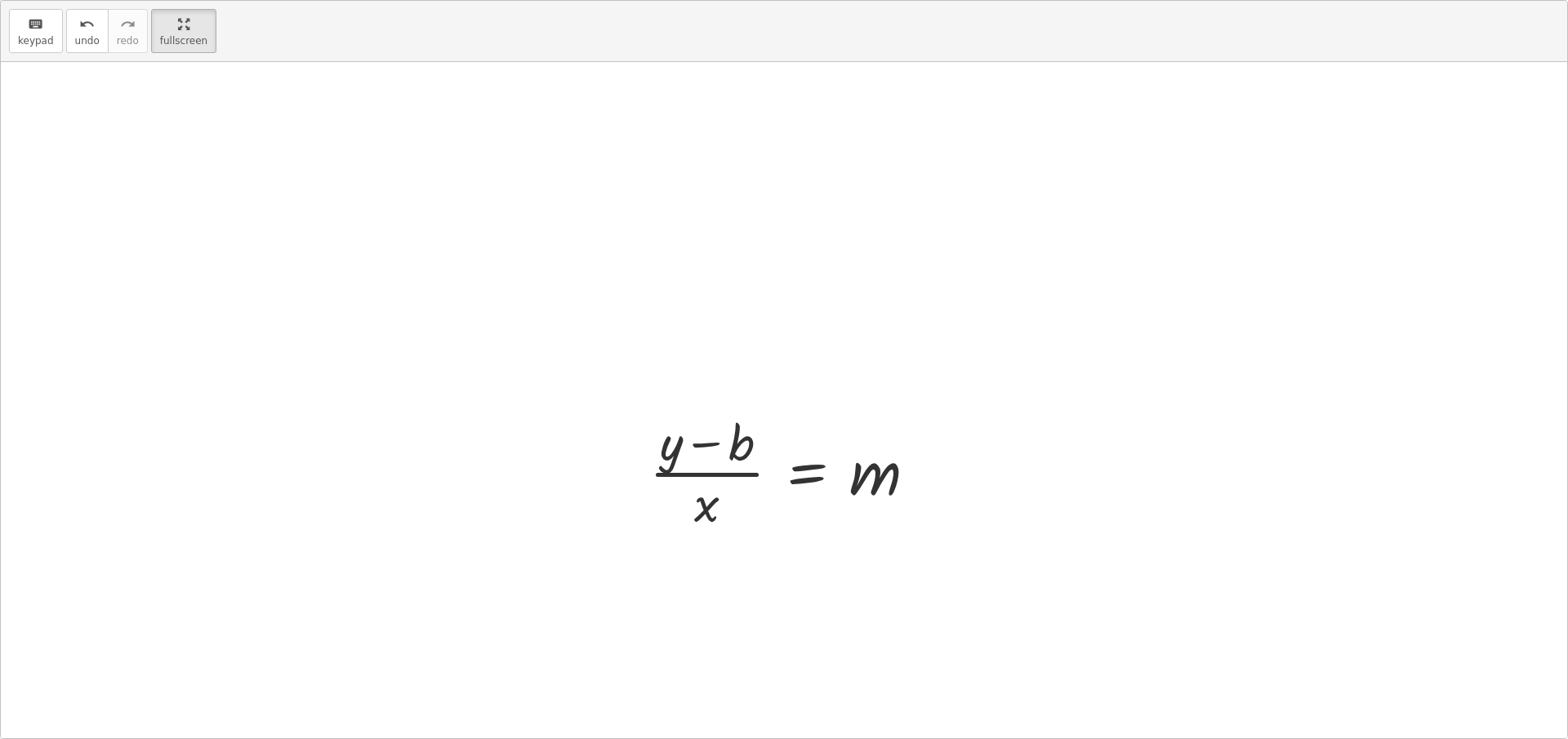
click at [558, 229] on div "keyboard keypad undo undo redo redo fullscreen y = + · m · x + b + y − b = · m …" at bounding box center [784, 369] width 1566 height 737
drag, startPoint x: 187, startPoint y: 33, endPoint x: 186, endPoint y: -108, distance: 141.0
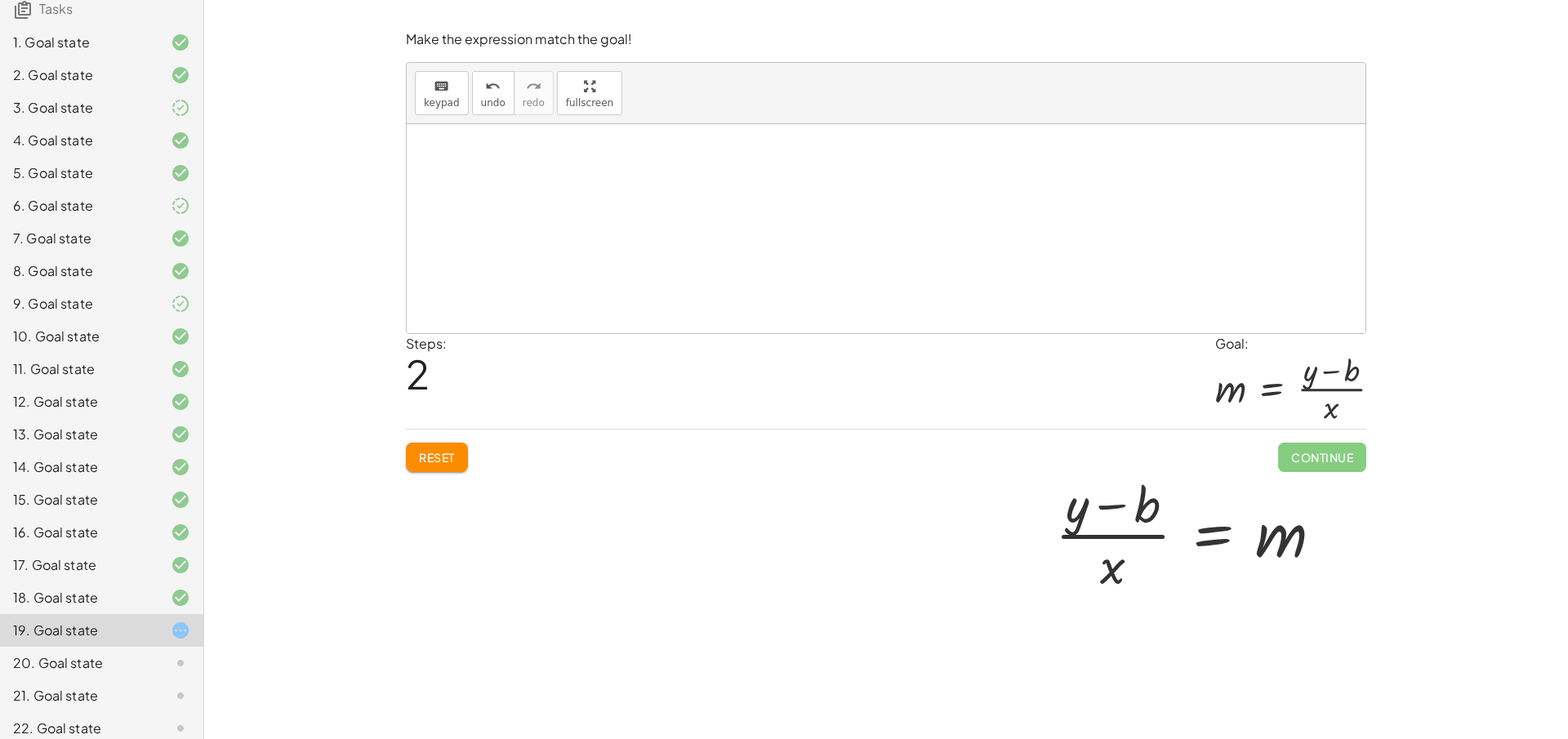
click at [186, 0] on html "Equations: (One, Two, Multi and Literal Equations) [PERSON_NAME] Not you? Tasks…" at bounding box center [784, 369] width 1568 height 739
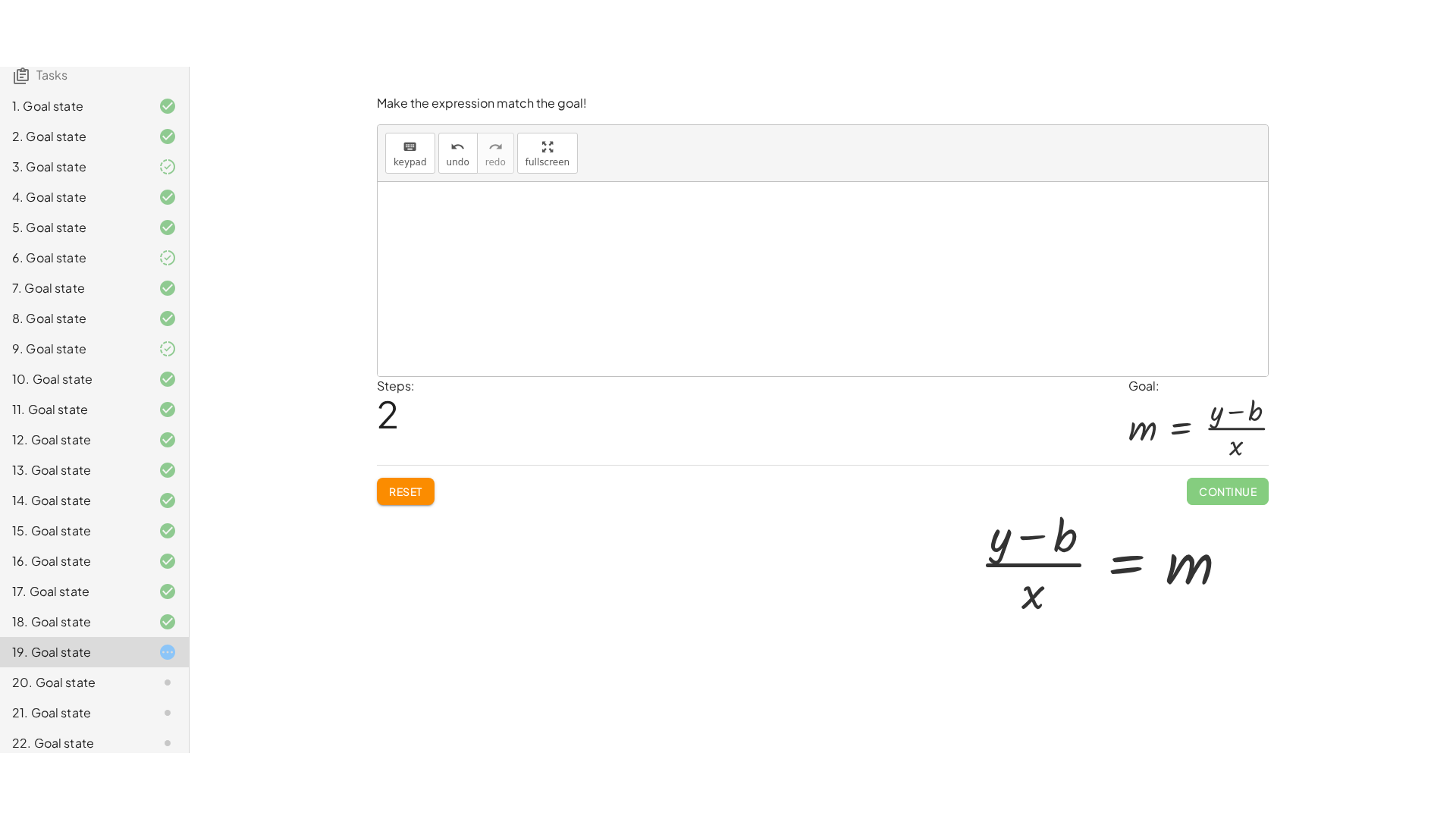
scroll to position [274, 0]
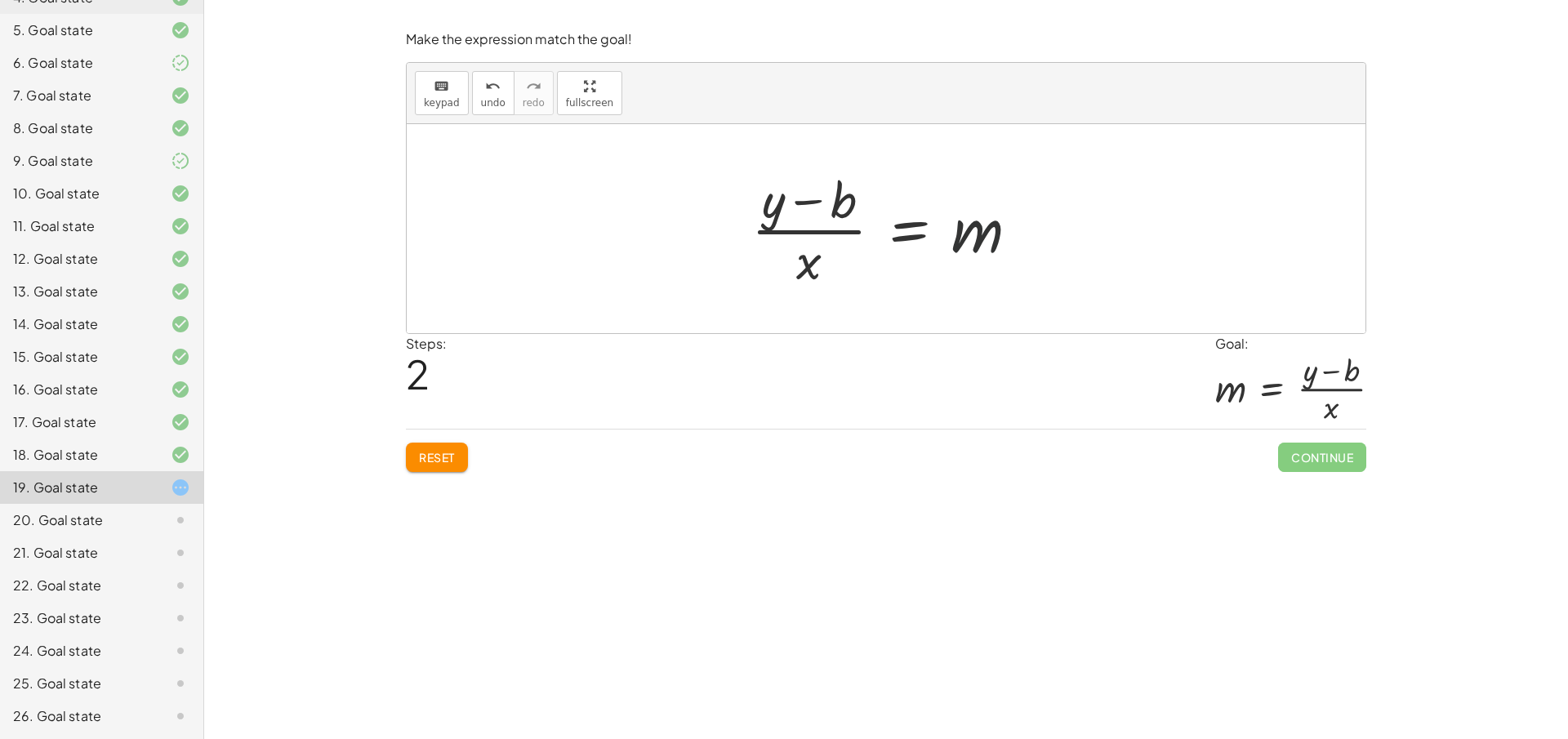
click at [985, 242] on div at bounding box center [891, 228] width 297 height 126
click at [419, 452] on span "Reset" at bounding box center [436, 457] width 36 height 15
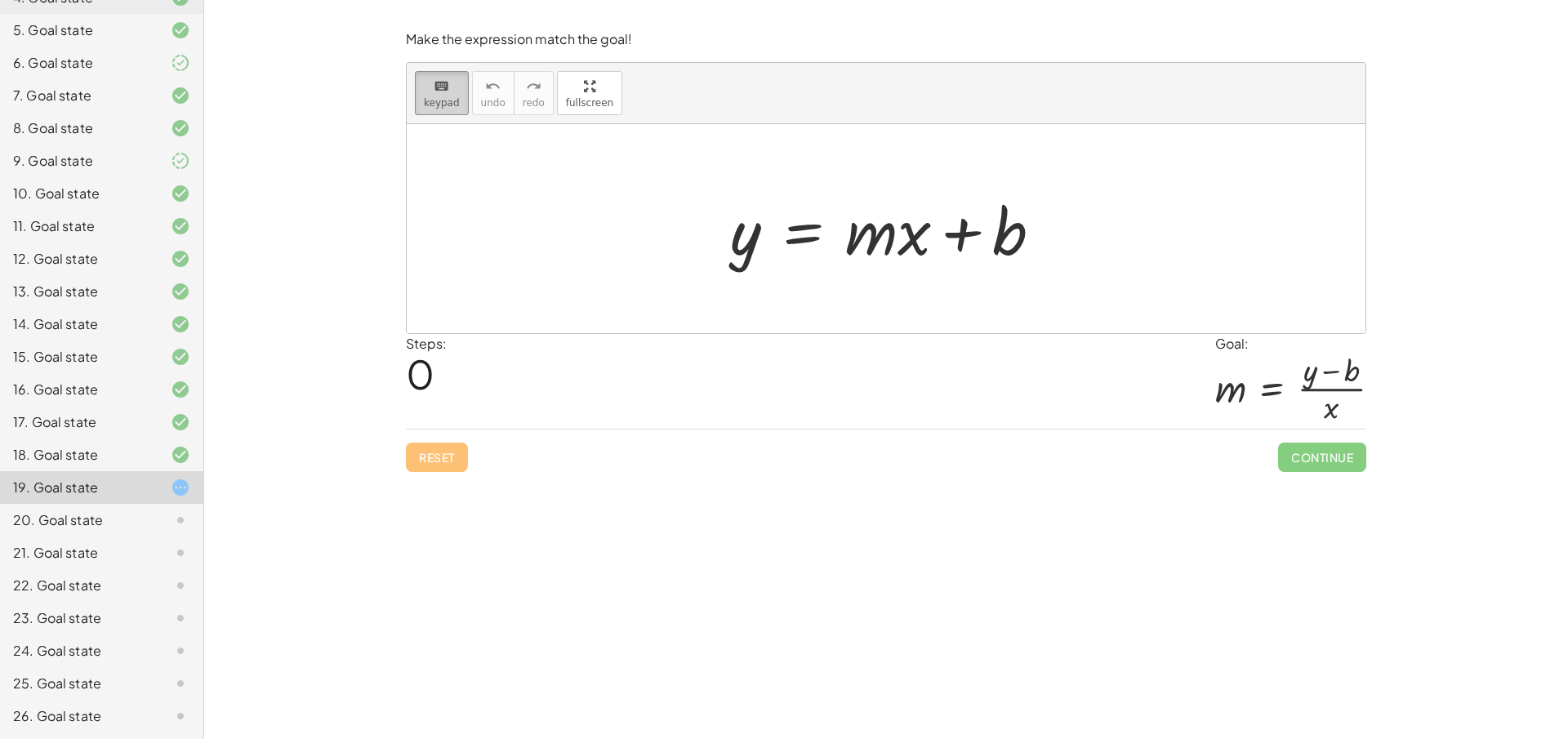
click at [438, 93] on icon "keyboard" at bounding box center [441, 87] width 16 height 19
click at [438, 89] on icon "keyboard" at bounding box center [441, 87] width 16 height 19
click at [439, 84] on icon "keyboard" at bounding box center [441, 87] width 16 height 19
drag, startPoint x: 439, startPoint y: 84, endPoint x: 756, endPoint y: 231, distance: 349.4
click at [715, 228] on div "keyboard keypad undo undo redo redo fullscreen Edit expressions y = + · m · x +…" at bounding box center [886, 199] width 958 height 271
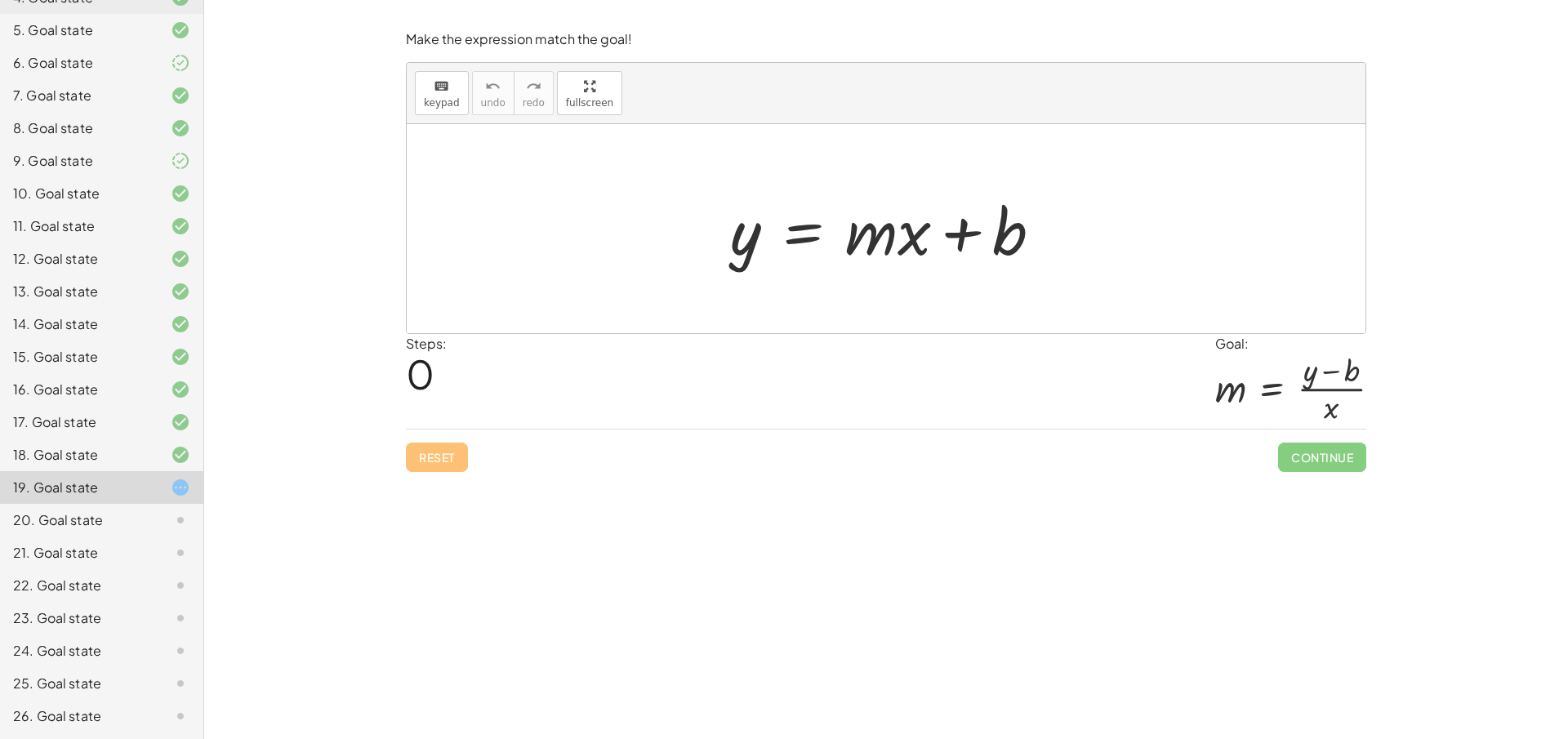
click at [838, 246] on div at bounding box center [892, 229] width 341 height 84
drag, startPoint x: 840, startPoint y: 245, endPoint x: 853, endPoint y: 243, distance: 13.2
click at [841, 245] on div at bounding box center [892, 229] width 341 height 84
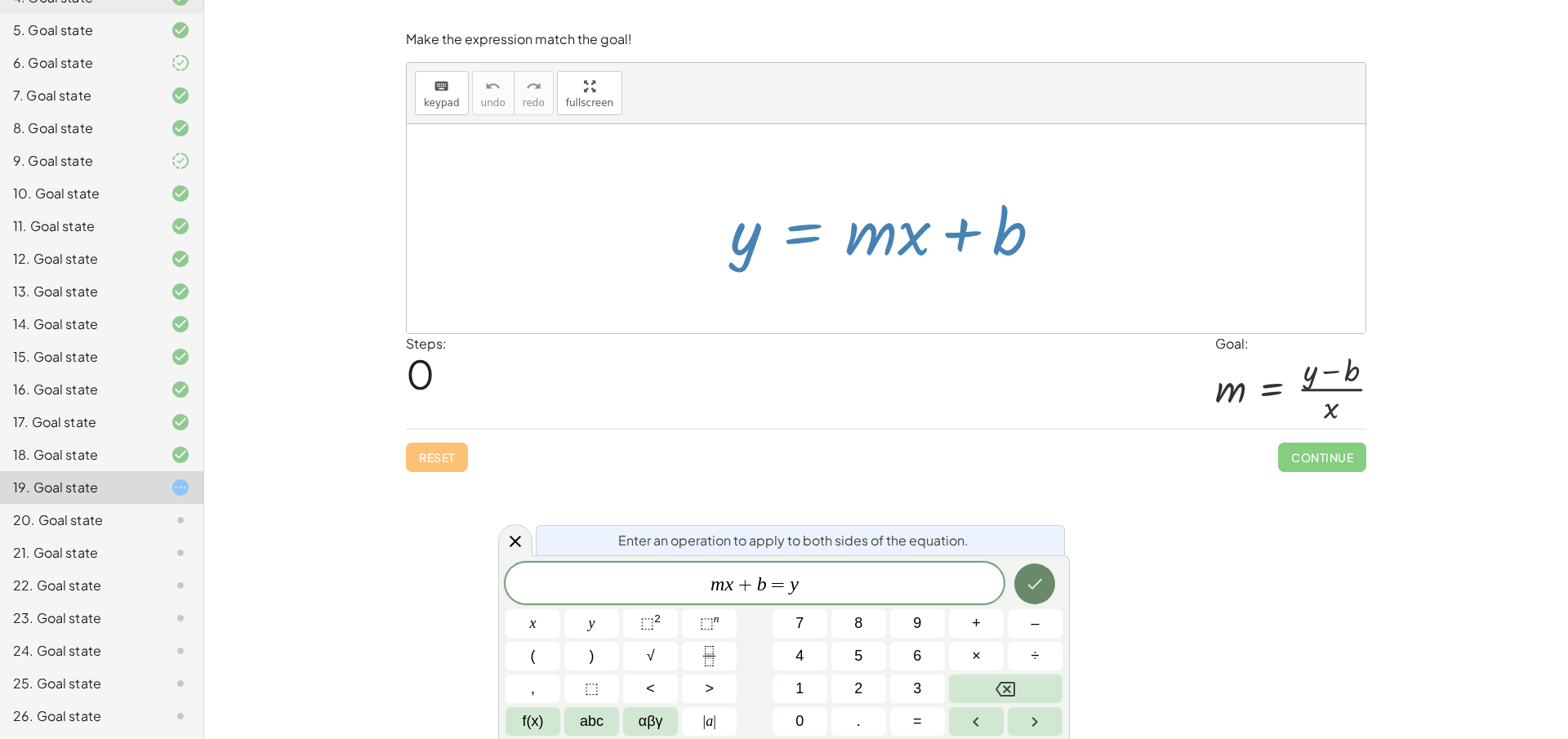
click at [1043, 573] on button "Done" at bounding box center [1034, 584] width 41 height 41
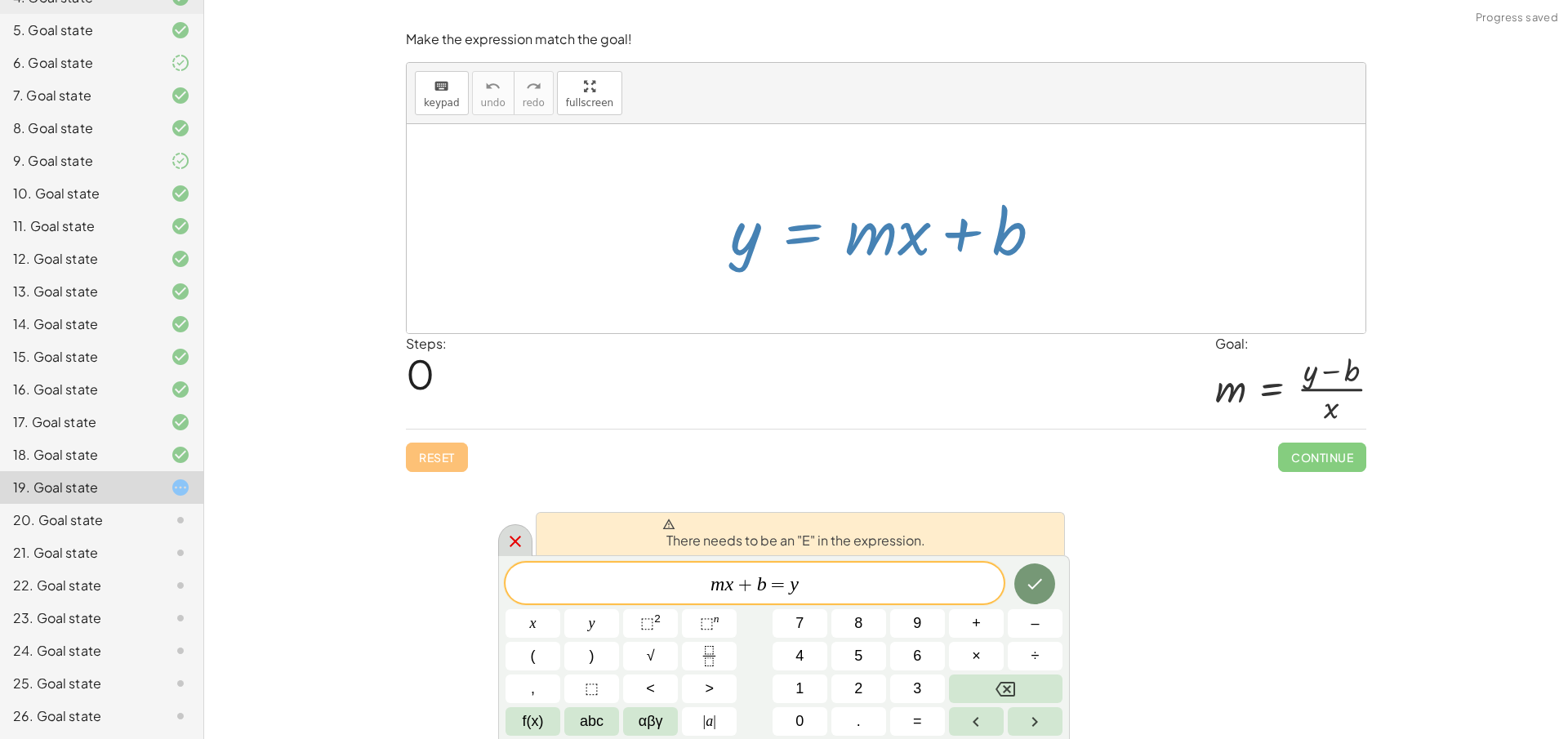
click at [501, 536] on div at bounding box center [514, 539] width 34 height 32
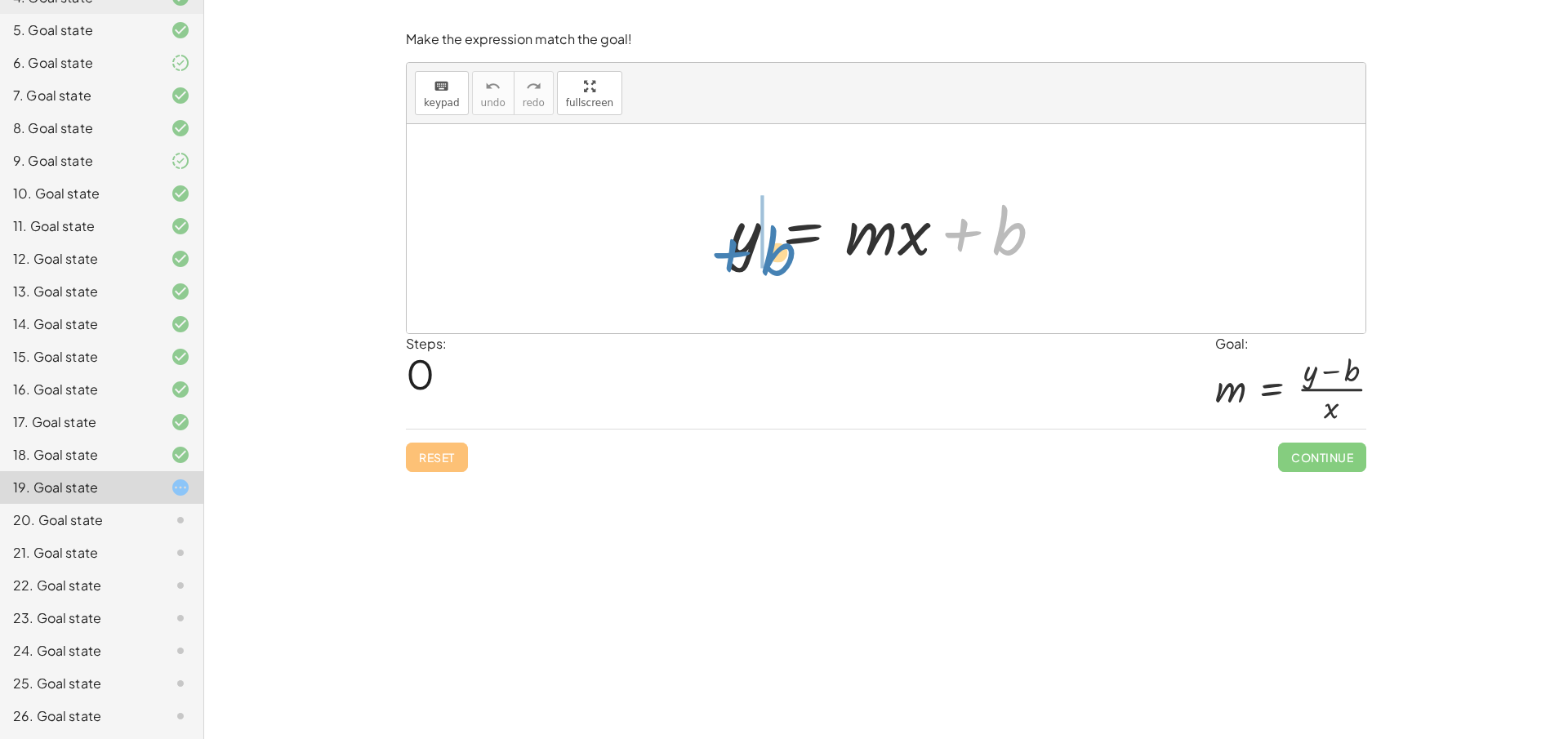
drag, startPoint x: 1007, startPoint y: 244, endPoint x: 776, endPoint y: 265, distance: 232.0
click at [776, 265] on div at bounding box center [892, 229] width 341 height 84
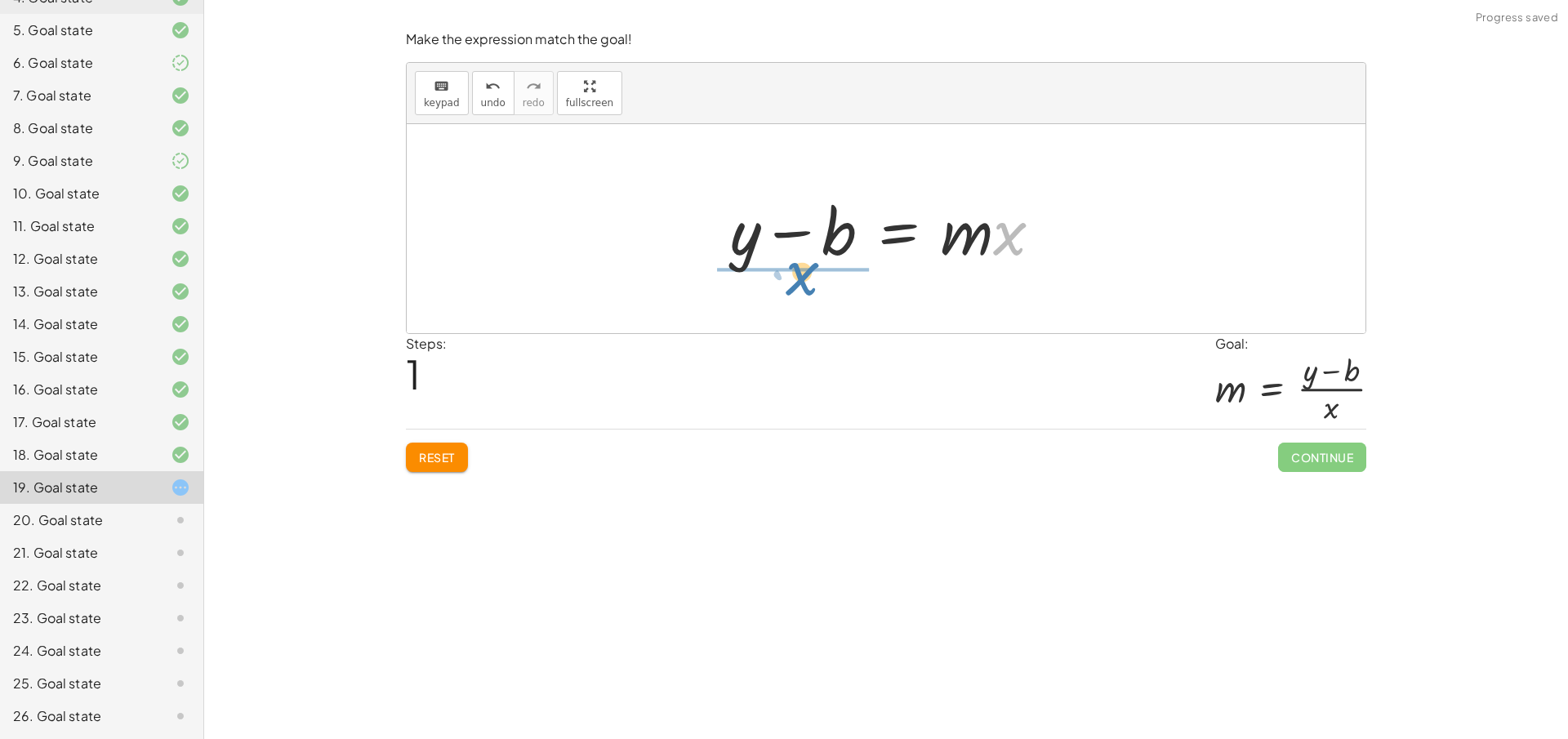
drag, startPoint x: 1007, startPoint y: 238, endPoint x: 800, endPoint y: 277, distance: 210.6
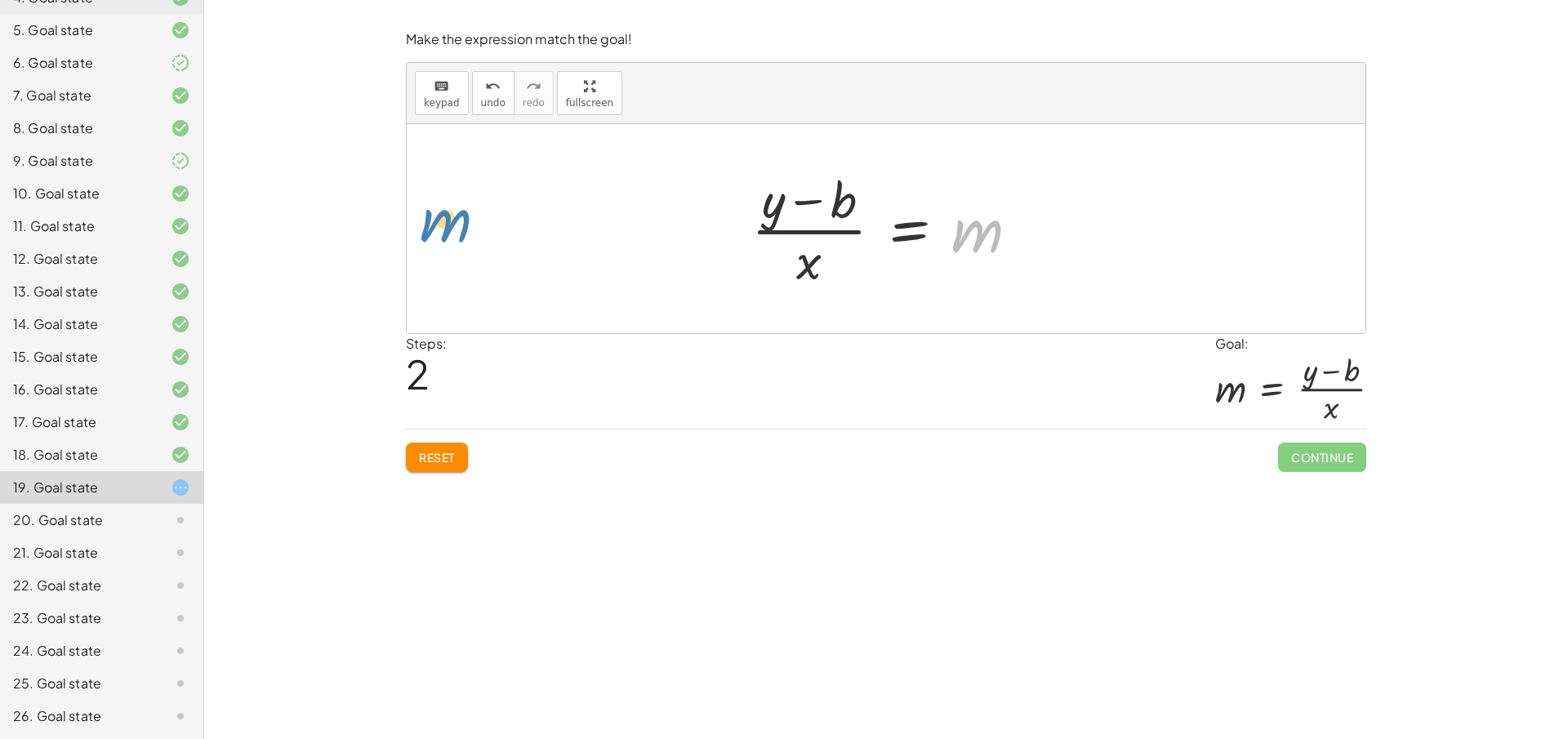
drag, startPoint x: 976, startPoint y: 227, endPoint x: 443, endPoint y: 217, distance: 533.1
click at [810, 239] on div at bounding box center [891, 228] width 297 height 126
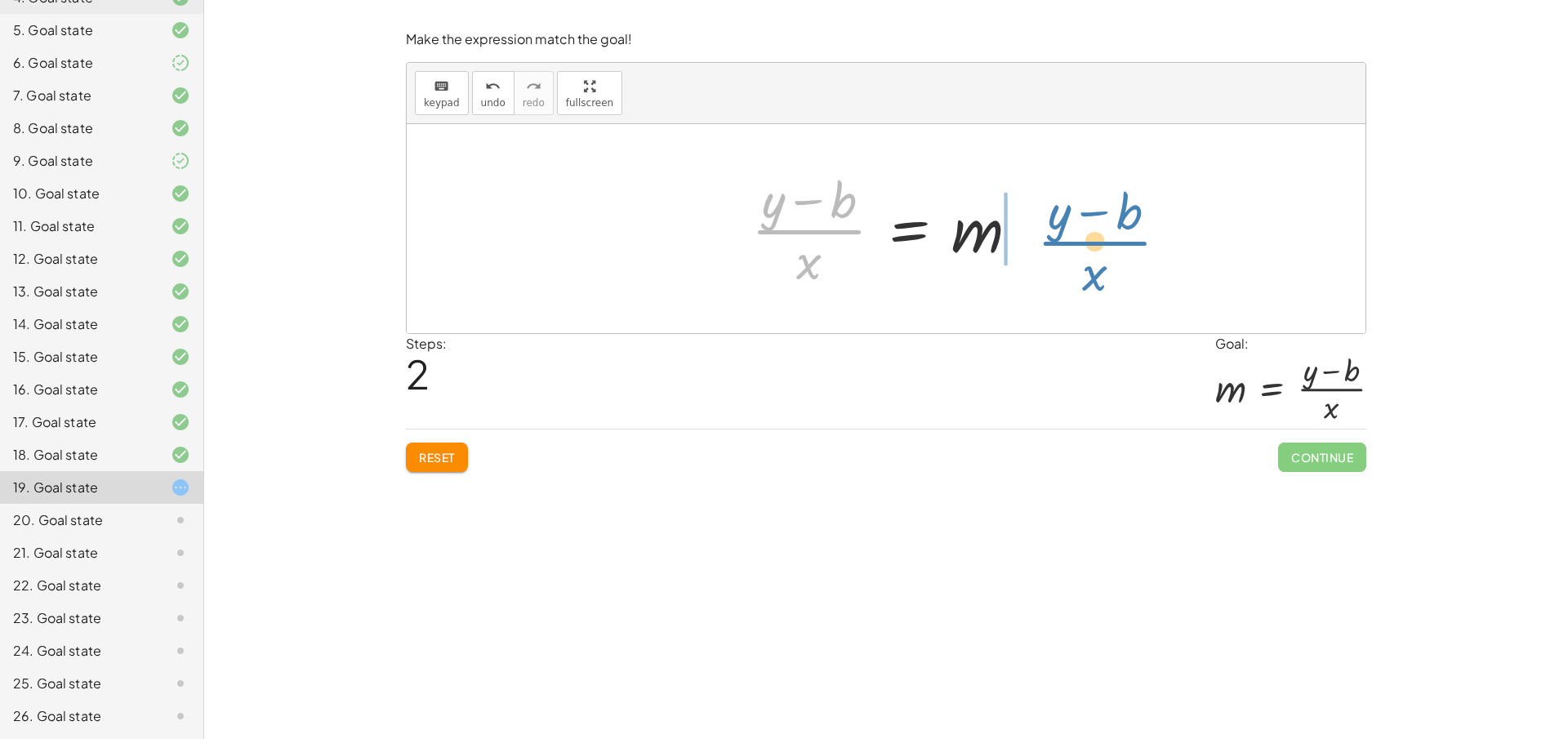
drag, startPoint x: 811, startPoint y: 231, endPoint x: 1075, endPoint y: 240, distance: 264.2
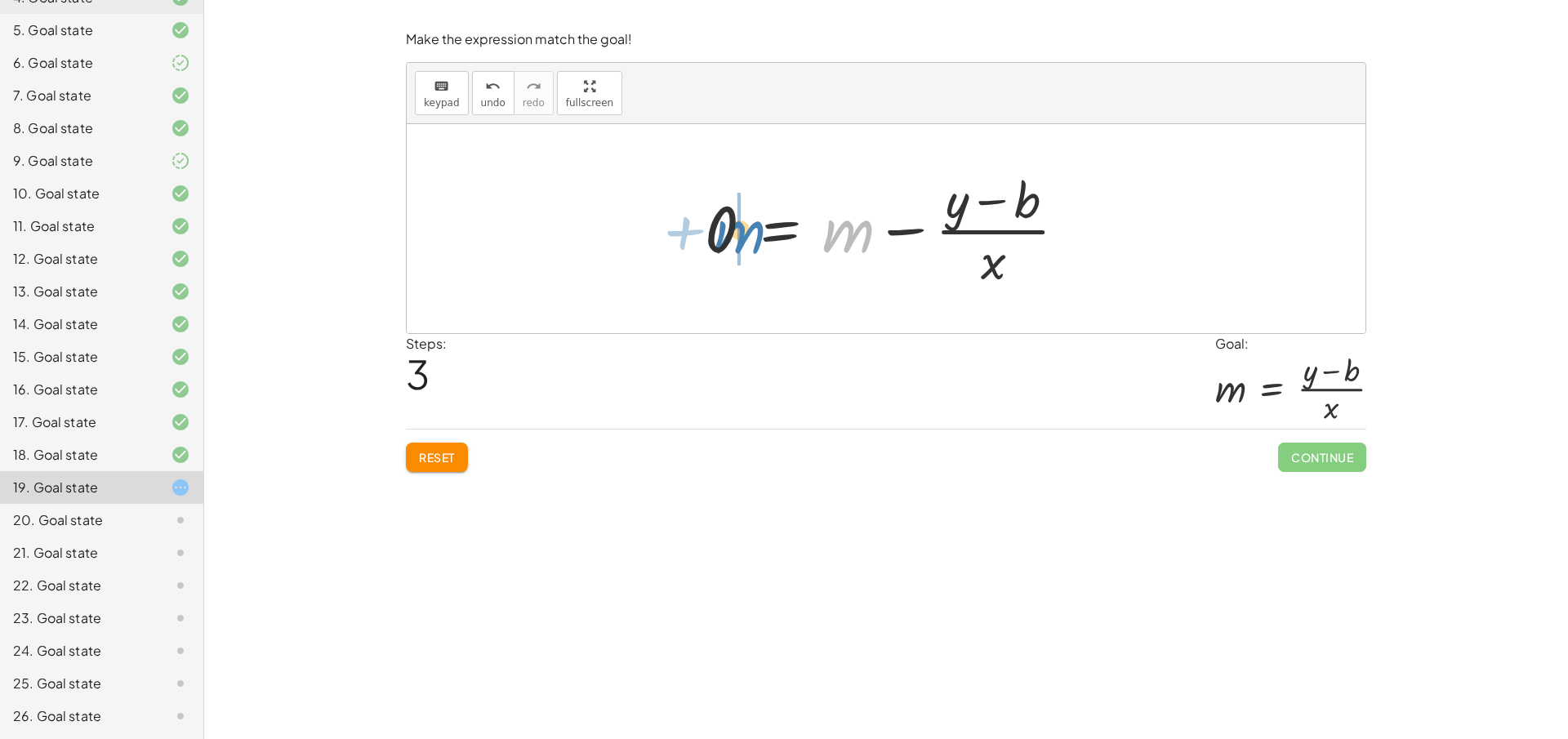
drag, startPoint x: 840, startPoint y: 238, endPoint x: 740, endPoint y: 237, distance: 100.0
click at [739, 235] on div at bounding box center [892, 228] width 357 height 126
drag, startPoint x: 739, startPoint y: 235, endPoint x: 717, endPoint y: 235, distance: 22.0
click at [715, 235] on div at bounding box center [892, 228] width 357 height 126
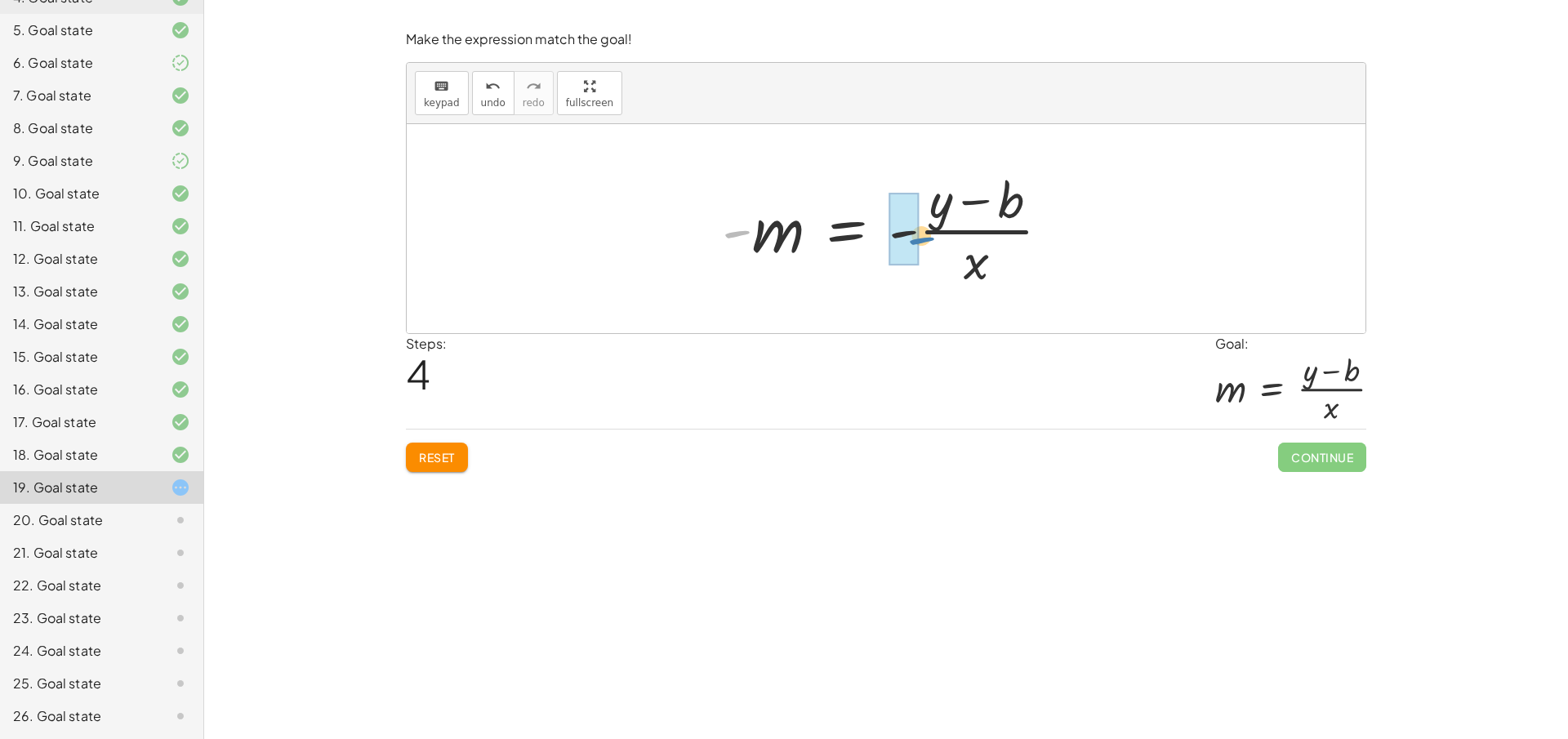
drag, startPoint x: 733, startPoint y: 234, endPoint x: 915, endPoint y: 238, distance: 182.0
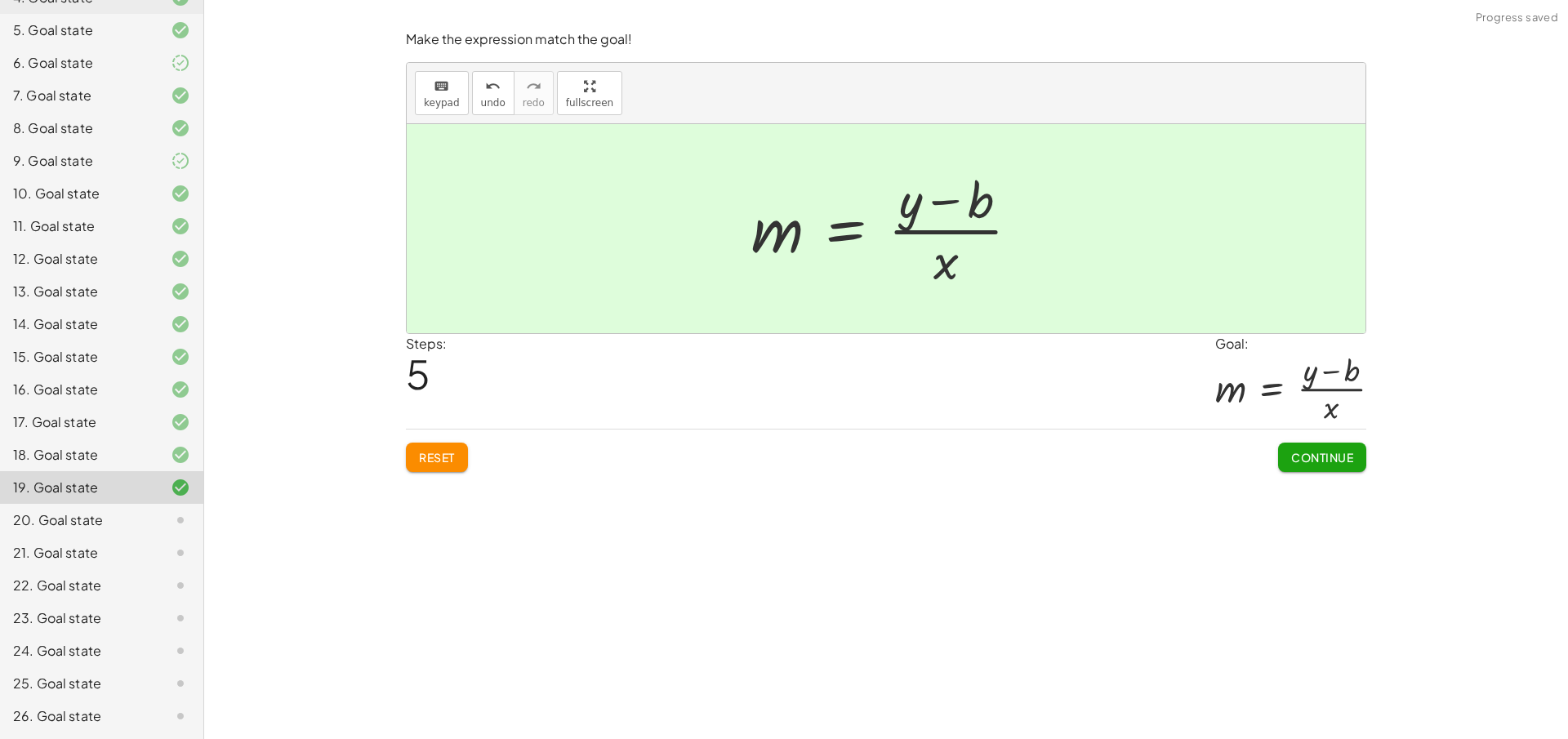
click at [1318, 458] on span "Continue" at bounding box center [1323, 457] width 62 height 15
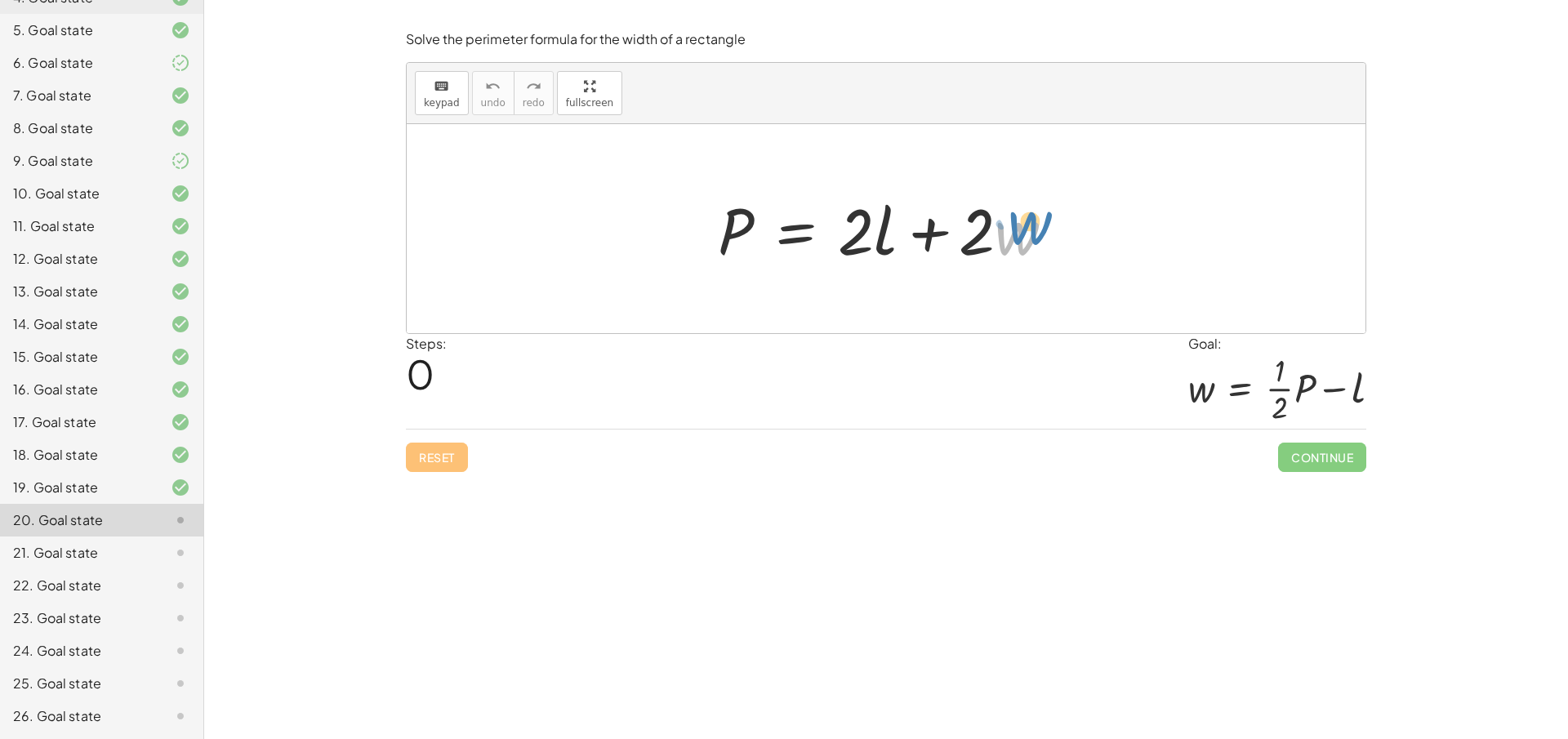
drag, startPoint x: 1006, startPoint y: 244, endPoint x: 1018, endPoint y: 234, distance: 15.6
click at [1018, 234] on div at bounding box center [893, 229] width 366 height 84
drag, startPoint x: 734, startPoint y: 232, endPoint x: 879, endPoint y: 233, distance: 145.0
click at [879, 233] on div at bounding box center [893, 229] width 366 height 84
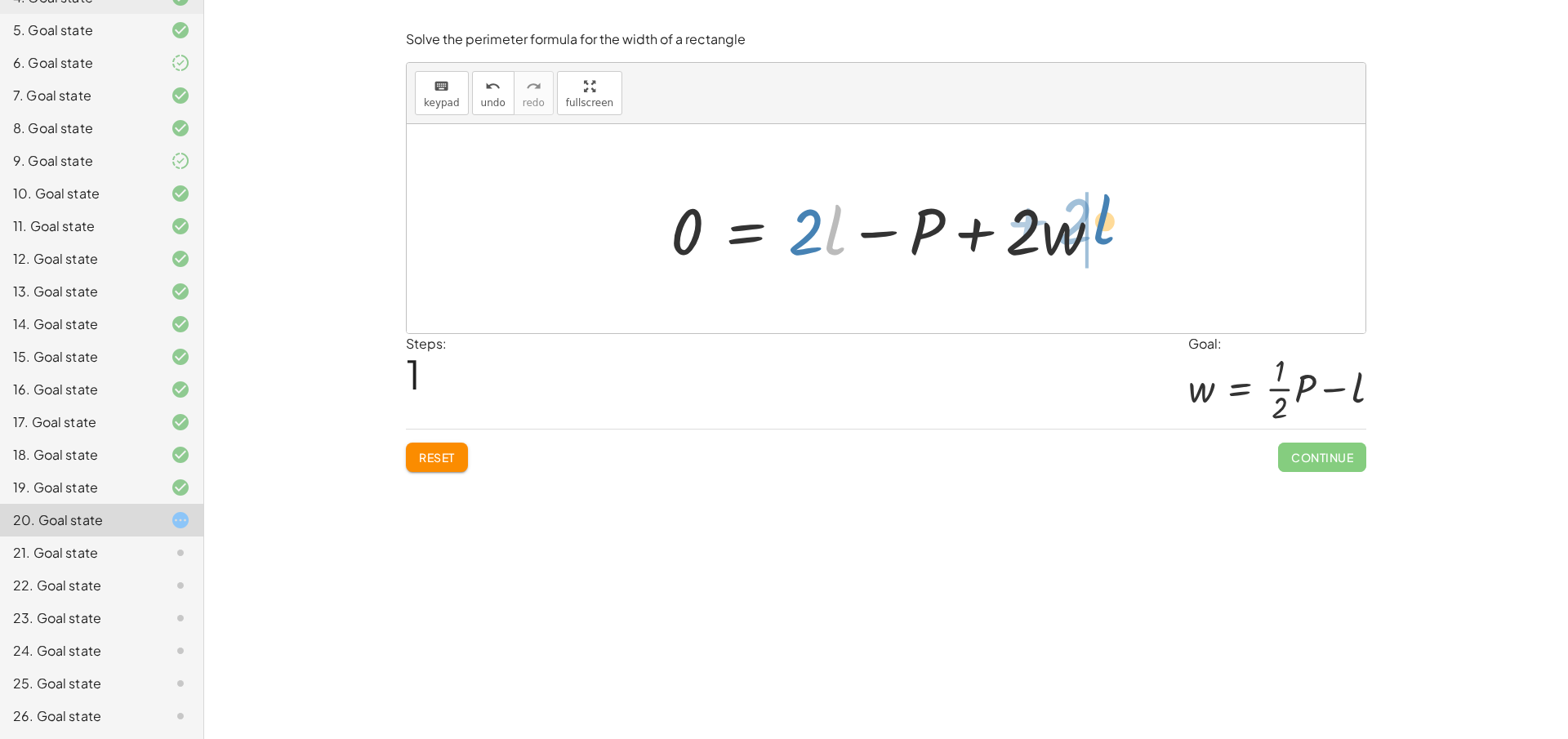
drag, startPoint x: 829, startPoint y: 240, endPoint x: 1105, endPoint y: 230, distance: 276.2
click at [1105, 230] on div at bounding box center [891, 229] width 459 height 84
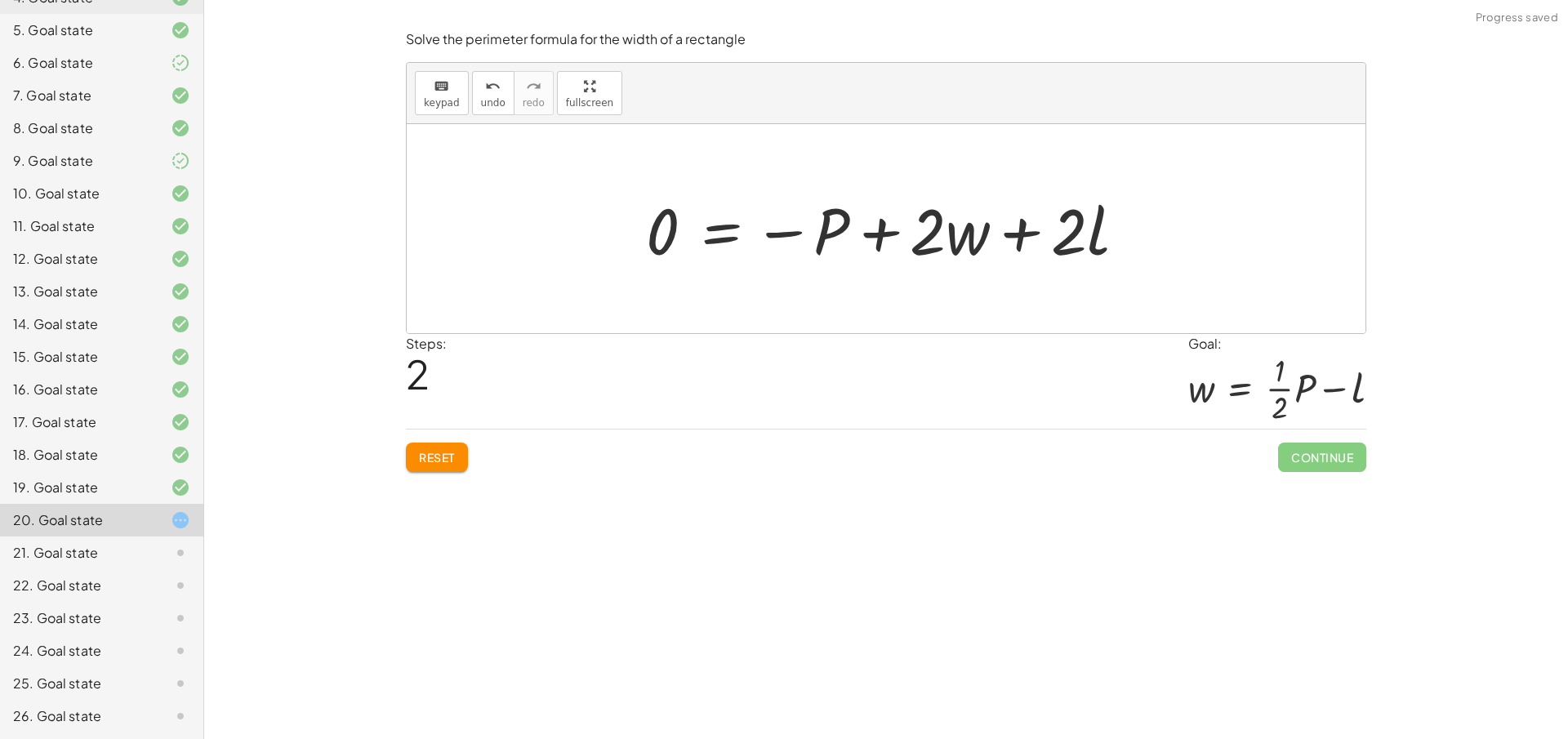
click at [1049, 247] on div at bounding box center [892, 229] width 509 height 84
click at [1057, 247] on div at bounding box center [892, 229] width 509 height 84
click at [561, 245] on div "keyboard keypad undo undo redo redo fullscreen P = + · 2 · l + · 2 · w 0 = + · …" at bounding box center [886, 199] width 958 height 271
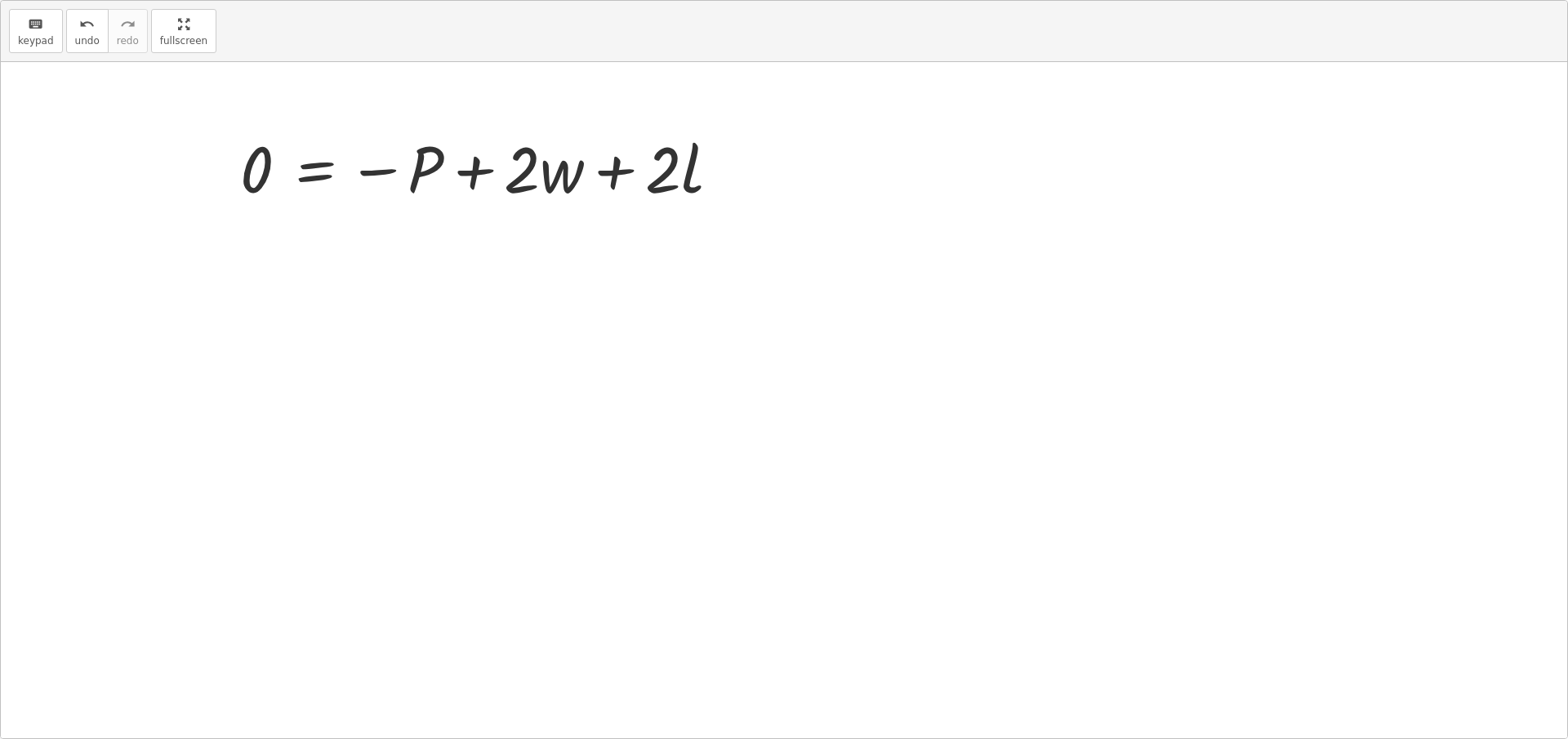
scroll to position [152, 0]
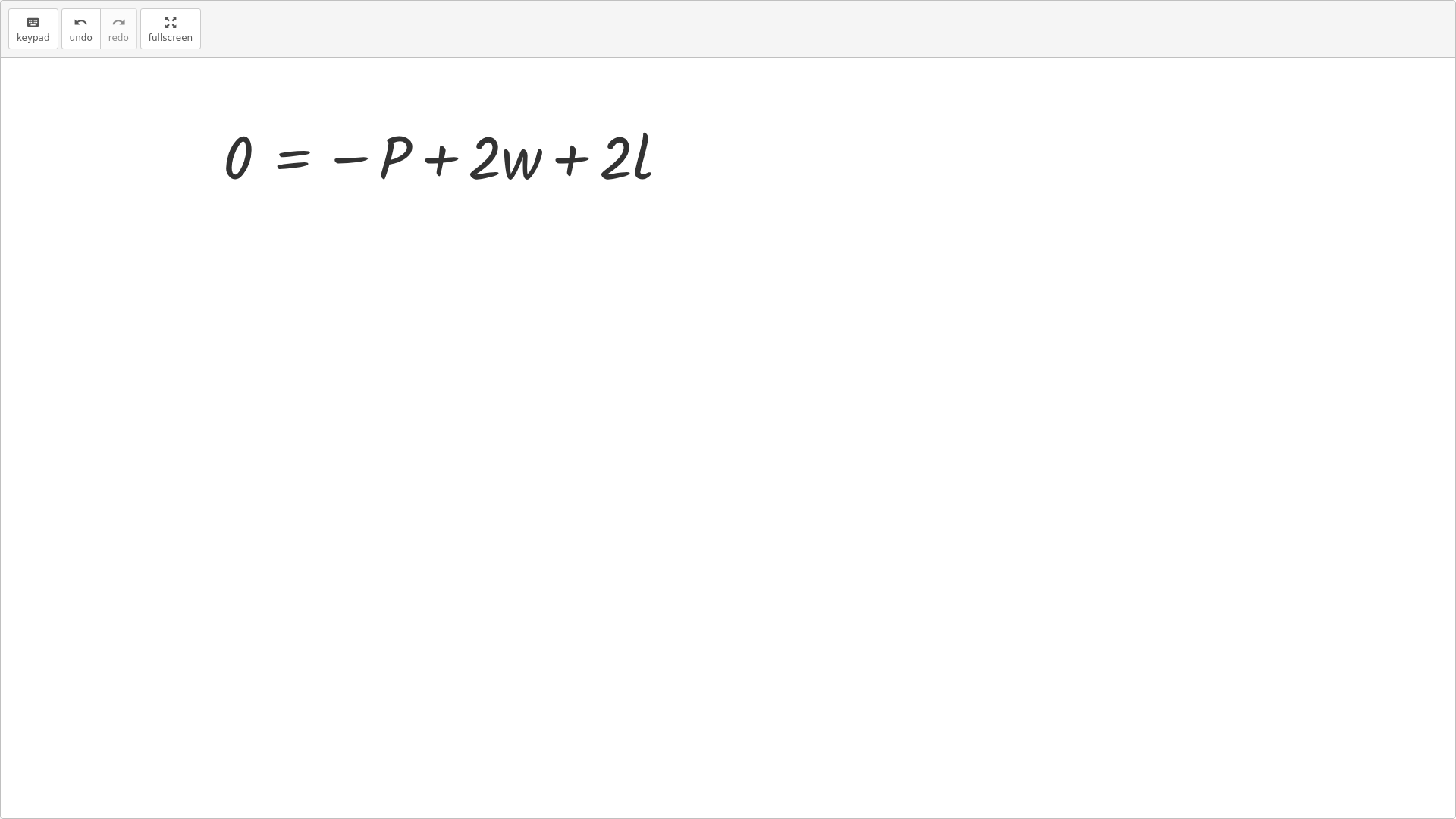
drag, startPoint x: 161, startPoint y: -104, endPoint x: 293, endPoint y: 136, distance: 273.9
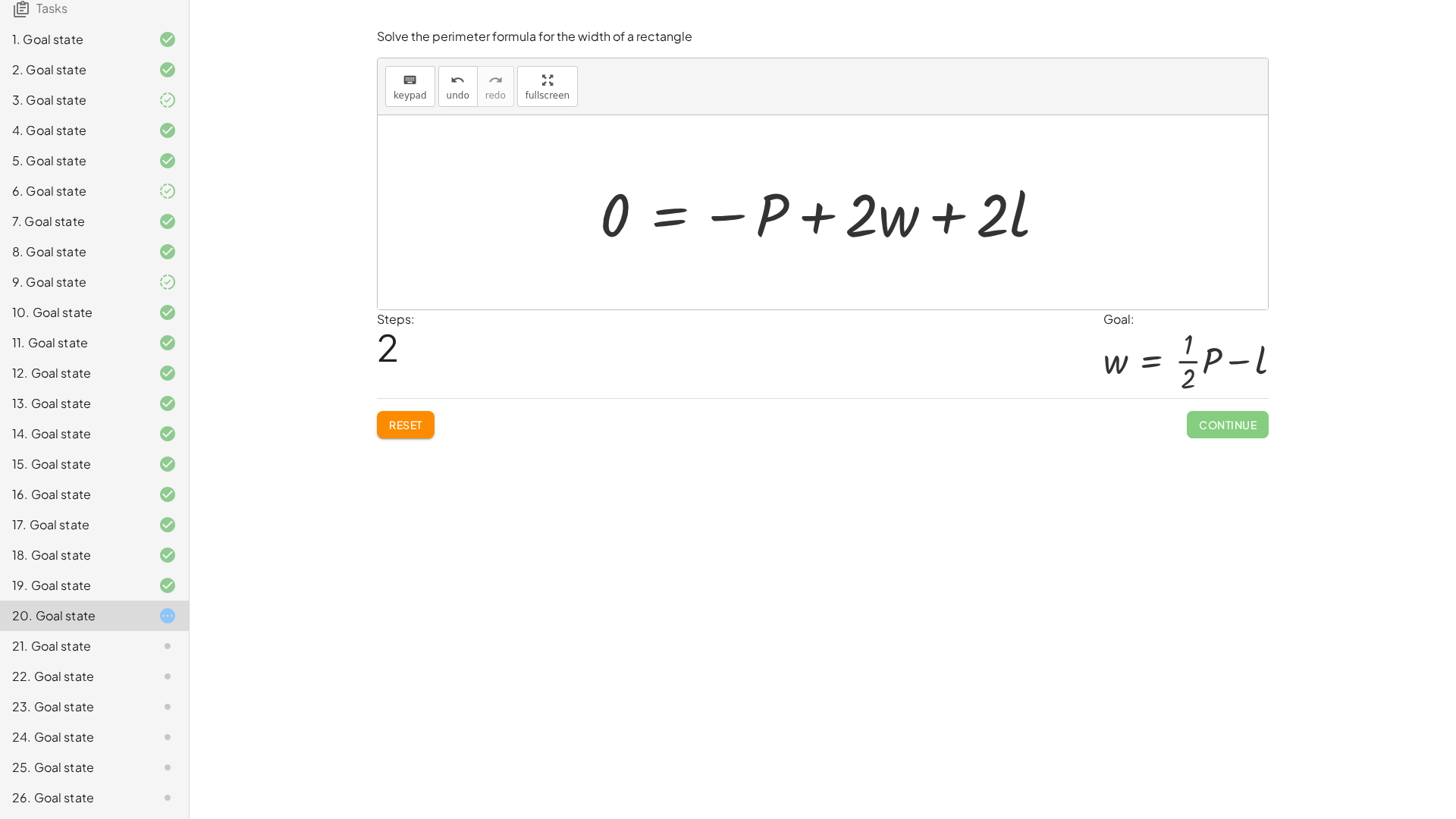
click at [162, 0] on html "Equations: (One, Two, Multi and Literal Equations) [PERSON_NAME] Not you? Tasks…" at bounding box center [728, 410] width 1456 height 819
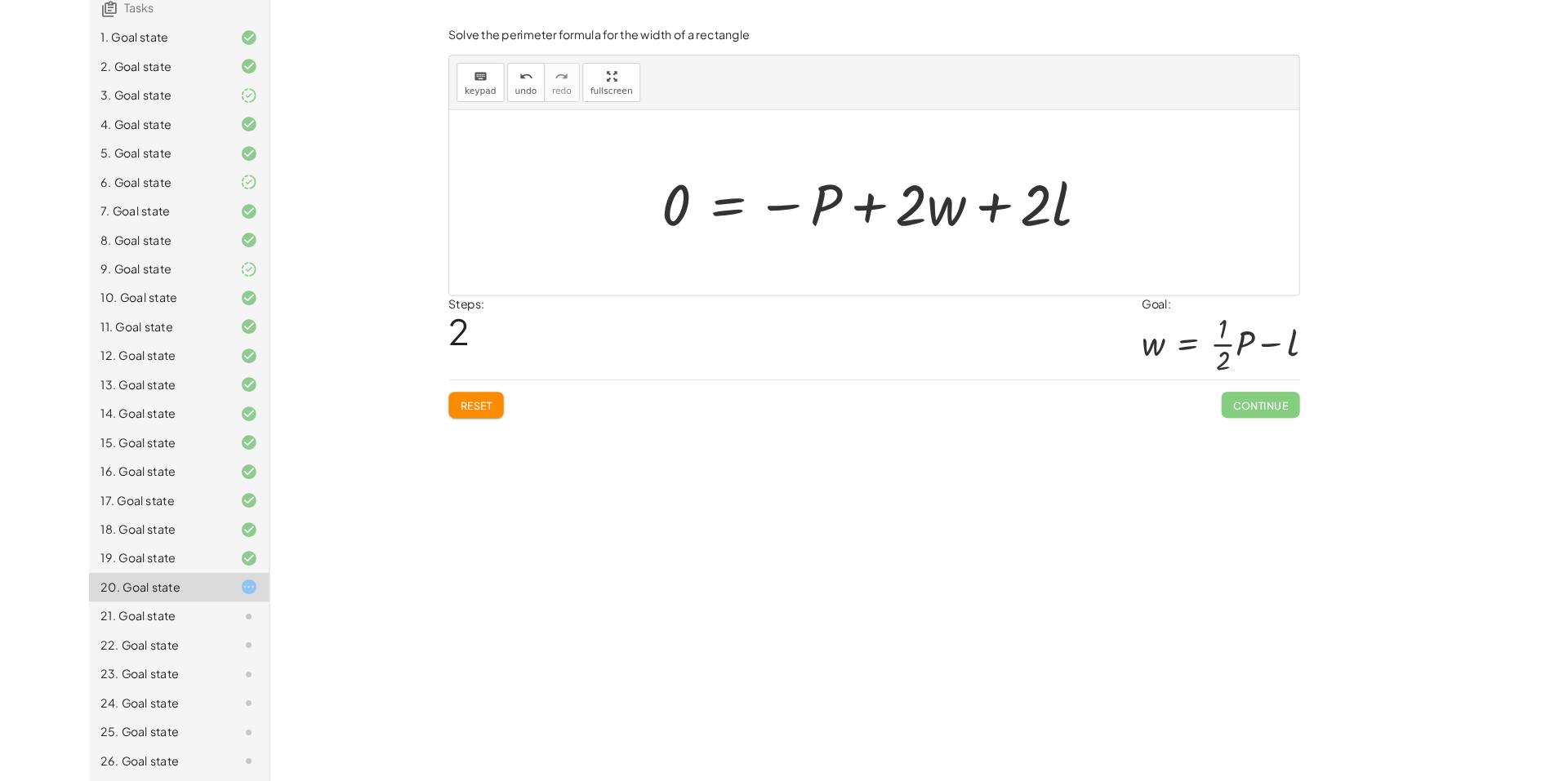
scroll to position [295, 0]
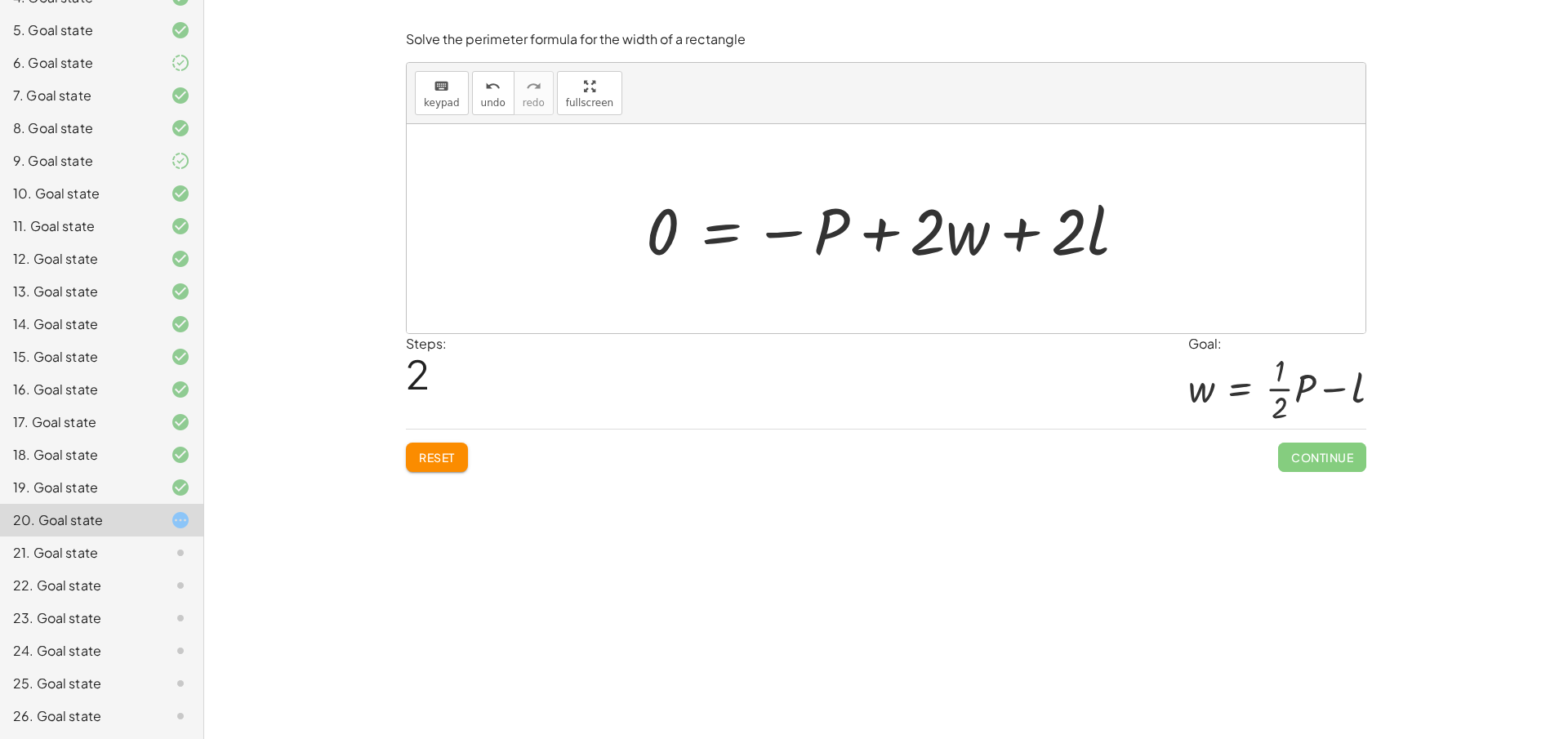
click at [453, 439] on div "Reset Continue" at bounding box center [886, 450] width 960 height 43
click at [452, 461] on span "Reset" at bounding box center [436, 457] width 36 height 15
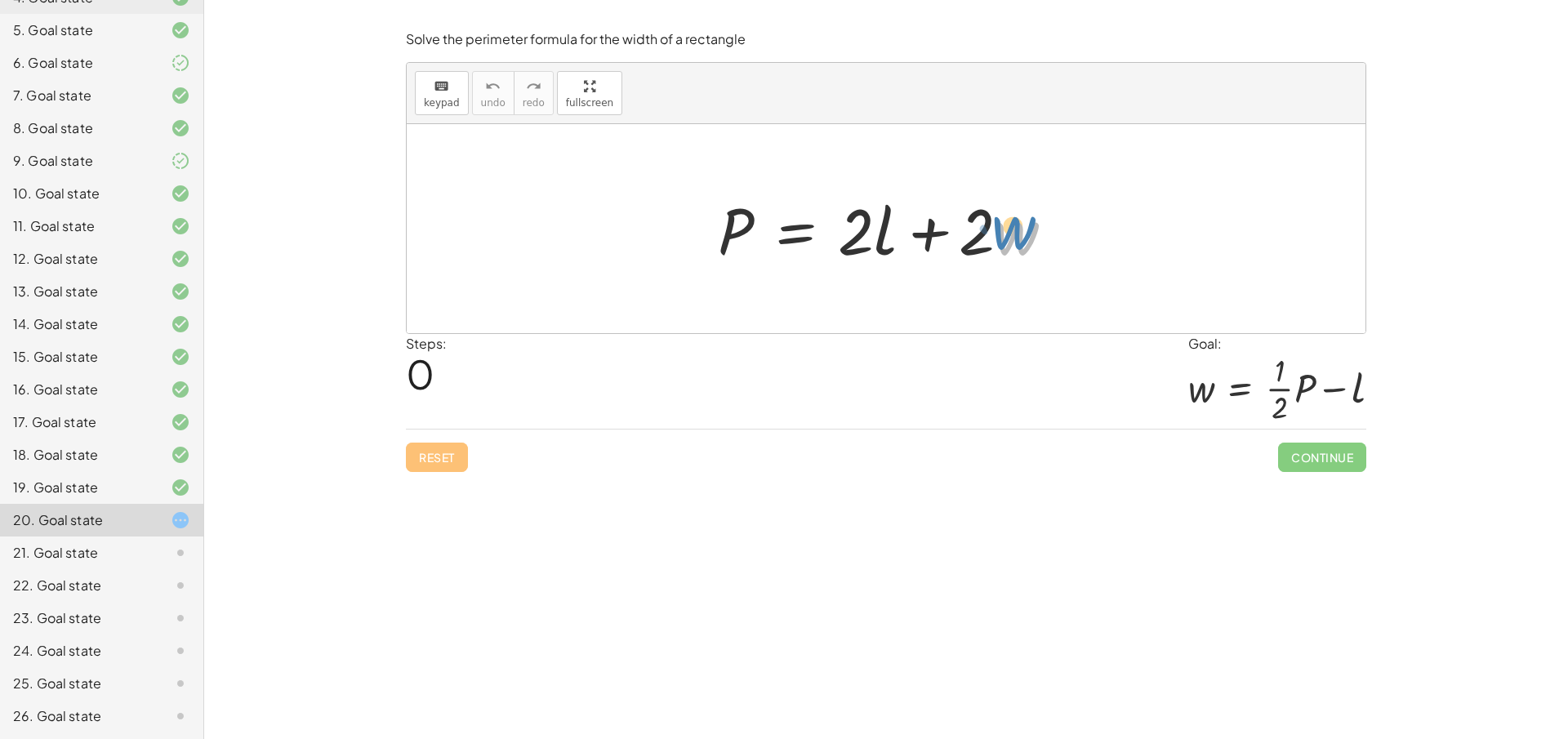
drag, startPoint x: 1020, startPoint y: 245, endPoint x: 1012, endPoint y: 236, distance: 12.0
click at [1012, 236] on div at bounding box center [893, 229] width 366 height 84
click at [1028, 246] on div at bounding box center [893, 229] width 366 height 84
click at [973, 242] on div at bounding box center [893, 229] width 366 height 84
drag, startPoint x: 853, startPoint y: 239, endPoint x: 679, endPoint y: 247, distance: 174.2
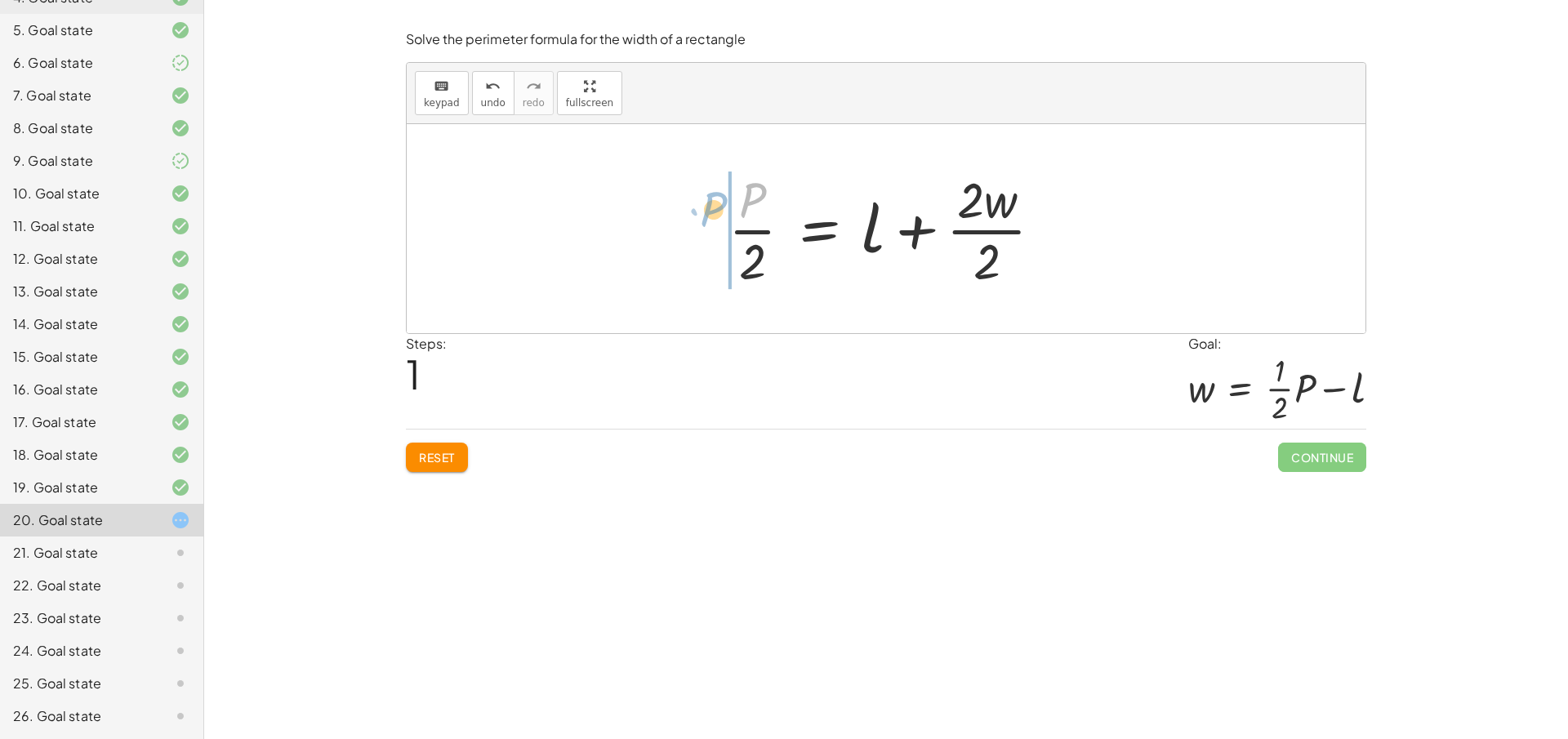
drag, startPoint x: 747, startPoint y: 204, endPoint x: 704, endPoint y: 214, distance: 44.1
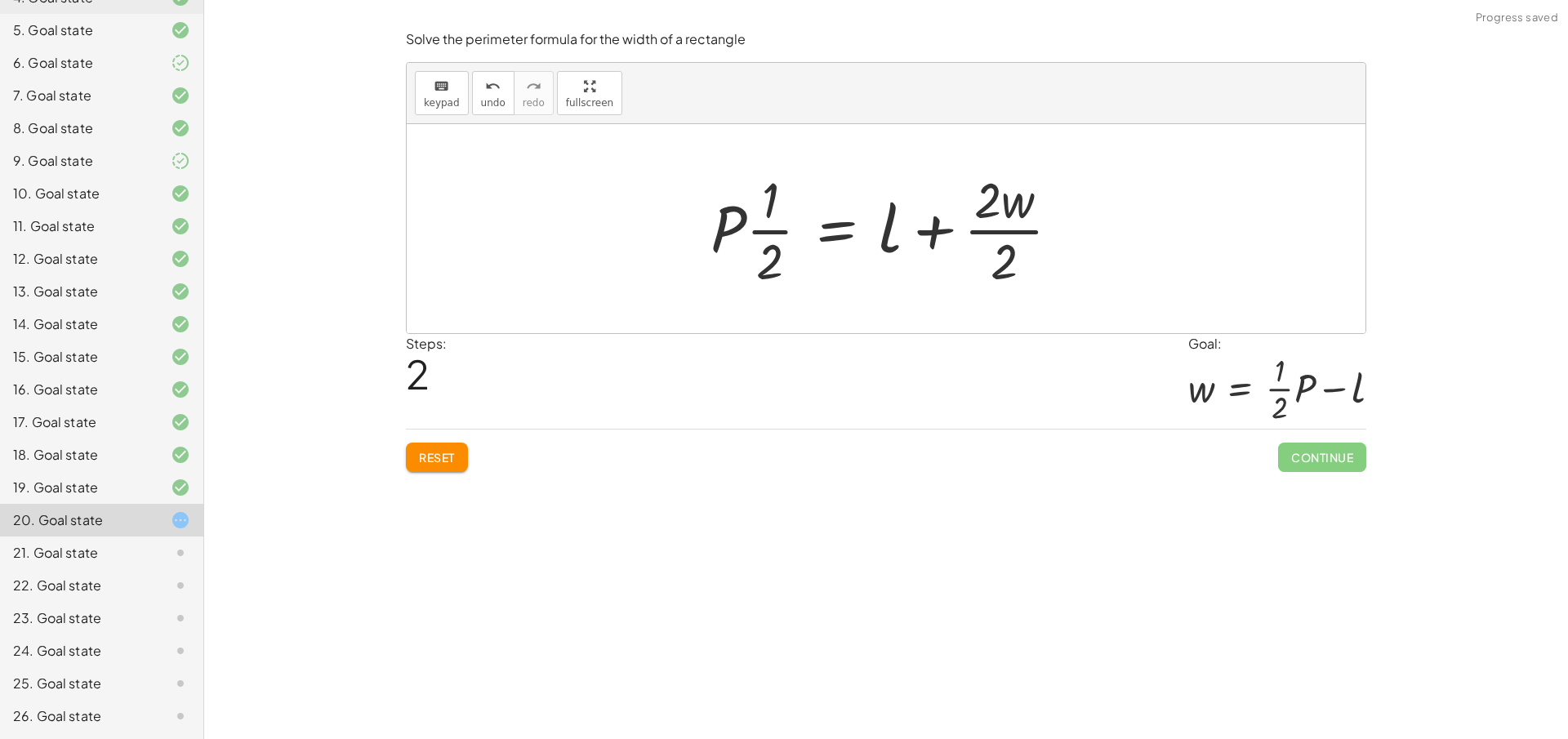
click at [440, 462] on span "Reset" at bounding box center [436, 457] width 36 height 15
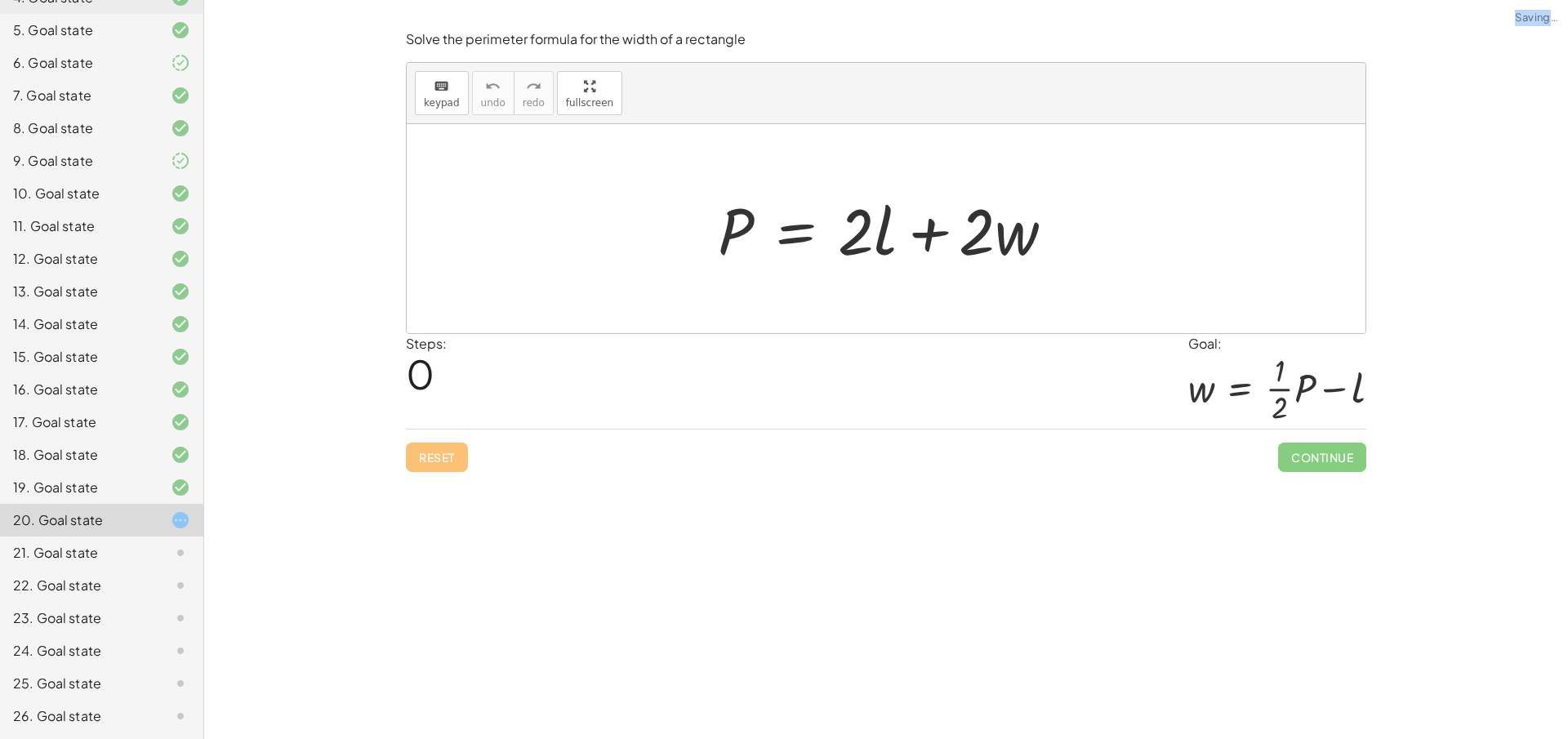
click at [440, 462] on div "Reset Continue" at bounding box center [886, 450] width 960 height 43
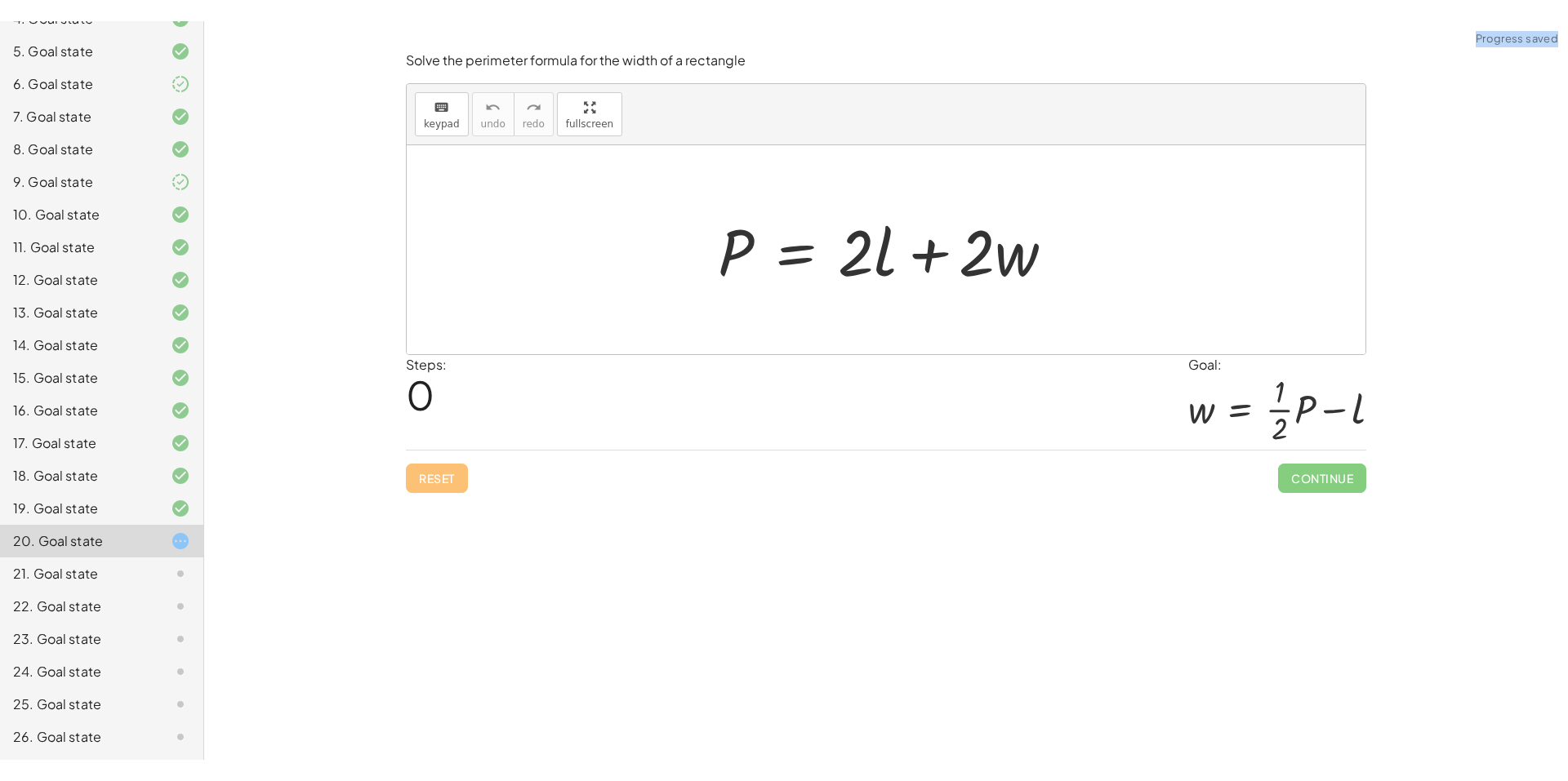
scroll to position [252, 0]
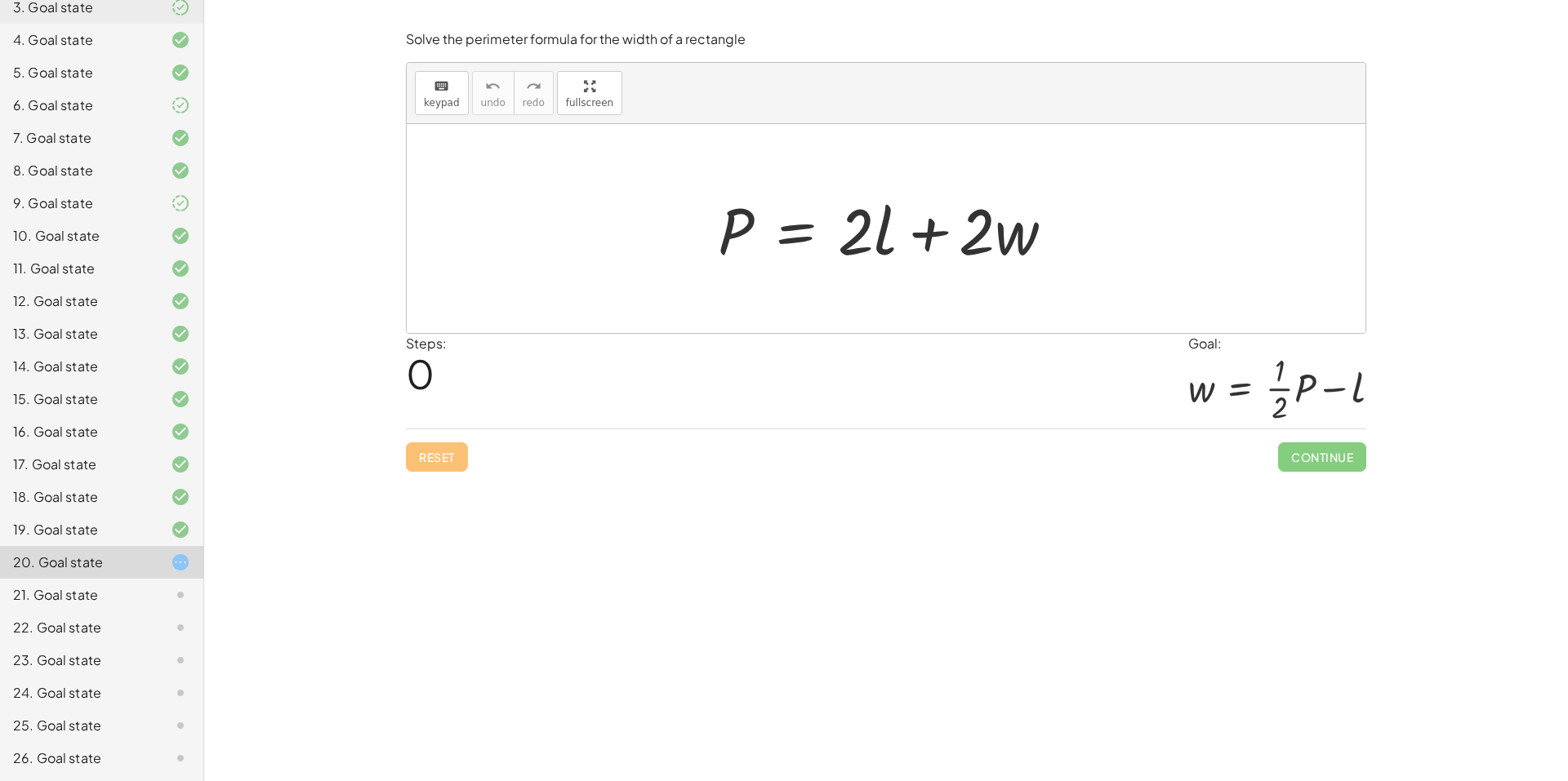
click at [110, 603] on div "21. Goal state" at bounding box center [78, 595] width 131 height 19
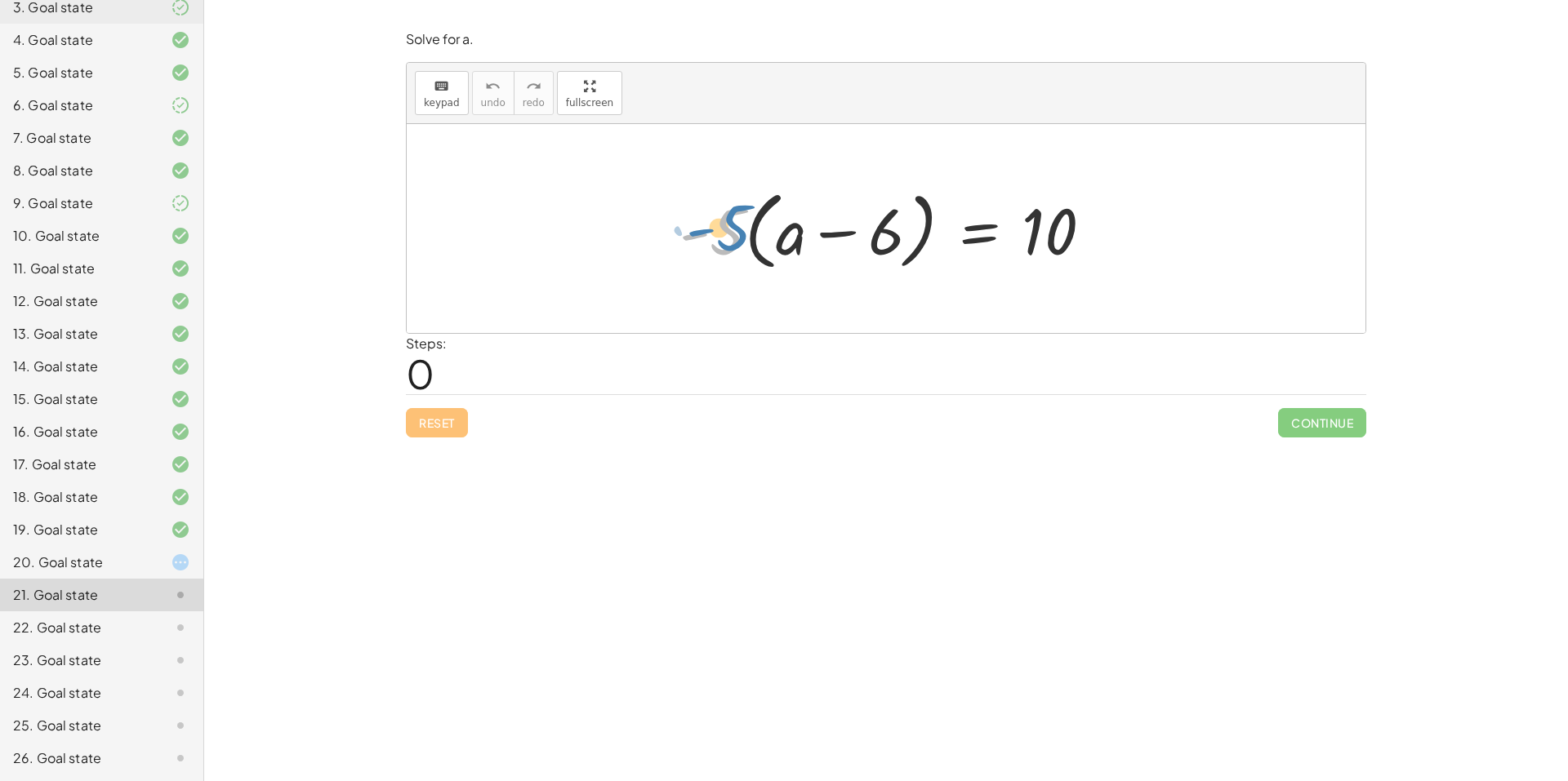
click at [712, 246] on div at bounding box center [892, 229] width 442 height 93
drag, startPoint x: 776, startPoint y: 244, endPoint x: 843, endPoint y: 245, distance: 67.0
click at [843, 245] on div at bounding box center [892, 229] width 442 height 93
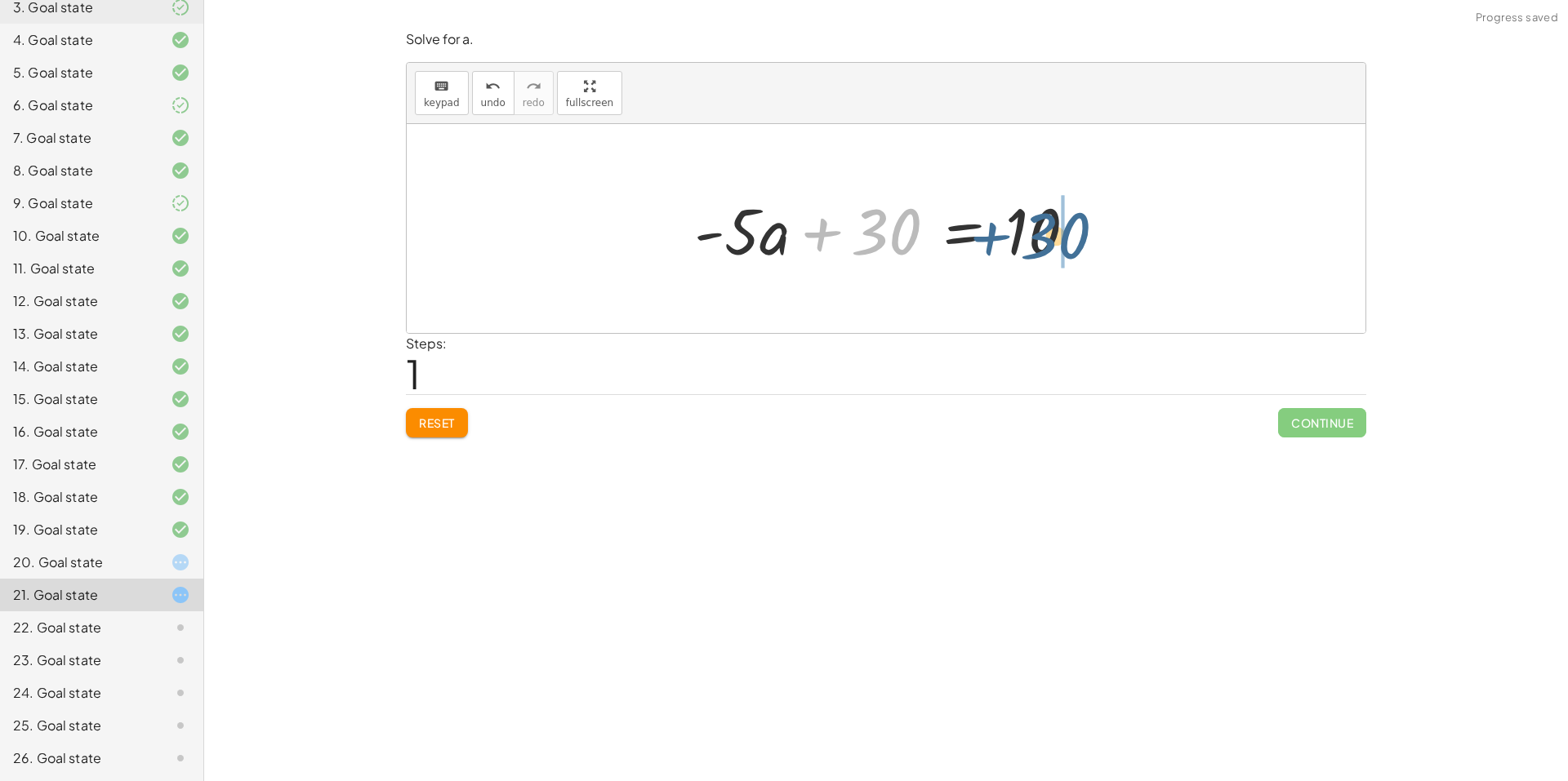
drag, startPoint x: 887, startPoint y: 242, endPoint x: 1054, endPoint y: 247, distance: 167.1
click at [1054, 247] on div at bounding box center [891, 229] width 412 height 84
drag, startPoint x: 1167, startPoint y: 237, endPoint x: 1064, endPoint y: 241, distance: 103.1
click at [1064, 241] on div at bounding box center [891, 229] width 412 height 84
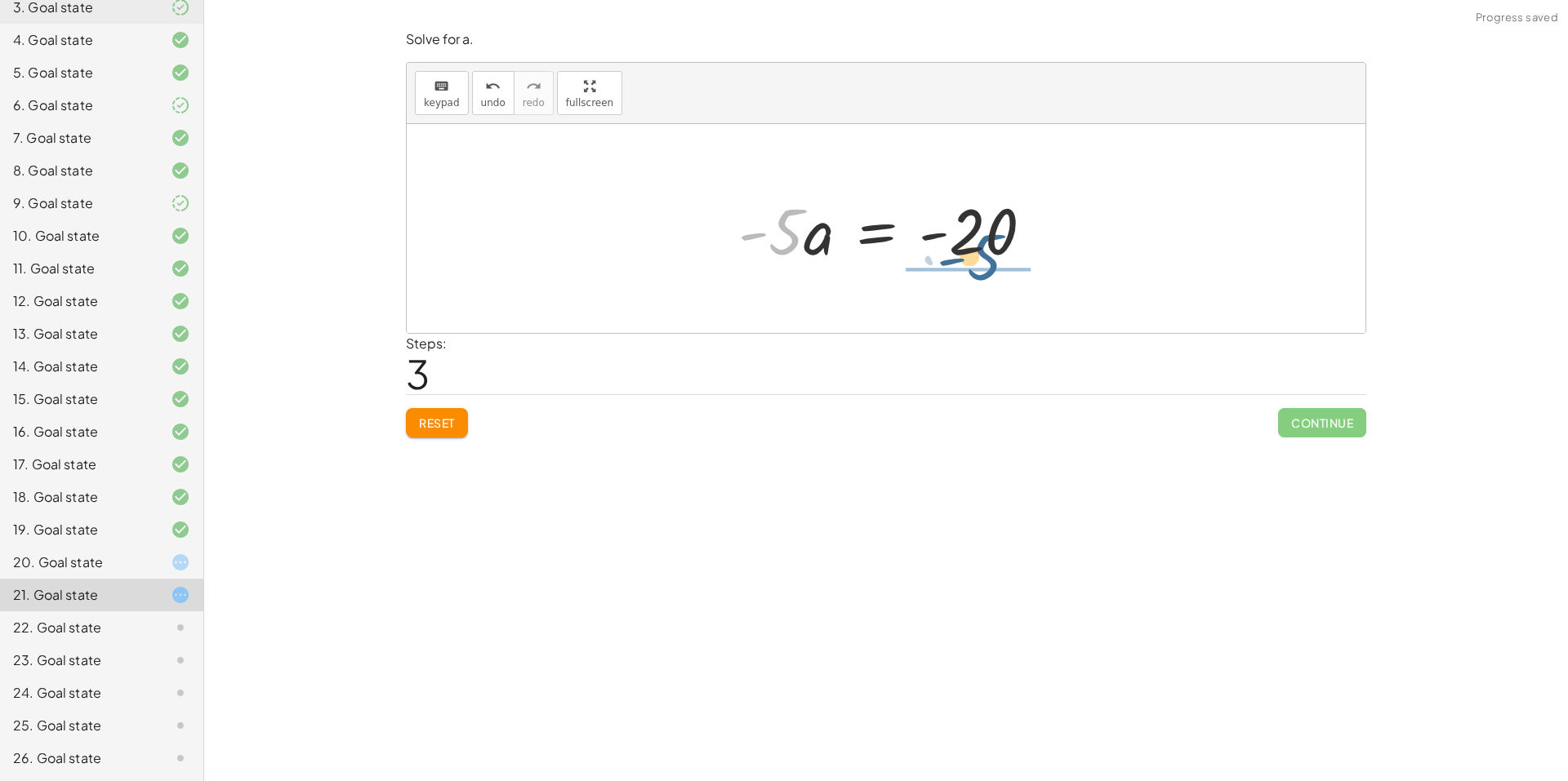
drag, startPoint x: 765, startPoint y: 239, endPoint x: 978, endPoint y: 269, distance: 215.1
drag, startPoint x: 989, startPoint y: 269, endPoint x: 981, endPoint y: 193, distance: 76.4
click at [981, 193] on div at bounding box center [892, 228] width 263 height 126
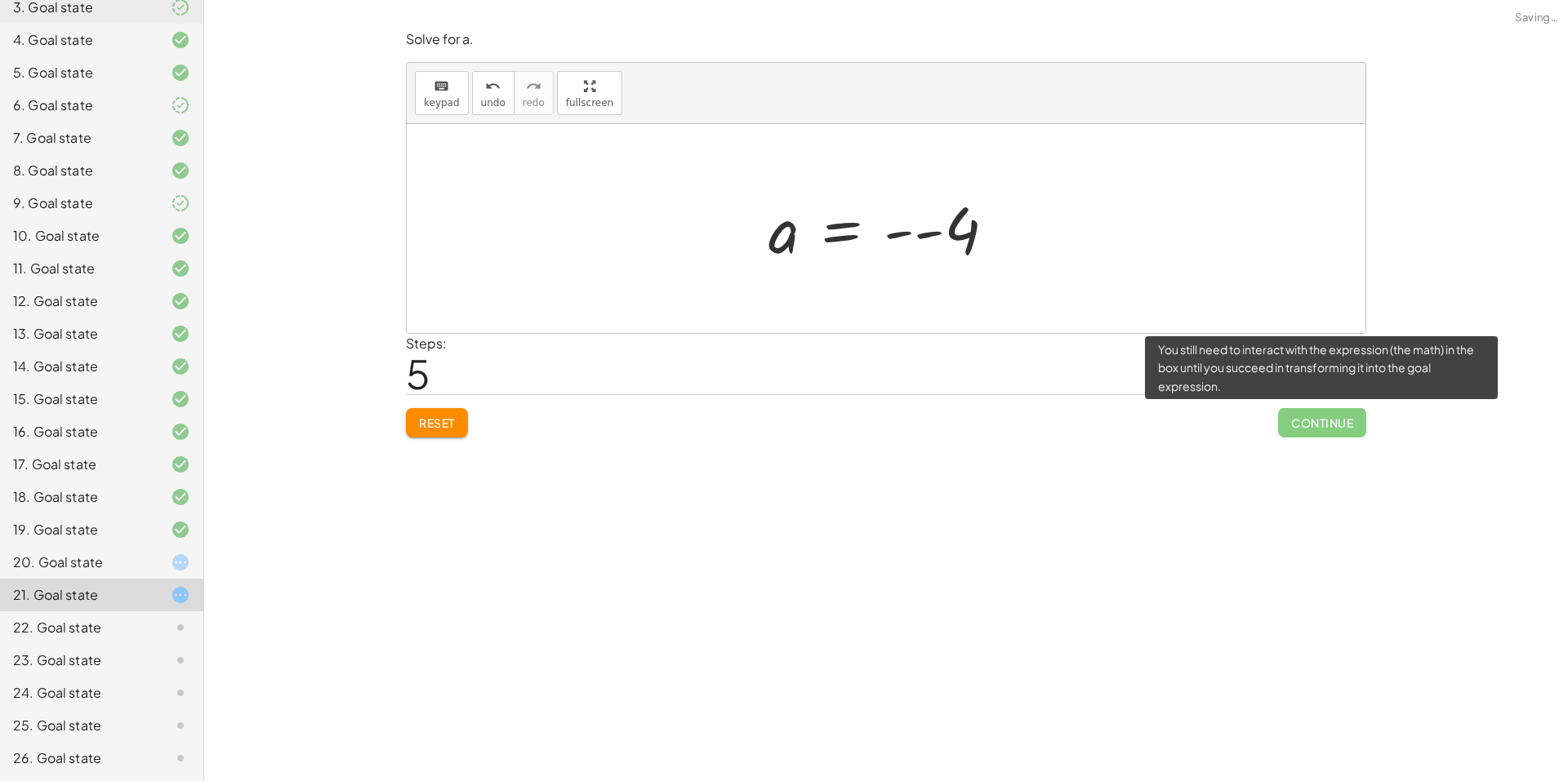
click at [1316, 417] on span "Continue" at bounding box center [1322, 423] width 89 height 29
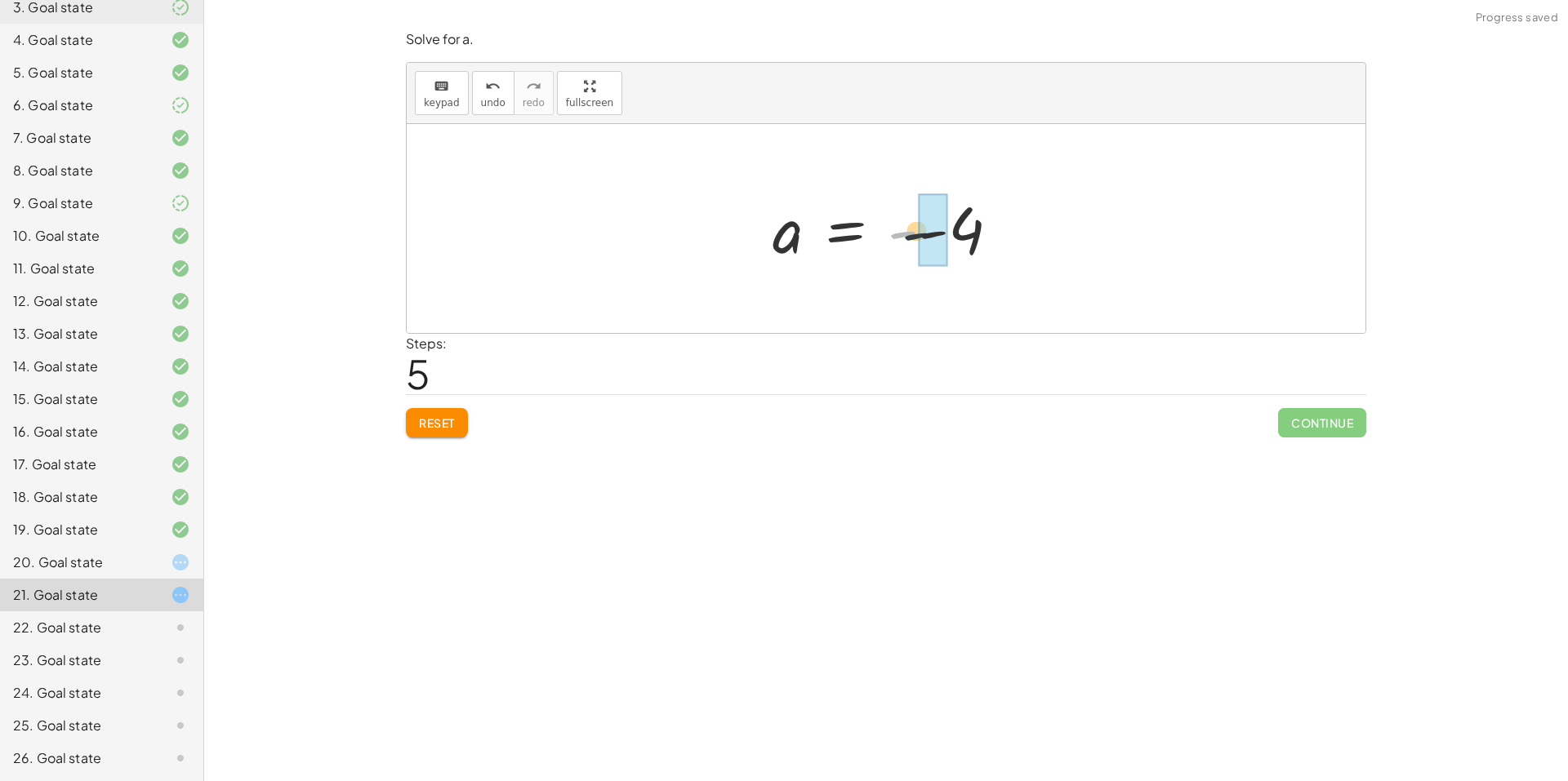
drag, startPoint x: 907, startPoint y: 234, endPoint x: 932, endPoint y: 235, distance: 25.0
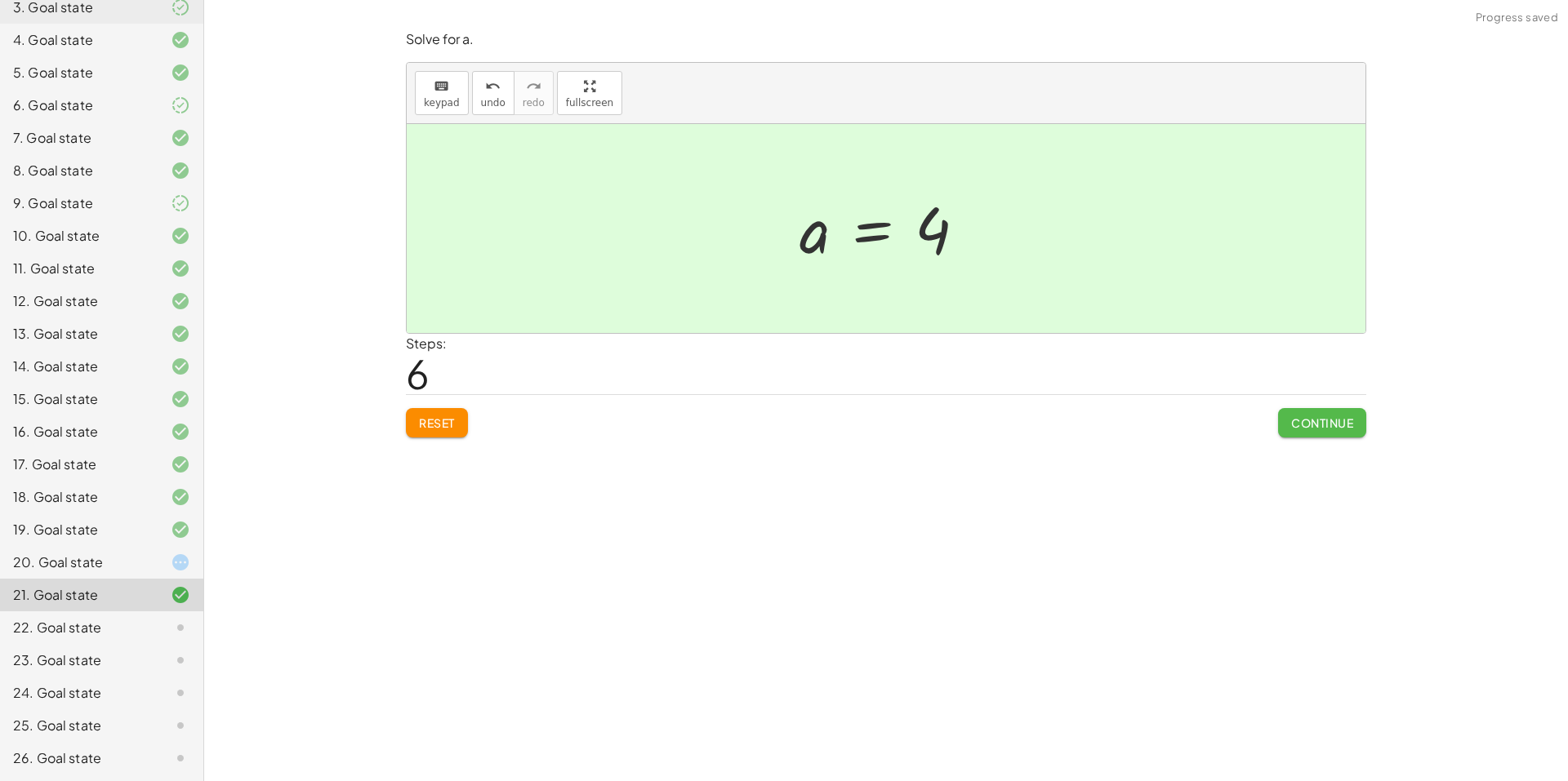
click at [1302, 425] on span "Continue" at bounding box center [1323, 423] width 62 height 15
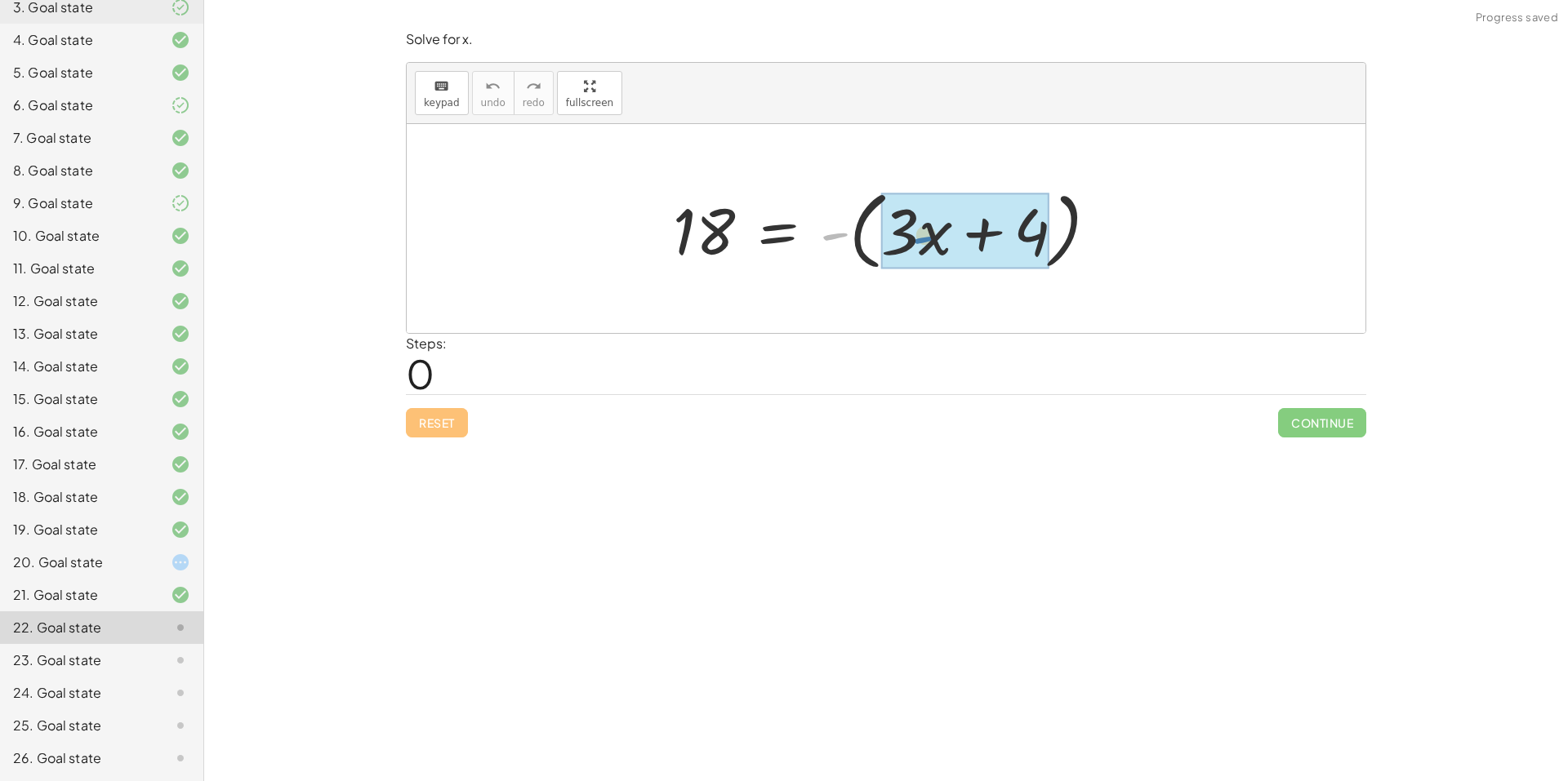
drag, startPoint x: 832, startPoint y: 241, endPoint x: 950, endPoint y: 240, distance: 118.0
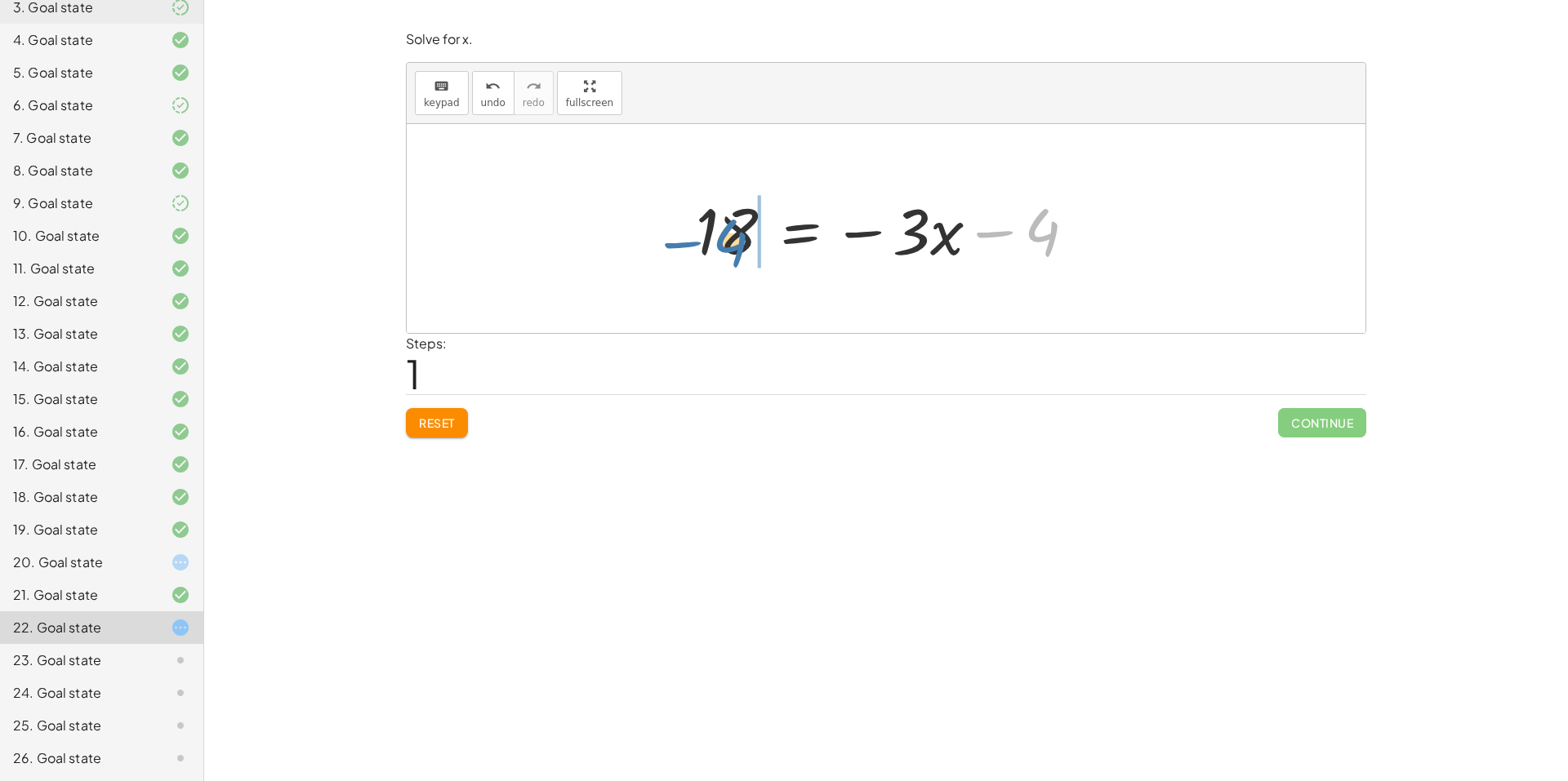
drag, startPoint x: 1044, startPoint y: 242, endPoint x: 730, endPoint y: 252, distance: 314.2
click at [730, 252] on div at bounding box center [892, 229] width 410 height 84
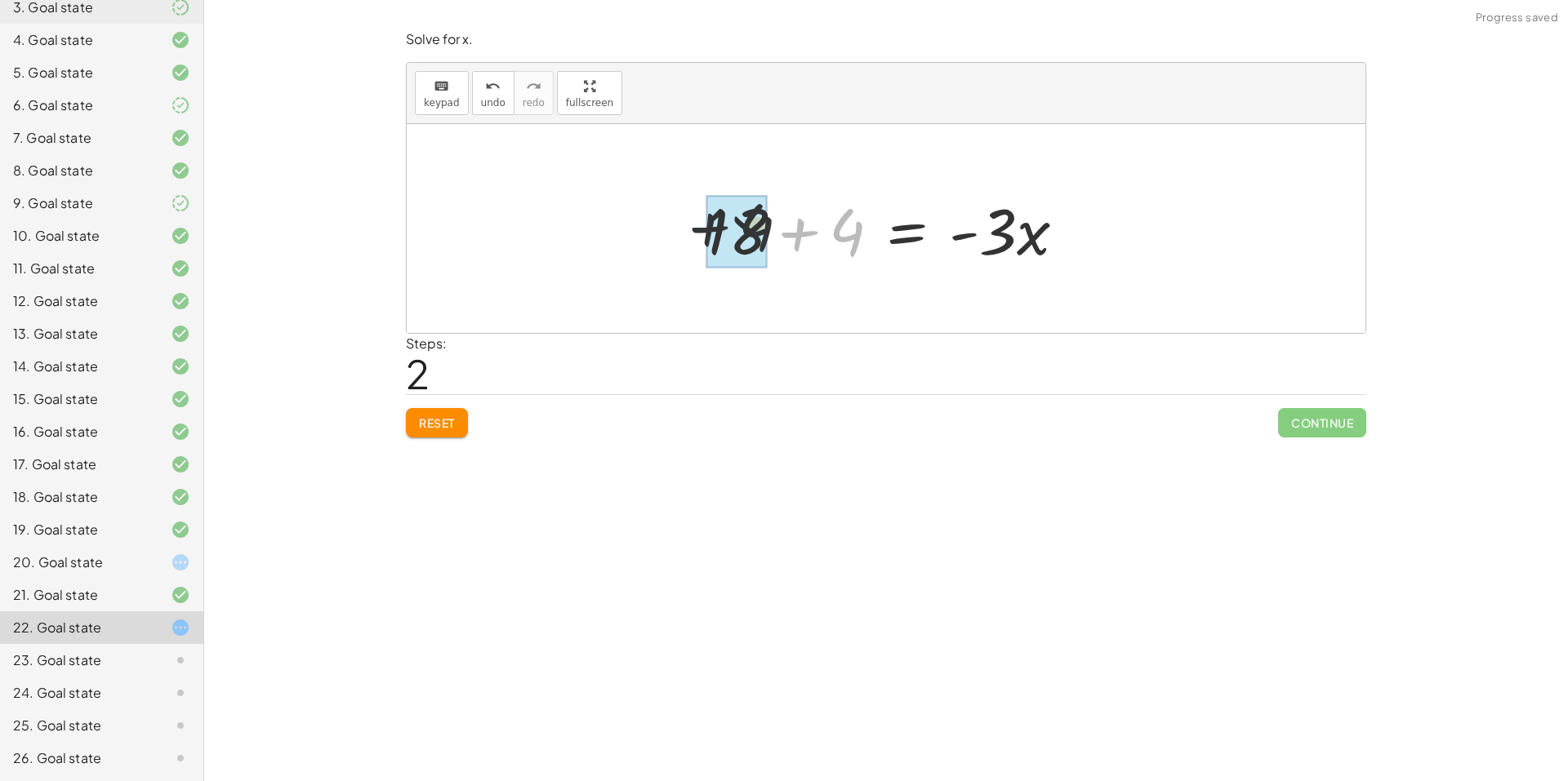
drag, startPoint x: 838, startPoint y: 239, endPoint x: 745, endPoint y: 234, distance: 93.1
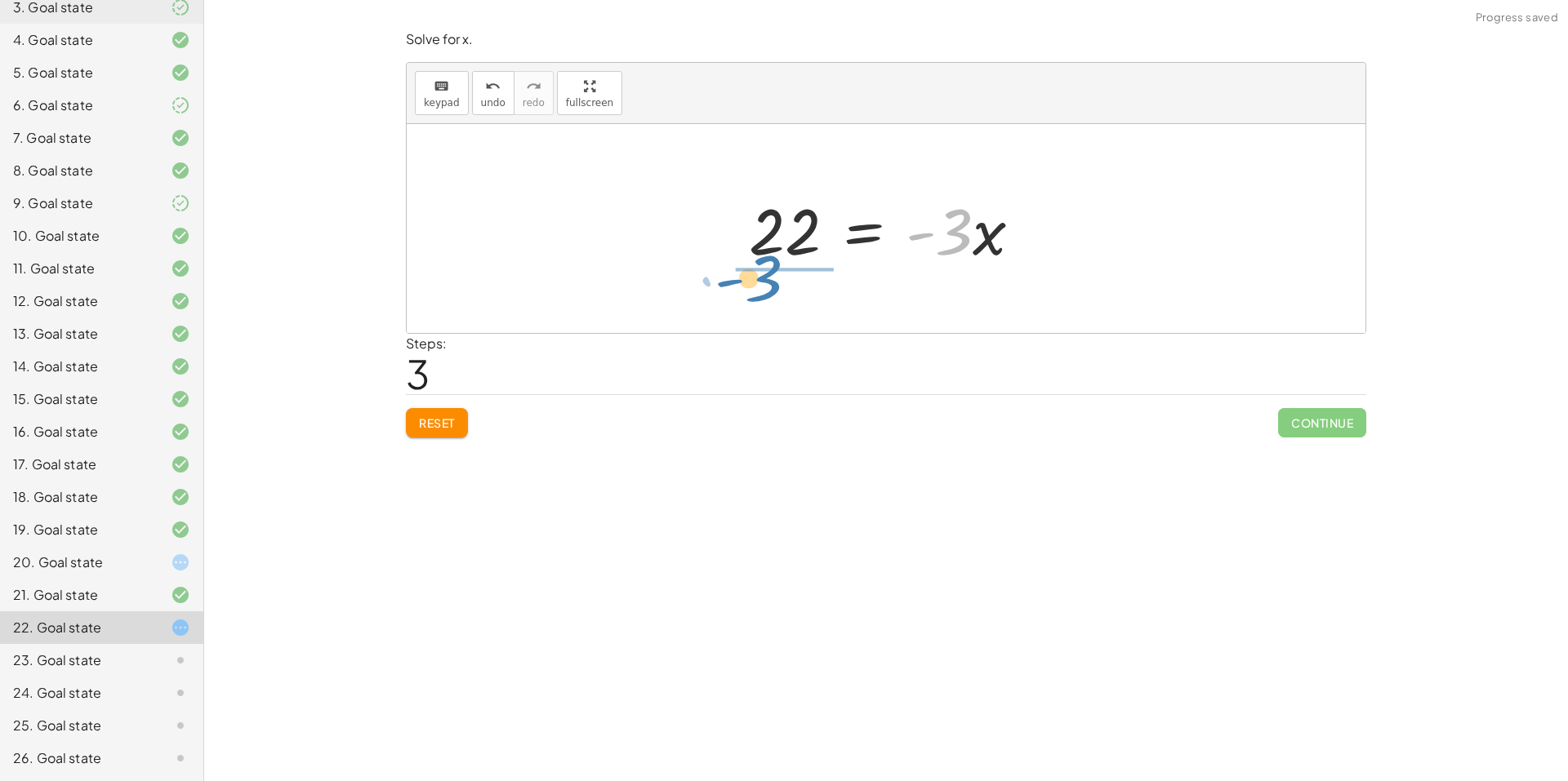
drag, startPoint x: 988, startPoint y: 237, endPoint x: 798, endPoint y: 284, distance: 195.7
click at [798, 284] on div "18 = - ( + · 3 · x + 4 ) 18 = − · 3 · x − 4 + 18 + 4 = · - 3 · x · - 3 · x = · …" at bounding box center [886, 228] width 958 height 209
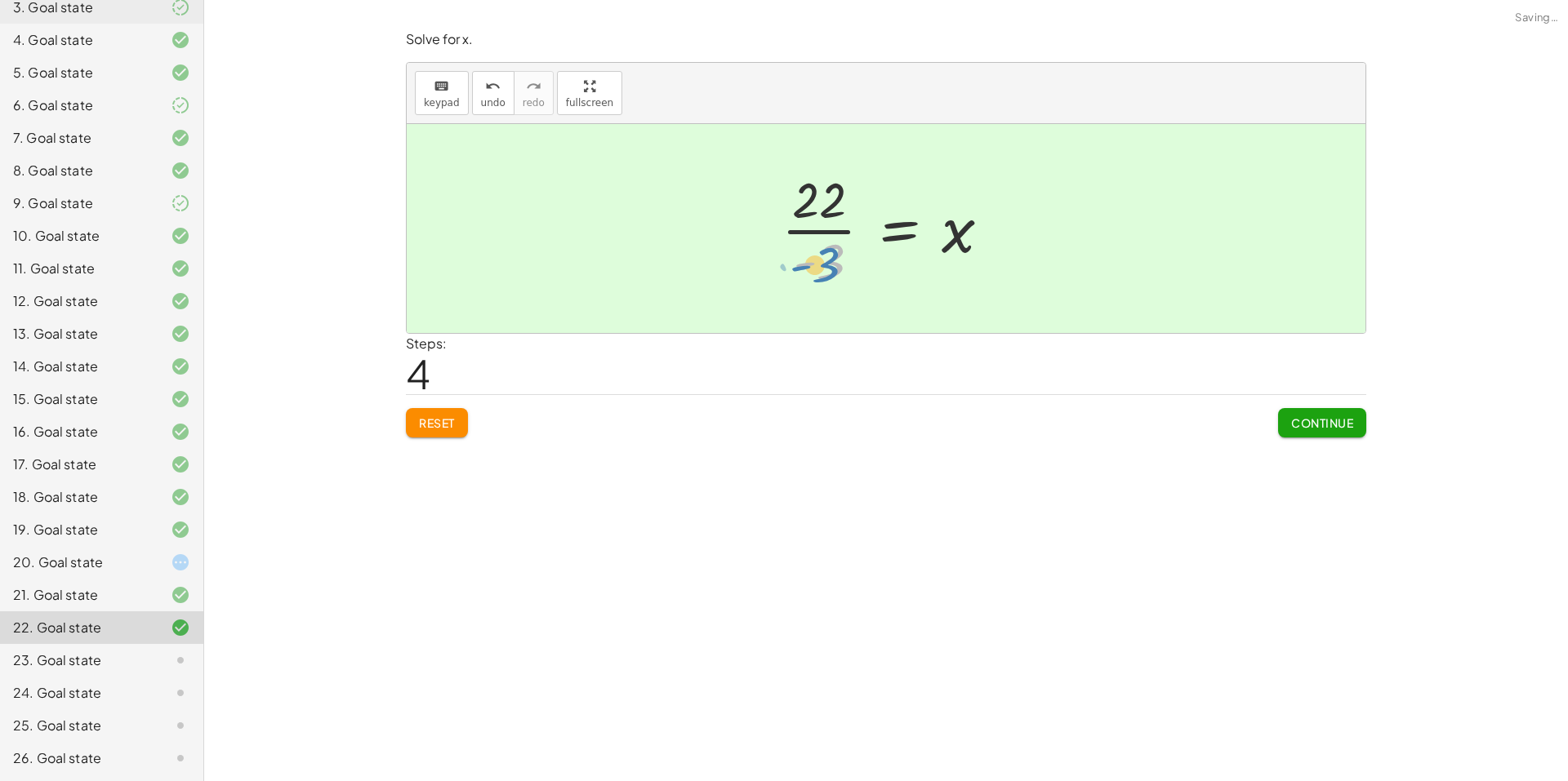
drag, startPoint x: 817, startPoint y: 271, endPoint x: 808, endPoint y: 289, distance: 20.1
click at [808, 289] on div at bounding box center [892, 228] width 239 height 126
click at [1291, 417] on span "Continue" at bounding box center [1323, 423] width 62 height 15
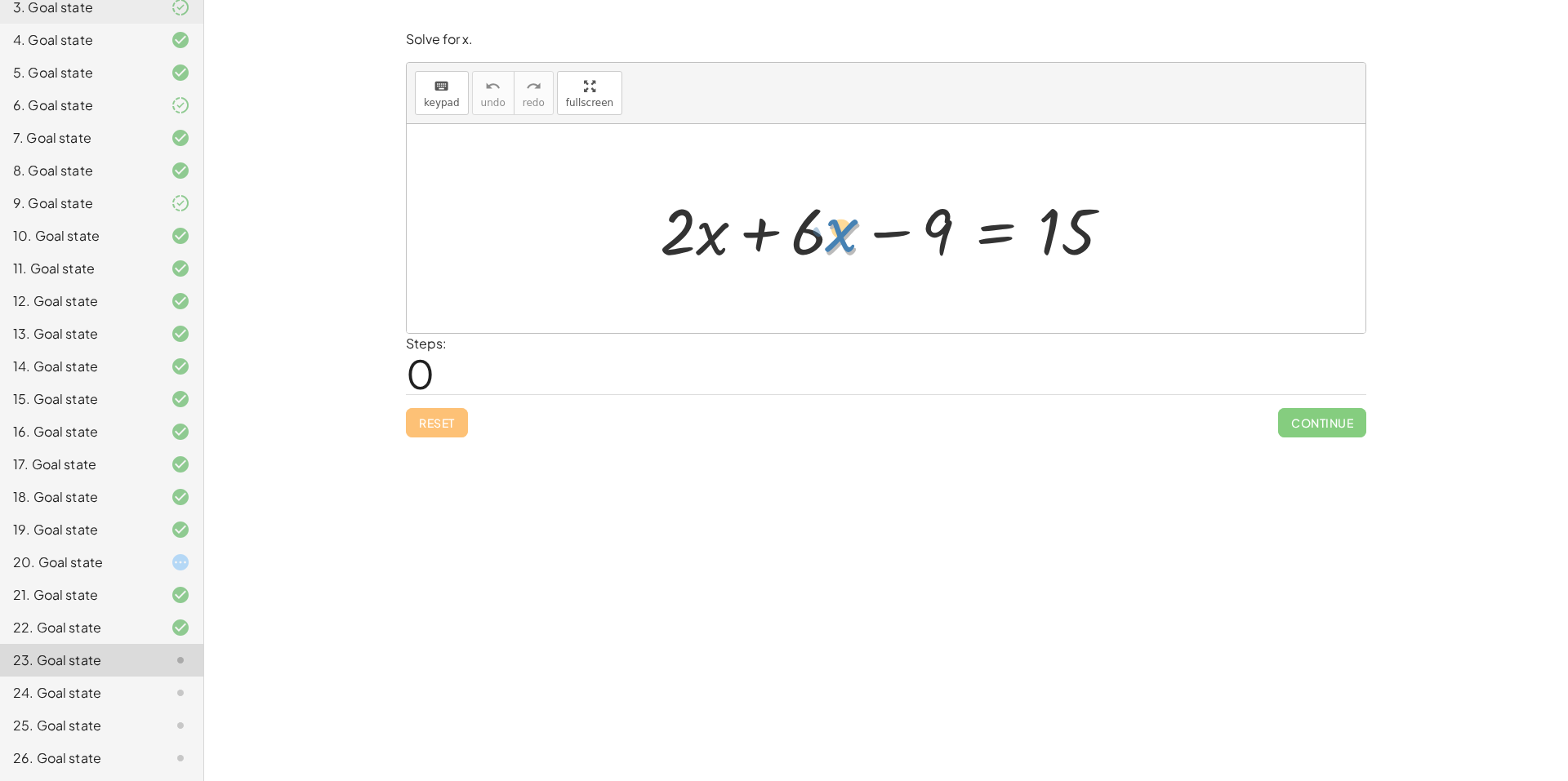
drag, startPoint x: 776, startPoint y: 239, endPoint x: 834, endPoint y: 242, distance: 58.1
click at [834, 242] on div at bounding box center [892, 229] width 481 height 84
drag, startPoint x: 802, startPoint y: 238, endPoint x: 708, endPoint y: 243, distance: 94.1
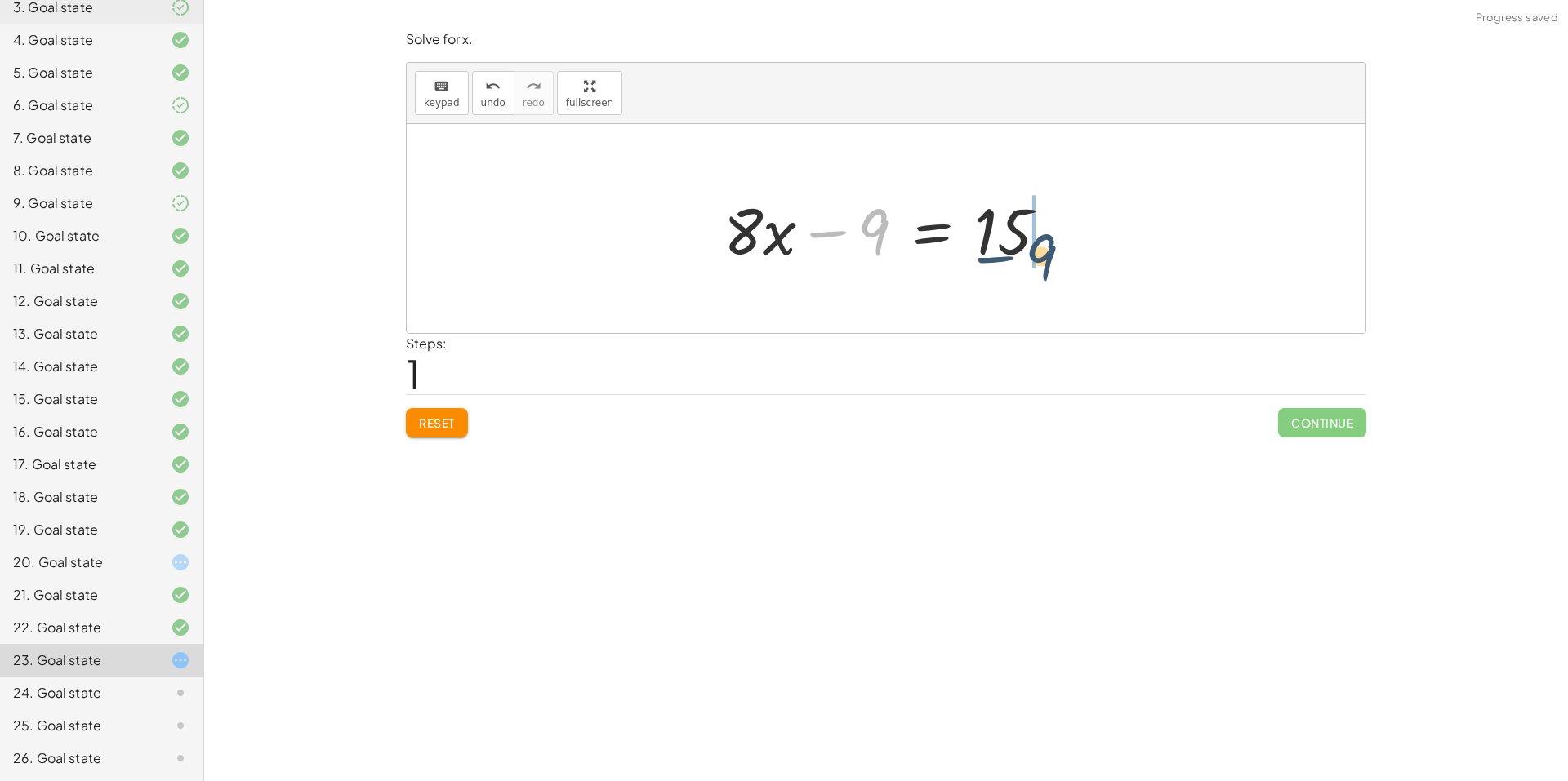
drag, startPoint x: 862, startPoint y: 230, endPoint x: 1033, endPoint y: 254, distance: 172.7
drag, startPoint x: 1095, startPoint y: 235, endPoint x: 1016, endPoint y: 250, distance: 80.4
click at [1016, 250] on div "+ · 2 · x + · 6 · x − 9 = 15 + · 8 · x − 9 = 15 · x 9 = 15 · 8 + +" at bounding box center [886, 228] width 958 height 209
drag, startPoint x: 1024, startPoint y: 243, endPoint x: 946, endPoint y: 249, distance: 78.2
click at [942, 250] on div at bounding box center [891, 229] width 353 height 84
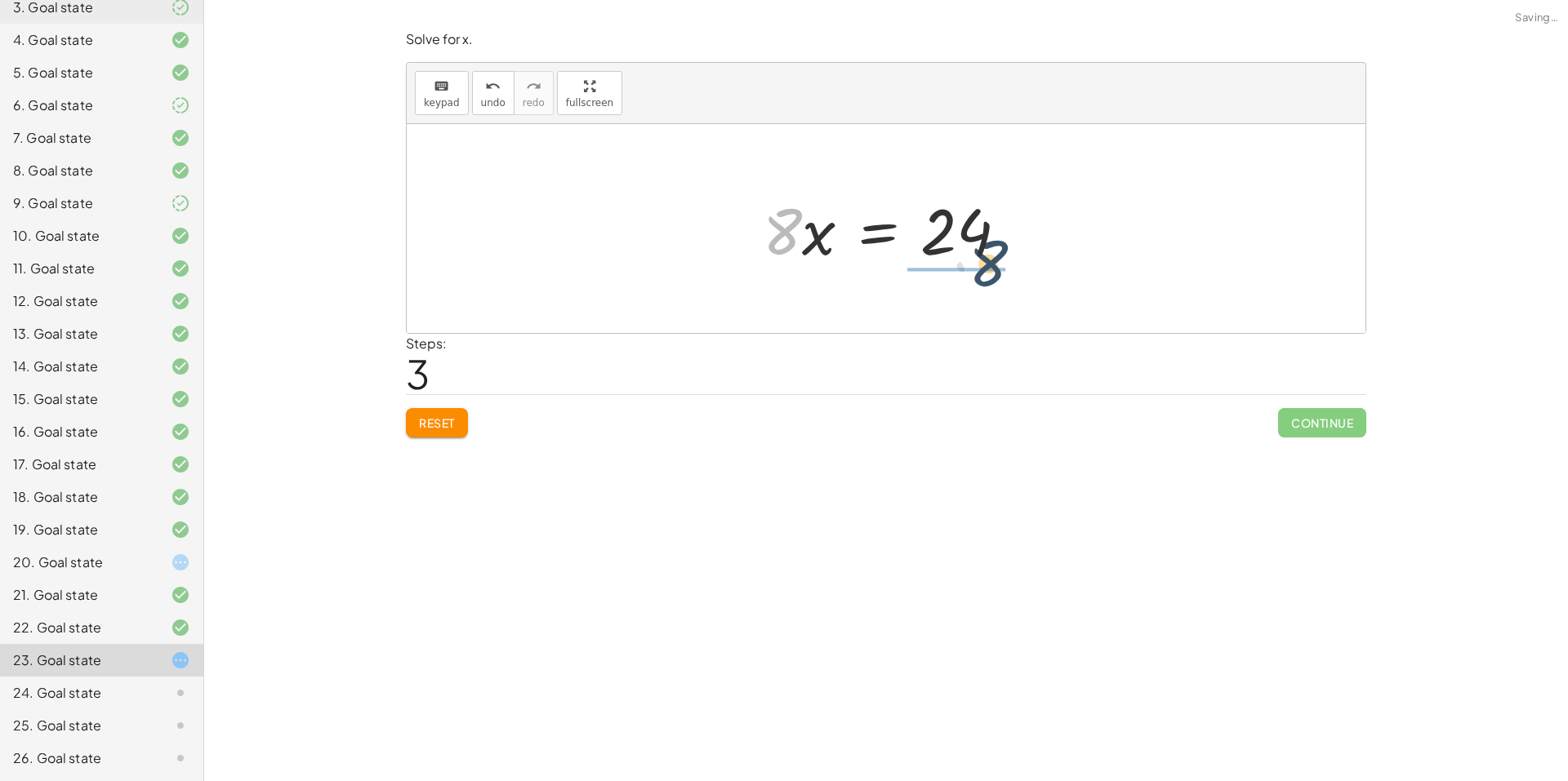
drag, startPoint x: 759, startPoint y: 245, endPoint x: 973, endPoint y: 279, distance: 216.7
click at [973, 279] on div "+ · 2 · x + · 6 · x − 9 = 15 + · 8 · x − 9 = 15 · 8 · x = + 15 + 9 · 8 · x = · …" at bounding box center [886, 228] width 958 height 209
drag, startPoint x: 951, startPoint y: 272, endPoint x: 946, endPoint y: 221, distance: 51.2
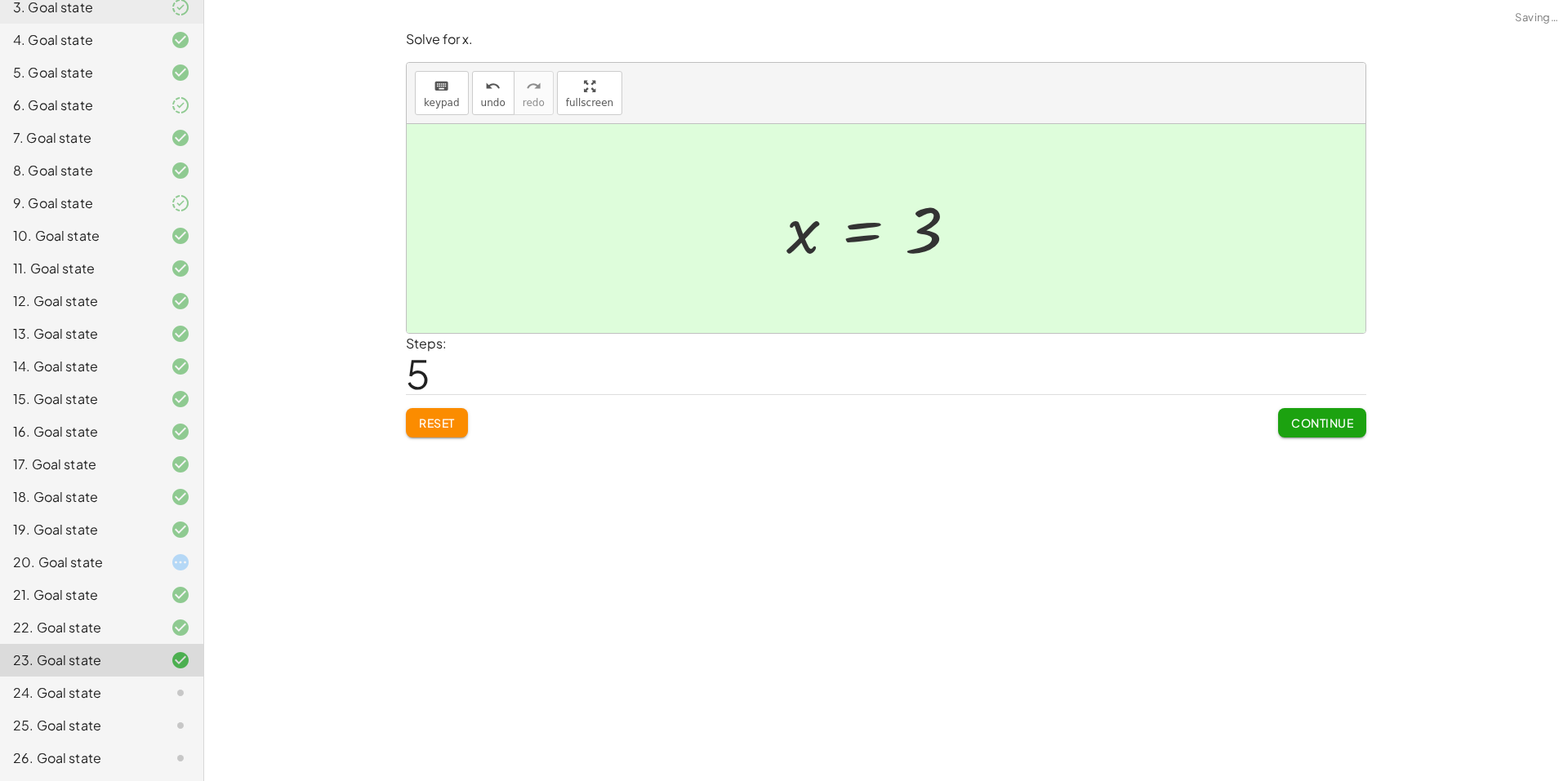
drag, startPoint x: 1310, startPoint y: 435, endPoint x: 1300, endPoint y: 428, distance: 12.2
click at [1309, 433] on button "Continue" at bounding box center [1322, 423] width 89 height 29
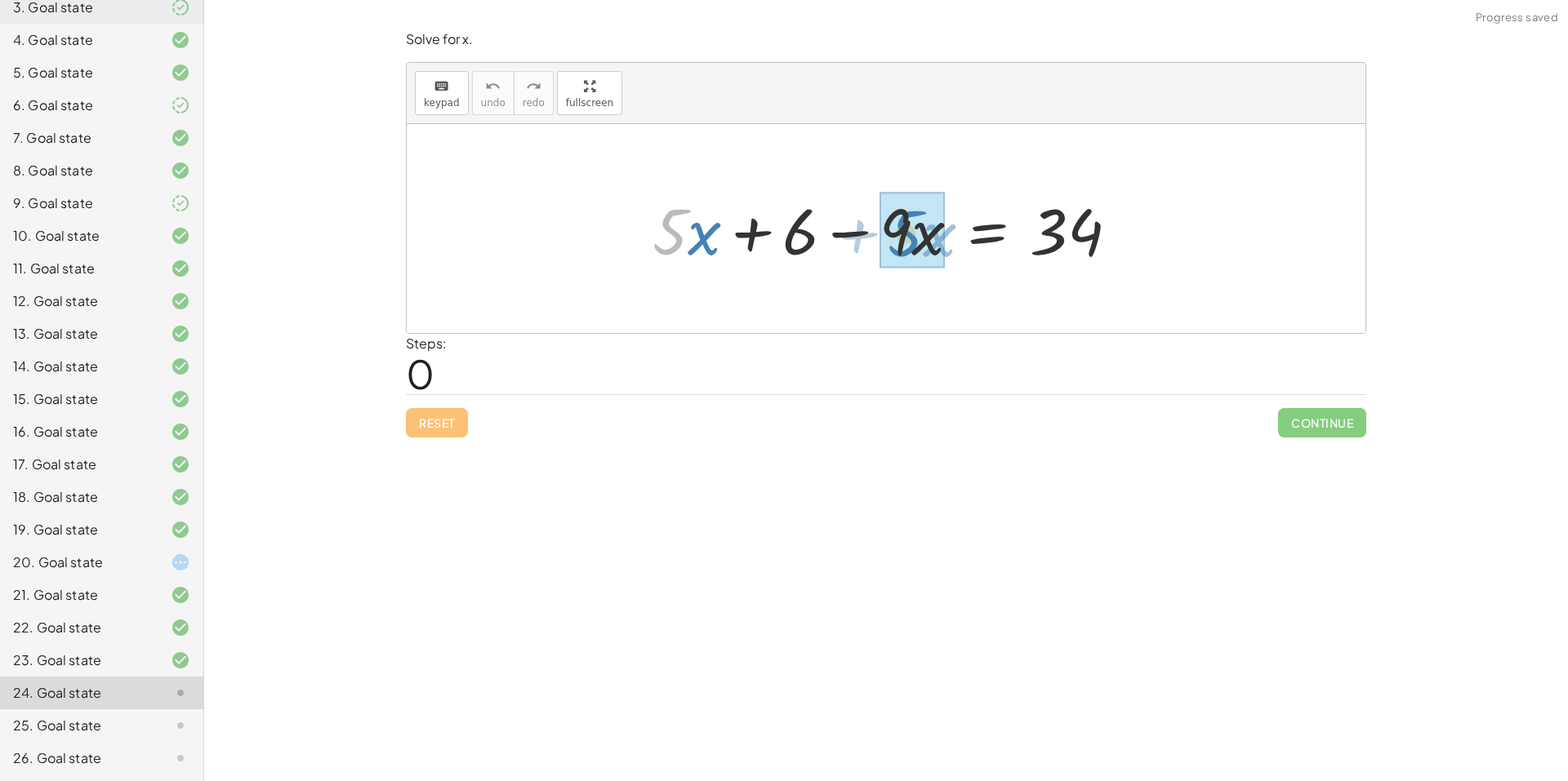
drag, startPoint x: 687, startPoint y: 244, endPoint x: 922, endPoint y: 245, distance: 235.0
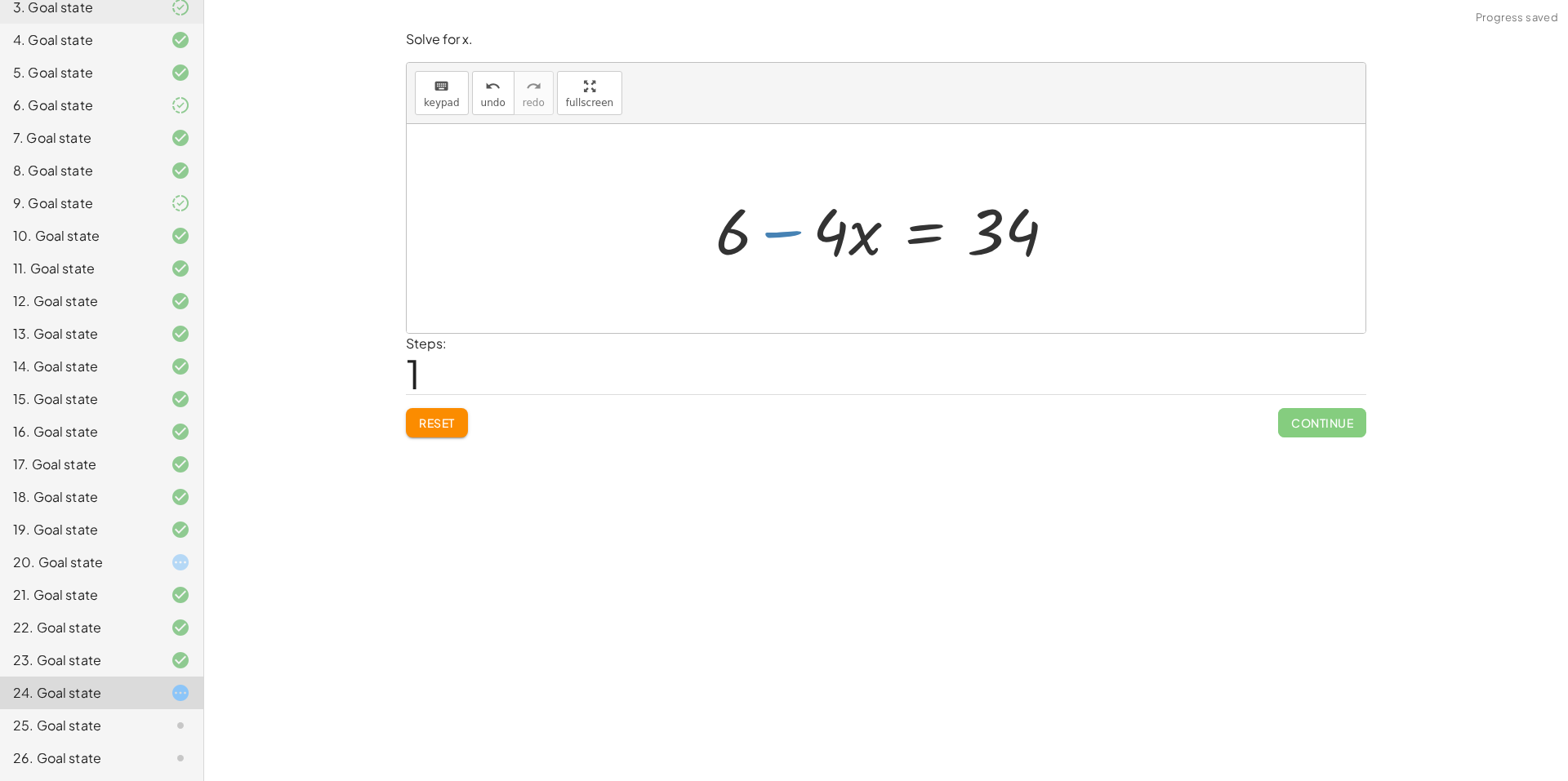
click at [785, 246] on div at bounding box center [892, 229] width 370 height 84
drag, startPoint x: 738, startPoint y: 237, endPoint x: 1049, endPoint y: 279, distance: 313.8
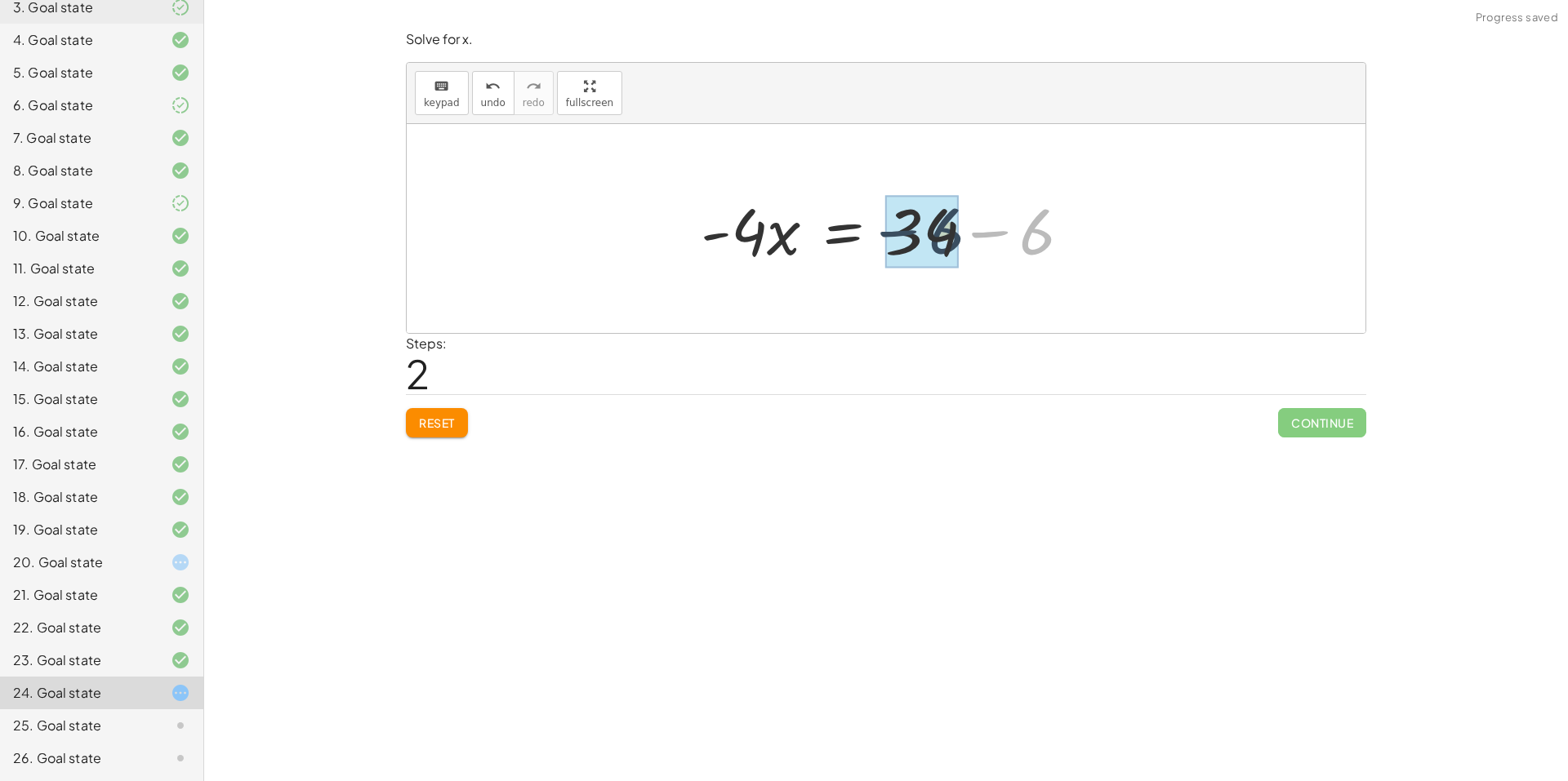
drag, startPoint x: 1033, startPoint y: 233, endPoint x: 955, endPoint y: 234, distance: 78.0
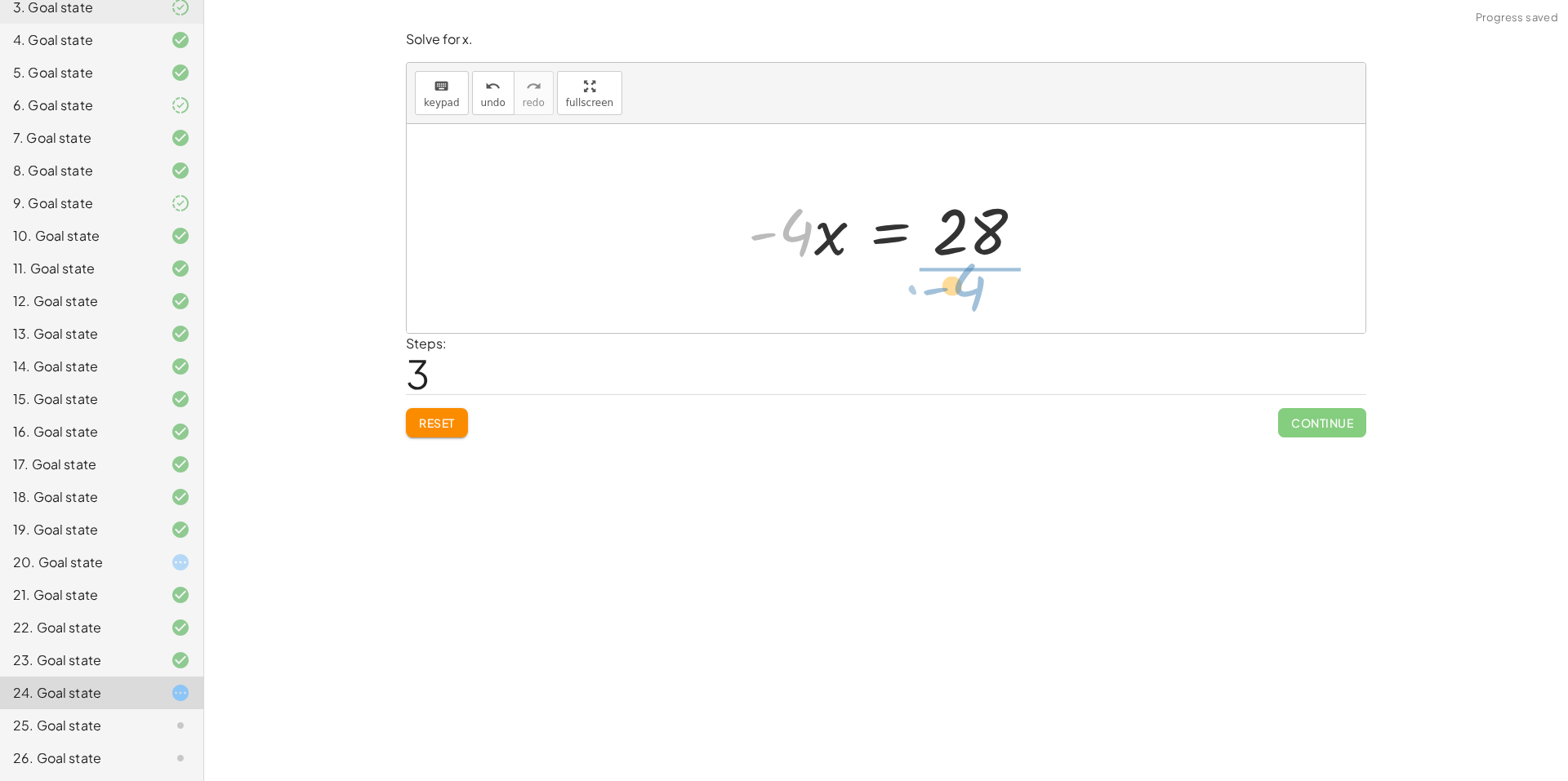
drag, startPoint x: 785, startPoint y: 239, endPoint x: 967, endPoint y: 290, distance: 189.0
drag, startPoint x: 983, startPoint y: 263, endPoint x: 968, endPoint y: 197, distance: 67.7
click at [968, 197] on div at bounding box center [891, 228] width 241 height 126
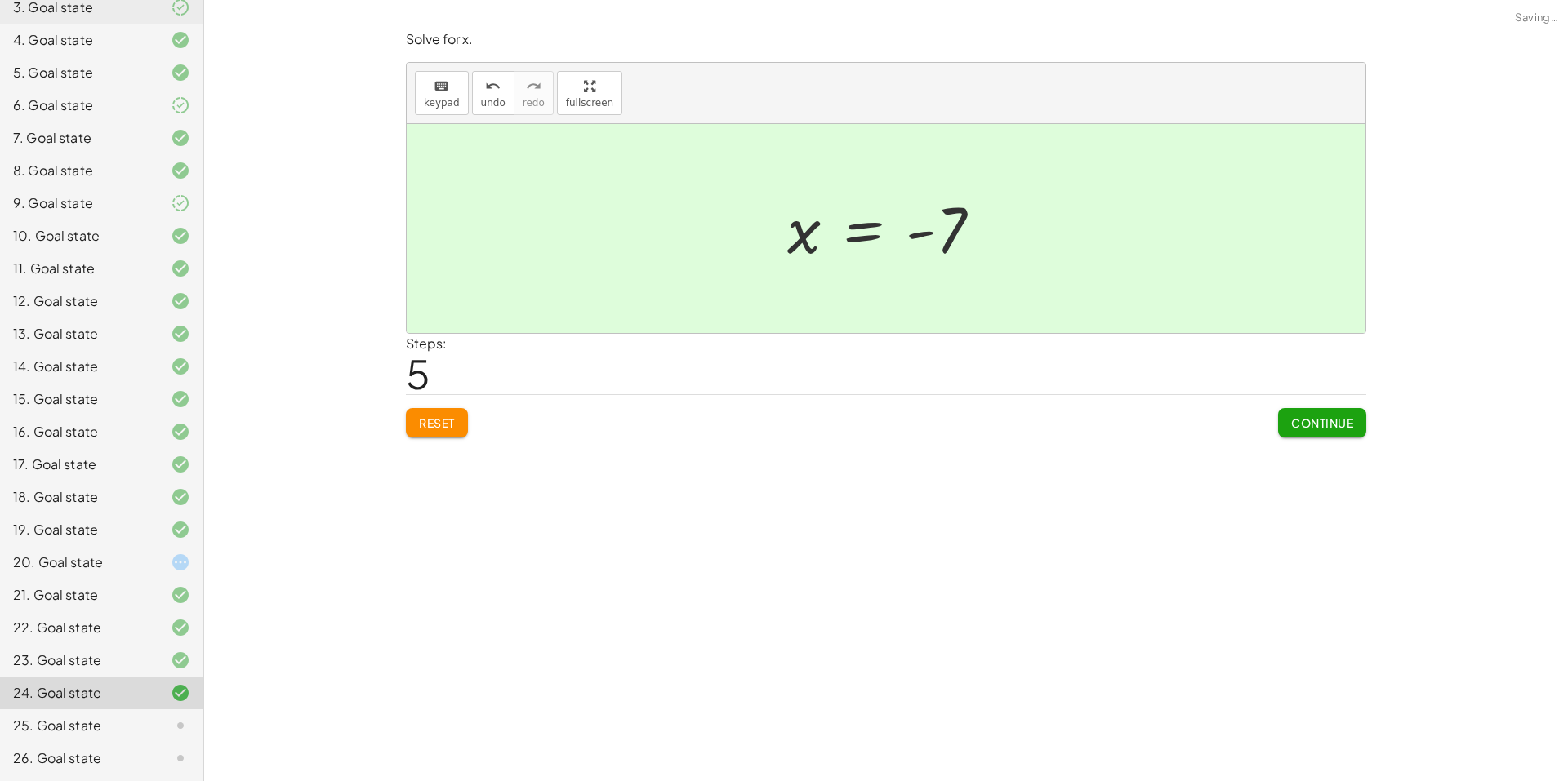
click at [1320, 417] on span "Continue" at bounding box center [1323, 423] width 62 height 15
